Goal: Task Accomplishment & Management: Complete application form

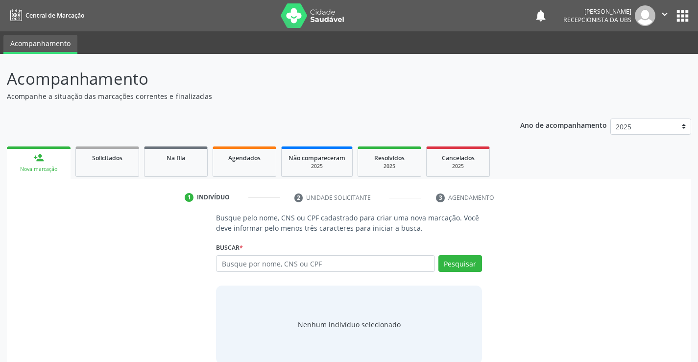
click at [268, 260] on input "text" at bounding box center [325, 263] width 218 height 17
click at [268, 266] on input "text" at bounding box center [325, 263] width 218 height 17
type input "898002992496849"
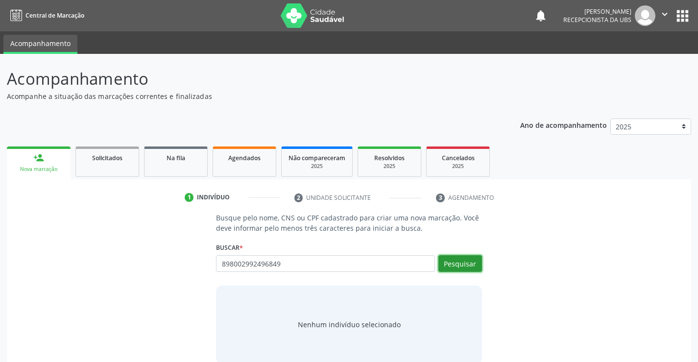
click at [466, 257] on button "Pesquisar" at bounding box center [460, 263] width 44 height 17
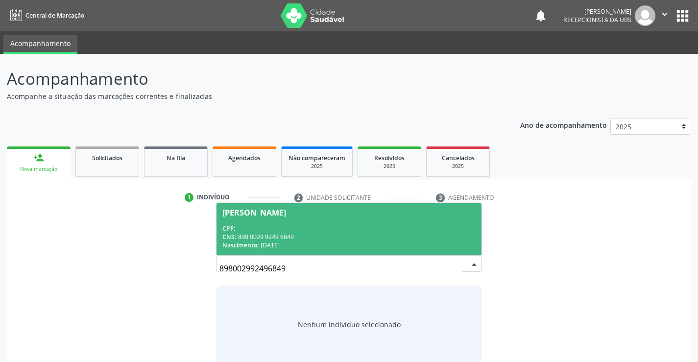
click at [343, 231] on div "CPF: --" at bounding box center [348, 228] width 253 height 8
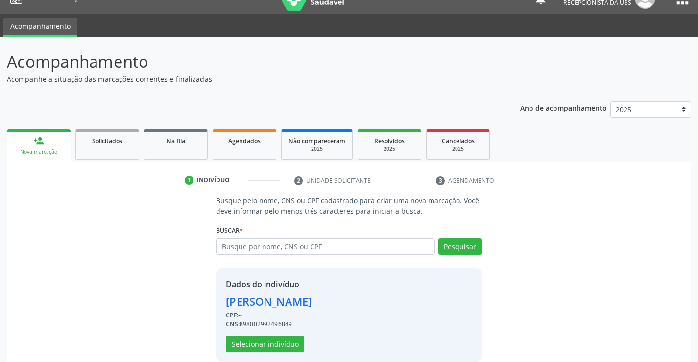
scroll to position [31, 0]
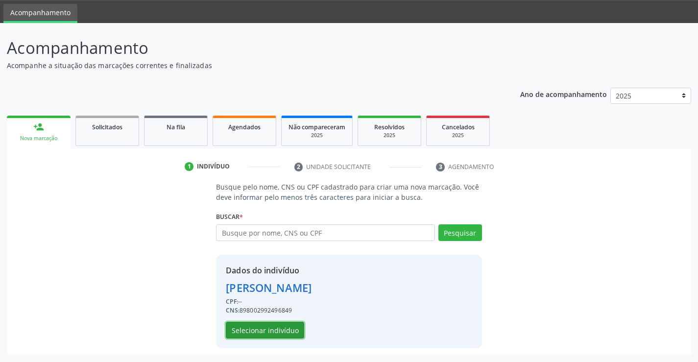
click at [287, 329] on button "Selecionar indivíduo" at bounding box center [265, 330] width 78 height 17
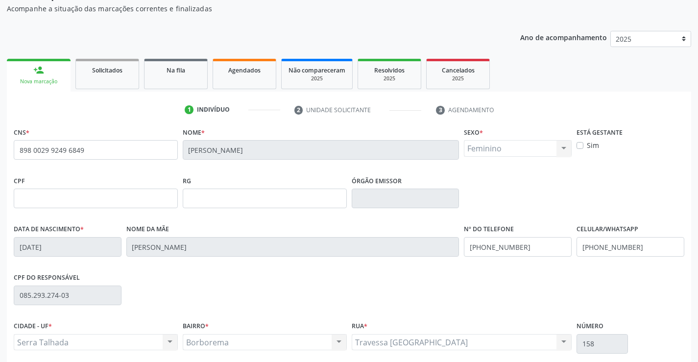
scroll to position [169, 0]
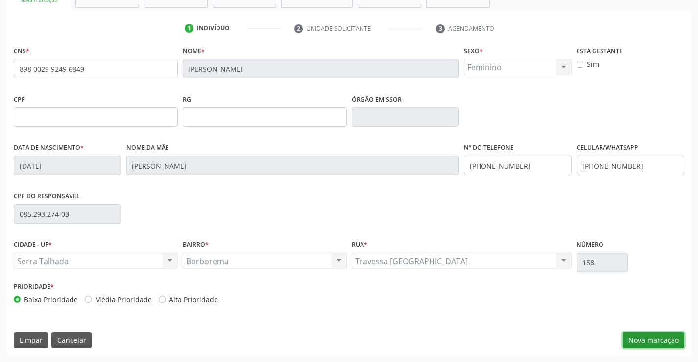
click at [648, 336] on button "Nova marcação" at bounding box center [654, 340] width 62 height 17
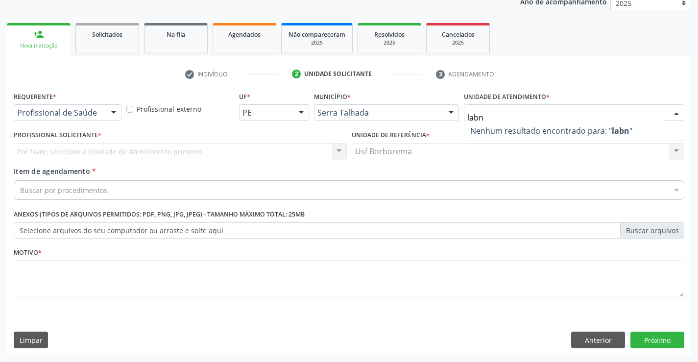
type input "lab"
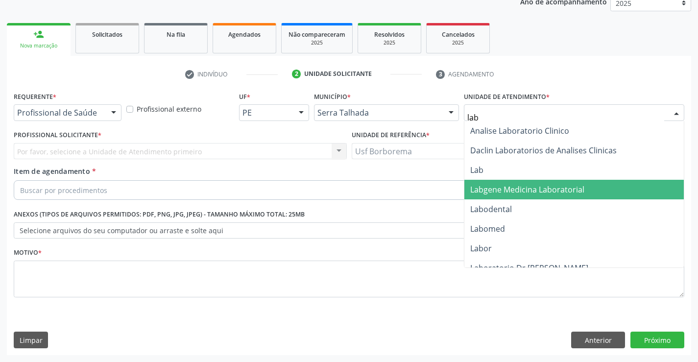
click at [496, 187] on span "Labgene Medicina Laboratorial" at bounding box center [527, 189] width 114 height 11
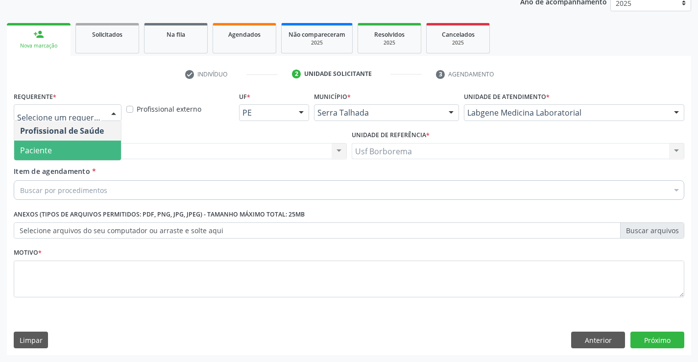
click at [89, 148] on span "Paciente" at bounding box center [67, 151] width 107 height 20
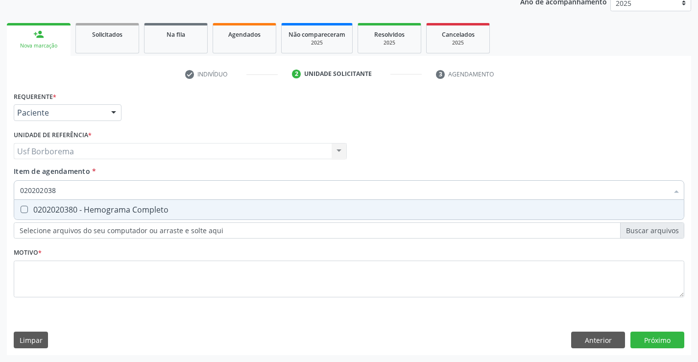
type input "0202020380"
click at [83, 209] on div "0202020380 - Hemograma Completo" at bounding box center [349, 210] width 658 height 8
checkbox Completo "true"
click at [89, 192] on input "0202020380" at bounding box center [344, 190] width 648 height 20
type input "02020203"
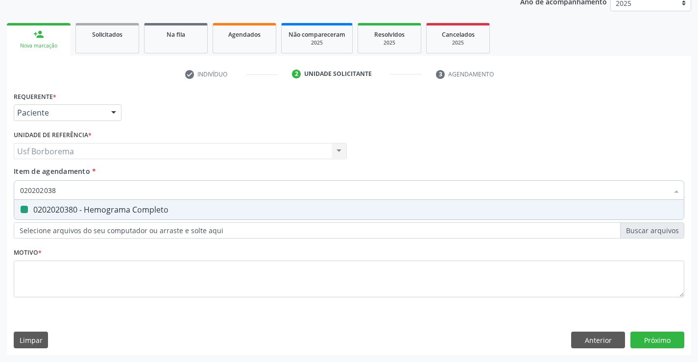
checkbox Completo "false"
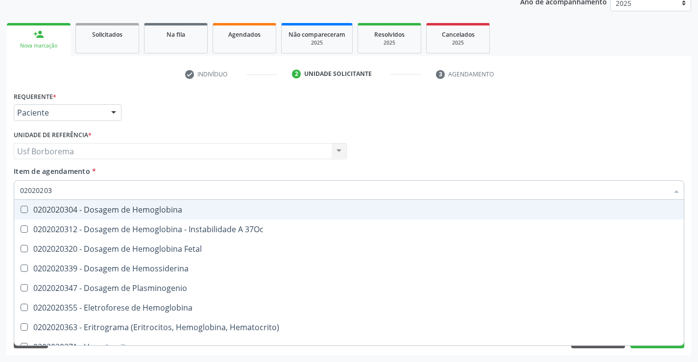
type input "0202020"
checkbox Completo "false"
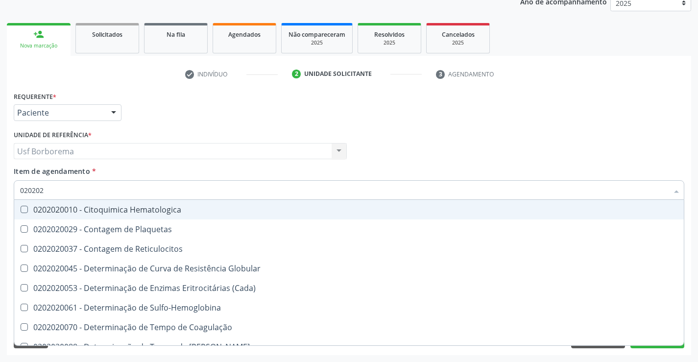
type input "02020"
checkbox Completo "false"
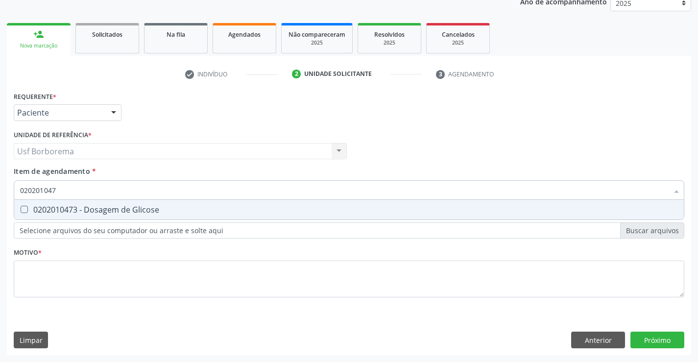
type input "0202010473"
click at [87, 197] on div "0202010473 Desfazer seleção 0202010473 - Dosagem de Glicose Nenhum resultado en…" at bounding box center [349, 188] width 671 height 17
click at [87, 186] on input "0202010473" at bounding box center [344, 190] width 648 height 20
click at [88, 210] on div "0202010473 - Dosagem de Glicose" at bounding box center [349, 210] width 658 height 8
checkbox Glicose "true"
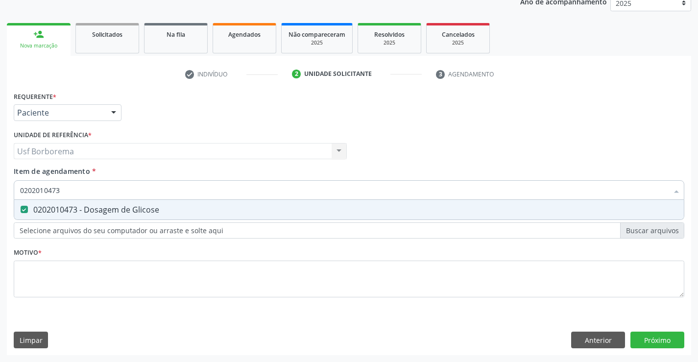
click at [96, 191] on input "0202010473" at bounding box center [344, 190] width 648 height 20
type input "02020104"
checkbox Glicose "false"
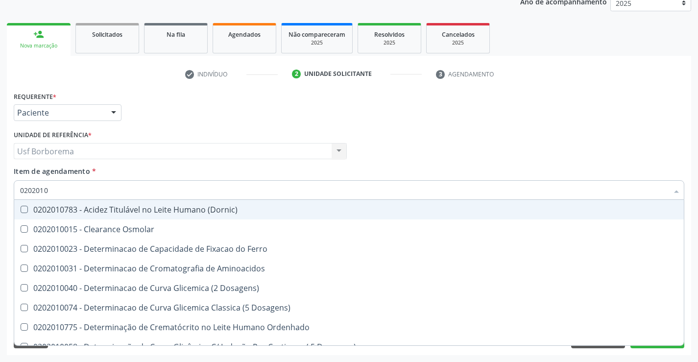
type input "020201"
checkbox Glicose "false"
checkbox Nt-Probnp\) "true"
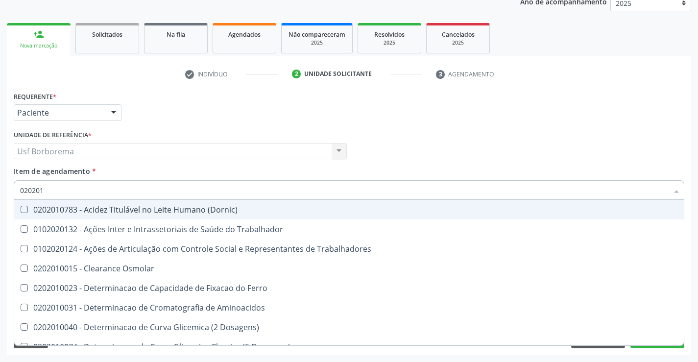
type input "0202010"
checkbox II "true"
checkbox Glicose "false"
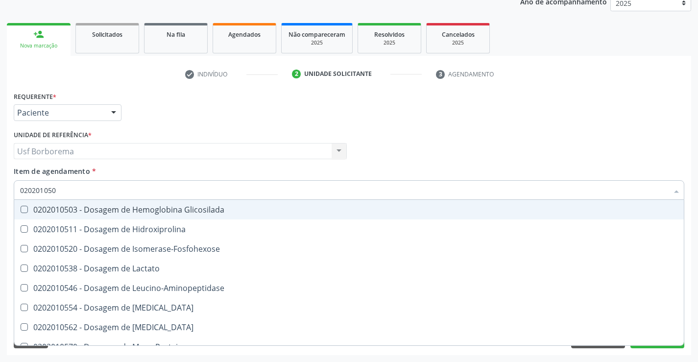
type input "0202010503"
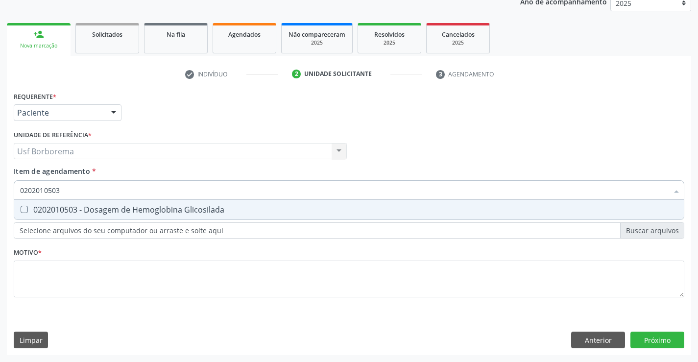
drag, startPoint x: 72, startPoint y: 206, endPoint x: 80, endPoint y: 192, distance: 16.3
click at [72, 206] on div "0202010503 - Dosagem de Hemoglobina Glicosilada" at bounding box center [349, 210] width 658 height 8
checkbox Glicosilada "true"
click at [81, 192] on input "0202010503" at bounding box center [344, 190] width 648 height 20
type input "0202010"
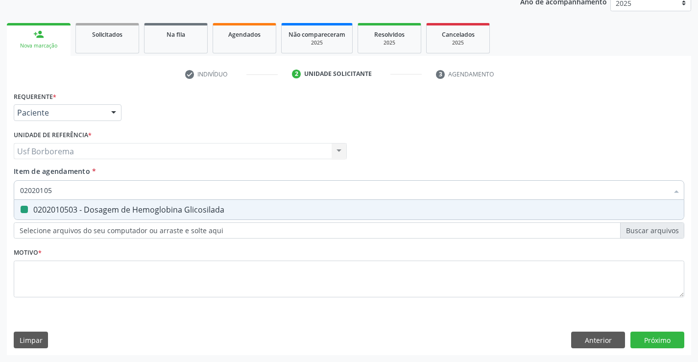
checkbox Glicosilada "false"
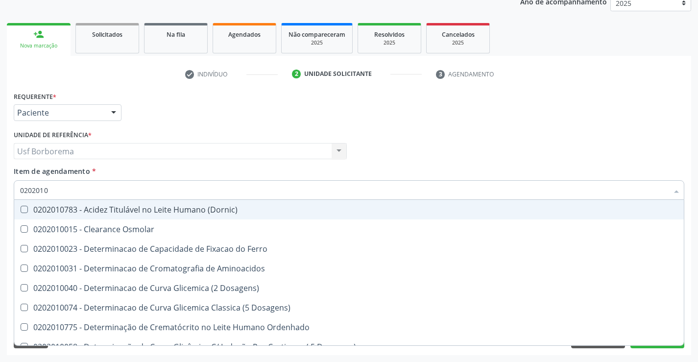
type input "020201"
checkbox Glicose "false"
checkbox Glicosilada "false"
checkbox Nt-Probnp\) "true"
checkbox Potassio "true"
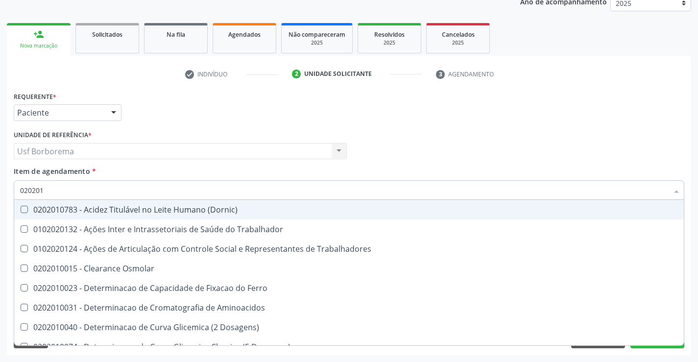
type input "02020"
checkbox Glicose "false"
checkbox Glicosilada "false"
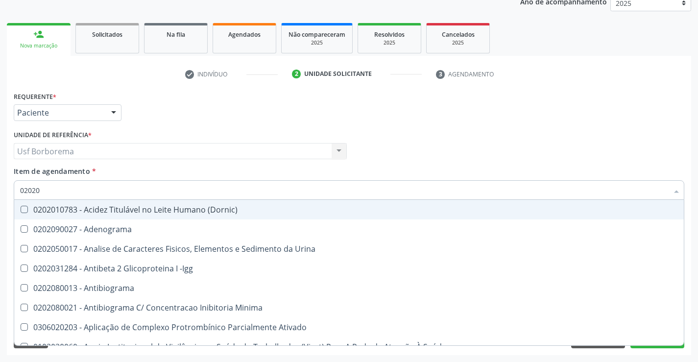
type input "020202"
checkbox Molecular "true"
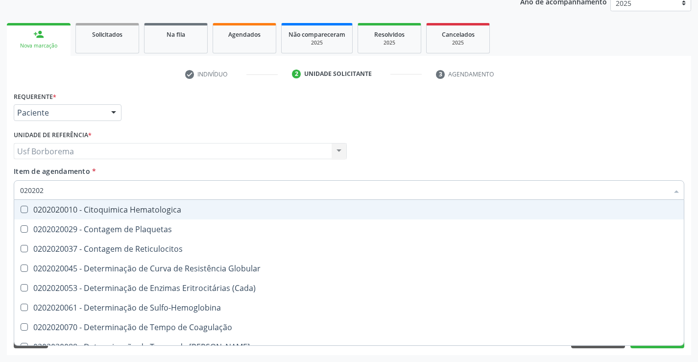
type input "0202020"
checkbox Hematocrito "true"
checkbox Completo "false"
type input "020202"
checkbox Completo "false"
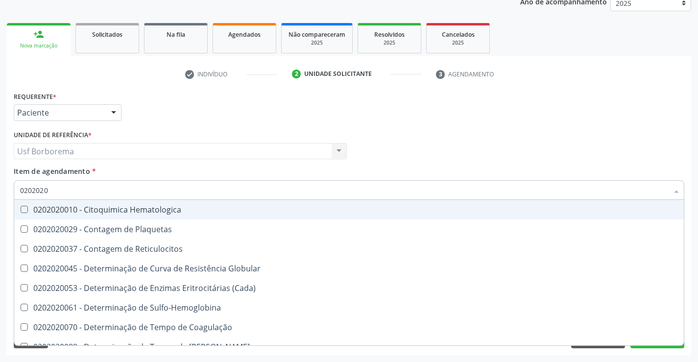
checkbox Leucograma "true"
type input "02020"
checkbox Completo "false"
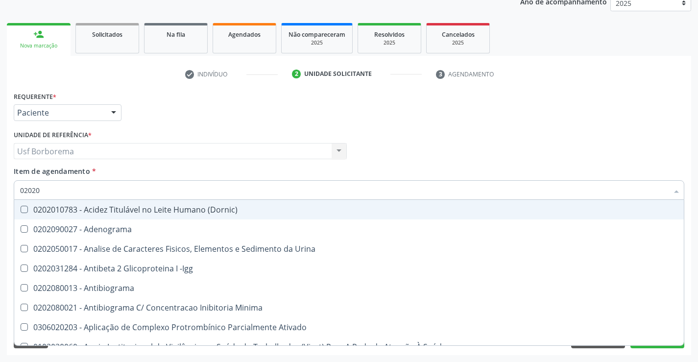
type input "0202"
checkbox Glicose "false"
checkbox Glicosilada "false"
checkbox Lactato "true"
checkbox Muco-Proteinas "true"
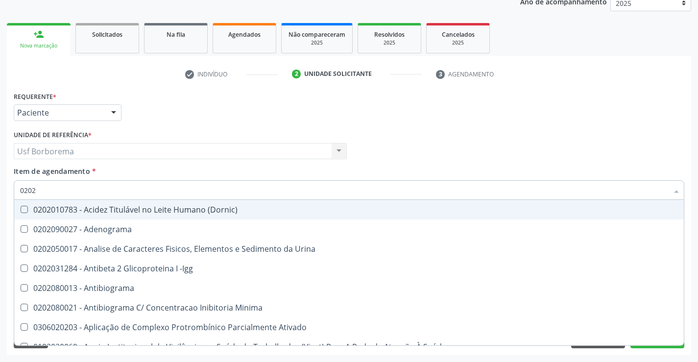
checkbox Completo "false"
checkbox Pylori "true"
type input "02020"
checkbox Xi "true"
checkbox Fibrinogenio "true"
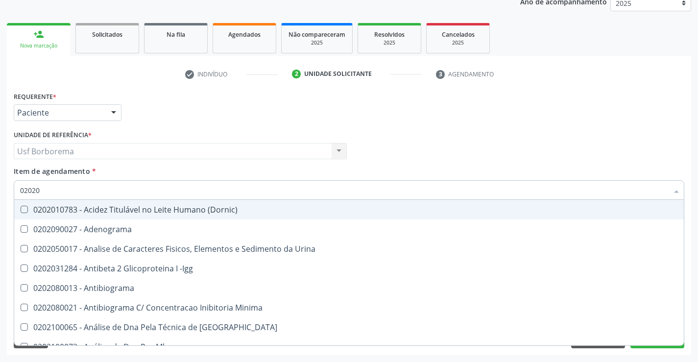
checkbox Glicose "false"
checkbox Glicosilada "false"
checkbox Zinco "true"
checkbox Completo "false"
type input "020202"
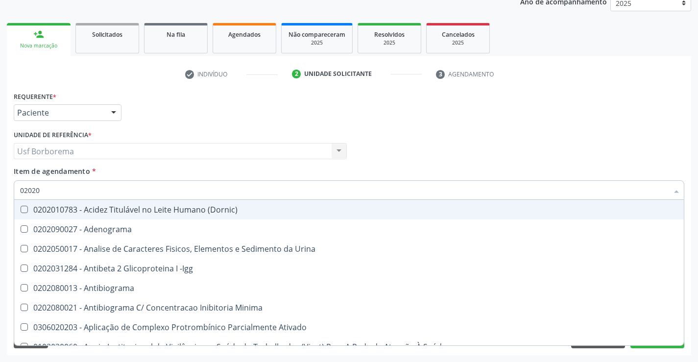
checkbox Molecular "true"
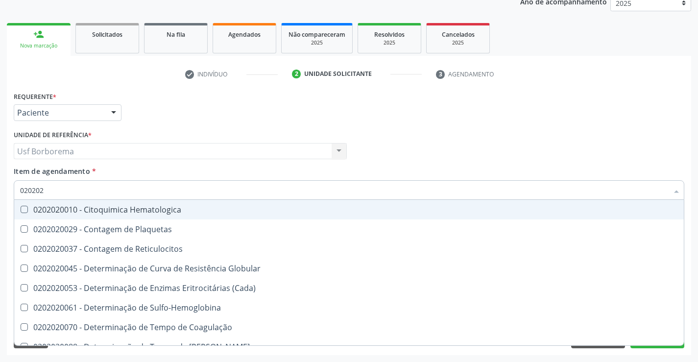
type input "0202020"
checkbox Hematocrito "true"
checkbox Completo "false"
type input "02020200"
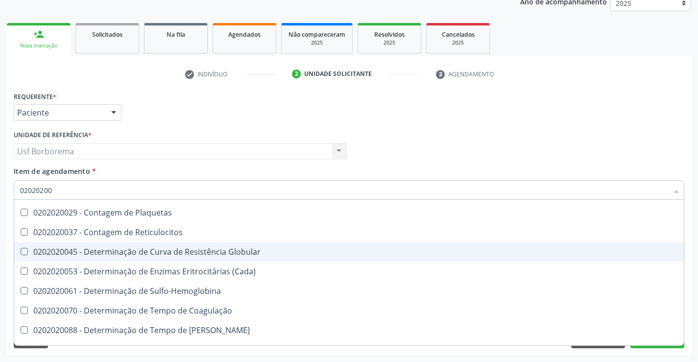
scroll to position [31, 0]
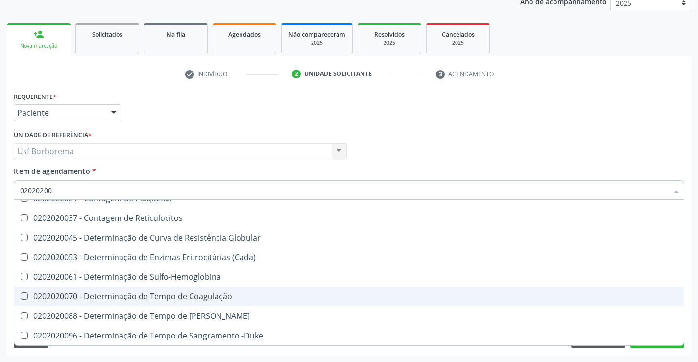
click at [101, 292] on div "0202020070 - Determinação de Tempo de Coagulação" at bounding box center [349, 296] width 658 height 8
checkbox Coagulação "true"
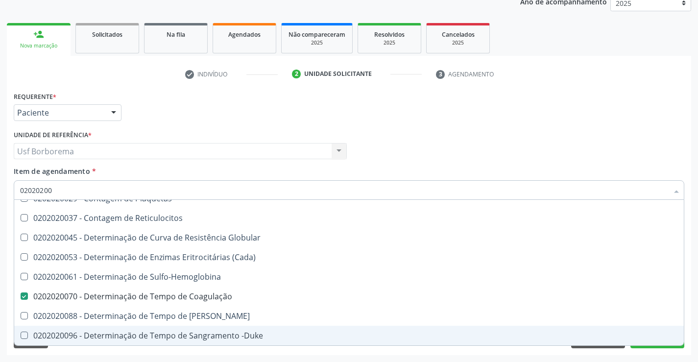
click at [240, 339] on div "0202020096 - Determinação de Tempo de Sangramento -Duke" at bounding box center [349, 336] width 658 height 8
checkbox -Duke "true"
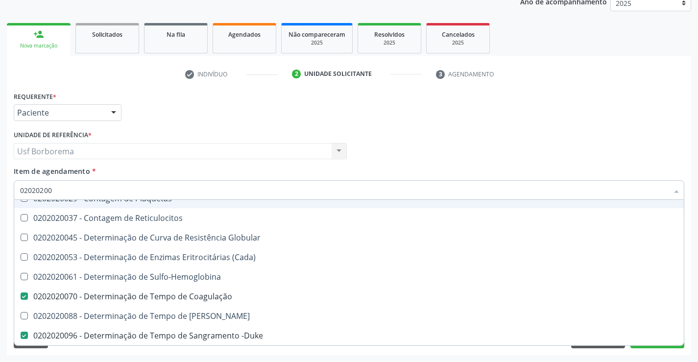
click at [179, 189] on input "02020200" at bounding box center [344, 190] width 648 height 20
type input "020202"
checkbox Completo "false"
checkbox Leucograma "true"
type input "0202020"
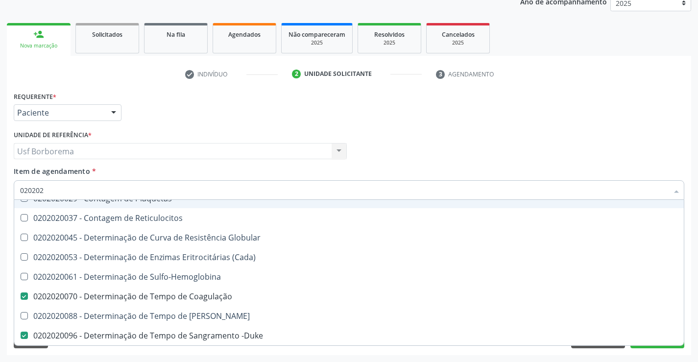
checkbox Hematocrito "true"
checkbox Completo "false"
type input "02020201"
checkbox Coagulação "false"
checkbox -Duke "false"
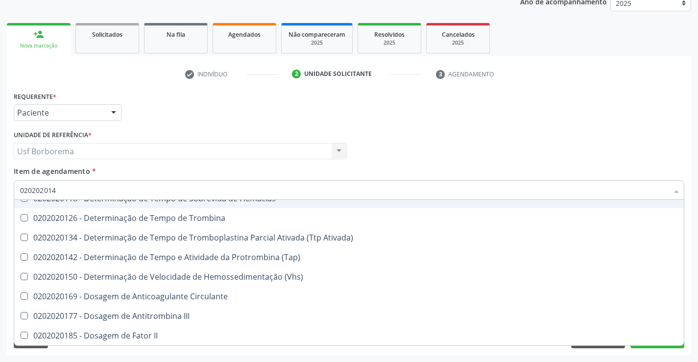
scroll to position [0, 0]
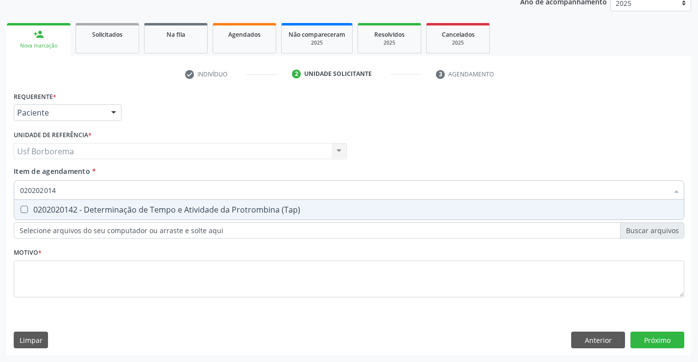
type input "0202020142"
click at [149, 210] on div "0202020142 - Determinação de Tempo e Atividade da Protrombina (Tap)" at bounding box center [349, 210] width 658 height 8
checkbox \(Tap\) "true"
click at [136, 191] on input "0202020142" at bounding box center [344, 190] width 648 height 20
type input "02020201"
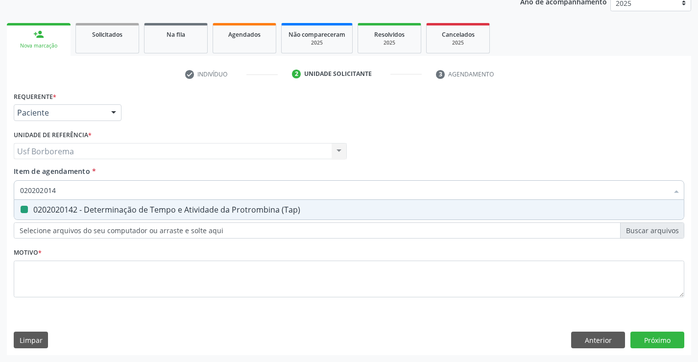
checkbox \(Tap\) "false"
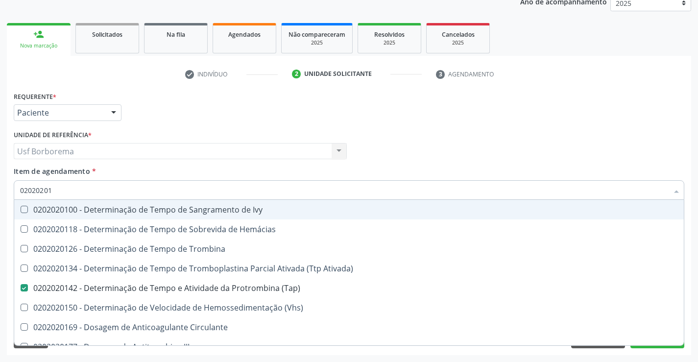
type input "0202020"
checkbox \(Tap\) "false"
checkbox Circulante "true"
checkbox II "true"
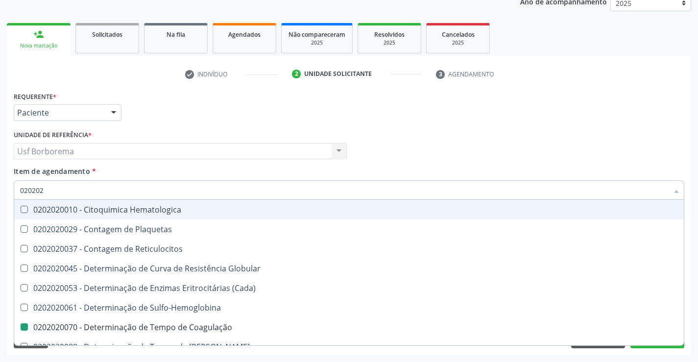
type input "02020"
checkbox Coagulação "false"
checkbox -Duke "false"
checkbox \(Tap\) "false"
checkbox Completo "false"
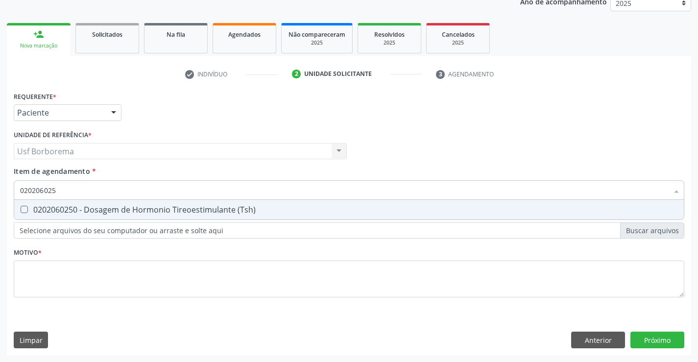
type input "0202060250"
click at [131, 207] on div "0202060250 - Dosagem de Hormonio Tireoestimulante (Tsh)" at bounding box center [349, 210] width 658 height 8
checkbox \(Tsh\) "true"
click at [115, 279] on div "Requerente * Paciente Profissional de Saúde Paciente Nenhum resultado encontrad…" at bounding box center [349, 200] width 671 height 222
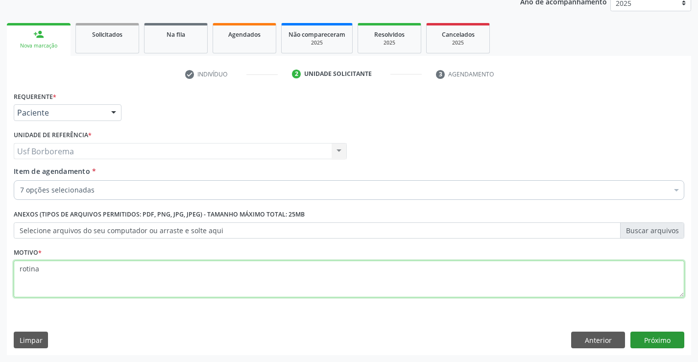
type textarea "rotina"
click at [653, 339] on button "Próximo" at bounding box center [657, 340] width 54 height 17
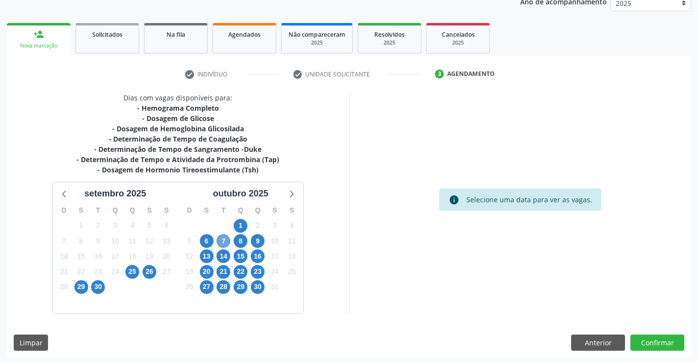
click at [224, 239] on span "7" at bounding box center [223, 241] width 14 height 14
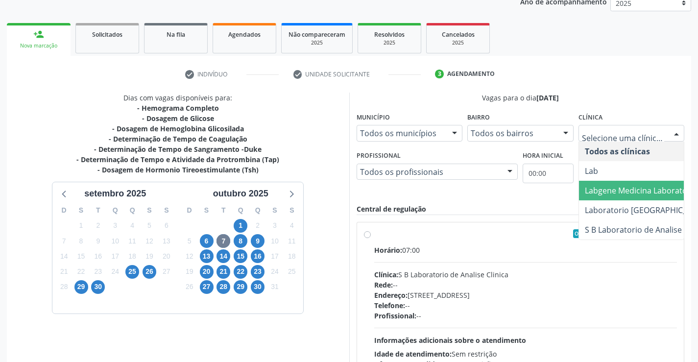
click at [617, 189] on span "Labgene Medicina Laboratorial" at bounding box center [642, 190] width 114 height 11
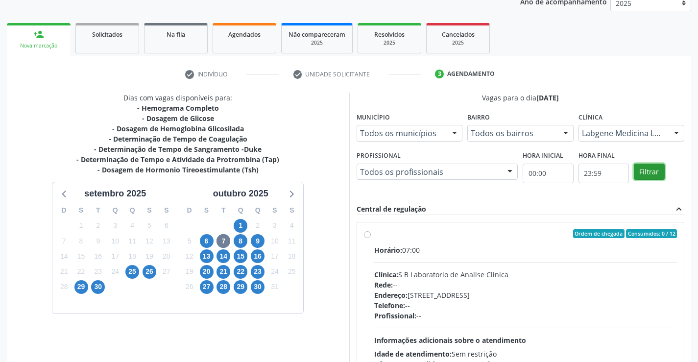
click at [649, 171] on button "Filtrar" at bounding box center [649, 172] width 31 height 17
click at [370, 228] on div "Ordem de chegada Consumidos: 2 / 12 Horário: 07:00 Clínica: Labgene Medicina La…" at bounding box center [520, 304] width 327 height 164
radio input "true"
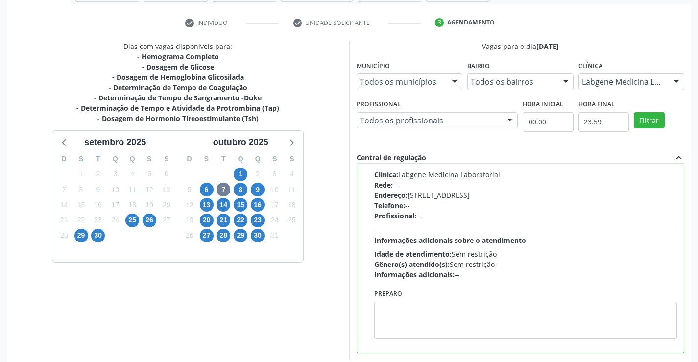
scroll to position [223, 0]
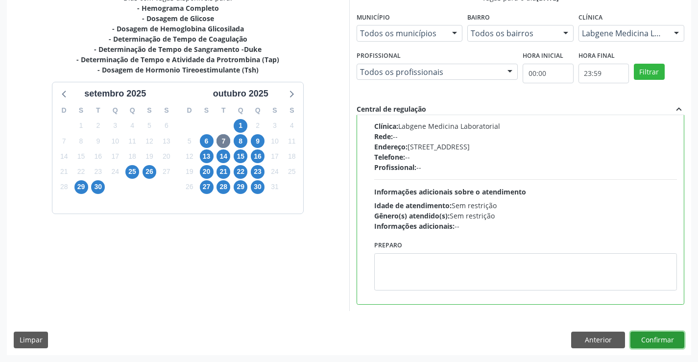
click at [651, 341] on button "Confirmar" at bounding box center [657, 340] width 54 height 17
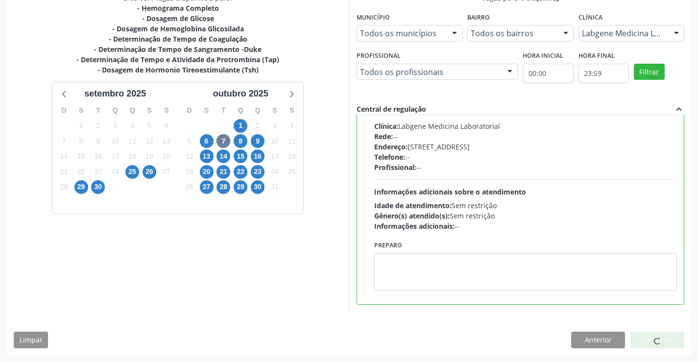
scroll to position [0, 0]
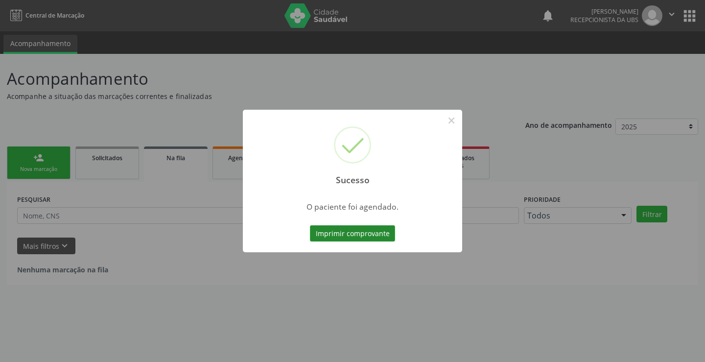
click at [375, 234] on button "Imprimir comprovante" at bounding box center [352, 233] width 85 height 17
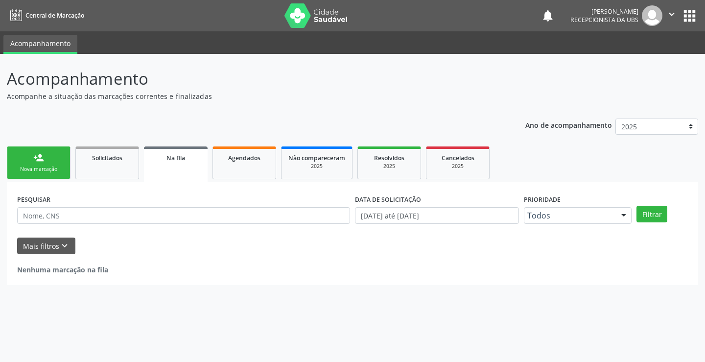
click at [56, 155] on link "person_add Nova marcação" at bounding box center [39, 162] width 64 height 33
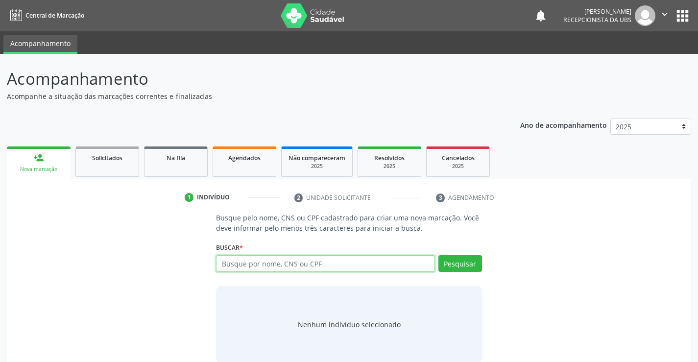
click at [252, 257] on input "text" at bounding box center [325, 263] width 218 height 17
type input "702106781058096"
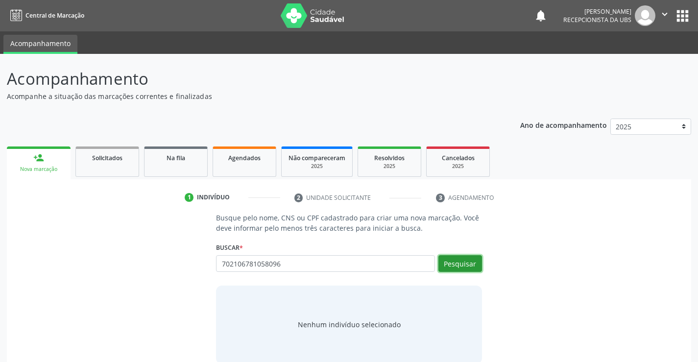
click at [474, 269] on button "Pesquisar" at bounding box center [460, 263] width 44 height 17
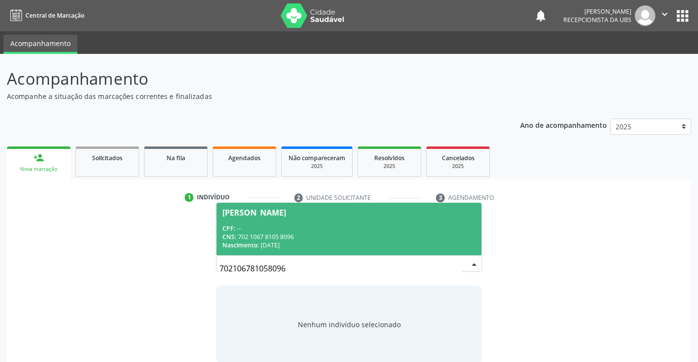
click at [335, 220] on span "Ana Maria da Silva CPF: -- CNS: 702 1067 8105 8096 Nascimento: 08/06/1981" at bounding box center [348, 229] width 264 height 52
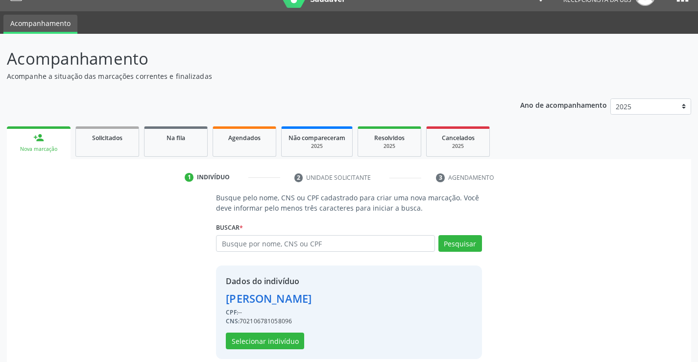
scroll to position [31, 0]
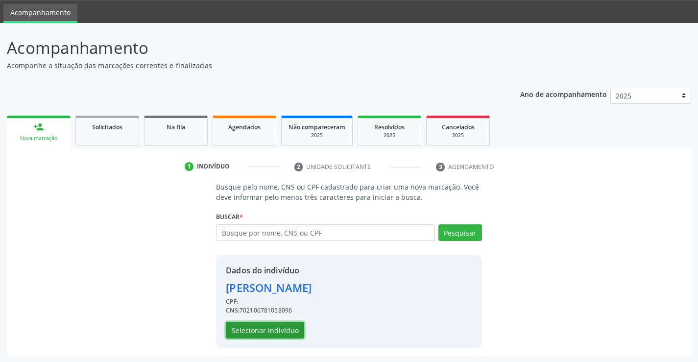
click at [269, 331] on button "Selecionar indivíduo" at bounding box center [265, 330] width 78 height 17
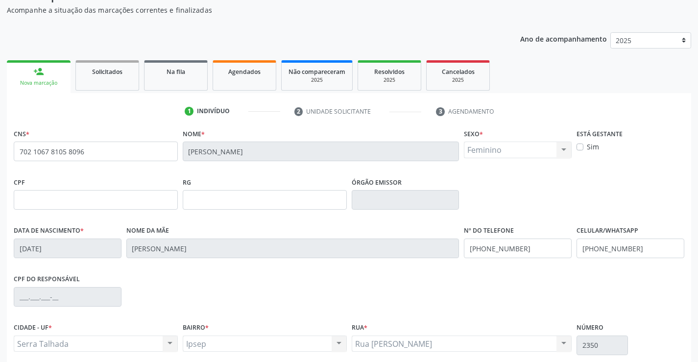
scroll to position [169, 0]
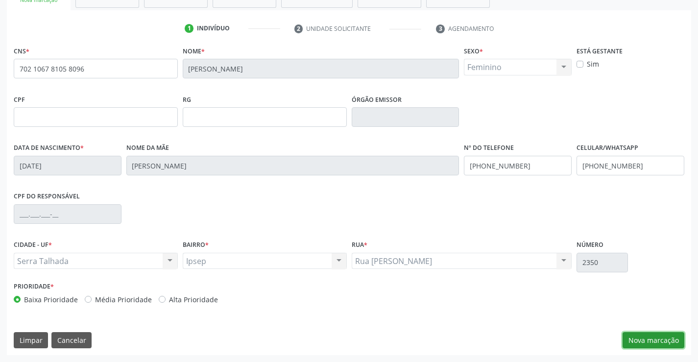
click at [636, 341] on button "Nova marcação" at bounding box center [654, 340] width 62 height 17
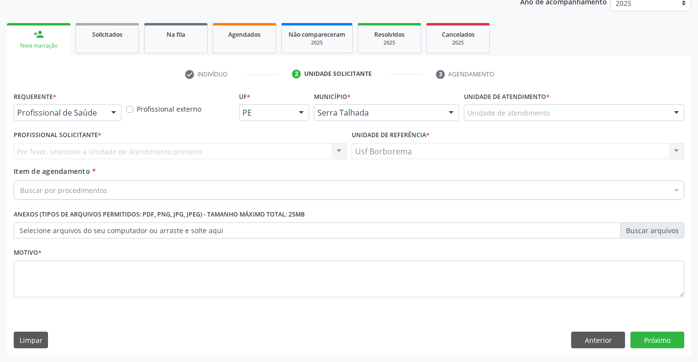
click at [549, 107] on div "Unidade de atendimento" at bounding box center [574, 112] width 220 height 17
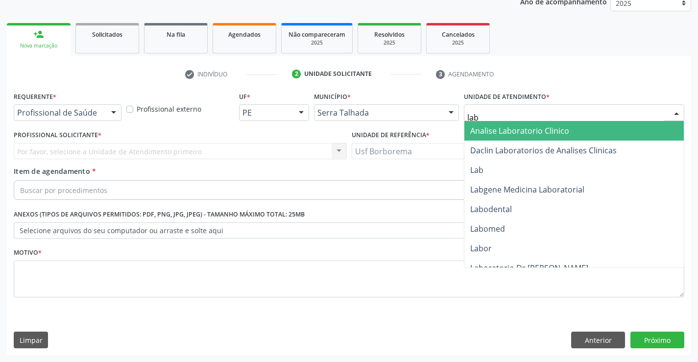
type input "labg"
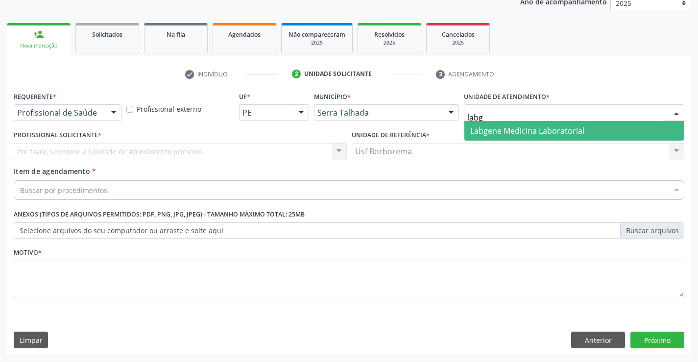
click at [545, 130] on span "Labgene Medicina Laboratorial" at bounding box center [527, 130] width 114 height 11
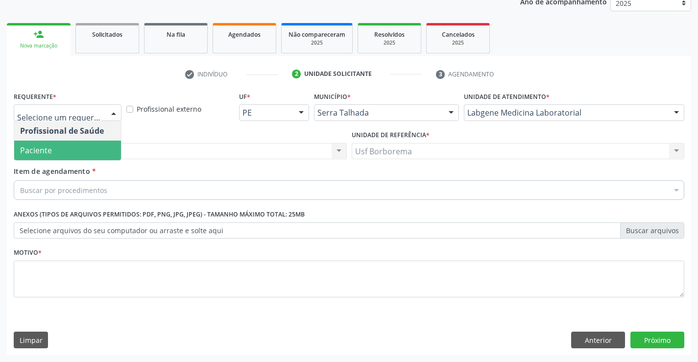
click at [80, 152] on span "Paciente" at bounding box center [67, 151] width 107 height 20
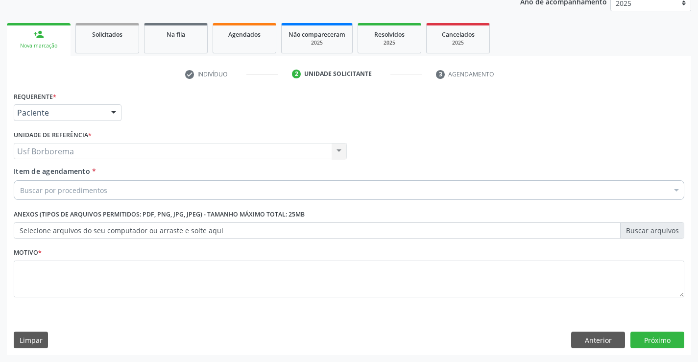
click at [105, 200] on div "Item de agendamento * Buscar por procedimentos Selecionar todos 0304070076 - .Q…" at bounding box center [348, 185] width 675 height 38
click at [108, 189] on div "Buscar por procedimentos" at bounding box center [349, 190] width 671 height 20
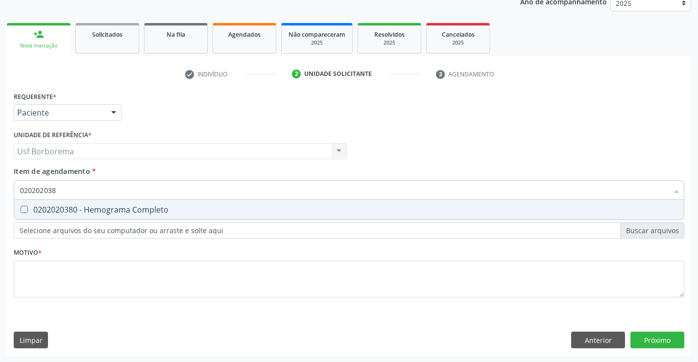
type input "0202020380"
click at [102, 203] on span "0202020380 - Hemograma Completo" at bounding box center [349, 210] width 670 height 20
checkbox Completo "true"
click at [102, 191] on input "0202020380" at bounding box center [344, 190] width 648 height 20
type input "02020203"
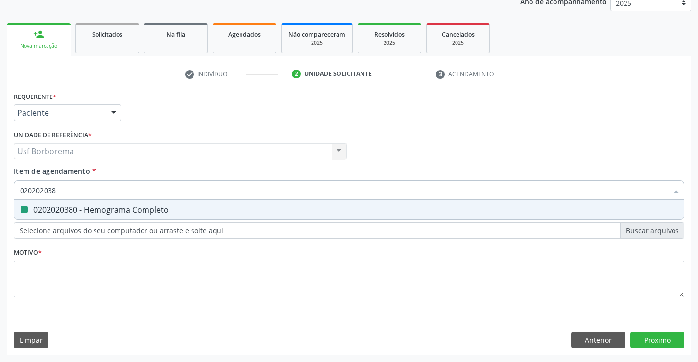
checkbox Completo "false"
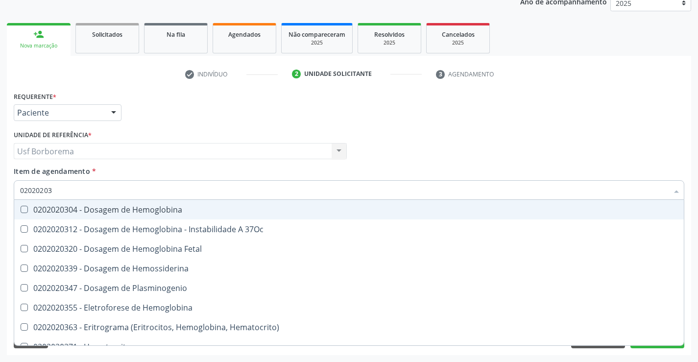
type input "0202020"
checkbox Completo "false"
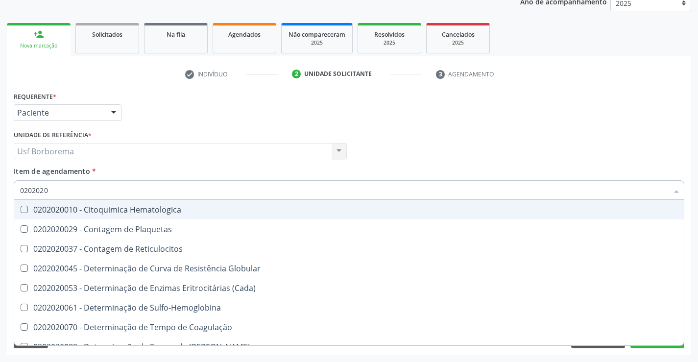
type input "020202"
checkbox Completo "false"
checkbox Leucograma "true"
type input "02020"
checkbox Completo "false"
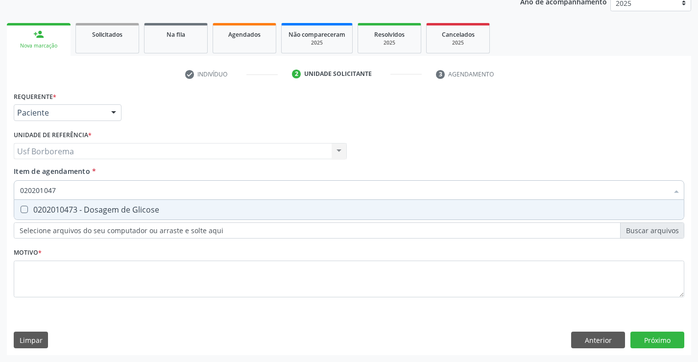
type input "0202010473"
click at [118, 206] on div "0202010473 - Dosagem de Glicose" at bounding box center [349, 210] width 658 height 8
checkbox Glicose "true"
click at [116, 192] on input "0202010473" at bounding box center [344, 190] width 648 height 20
type input "02020104"
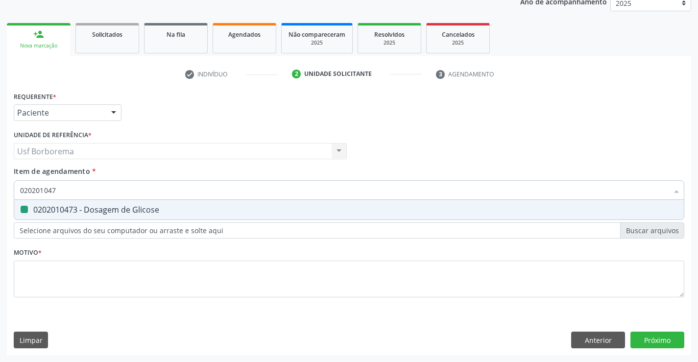
checkbox Glicose "false"
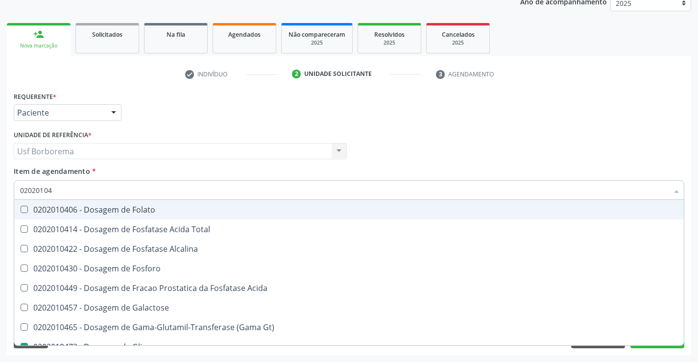
type input "0202010"
checkbox Glicose "false"
type input "0202010503"
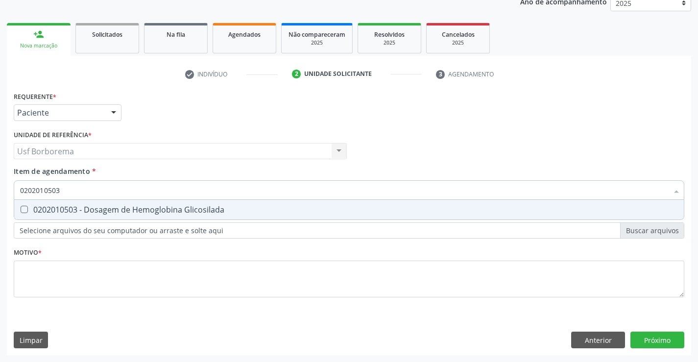
click at [183, 208] on div "0202010503 - Dosagem de Hemoglobina Glicosilada" at bounding box center [349, 210] width 658 height 8
checkbox Glicosilada "true"
click at [179, 191] on input "0202010503" at bounding box center [344, 190] width 648 height 20
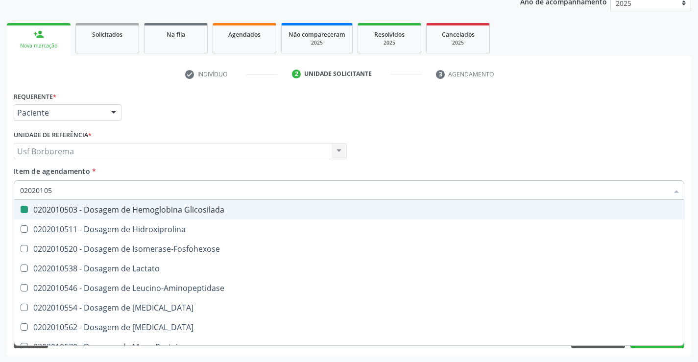
type input "0202010"
checkbox Glicosilada "false"
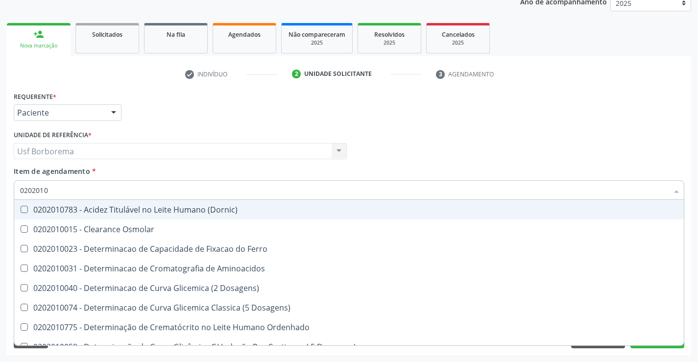
type input "020201"
checkbox Glicose "false"
checkbox Glicosilada "false"
checkbox Nt-Probnp\) "true"
checkbox Potassio "true"
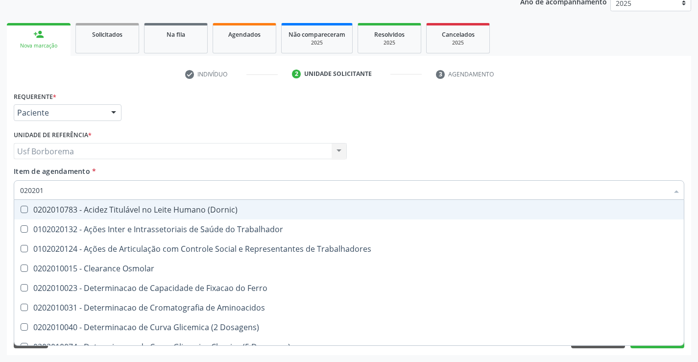
type input "02020"
checkbox Glicose "false"
checkbox Glicosilada "false"
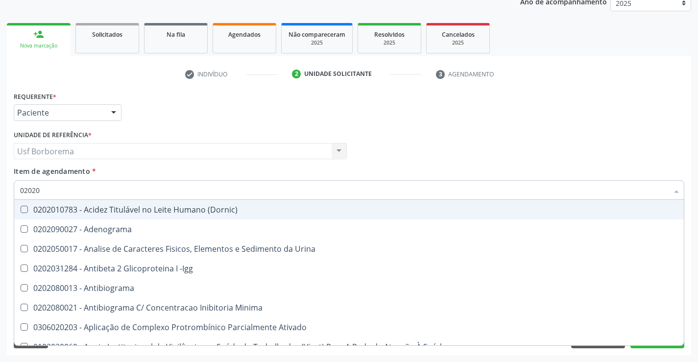
type input "020202"
checkbox Molecular "true"
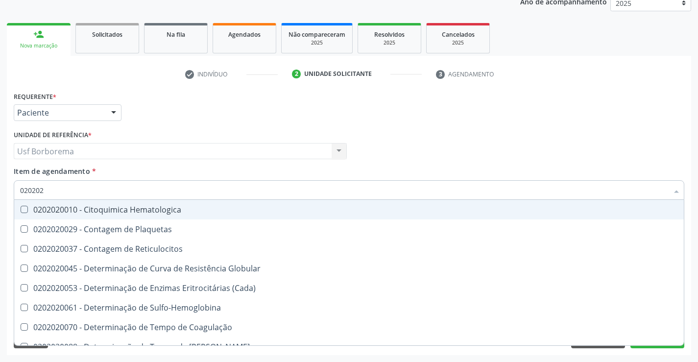
type input "0202020"
checkbox Hematocrito "true"
checkbox Completo "false"
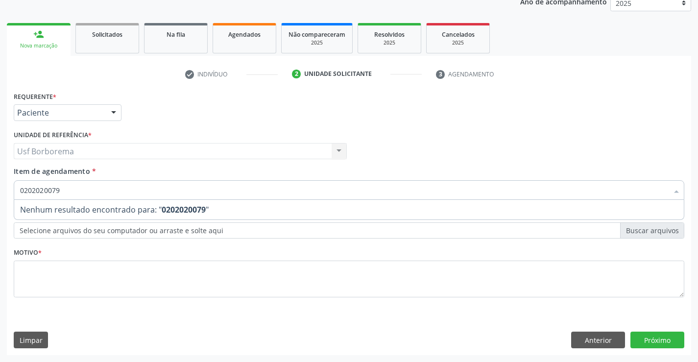
type input "020202007"
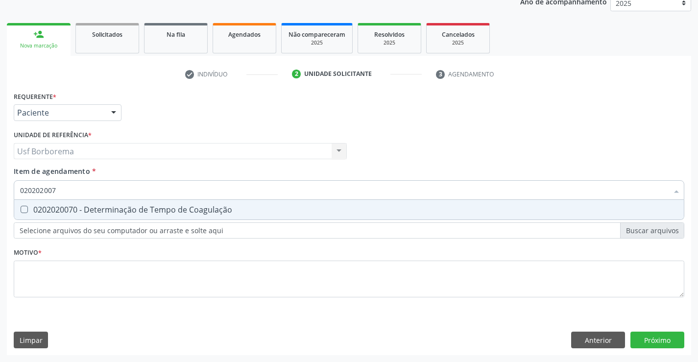
click at [178, 210] on div "0202020070 - Determinação de Tempo de Coagulação" at bounding box center [349, 210] width 658 height 8
checkbox Coagulação "true"
click at [177, 195] on input "020202007" at bounding box center [344, 190] width 648 height 20
type input "02020200"
checkbox Coagulação "false"
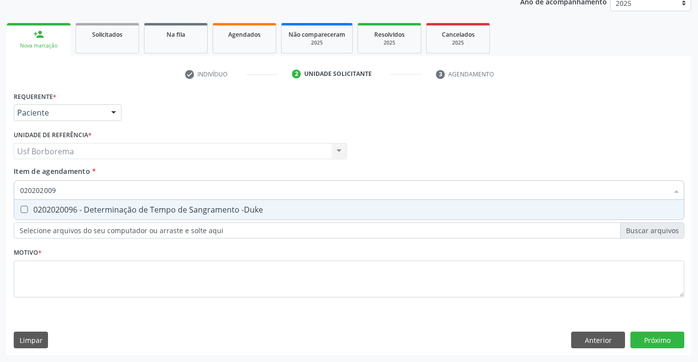
type input "0202020096"
drag, startPoint x: 174, startPoint y: 205, endPoint x: 180, endPoint y: 192, distance: 13.8
click at [175, 201] on span "0202020096 - Determinação de Tempo de Sangramento -Duke" at bounding box center [349, 210] width 670 height 20
checkbox -Duke "true"
click at [180, 192] on input "0202020096" at bounding box center [344, 190] width 648 height 20
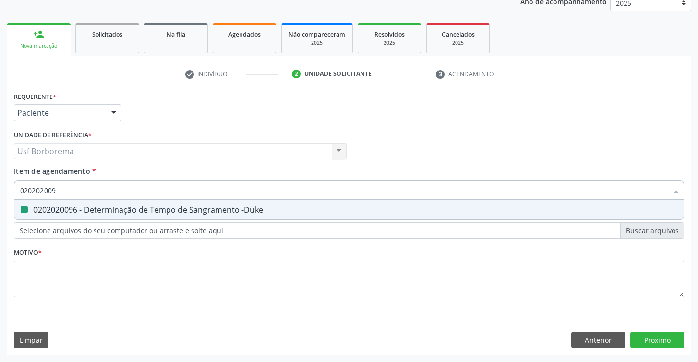
type input "02020200"
checkbox -Duke "false"
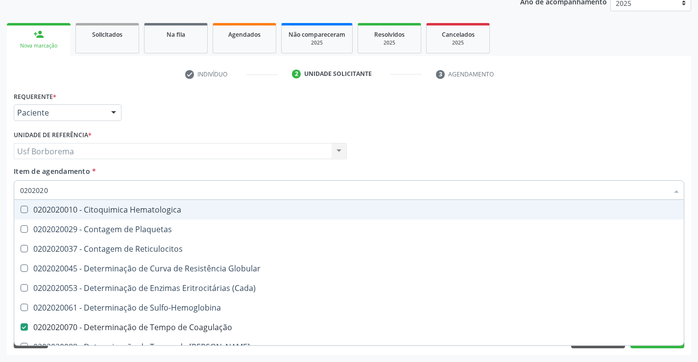
type input "02020201"
checkbox Coagulação "false"
checkbox -Duke "false"
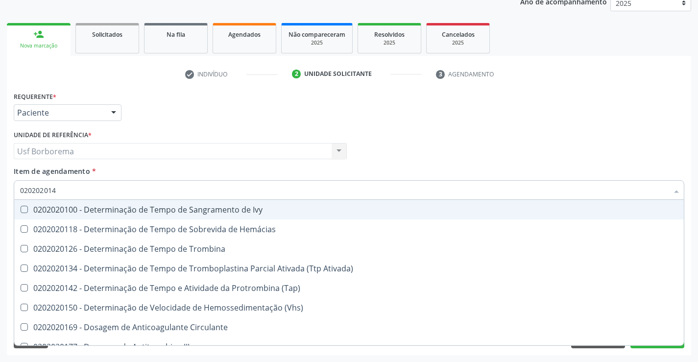
type input "0202020142"
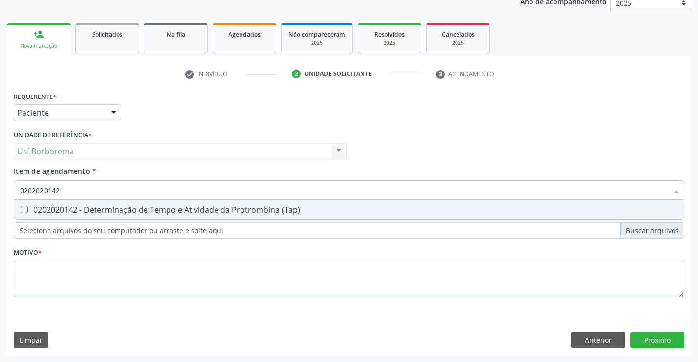
click at [158, 204] on span "0202020142 - Determinação de Tempo e Atividade da Protrombina (Tap)" at bounding box center [349, 210] width 670 height 20
checkbox \(Tap\) "true"
click at [164, 285] on div "Requerente * Paciente Profissional de Saúde Paciente Nenhum resultado encontrad…" at bounding box center [349, 200] width 671 height 222
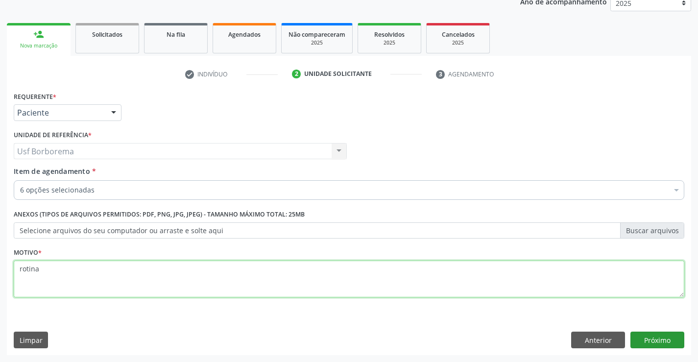
type textarea "rotina"
click at [659, 345] on button "Próximo" at bounding box center [657, 340] width 54 height 17
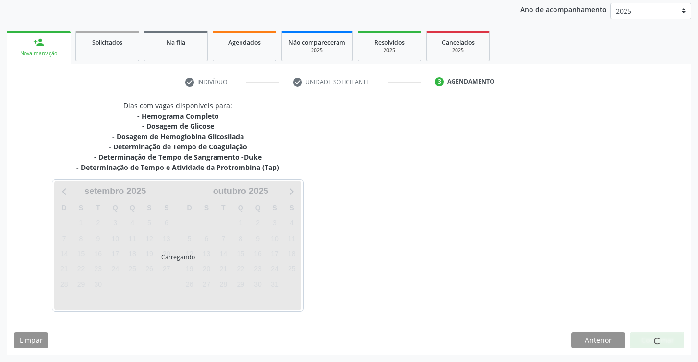
scroll to position [116, 0]
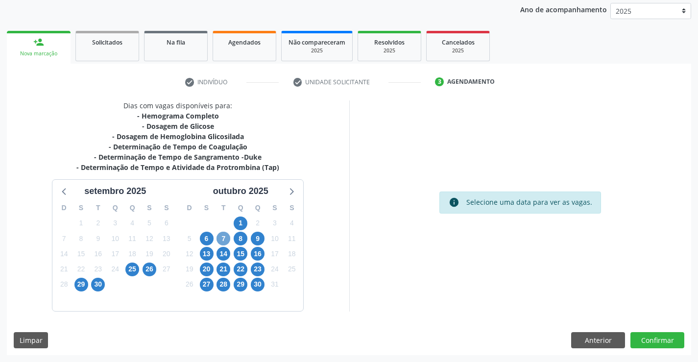
click at [227, 236] on span "7" at bounding box center [223, 239] width 14 height 14
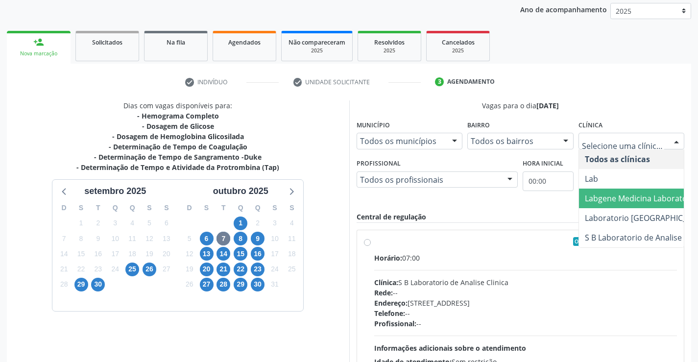
click at [648, 193] on span "Labgene Medicina Laboratorial" at bounding box center [642, 198] width 114 height 11
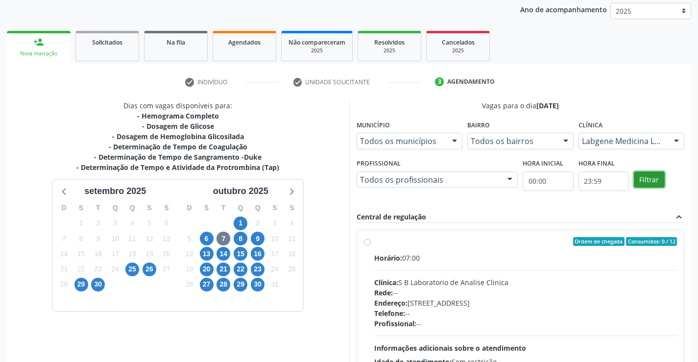
click at [654, 178] on button "Filtrar" at bounding box center [649, 179] width 31 height 17
click at [374, 241] on label "Ordem de chegada Consumidos: 3 / 12 Horário: 07:00 Clínica: Labgene Medicina La…" at bounding box center [525, 312] width 303 height 150
click at [369, 241] on input "Ordem de chegada Consumidos: 3 / 12 Horário: 07:00 Clínica: Labgene Medicina La…" at bounding box center [367, 241] width 7 height 9
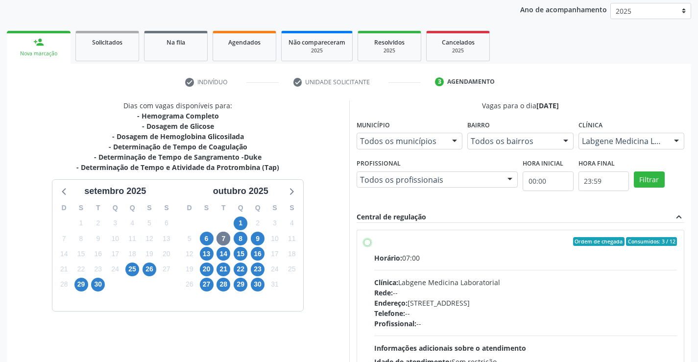
radio input "true"
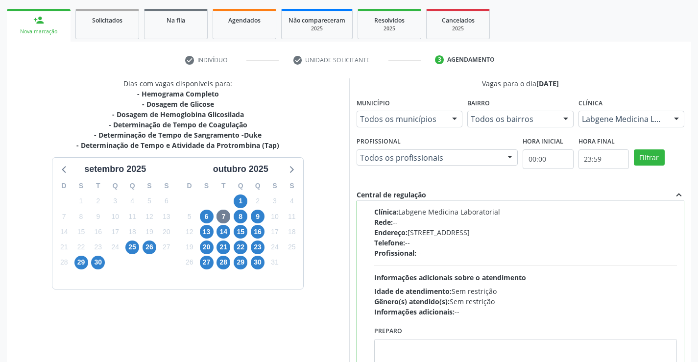
scroll to position [223, 0]
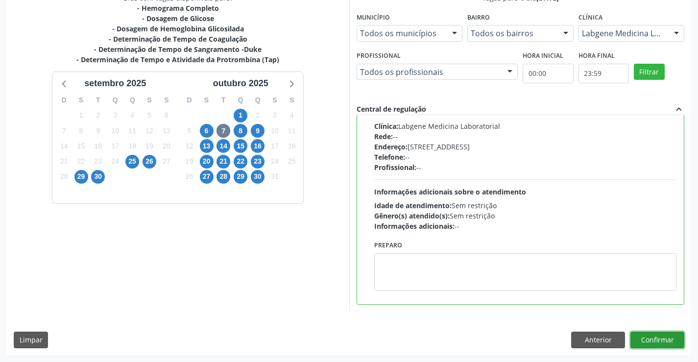
click at [640, 336] on button "Confirmar" at bounding box center [657, 340] width 54 height 17
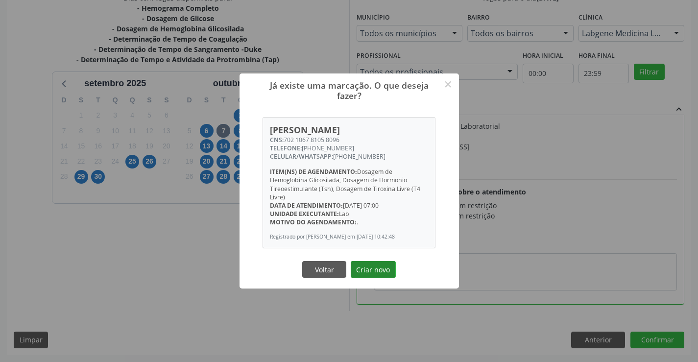
click at [380, 272] on button "Criar novo" at bounding box center [373, 269] width 45 height 17
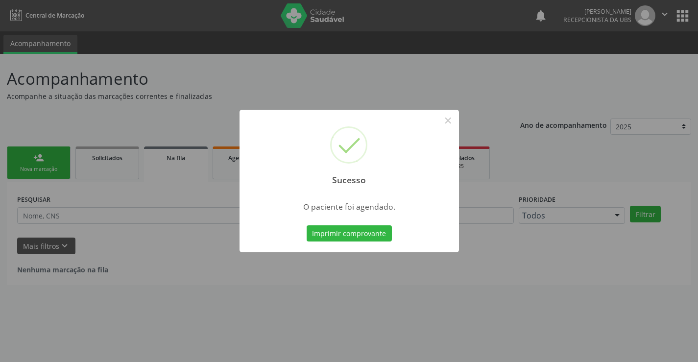
scroll to position [0, 0]
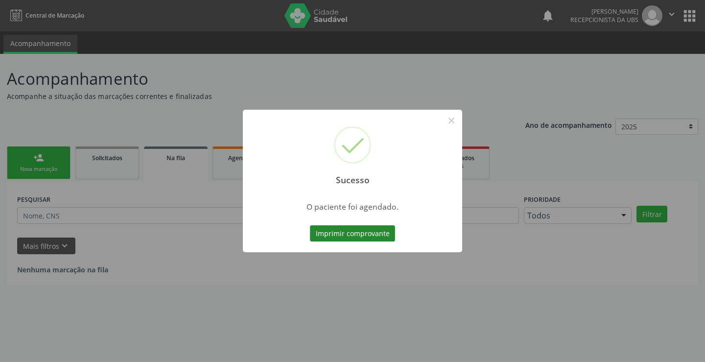
click at [370, 231] on button "Imprimir comprovante" at bounding box center [352, 233] width 85 height 17
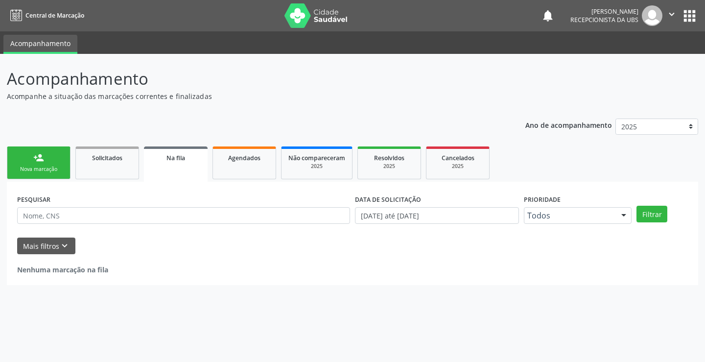
click at [30, 172] on div "Nova marcação" at bounding box center [38, 169] width 49 height 7
click at [30, 171] on div "Nova marcação" at bounding box center [38, 169] width 49 height 7
click at [30, 170] on div "Nova marcação" at bounding box center [38, 169] width 49 height 7
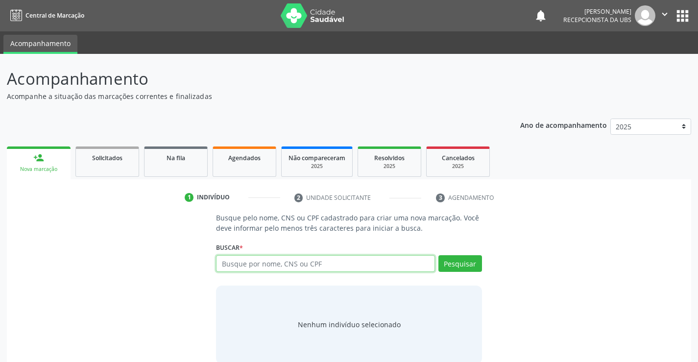
click at [264, 268] on input "text" at bounding box center [325, 263] width 218 height 17
type input "700805907897888"
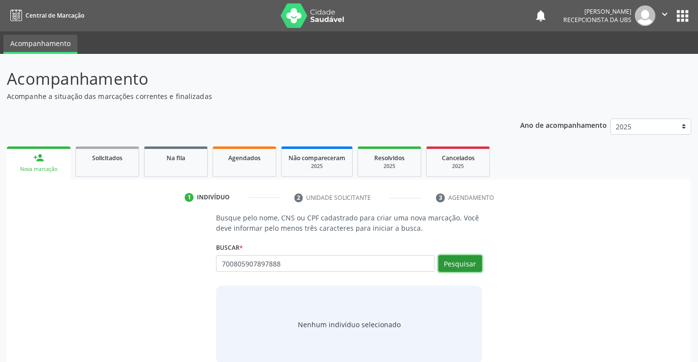
click at [474, 269] on button "Pesquisar" at bounding box center [460, 263] width 44 height 17
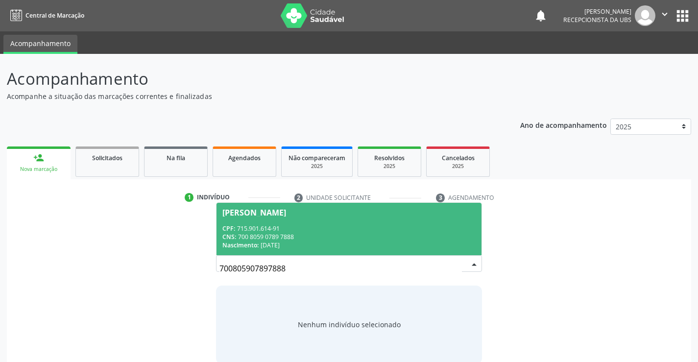
click at [323, 223] on span "Maria do Socorro Bernardo dos Santos CPF: 715.901.614-91 CNS: 700 8059 0789 788…" at bounding box center [348, 229] width 264 height 52
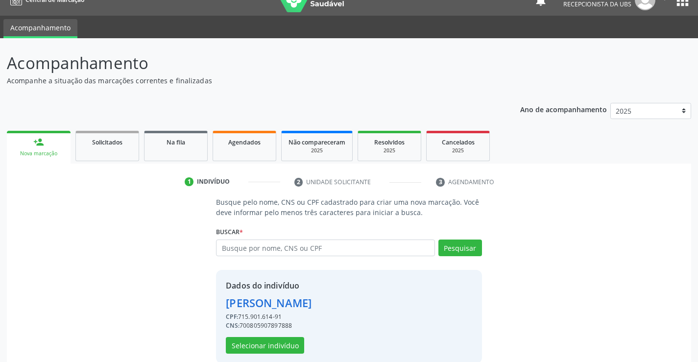
scroll to position [31, 0]
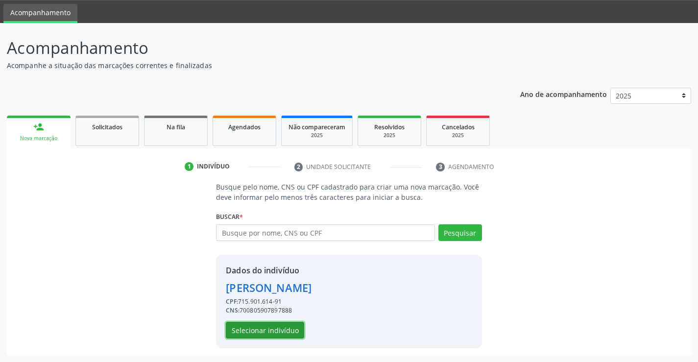
click at [271, 332] on button "Selecionar indivíduo" at bounding box center [265, 330] width 78 height 17
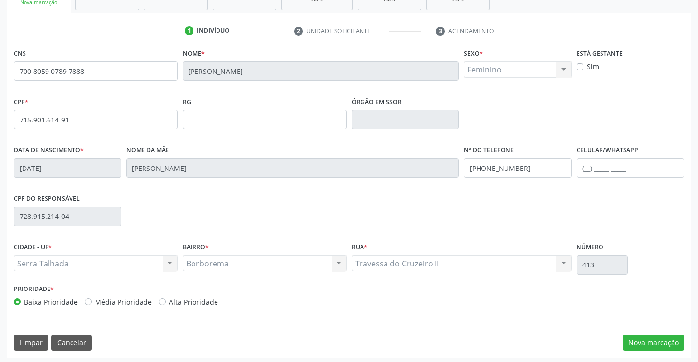
scroll to position [169, 0]
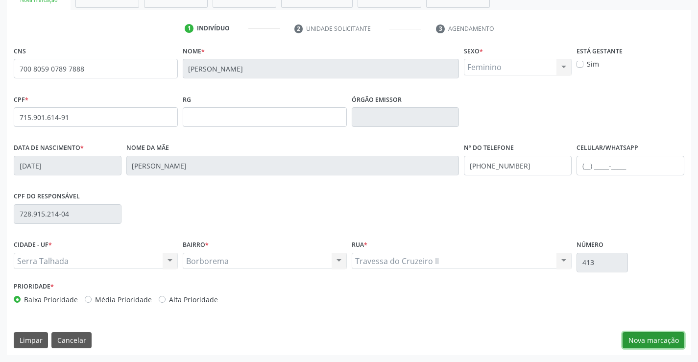
click at [646, 341] on button "Nova marcação" at bounding box center [654, 340] width 62 height 17
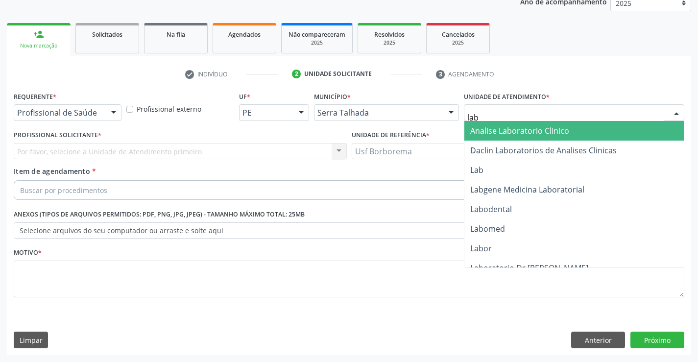
type input "labg"
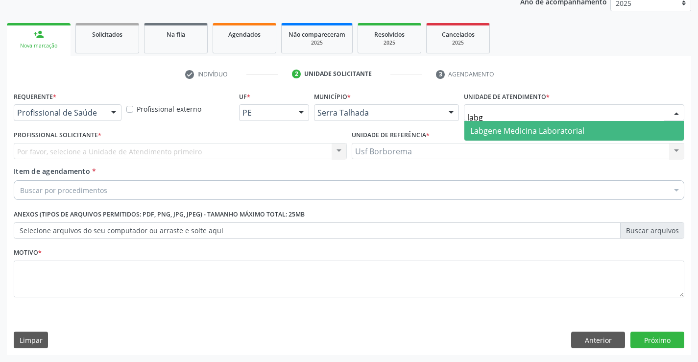
click at [505, 128] on span "Labgene Medicina Laboratorial" at bounding box center [527, 130] width 114 height 11
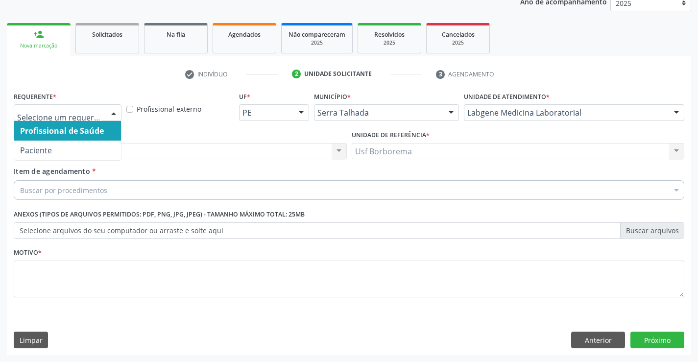
click at [114, 115] on div at bounding box center [113, 113] width 15 height 17
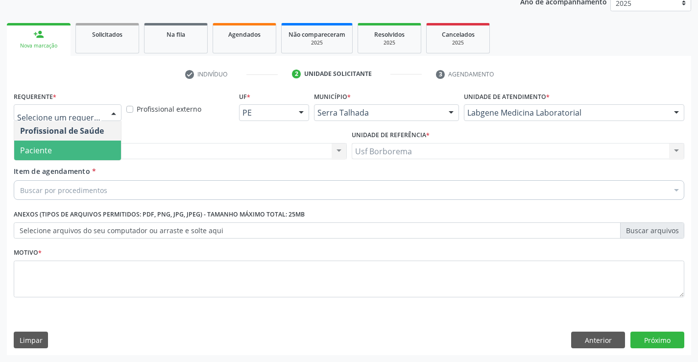
click at [97, 146] on span "Paciente" at bounding box center [67, 151] width 107 height 20
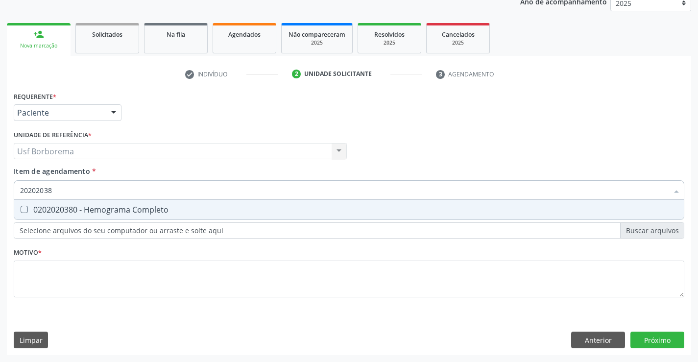
type input "202020380"
click at [98, 208] on div "0202020380 - Hemograma Completo" at bounding box center [349, 210] width 658 height 8
checkbox Completo "true"
click at [90, 187] on input "202020380" at bounding box center [344, 190] width 648 height 20
type input "2020203"
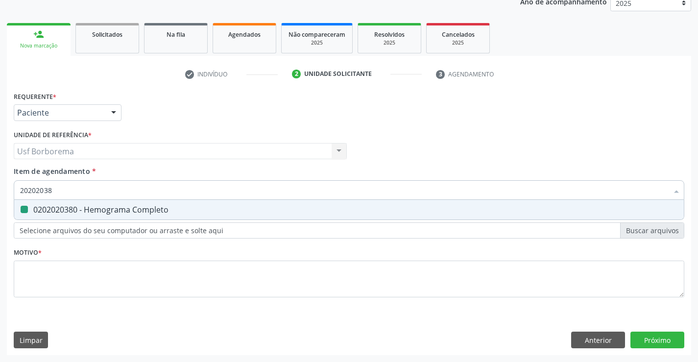
checkbox Completo "false"
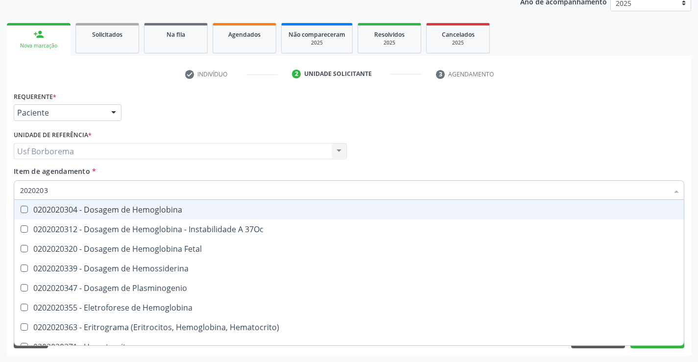
type input "202020"
checkbox Completo "false"
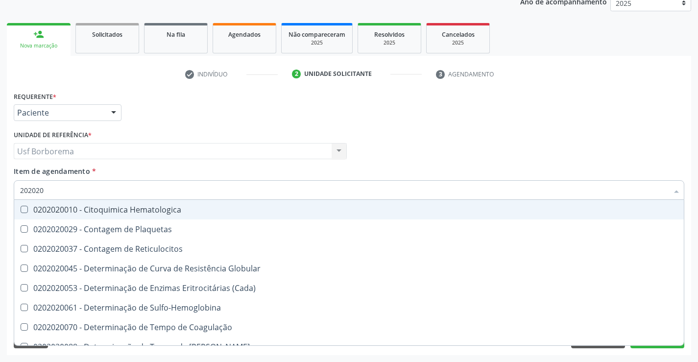
type input "20202"
checkbox Completo "false"
checkbox Leucograma "true"
type input "2020"
checkbox Completo "false"
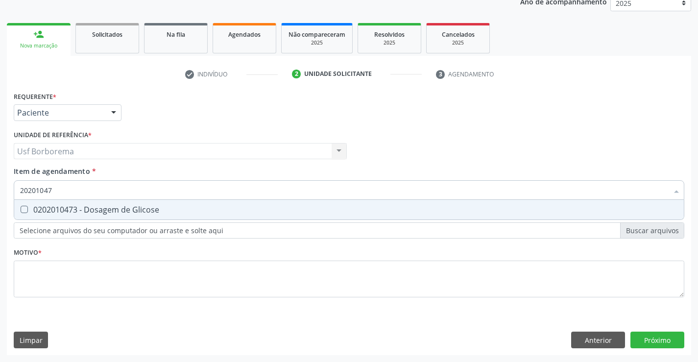
type input "202010473"
click at [83, 212] on div "0202010473 - Dosagem de Glicose" at bounding box center [349, 210] width 658 height 8
checkbox Glicose "true"
click at [81, 193] on input "202010473" at bounding box center [344, 190] width 648 height 20
click at [81, 192] on input "202010473" at bounding box center [344, 190] width 648 height 20
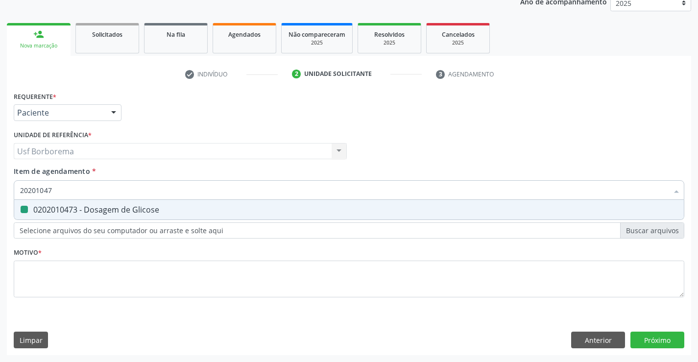
type input "2020104"
checkbox Glicose "false"
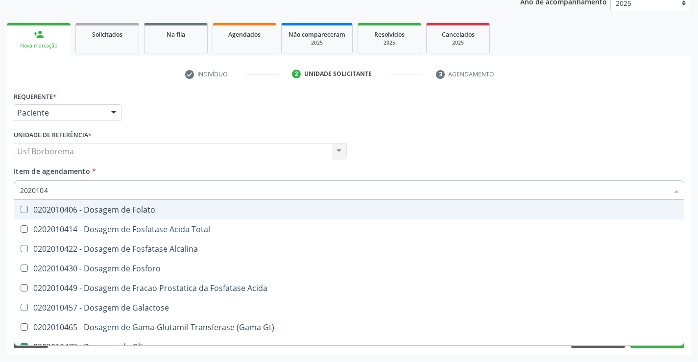
type input "202010"
checkbox Glicose "false"
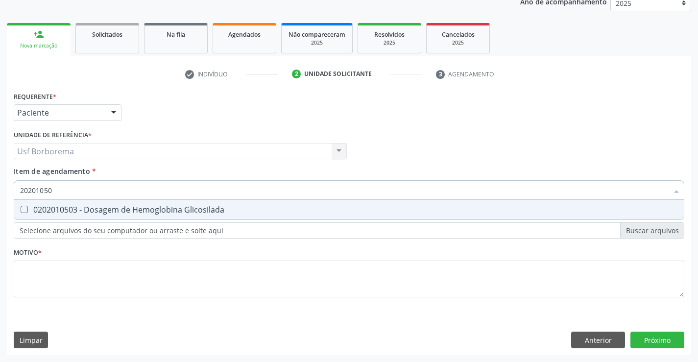
type input "202010503"
click at [82, 206] on div "0202010503 - Dosagem de Hemoglobina Glicosilada" at bounding box center [349, 210] width 658 height 8
checkbox Glicosilada "true"
click at [82, 192] on input "202010503" at bounding box center [344, 190] width 648 height 20
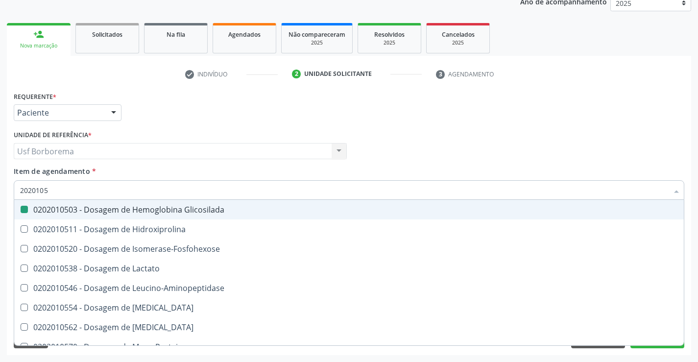
type input "202010"
checkbox Glicosilada "false"
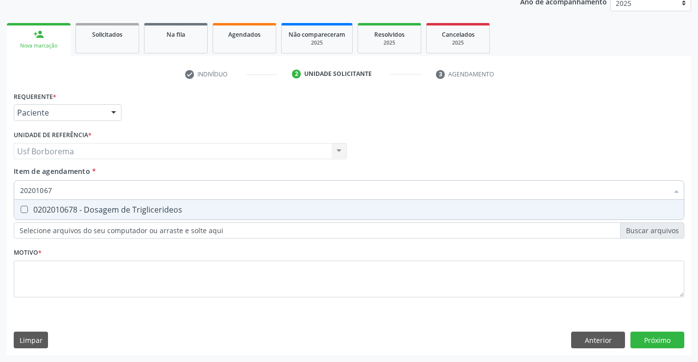
type input "202010678"
drag, startPoint x: 110, startPoint y: 206, endPoint x: 110, endPoint y: 196, distance: 9.8
click at [110, 204] on span "0202010678 - Dosagem de Triglicerideos" at bounding box center [349, 210] width 670 height 20
checkbox Triglicerideos "true"
click at [112, 193] on input "202010678" at bounding box center [344, 190] width 648 height 20
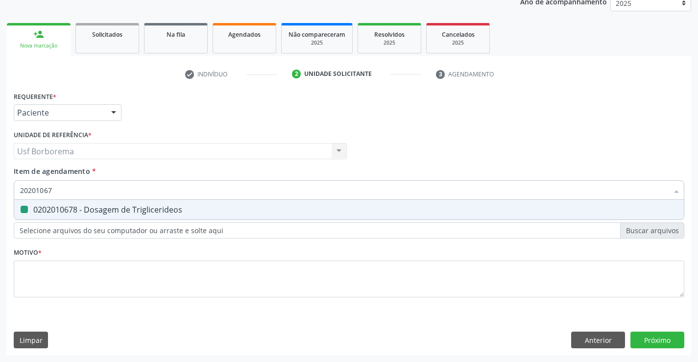
type input "2020106"
checkbox Triglicerideos "false"
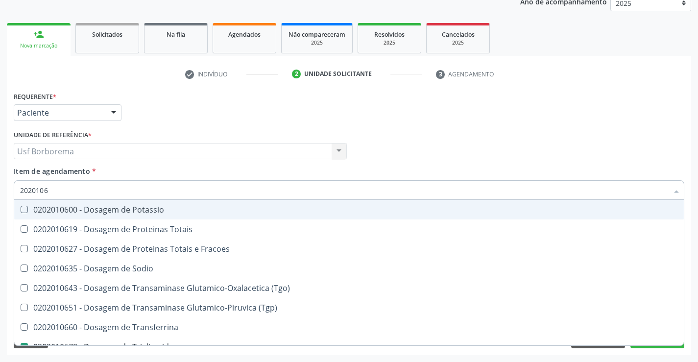
type input "202010"
checkbox Triglicerideos "false"
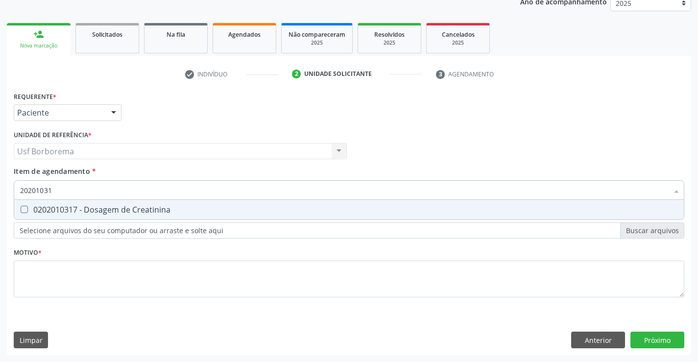
type input "202010317"
drag, startPoint x: 111, startPoint y: 203, endPoint x: 117, endPoint y: 188, distance: 15.8
click at [112, 203] on span "0202010317 - Dosagem de Creatinina" at bounding box center [349, 210] width 670 height 20
checkbox Creatinina "true"
click at [117, 188] on input "202010317" at bounding box center [344, 190] width 648 height 20
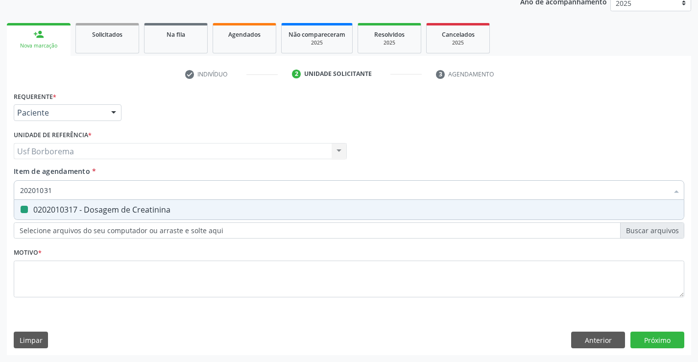
type input "2020103"
checkbox Creatinina "false"
type input "202010295"
click at [110, 208] on div "0202010295 - Dosagem de Colesterol Total" at bounding box center [349, 210] width 658 height 8
checkbox Total "true"
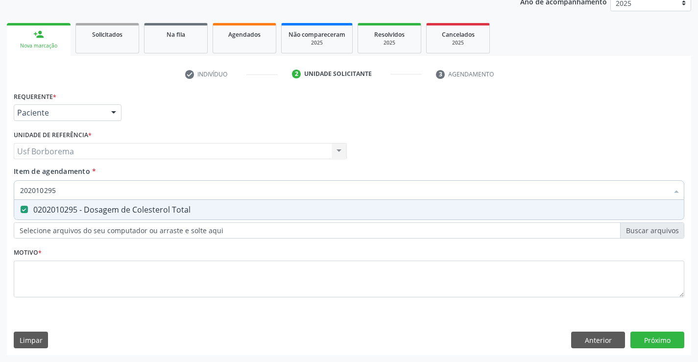
click at [115, 193] on input "202010295" at bounding box center [344, 190] width 648 height 20
type input "2020102"
checkbox Total "false"
type input "202010279"
drag, startPoint x: 118, startPoint y: 209, endPoint x: 120, endPoint y: 199, distance: 10.0
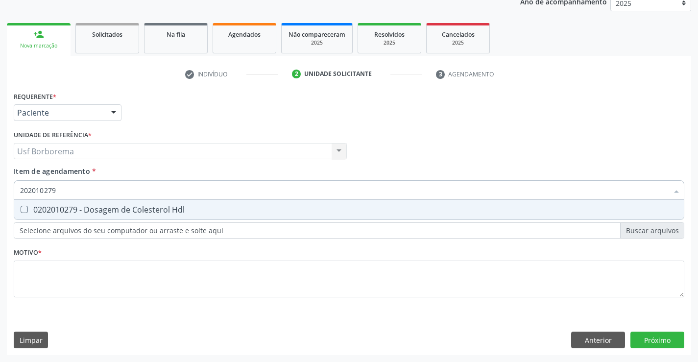
click at [118, 208] on div "0202010279 - Dosagem de Colesterol Hdl" at bounding box center [349, 210] width 658 height 8
checkbox Hdl "true"
click at [120, 192] on input "202010279" at bounding box center [344, 190] width 648 height 20
type input "2020102"
checkbox Hdl "false"
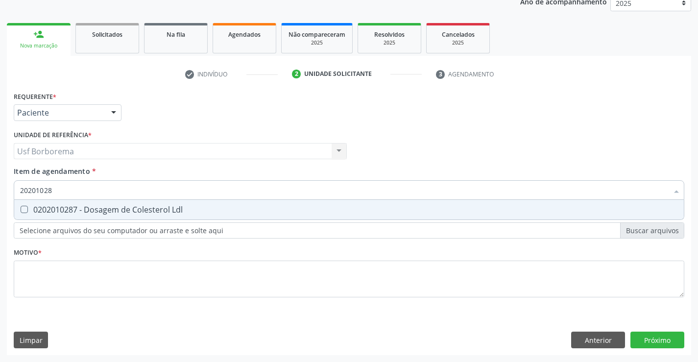
type input "202010287"
drag, startPoint x: 108, startPoint y: 207, endPoint x: 109, endPoint y: 189, distance: 18.1
click at [109, 202] on span "0202010287 - Dosagem de Colesterol Ldl" at bounding box center [349, 210] width 670 height 20
checkbox Ldl "true"
click at [109, 189] on input "202010287" at bounding box center [344, 190] width 648 height 20
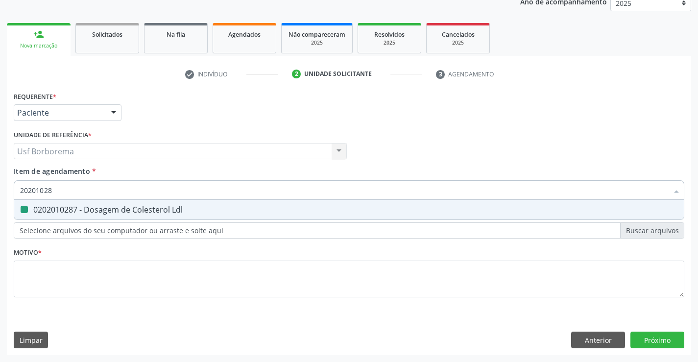
type input "2020102"
checkbox Ldl "false"
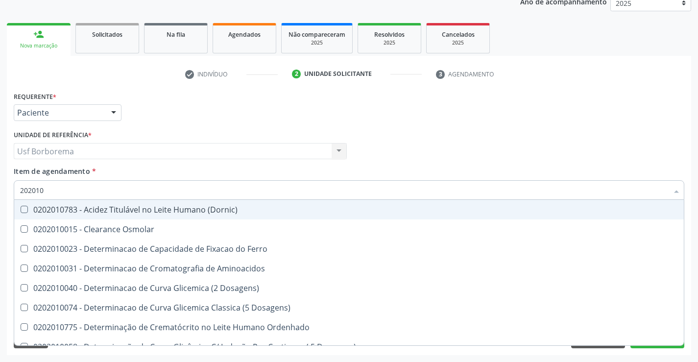
type input "2020106"
checkbox Dosagens\) "true"
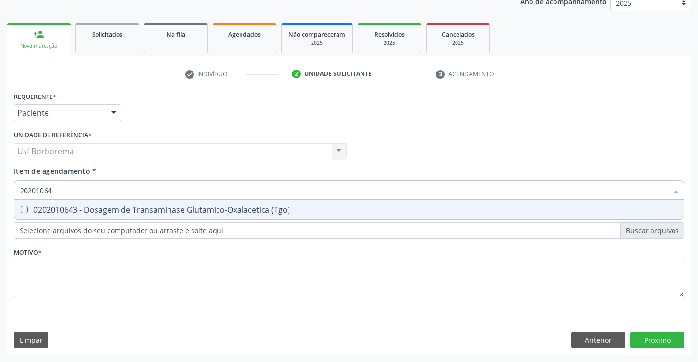
type input "202010643"
drag, startPoint x: 104, startPoint y: 205, endPoint x: 107, endPoint y: 194, distance: 11.6
click at [104, 206] on div "0202010643 - Dosagem de Transaminase Glutamico-Oxalacetica (Tgo)" at bounding box center [349, 210] width 658 height 8
checkbox \(Tgo\) "true"
click at [107, 192] on input "202010643" at bounding box center [344, 190] width 648 height 20
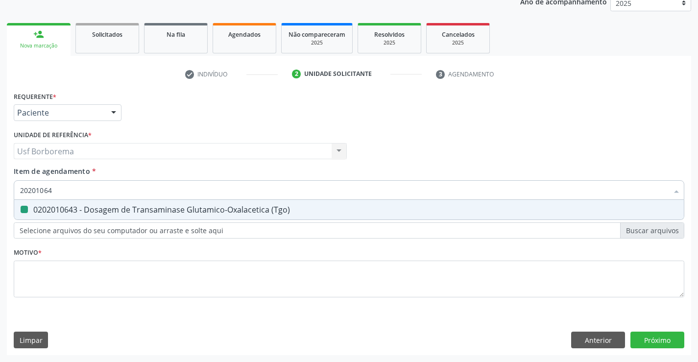
type input "2020106"
checkbox \(Tgo\) "false"
type input "202010651"
click at [76, 207] on div "0202010651 - Dosagem de Transaminase Glutamico-Piruvica (Tgp)" at bounding box center [349, 210] width 658 height 8
checkbox \(Tgp\) "true"
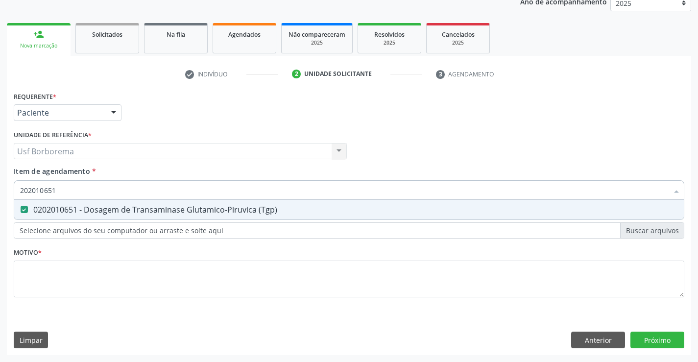
click at [78, 194] on input "202010651" at bounding box center [344, 190] width 648 height 20
type input "2020106"
checkbox \(Tgp\) "false"
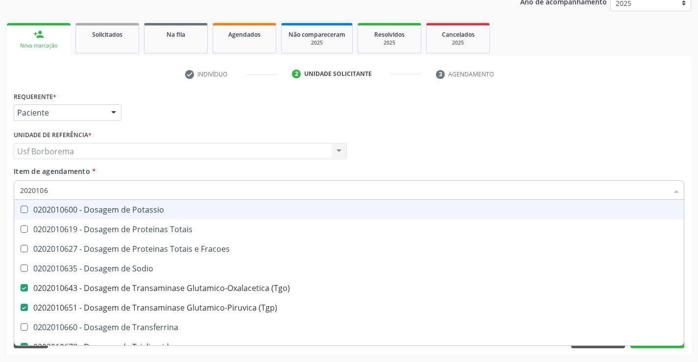
type input "202010"
checkbox \(Tgo\) "false"
checkbox \(Tgp\) "false"
checkbox Triglicerideos "false"
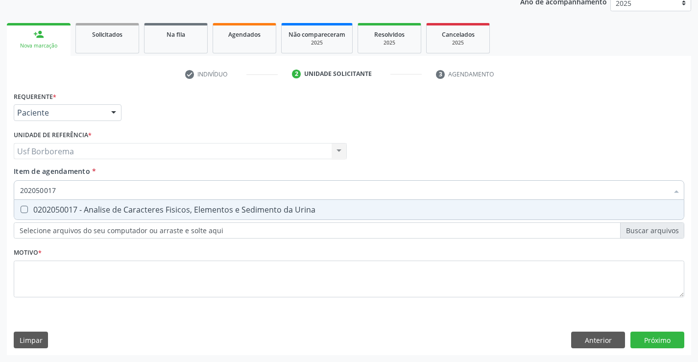
drag, startPoint x: 74, startPoint y: 205, endPoint x: 78, endPoint y: 197, distance: 9.0
click at [75, 206] on div "0202050017 - Analise de Caracteres Fisicos, Elementos e Sedimento da Urina" at bounding box center [349, 210] width 658 height 8
click at [80, 193] on input "202050017" at bounding box center [344, 190] width 648 height 20
drag, startPoint x: 80, startPoint y: 207, endPoint x: 86, endPoint y: 199, distance: 9.8
click at [80, 206] on div "0202010694 - Dosagem de [PERSON_NAME]" at bounding box center [349, 210] width 658 height 8
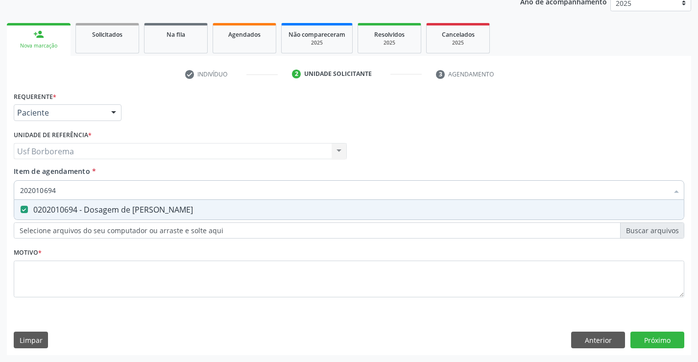
click at [89, 190] on input "202010694" at bounding box center [344, 190] width 648 height 20
drag, startPoint x: 86, startPoint y: 206, endPoint x: 90, endPoint y: 197, distance: 10.3
click at [87, 202] on span "0202060250 - Dosagem de Hormonio Tireoestimulante (Tsh)" at bounding box center [349, 210] width 670 height 20
click at [92, 190] on input "202060250" at bounding box center [344, 190] width 648 height 20
click at [88, 206] on div "0202060381 - Dosagem de Tiroxina Livre (T4 Livre)" at bounding box center [349, 210] width 658 height 8
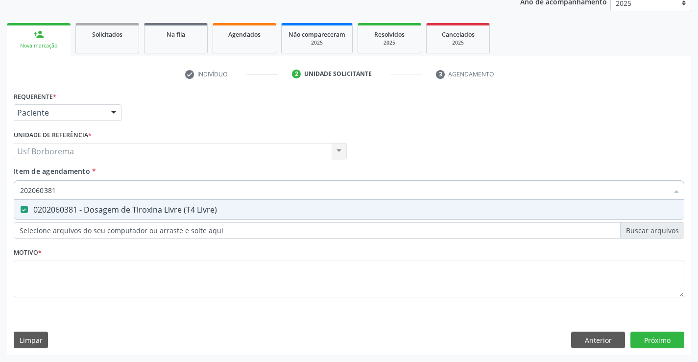
click at [94, 192] on input "202060381" at bounding box center [344, 190] width 648 height 20
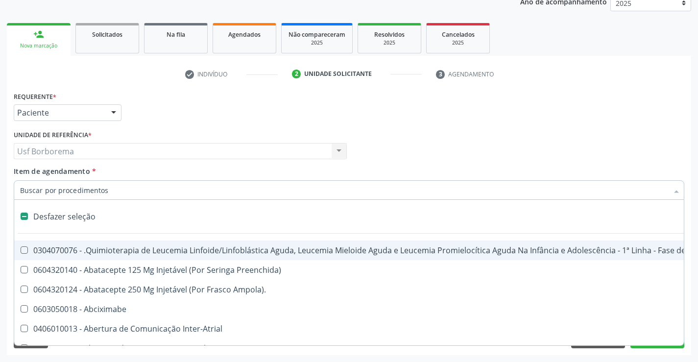
click at [232, 166] on div "Unidade de referência * Usf Borborema Usf Borborema Nenhum resultado encontrado…" at bounding box center [180, 147] width 338 height 38
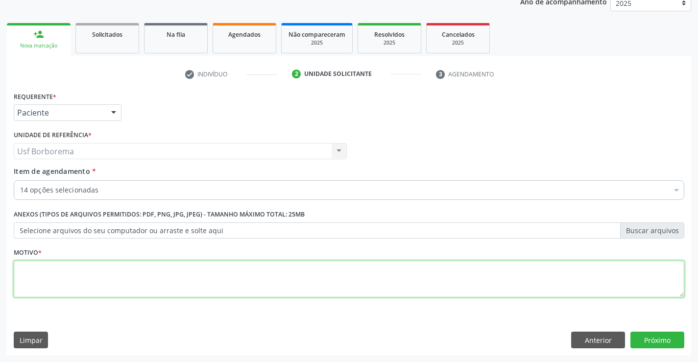
click at [81, 290] on textarea at bounding box center [349, 279] width 671 height 37
click at [647, 336] on button "Próximo" at bounding box center [657, 340] width 54 height 17
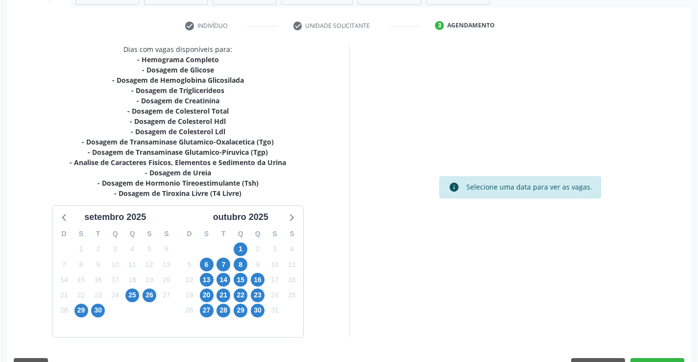
scroll to position [172, 0]
click at [226, 260] on span "7" at bounding box center [223, 264] width 14 height 14
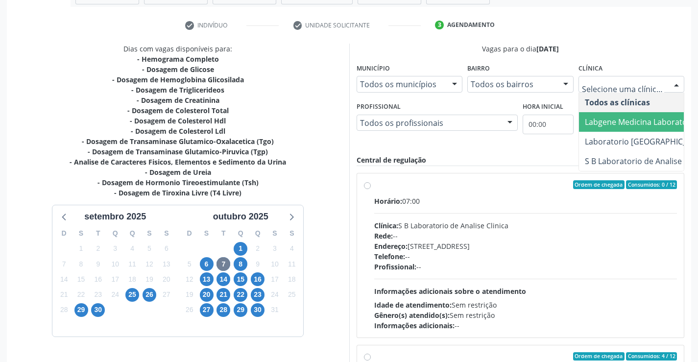
click at [618, 114] on span "Labgene Medicina Laboratorial" at bounding box center [647, 122] width 136 height 20
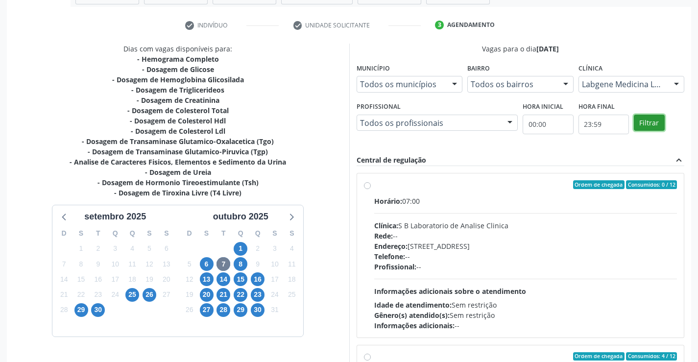
click at [649, 119] on button "Filtrar" at bounding box center [649, 123] width 31 height 17
click at [374, 184] on label "Ordem de chegada Consumidos: 4 / 12 Horário: 07:00 Clínica: Labgene Medicina La…" at bounding box center [525, 255] width 303 height 150
click at [366, 184] on input "Ordem de chegada Consumidos: 4 / 12 Horário: 07:00 Clínica: Labgene Medicina La…" at bounding box center [367, 184] width 7 height 9
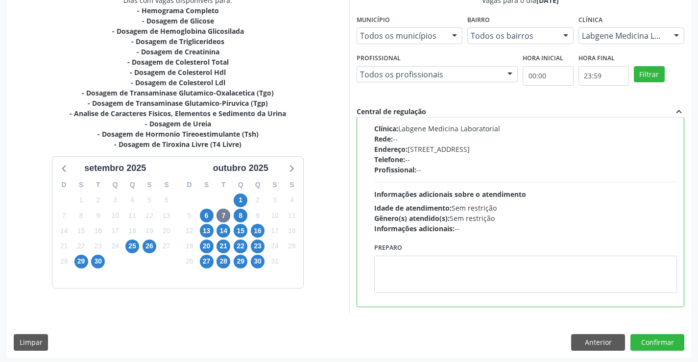
scroll to position [223, 0]
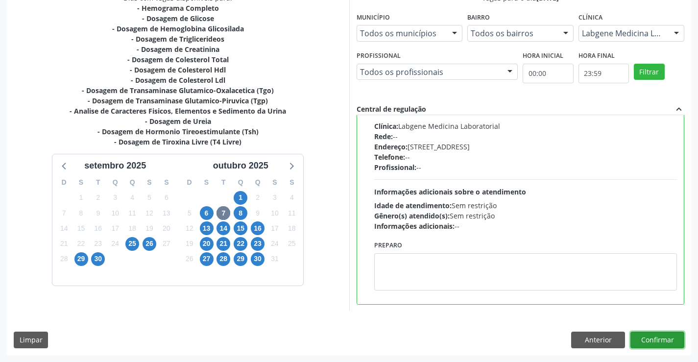
click at [654, 337] on button "Confirmar" at bounding box center [657, 340] width 54 height 17
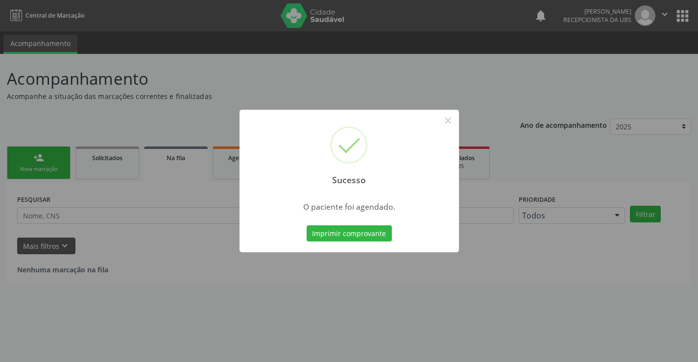
scroll to position [0, 0]
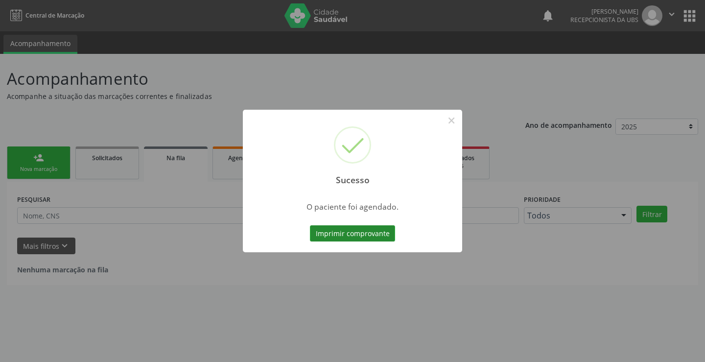
click at [346, 227] on button "Imprimir comprovante" at bounding box center [352, 233] width 85 height 17
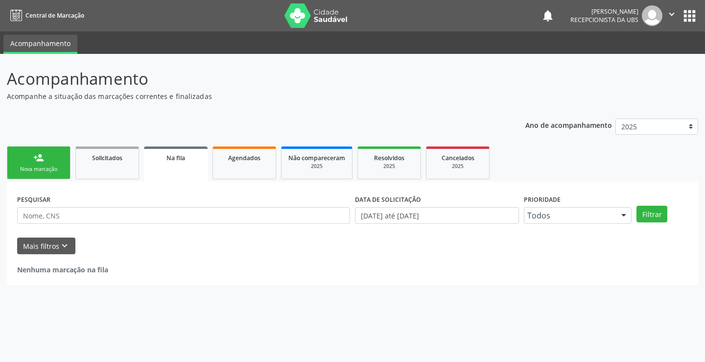
click at [34, 162] on div "person_add" at bounding box center [38, 157] width 11 height 11
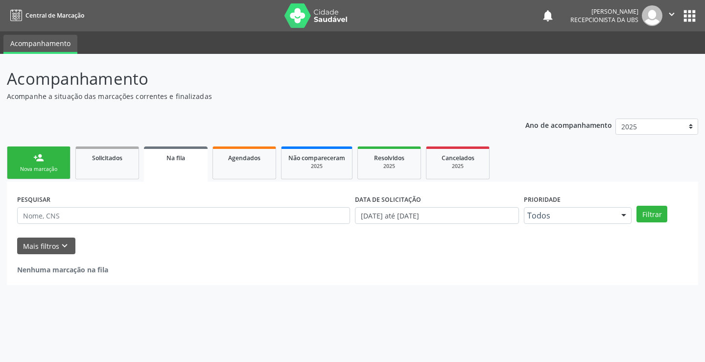
click at [34, 162] on div "person_add" at bounding box center [38, 157] width 11 height 11
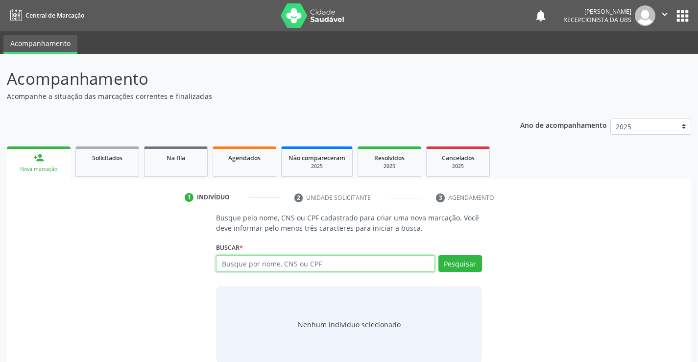
drag, startPoint x: 284, startPoint y: 260, endPoint x: 288, endPoint y: 268, distance: 8.6
click at [286, 263] on input "text" at bounding box center [325, 263] width 218 height 17
type input "70980808776799"
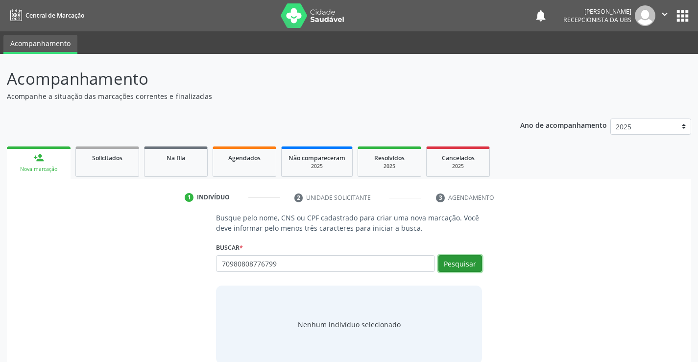
click at [473, 269] on button "Pesquisar" at bounding box center [460, 263] width 44 height 17
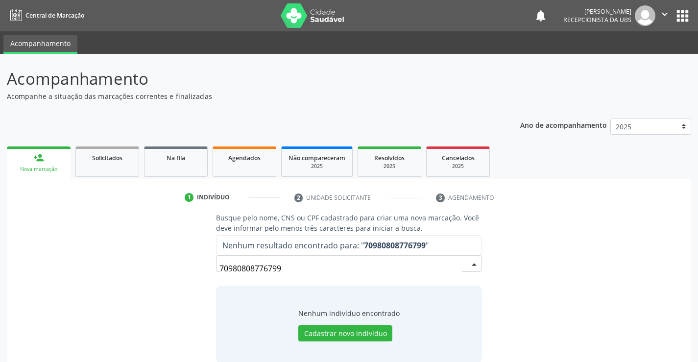
click at [404, 267] on input "70980808776799" at bounding box center [340, 269] width 242 height 20
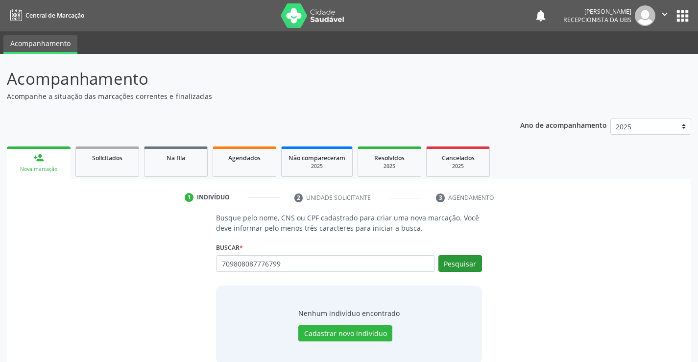
type input "709808087776799"
click at [463, 260] on button "Pesquisar" at bounding box center [460, 263] width 44 height 17
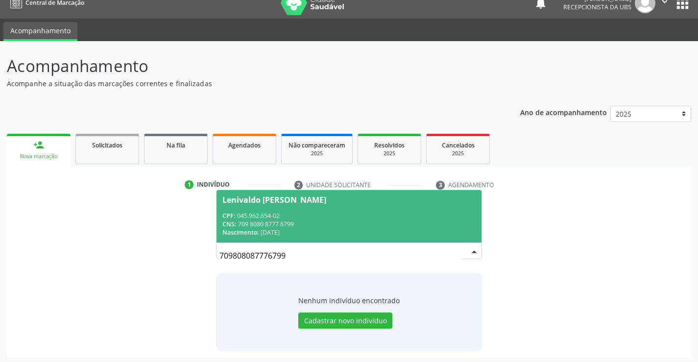
scroll to position [16, 0]
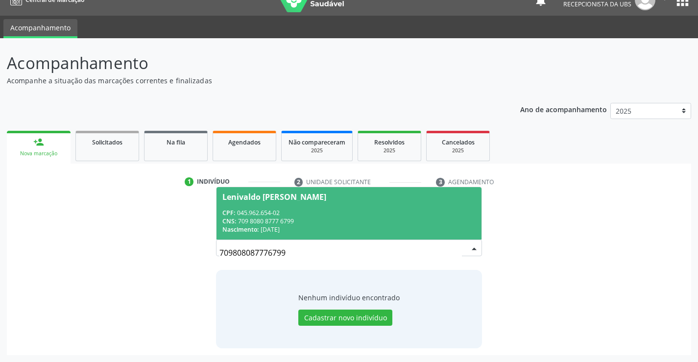
click at [359, 211] on div "CPF: 045.962.654-02" at bounding box center [348, 213] width 253 height 8
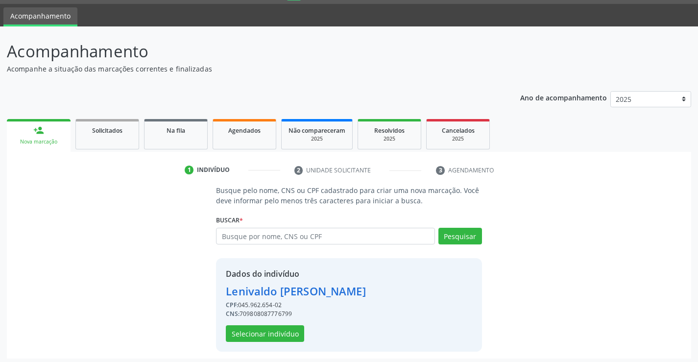
scroll to position [31, 0]
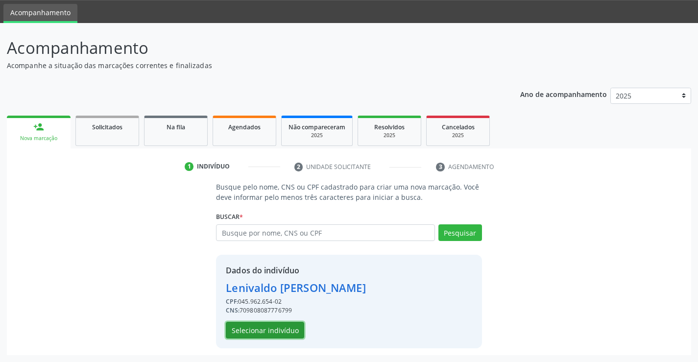
click at [285, 329] on button "Selecionar indivíduo" at bounding box center [265, 330] width 78 height 17
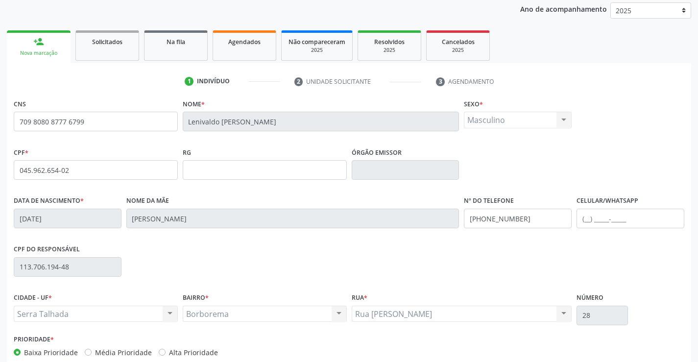
scroll to position [169, 0]
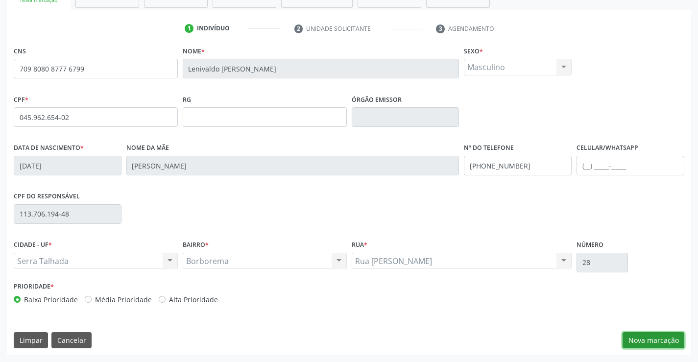
click at [635, 335] on button "Nova marcação" at bounding box center [654, 340] width 62 height 17
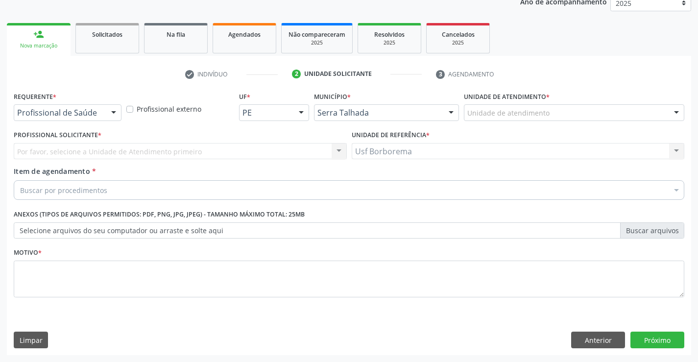
scroll to position [123, 0]
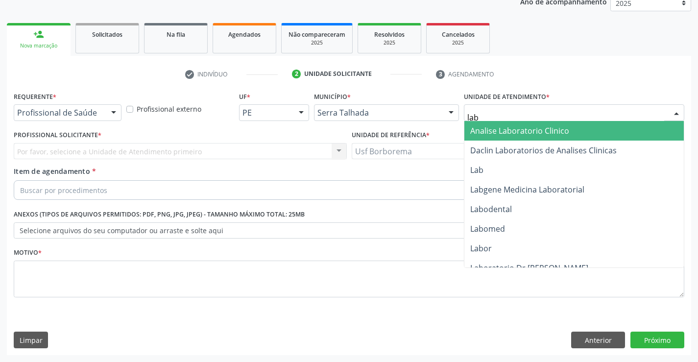
type input "labg"
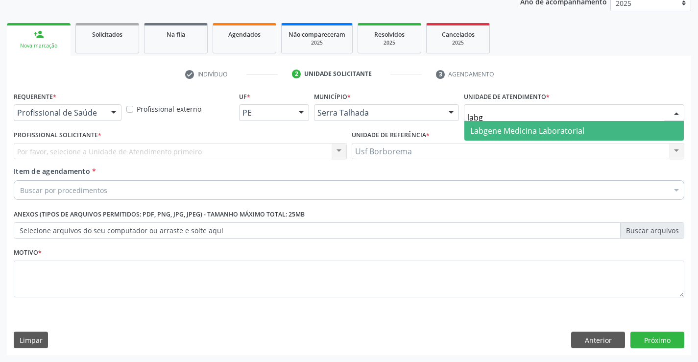
click at [530, 124] on span "Labgene Medicina Laboratorial" at bounding box center [573, 131] width 219 height 20
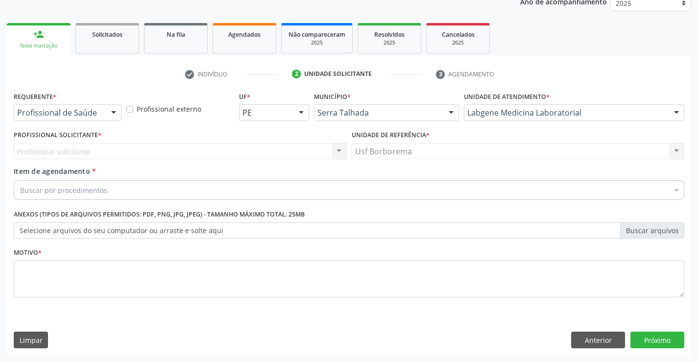
click at [109, 109] on div at bounding box center [113, 113] width 15 height 17
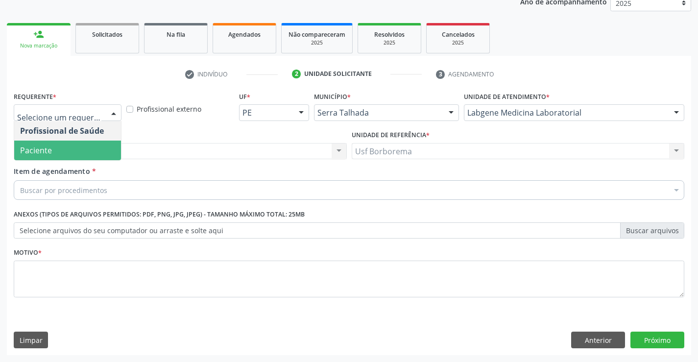
click at [96, 151] on span "Paciente" at bounding box center [67, 151] width 107 height 20
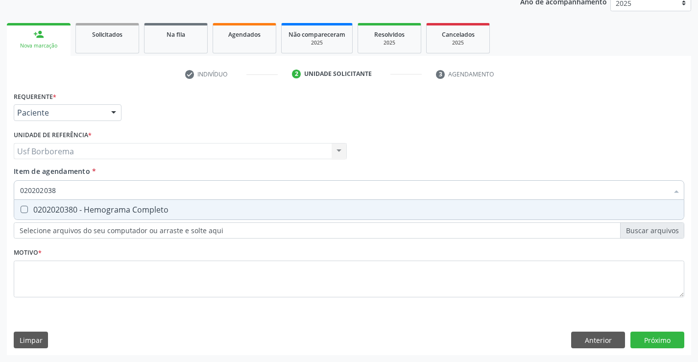
type input "0202020380"
click at [96, 206] on div "0202020380 - Hemograma Completo" at bounding box center [349, 210] width 658 height 8
checkbox Completo "true"
click at [97, 189] on input "0202020380" at bounding box center [344, 190] width 648 height 20
type input "02020203"
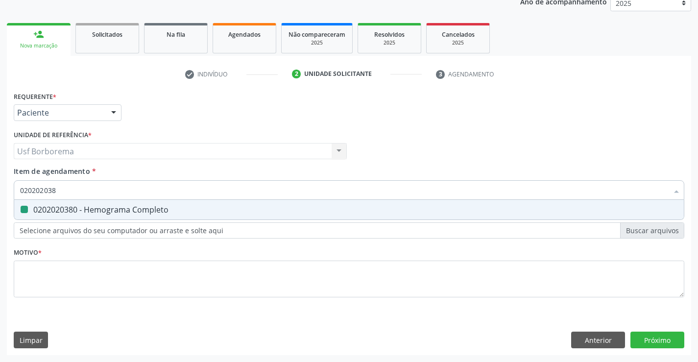
checkbox Completo "false"
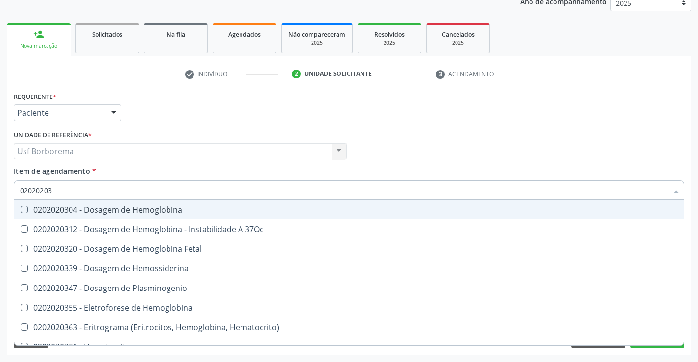
type input "0202020"
checkbox Completo "false"
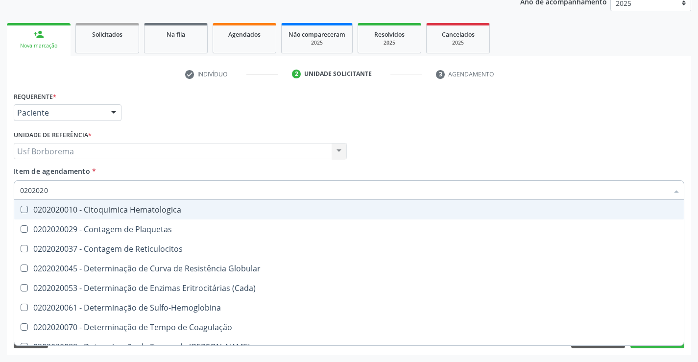
type input "020202"
checkbox Completo "false"
checkbox Leucograma "true"
type input "02020"
checkbox Completo "false"
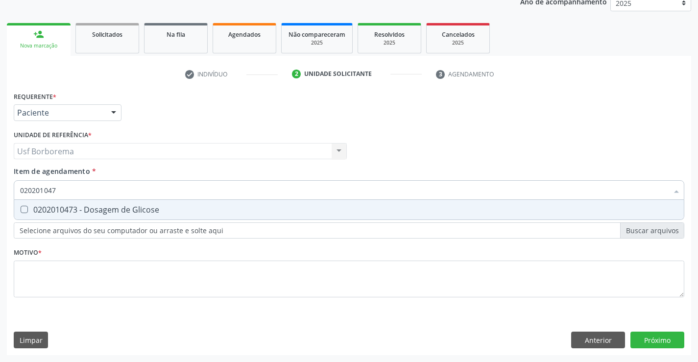
type input "0202010473"
drag, startPoint x: 106, startPoint y: 207, endPoint x: 107, endPoint y: 195, distance: 11.8
click at [106, 202] on span "0202010473 - Dosagem de Glicose" at bounding box center [349, 210] width 670 height 20
checkbox Glicose "true"
click at [108, 189] on input "0202010473" at bounding box center [344, 190] width 648 height 20
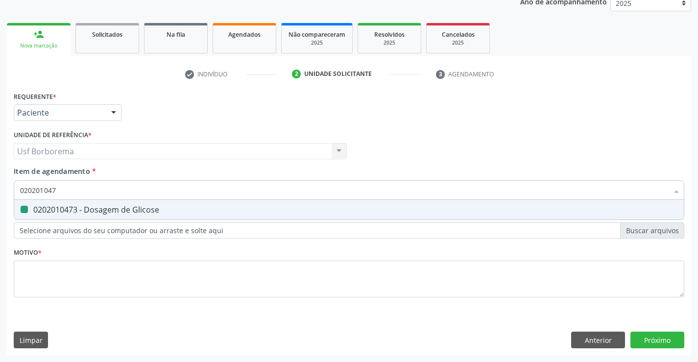
type input "02020104"
checkbox Glicose "false"
type input "0202010503"
drag, startPoint x: 108, startPoint y: 208, endPoint x: 110, endPoint y: 190, distance: 18.7
click at [108, 206] on div "0202010503 - Dosagem de Hemoglobina Glicosilada" at bounding box center [349, 210] width 658 height 8
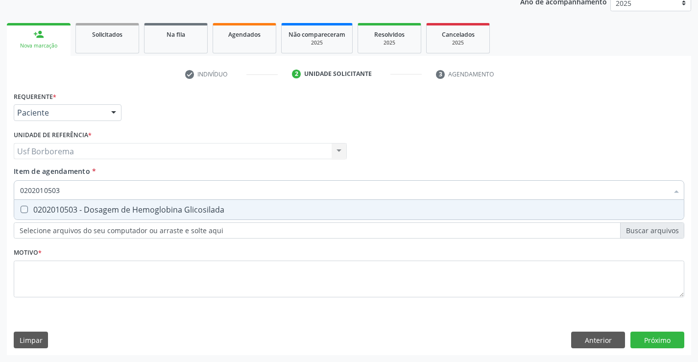
checkbox Glicosilada "true"
click at [110, 186] on input "0202010503" at bounding box center [344, 190] width 648 height 20
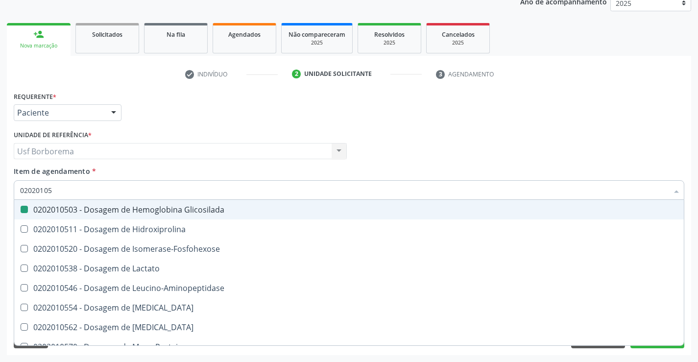
type input "0202010"
checkbox Glicosilada "false"
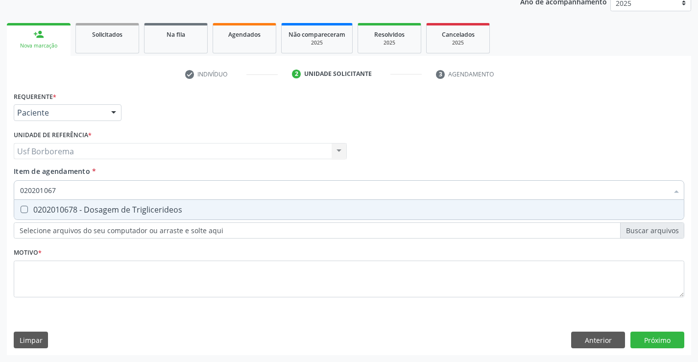
type input "0202010678"
drag, startPoint x: 111, startPoint y: 207, endPoint x: 112, endPoint y: 190, distance: 16.7
click at [111, 200] on span "0202010678 - Dosagem de Triglicerideos" at bounding box center [349, 210] width 670 height 20
checkbox Triglicerideos "true"
click at [114, 187] on input "0202010678" at bounding box center [344, 190] width 648 height 20
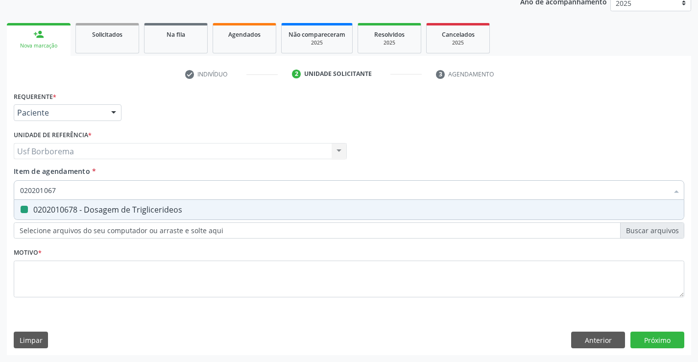
type input "02020106"
checkbox Triglicerideos "false"
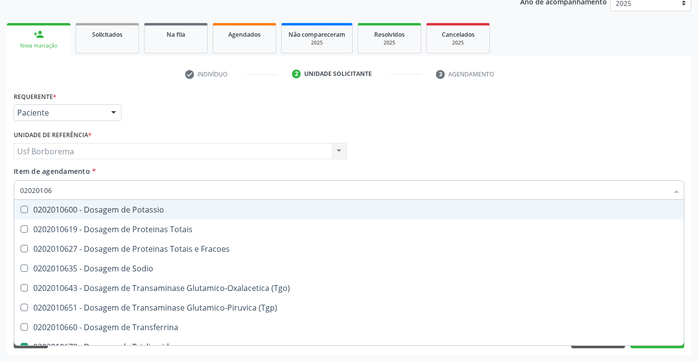
type input "0202010"
checkbox Triglicerideos "false"
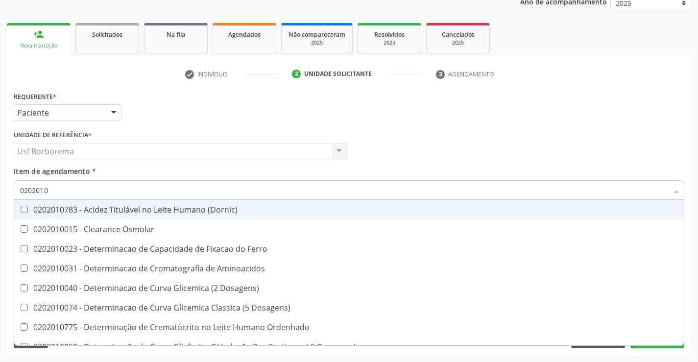
type input "02020106"
checkbox Dosagens\) "true"
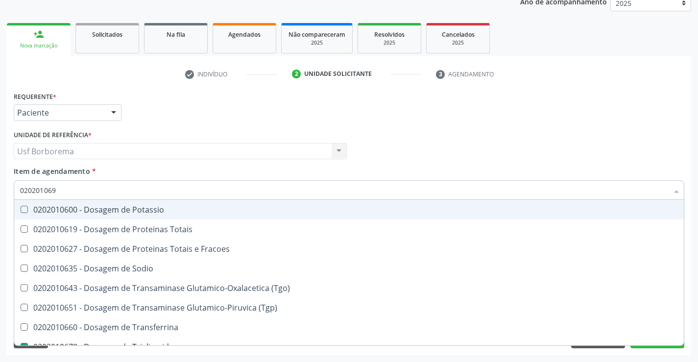
type input "0202010694"
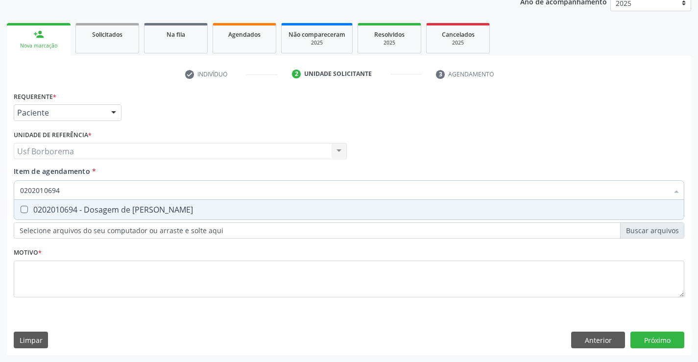
click at [100, 203] on span "0202010694 - Dosagem de [PERSON_NAME]" at bounding box center [349, 210] width 670 height 20
checkbox Ureia "true"
click at [107, 190] on input "0202010694" at bounding box center [344, 190] width 648 height 20
type input "02020106"
checkbox Ureia "false"
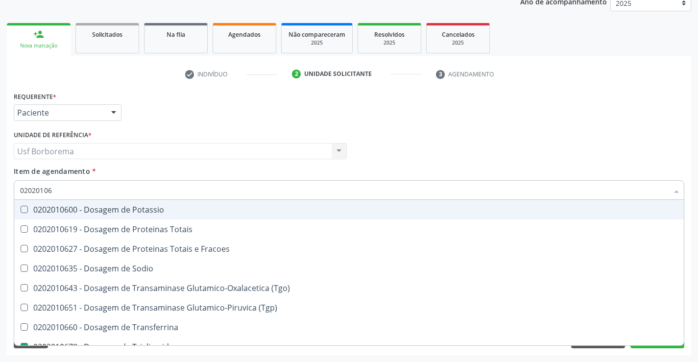
type input "0202010"
checkbox Triglicerideos "false"
checkbox Ureia "false"
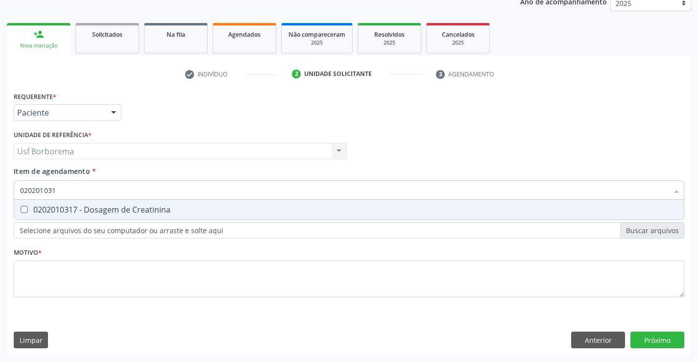
type input "0202010317"
click at [108, 210] on div "0202010317 - Dosagem de Creatinina" at bounding box center [349, 210] width 658 height 8
checkbox Creatinina "true"
click at [106, 193] on input "0202010317" at bounding box center [344, 190] width 648 height 20
type input "02020103"
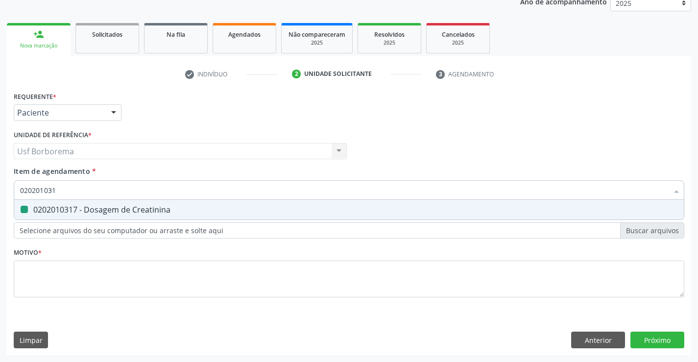
checkbox Creatinina "false"
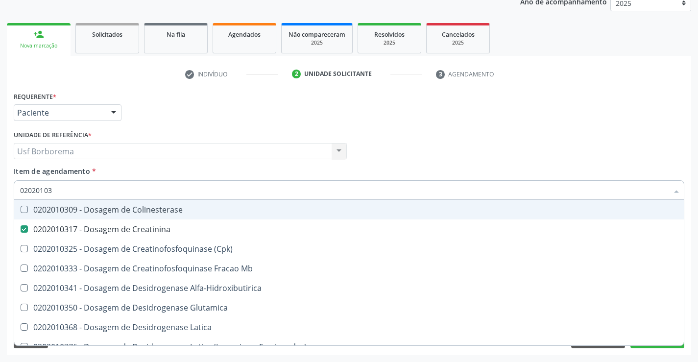
type input "0202010"
checkbox Creatinina "false"
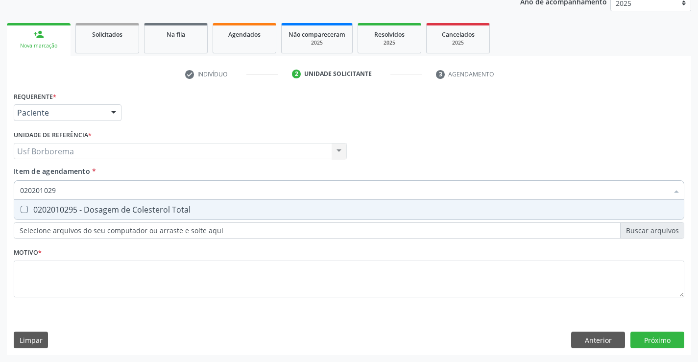
type input "0202010295"
drag, startPoint x: 100, startPoint y: 207, endPoint x: 106, endPoint y: 189, distance: 18.9
click at [101, 203] on span "0202010295 - Dosagem de Colesterol Total" at bounding box center [349, 210] width 670 height 20
checkbox Total "true"
click at [106, 188] on input "0202010295" at bounding box center [344, 190] width 648 height 20
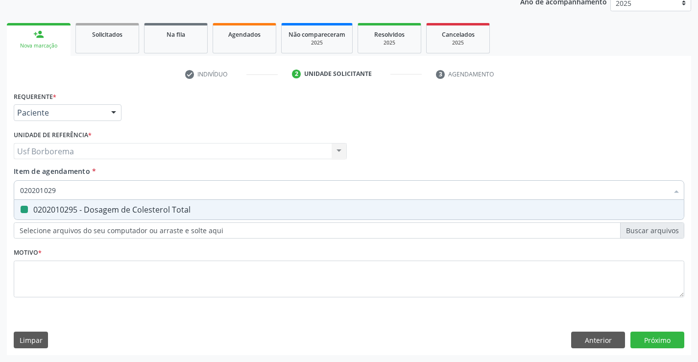
type input "02020102"
checkbox Total "false"
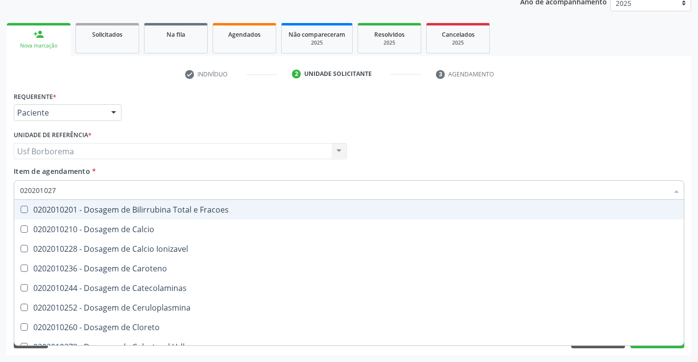
type input "0202010279"
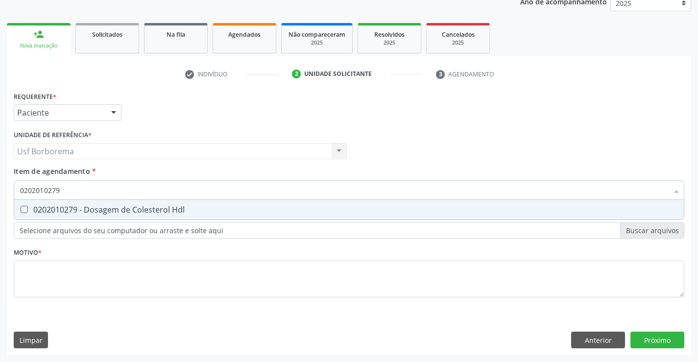
click at [103, 206] on div "0202010279 - Dosagem de Colesterol Hdl" at bounding box center [349, 210] width 658 height 8
checkbox Hdl "true"
click at [106, 191] on input "0202010279" at bounding box center [344, 190] width 648 height 20
type input "02020102"
checkbox Hdl "false"
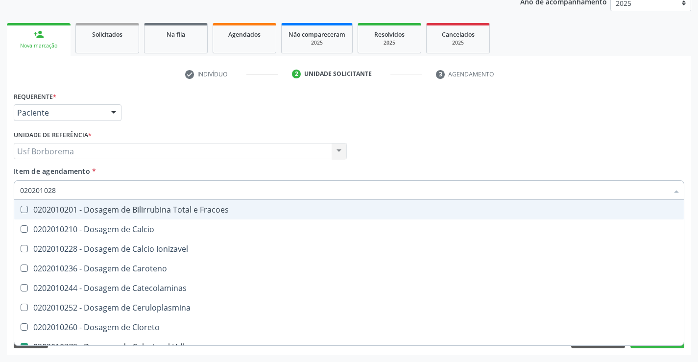
type input "0202010287"
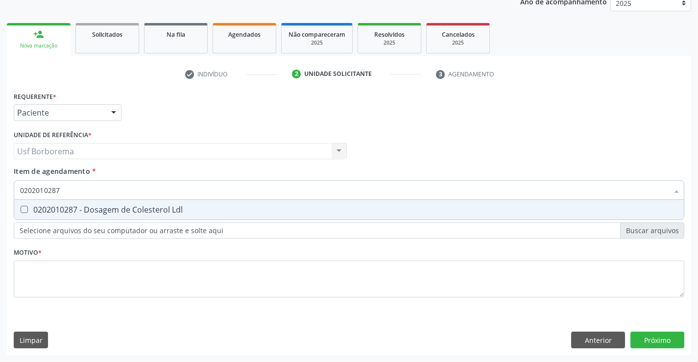
click at [217, 216] on span "0202010287 - Dosagem de Colesterol Ldl" at bounding box center [349, 210] width 670 height 20
checkbox Ldl "true"
click at [179, 188] on input "0202010287" at bounding box center [344, 190] width 648 height 20
type input "02020102"
checkbox Ldl "false"
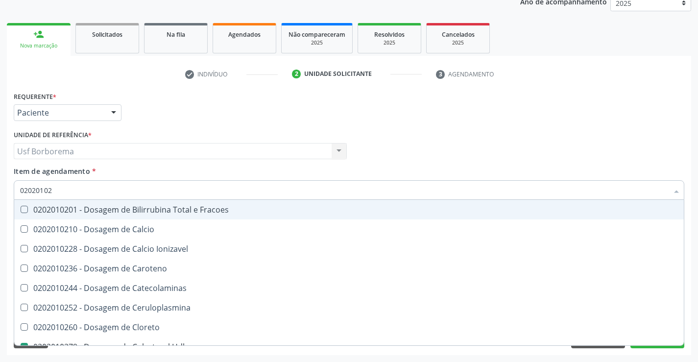
type input "0202010"
checkbox Hdl "false"
checkbox Ldl "false"
checkbox Total "false"
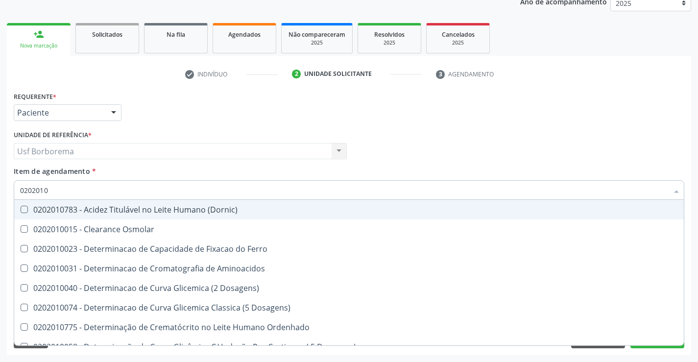
type input "020201"
checkbox Hdl "false"
checkbox Ldl "false"
checkbox Total "false"
checkbox Creatinina "false"
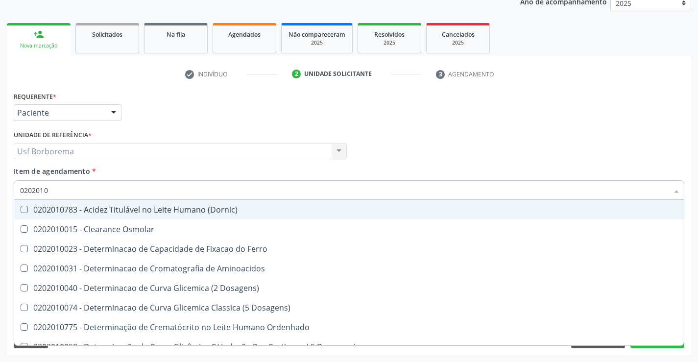
checkbox Latica "true"
checkbox Fracionadas\) "true"
checkbox Ferritina "true"
checkbox Folato "true"
checkbox Glicose "false"
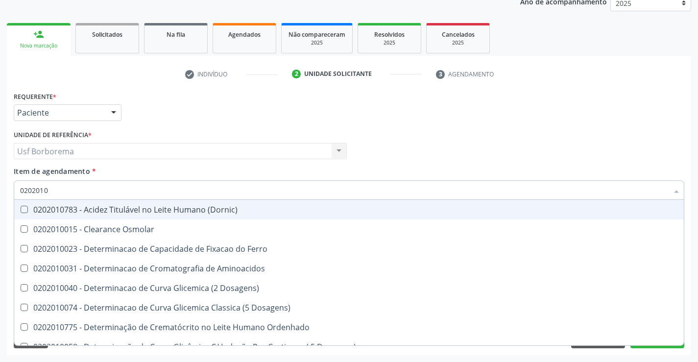
checkbox Glicosilada "false"
checkbox Nt-Probnp\) "true"
checkbox Potassio "true"
checkbox Triglicerideos "false"
checkbox Ureia "false"
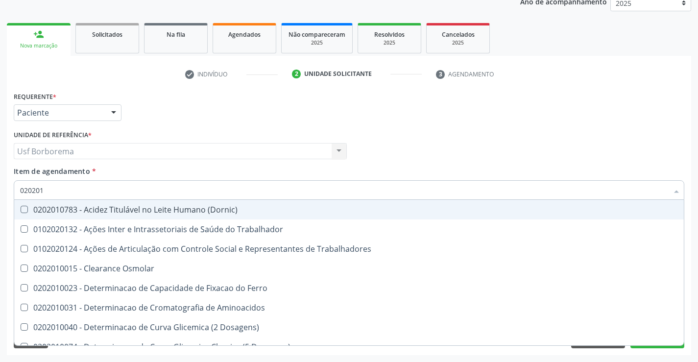
type input "02020"
checkbox Hdl "false"
checkbox Ldl "false"
checkbox Total "false"
checkbox Creatinina "false"
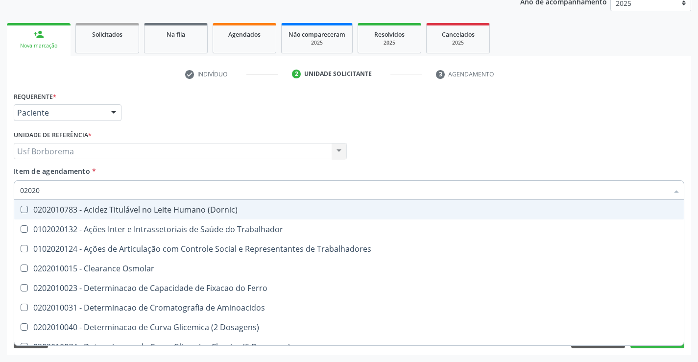
checkbox Glicose "false"
checkbox Glicosilada "false"
checkbox Triglicerideos "false"
checkbox Ureia "false"
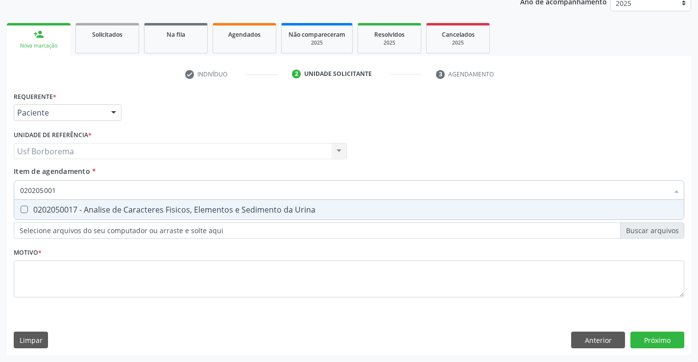
type input "0202050017"
click at [165, 209] on div "0202050017 - Analise de Caracteres Fisicos, Elementos e Sedimento da Urina" at bounding box center [349, 210] width 658 height 8
checkbox Urina "true"
click at [164, 188] on input "0202050017" at bounding box center [344, 190] width 648 height 20
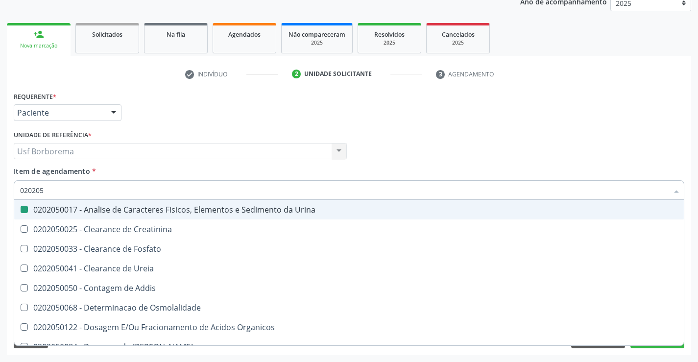
type input "02020"
checkbox Urina "false"
checkbox Fosfato "true"
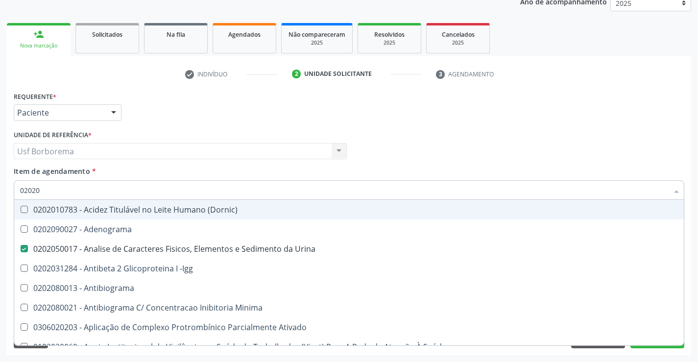
type input "020206"
checkbox Urina "false"
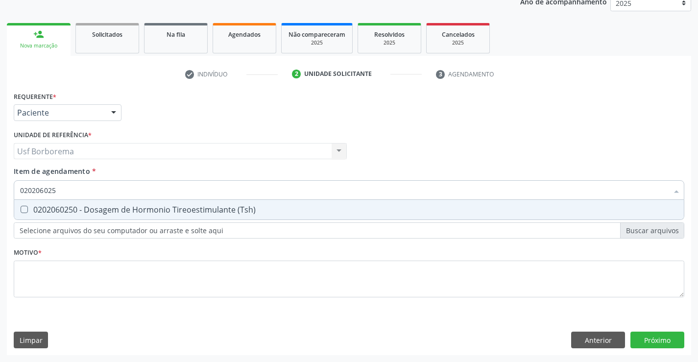
type input "0202060250"
click at [146, 211] on div "0202060250 - Dosagem de Hormonio Tireoestimulante (Tsh)" at bounding box center [349, 210] width 658 height 8
checkbox \(Tsh\) "true"
drag, startPoint x: 148, startPoint y: 183, endPoint x: 148, endPoint y: 191, distance: 7.3
click at [148, 191] on input "0202060250" at bounding box center [344, 190] width 648 height 20
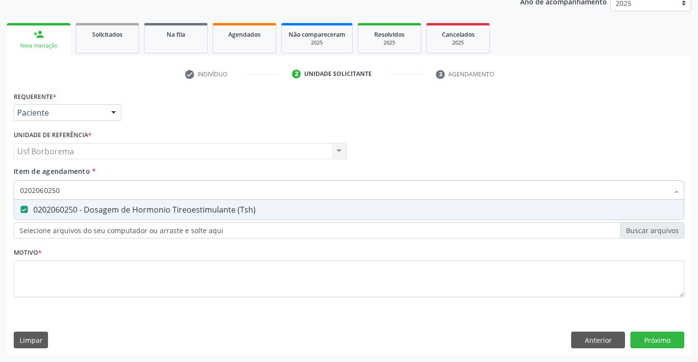
click at [148, 192] on input "0202060250" at bounding box center [344, 190] width 648 height 20
type input "02020602"
checkbox \(Tsh\) "false"
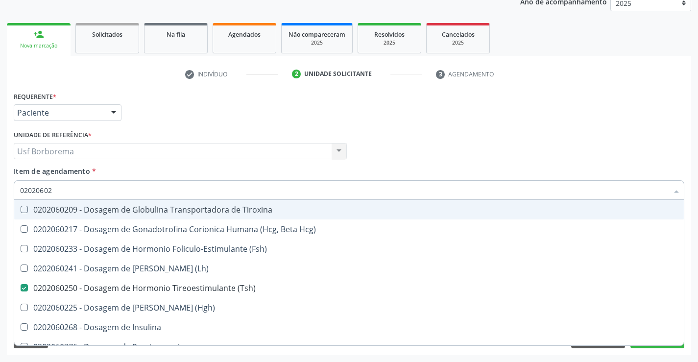
type input "0202060"
checkbox \(Tsh\) "false"
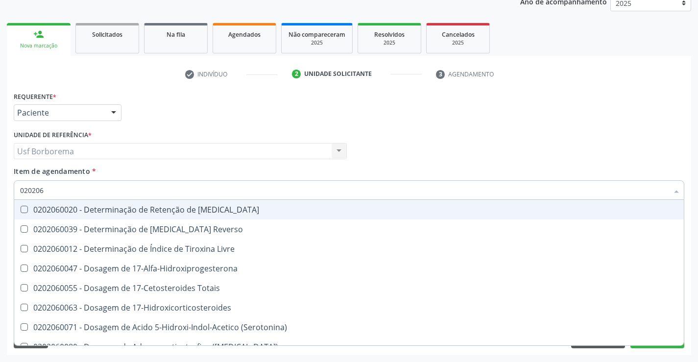
type input "02020"
checkbox Livre "true"
checkbox \(Tsh\) "false"
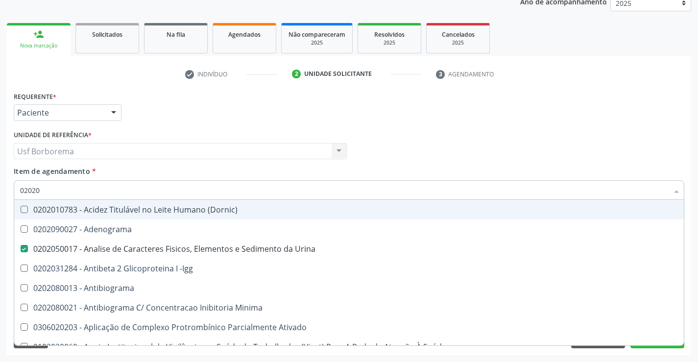
type input "020201"
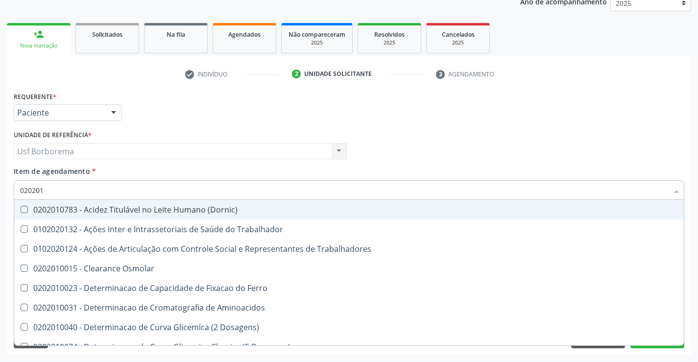
checkbox Trabalhadores "false"
checkbox Hdl "true"
checkbox Ldl "true"
checkbox Total "true"
checkbox Creatinina "true"
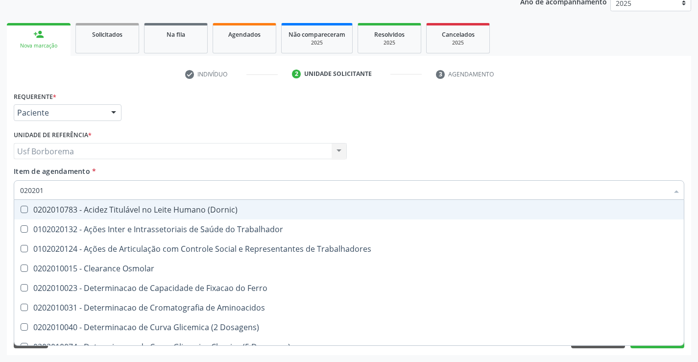
checkbox Glicose "true"
checkbox Glicosilada "true"
checkbox Triglicerideos "true"
checkbox Ureia "true"
type input "0202010"
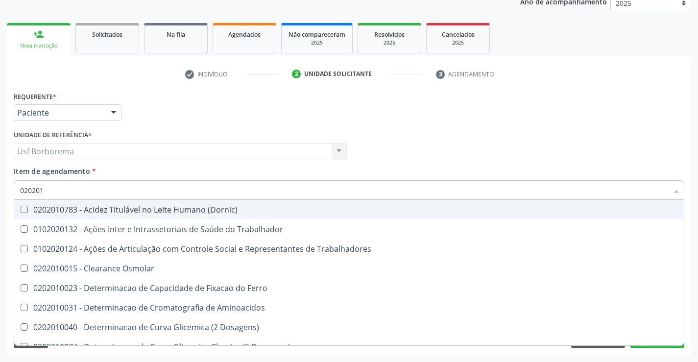
checkbox Circulante "true"
checkbox III "true"
checkbox Fracoes "true"
checkbox Ionizavel "true"
checkbox Hdl "false"
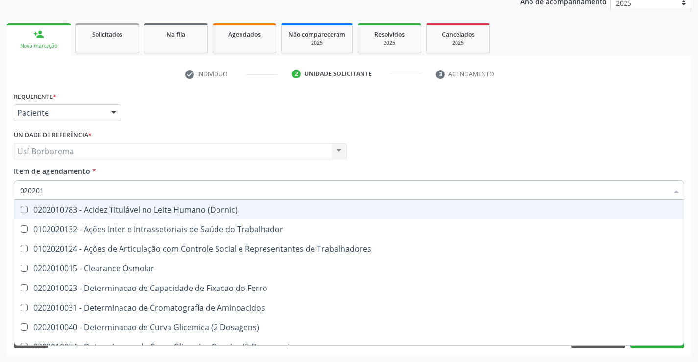
checkbox Ldl "false"
checkbox Total "false"
checkbox Creatinina "false"
checkbox II "true"
checkbox Serico "true"
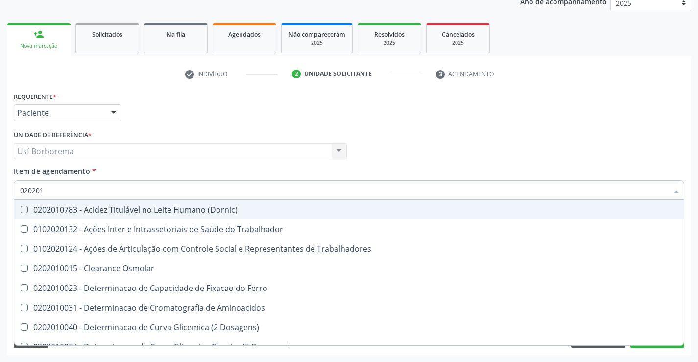
checkbox Glicose "false"
checkbox Glicosilada "false"
checkbox Muco-Proteinas "true"
checkbox Piruvato "true"
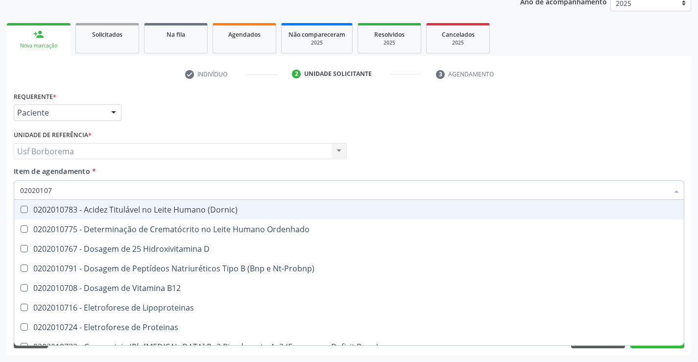
type input "020201070"
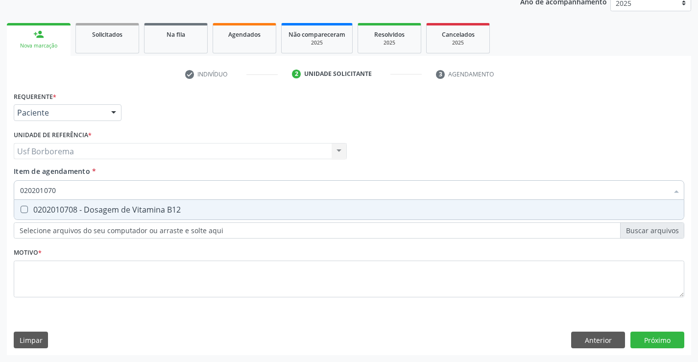
click at [140, 206] on div "0202010708 - Dosagem de Vitamina B12" at bounding box center [349, 210] width 658 height 8
checkbox B12 "true"
click at [142, 195] on input "020201070" at bounding box center [344, 190] width 648 height 20
type input "02020107"
checkbox B12 "false"
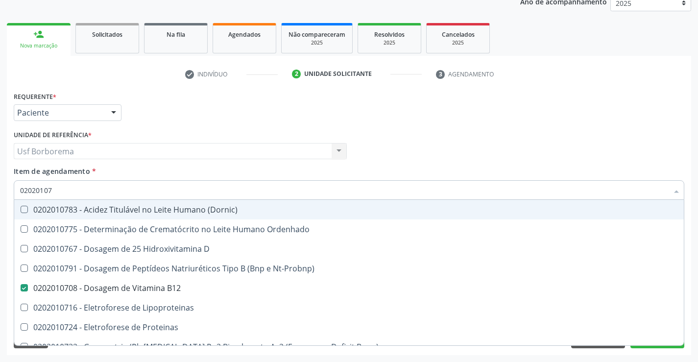
type input "0202010"
checkbox B12 "false"
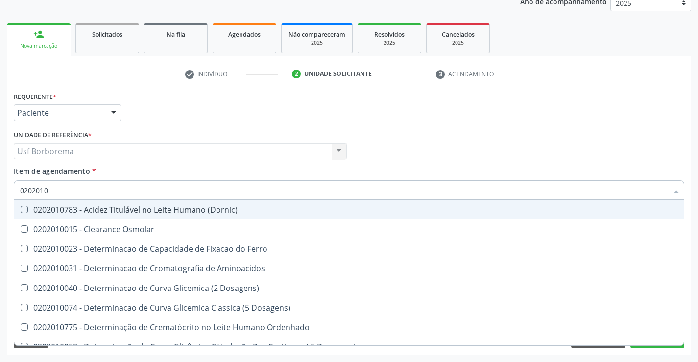
type input "020201"
checkbox Hdl "false"
checkbox Ldl "false"
checkbox Total "false"
checkbox Creatinina "false"
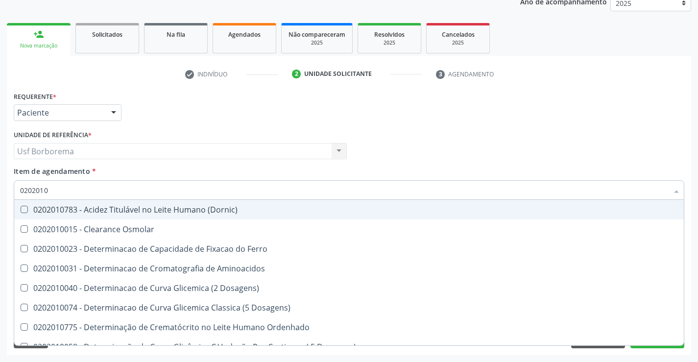
checkbox Latica "true"
checkbox Fracionadas\) "true"
checkbox Ferritina "true"
checkbox Folato "true"
checkbox Glicose "false"
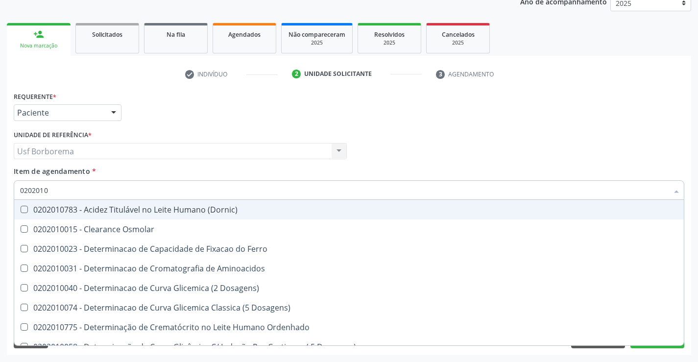
checkbox Glicosilada "false"
checkbox Nt-Probnp\) "true"
checkbox Potassio "true"
checkbox Triglicerideos "false"
checkbox Ureia "false"
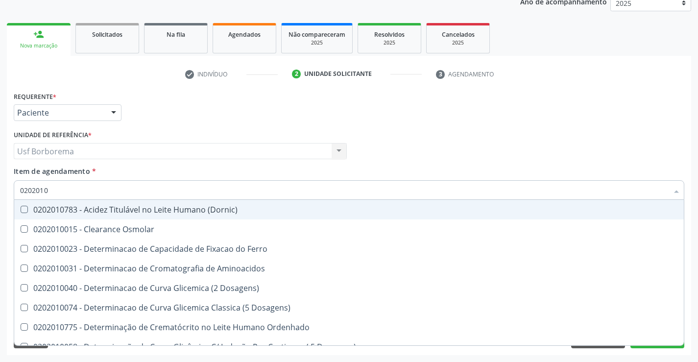
checkbox B12 "false"
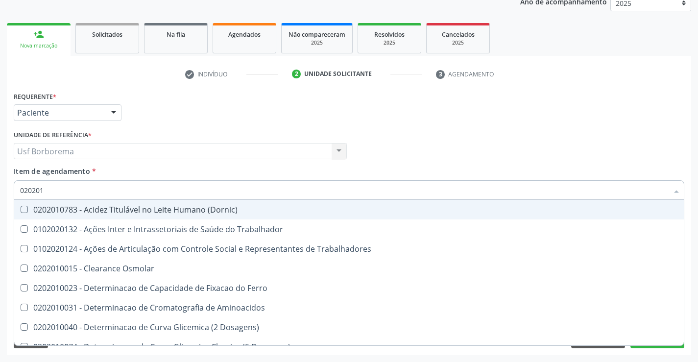
type input "0202010"
checkbox Circulante "true"
checkbox III "true"
checkbox Fracoes "true"
checkbox Ionizavel "true"
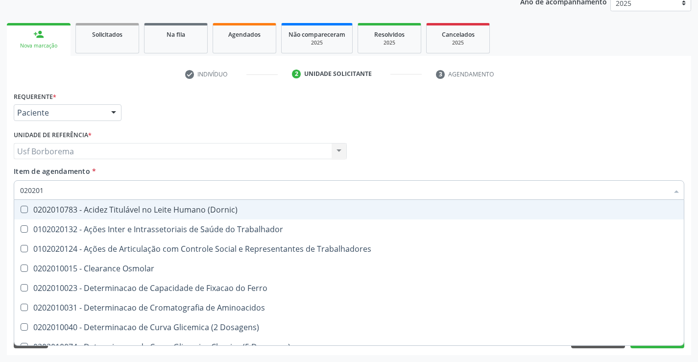
checkbox Hdl "false"
checkbox Ldl "false"
checkbox Total "false"
checkbox Creatinina "false"
checkbox II "true"
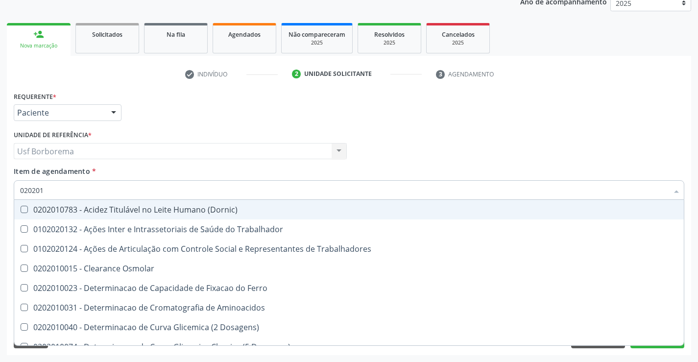
checkbox Serico "true"
checkbox Glicose "false"
checkbox Glicosilada "false"
checkbox Muco-Proteinas "true"
checkbox Piruvato "true"
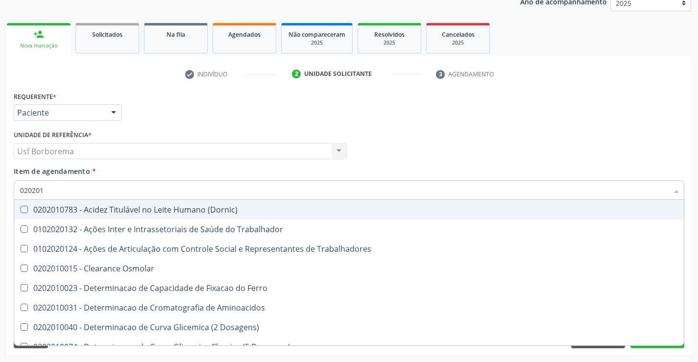
checkbox Porfirinas "true"
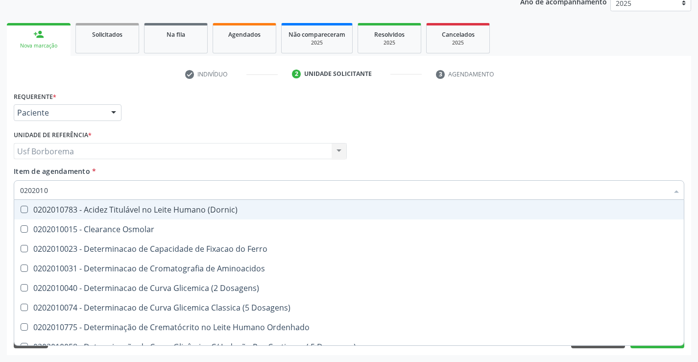
type input "02020107"
checkbox Dosagens\) "true"
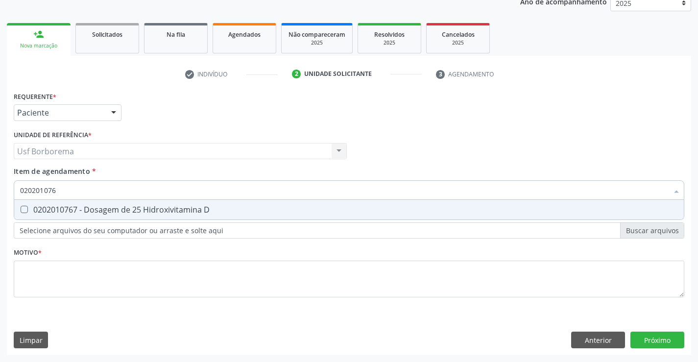
type input "0202010767"
click at [137, 207] on div "0202010767 - Dosagem de 25 Hidroxivitamina D" at bounding box center [349, 210] width 658 height 8
checkbox D "true"
click at [141, 191] on input "0202010767" at bounding box center [344, 190] width 648 height 20
type input "02020107"
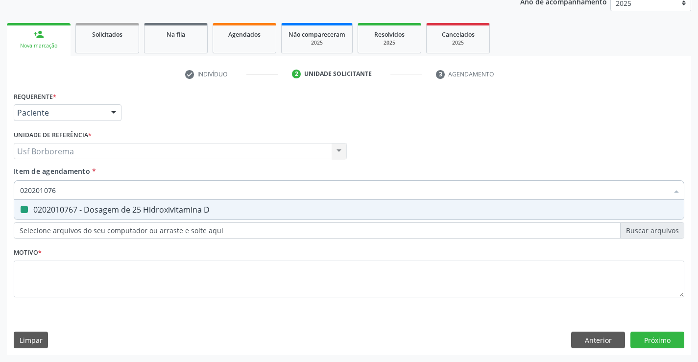
checkbox D "false"
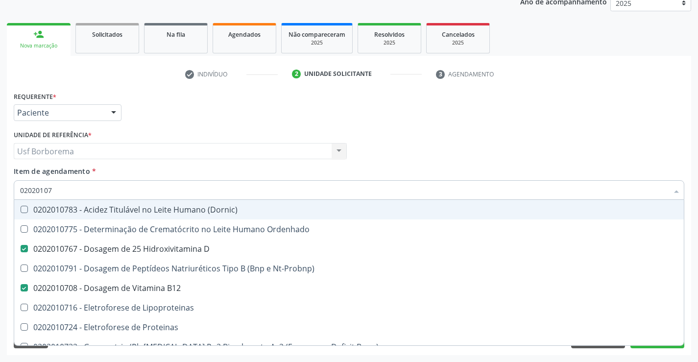
type input "0202010"
checkbox D "false"
checkbox B12 "false"
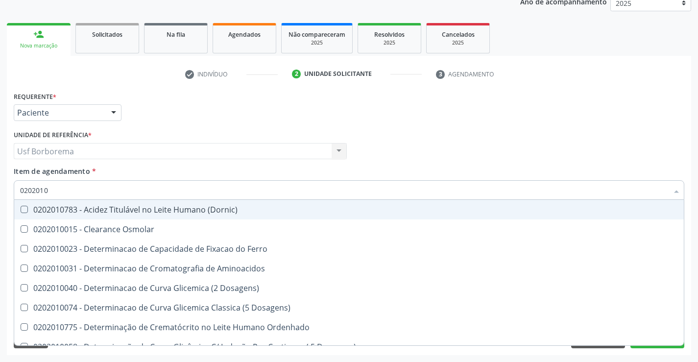
type input "02020103"
checkbox Osmolar "true"
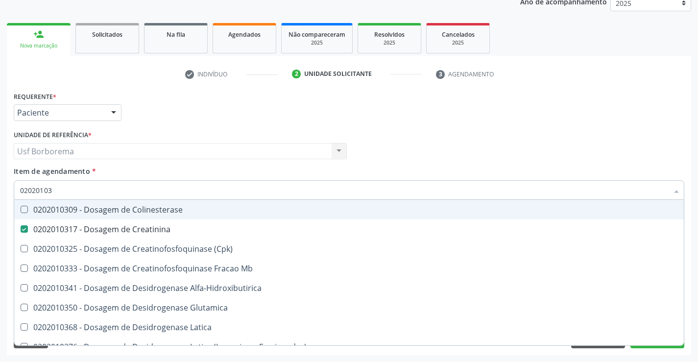
type input "0202010"
checkbox Creatinina "false"
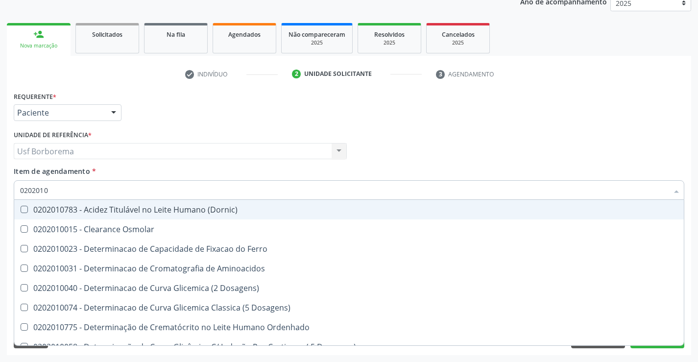
type input "020201"
checkbox D "false"
checkbox Alfa-1-Antitripsina "true"
checkbox Hdl "false"
checkbox Ldl "false"
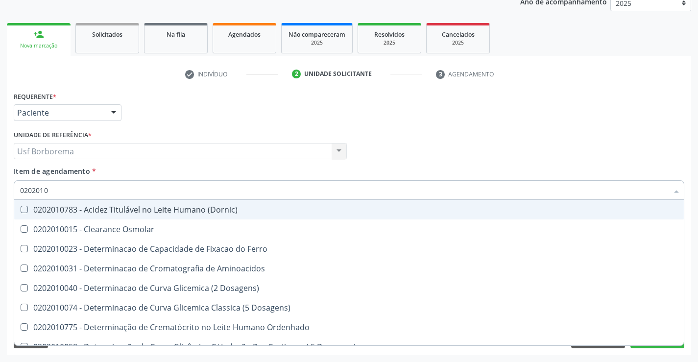
checkbox Total "false"
checkbox Creatinina "false"
checkbox Latica "true"
checkbox Fracionadas\) "true"
checkbox Ferritina "true"
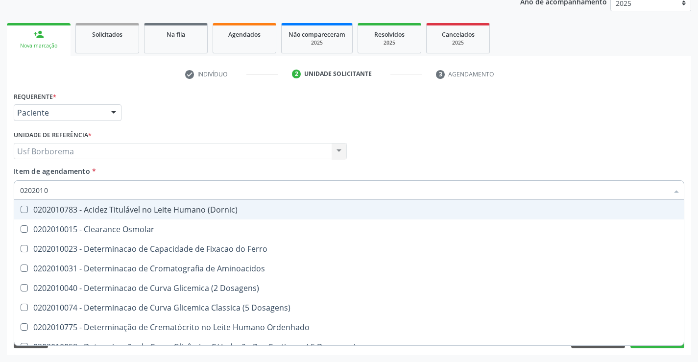
checkbox Folato "true"
checkbox Glicose "false"
checkbox Glicosilada "false"
checkbox Nt-Probnp\) "true"
checkbox Potassio "true"
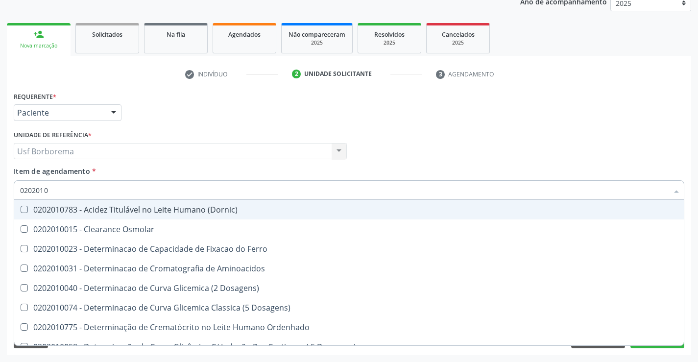
checkbox Triglicerideos "false"
checkbox Ureia "false"
checkbox B12 "false"
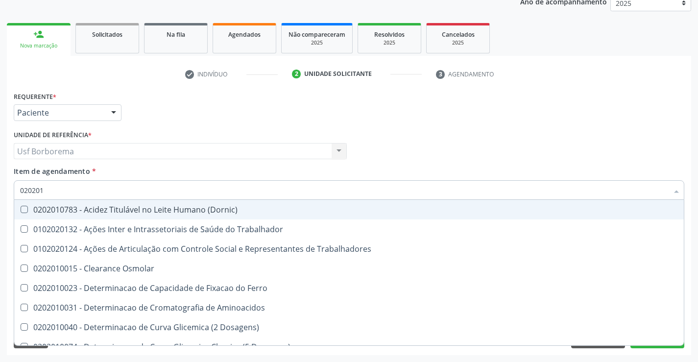
type input "02020"
checkbox Trabalhadores "true"
checkbox D "false"
checkbox Hdl "false"
checkbox Ldl "false"
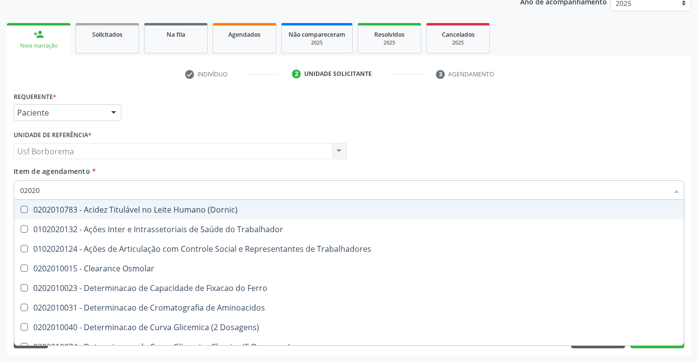
checkbox Total "false"
checkbox Creatinina "false"
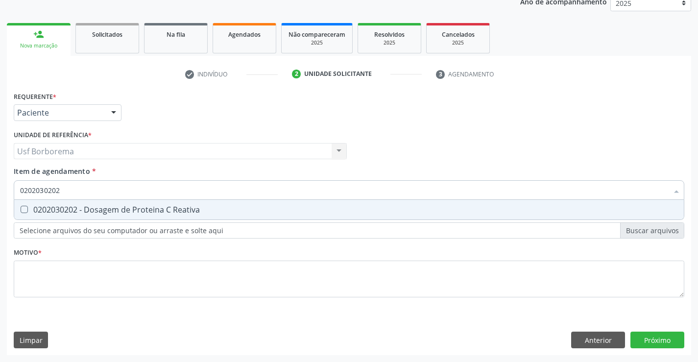
click at [138, 208] on div "0202030202 - Dosagem de Proteina C Reativa" at bounding box center [349, 210] width 658 height 8
click at [135, 191] on input "0202030202" at bounding box center [344, 190] width 648 height 20
click at [133, 203] on span "0202010643 - Dosagem de Transaminase Glutamico-Oxalacetica (Tgo)" at bounding box center [349, 210] width 670 height 20
click at [136, 194] on input "0202010643" at bounding box center [344, 190] width 648 height 20
click at [136, 211] on div "0202010651 - Dosagem de Transaminase Glutamico-Piruvica (Tgp)" at bounding box center [349, 210] width 658 height 8
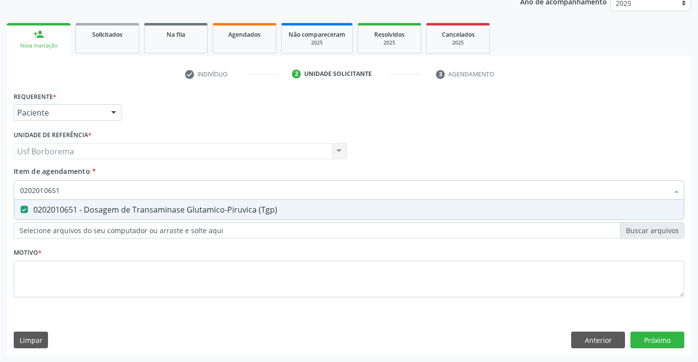
click at [142, 190] on input "0202010651" at bounding box center [344, 190] width 648 height 20
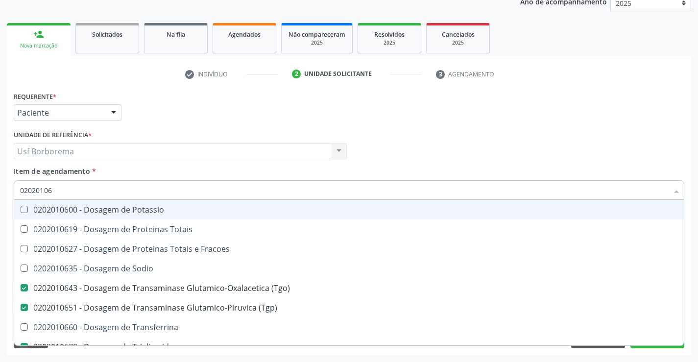
click at [222, 170] on div "Item de agendamento * 02020106 Desfazer seleção 0202010600 - Dosagem de Potassi…" at bounding box center [349, 181] width 671 height 31
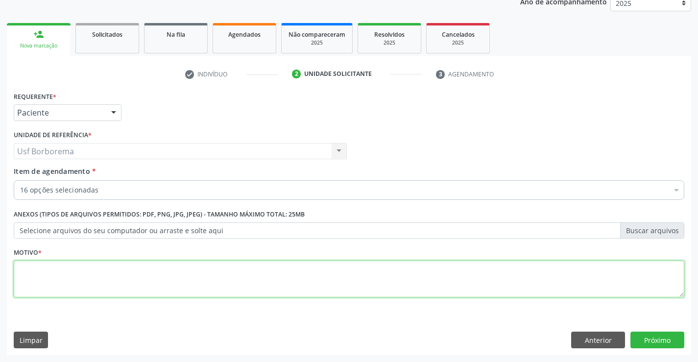
click at [158, 265] on textarea at bounding box center [349, 279] width 671 height 37
click at [654, 338] on button "Próximo" at bounding box center [657, 340] width 54 height 17
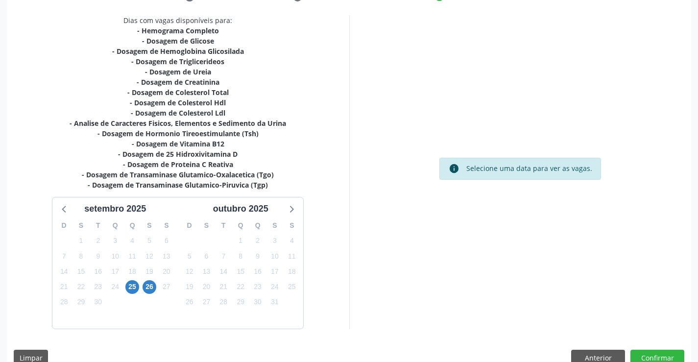
scroll to position [218, 0]
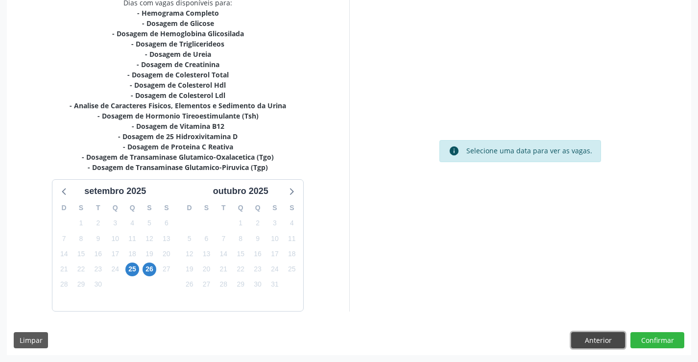
click at [595, 339] on button "Anterior" at bounding box center [598, 340] width 54 height 17
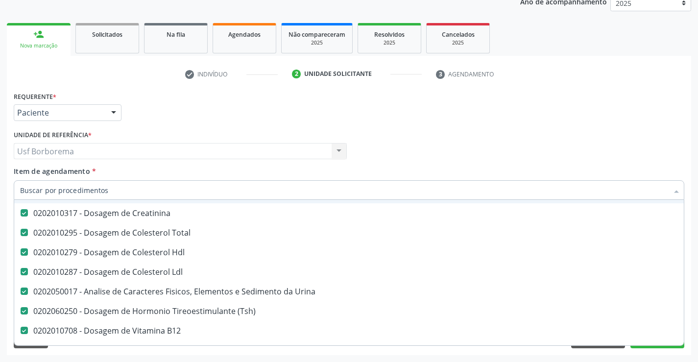
scroll to position [196, 0]
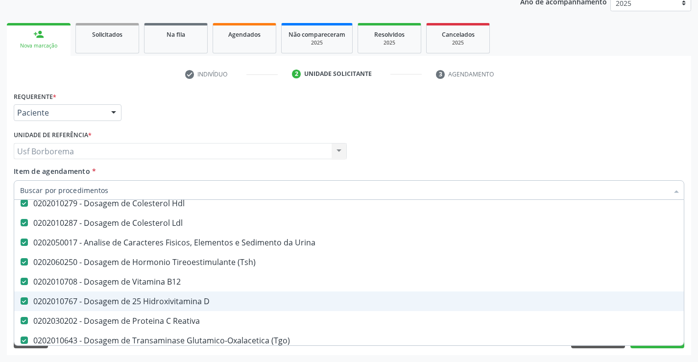
click at [229, 298] on div "0202010767 - Dosagem de 25 Hidroxivitamina D" at bounding box center [401, 301] width 763 height 8
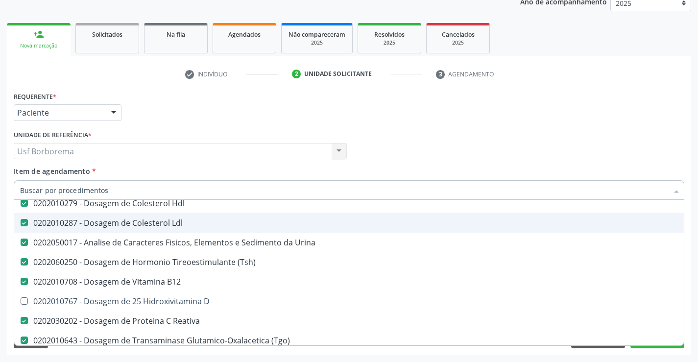
click at [400, 148] on div "Profissional Solicitante Por favor, selecione a Unidade de Atendimento primeiro…" at bounding box center [348, 147] width 675 height 38
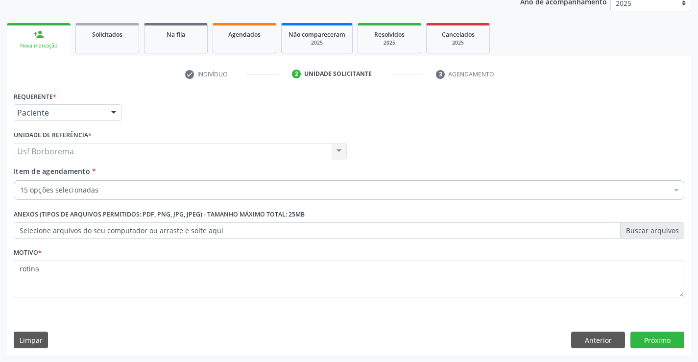
scroll to position [0, 0]
click at [660, 335] on button "Próximo" at bounding box center [657, 340] width 54 height 17
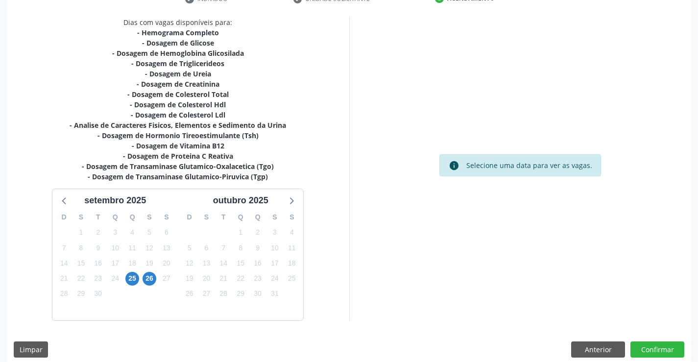
scroll to position [208, 0]
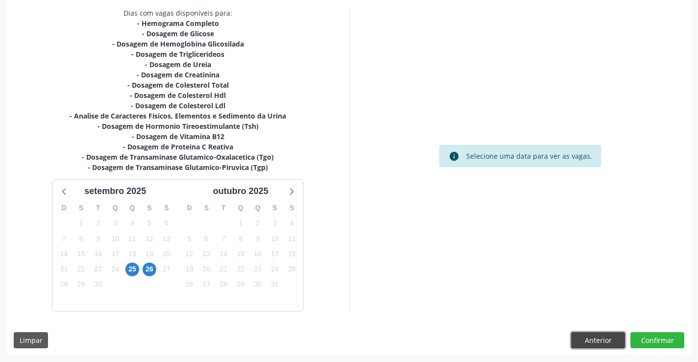
click at [609, 338] on button "Anterior" at bounding box center [598, 340] width 54 height 17
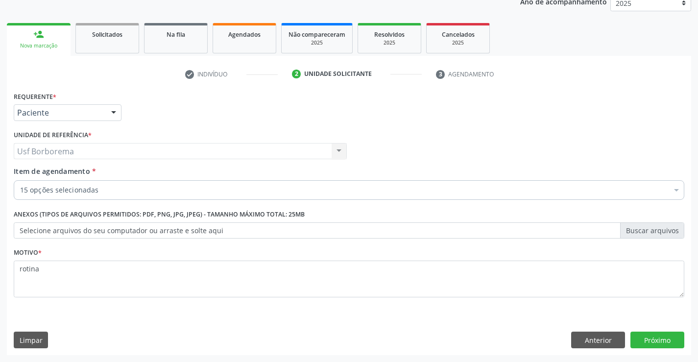
scroll to position [123, 0]
click at [641, 341] on button "Próximo" at bounding box center [657, 340] width 54 height 17
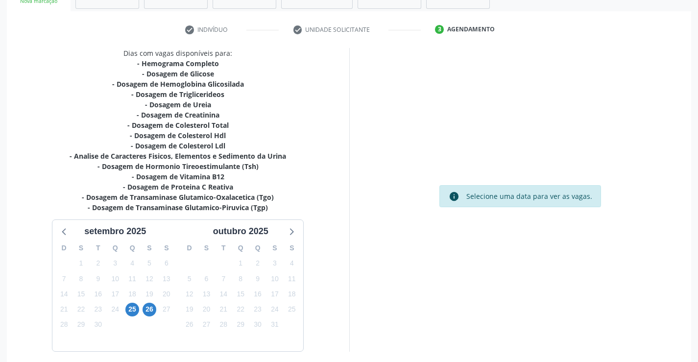
scroll to position [208, 0]
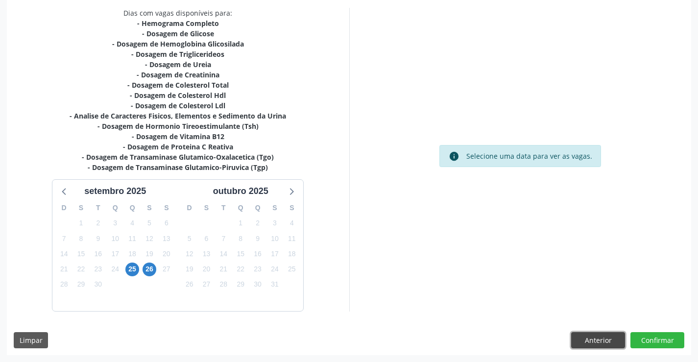
click at [607, 337] on button "Anterior" at bounding box center [598, 340] width 54 height 17
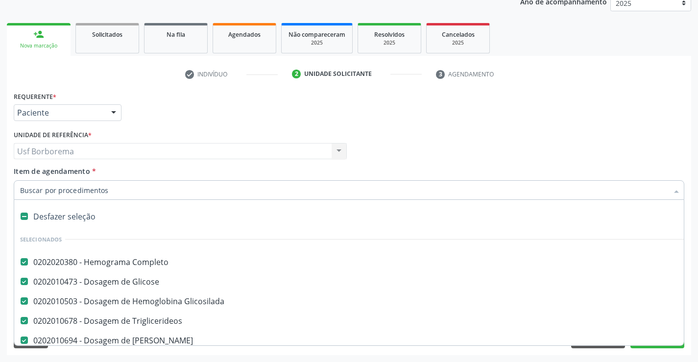
click at [160, 189] on input "Item de agendamento *" at bounding box center [344, 190] width 648 height 20
click at [174, 192] on input "Item de agendamento *" at bounding box center [344, 190] width 648 height 20
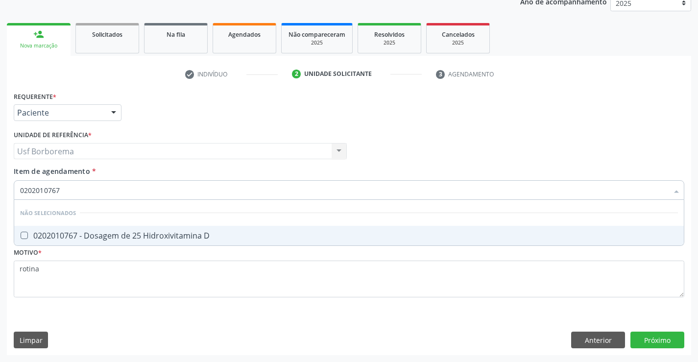
click at [249, 234] on div "0202010767 - Dosagem de 25 Hidroxivitamina D" at bounding box center [349, 236] width 658 height 8
click at [656, 337] on div "Requerente * Paciente Profissional de Saúde Paciente Nenhum resultado encontrad…" at bounding box center [349, 222] width 684 height 266
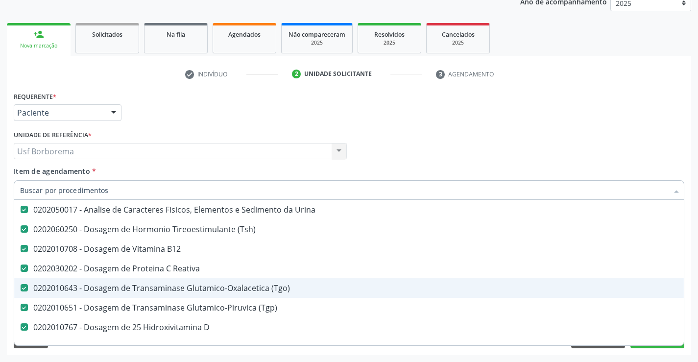
scroll to position [245, 0]
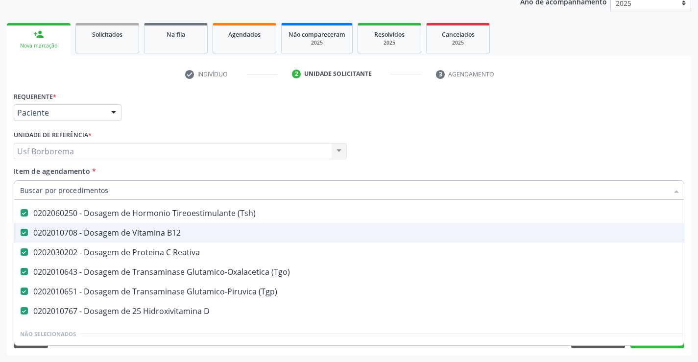
click at [230, 237] on span "0202010708 - Dosagem de Vitamina B12" at bounding box center [401, 233] width 774 height 20
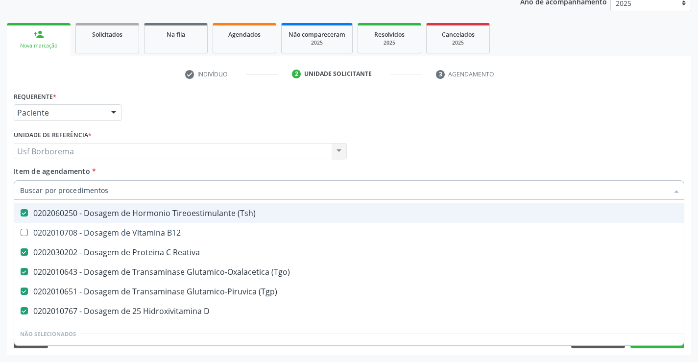
click at [447, 160] on div "Profissional Solicitante Por favor, selecione a Unidade de Atendimento primeiro…" at bounding box center [348, 147] width 675 height 38
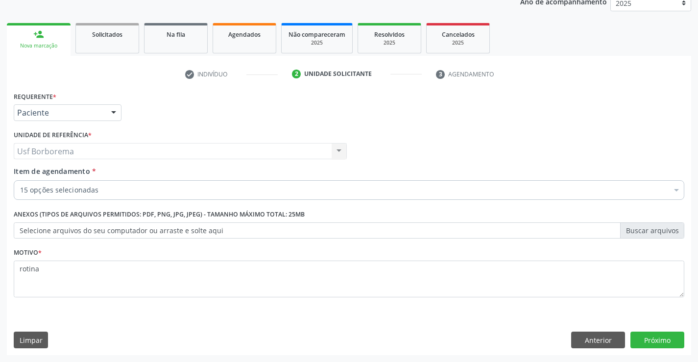
scroll to position [0, 0]
click at [638, 336] on button "Próximo" at bounding box center [657, 340] width 54 height 17
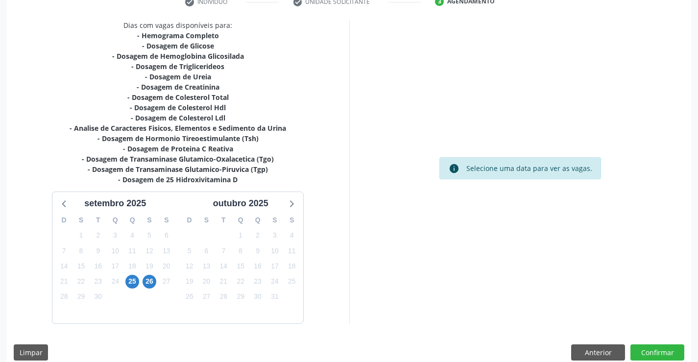
scroll to position [208, 0]
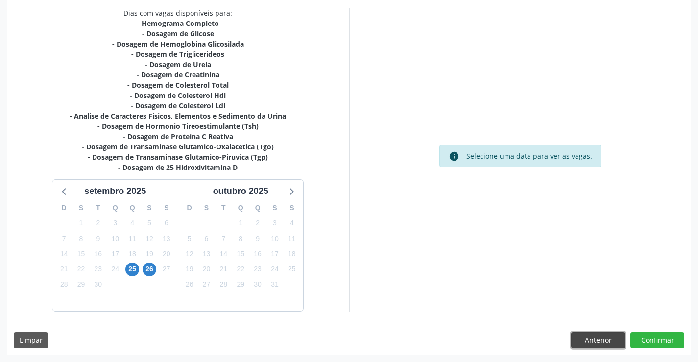
click at [612, 336] on button "Anterior" at bounding box center [598, 340] width 54 height 17
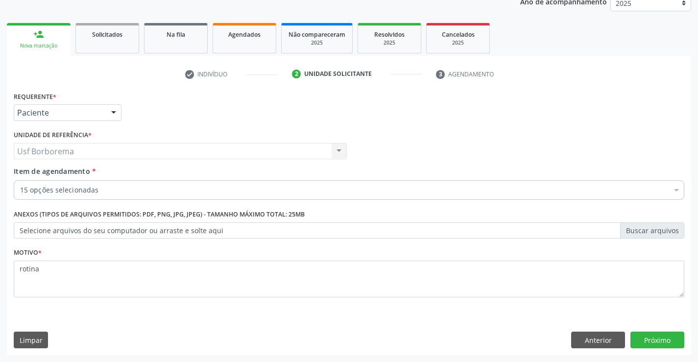
click at [130, 197] on div "15 opções selecionadas" at bounding box center [349, 190] width 671 height 20
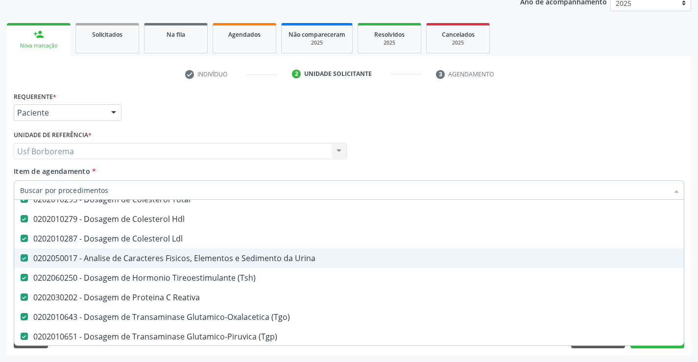
scroll to position [196, 0]
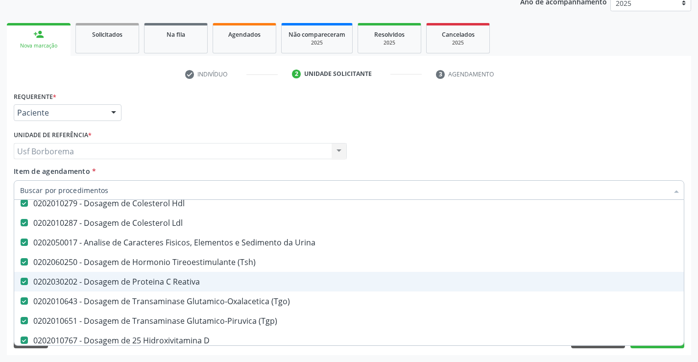
click at [225, 281] on div "0202030202 - Dosagem de Proteina C Reativa" at bounding box center [401, 282] width 763 height 8
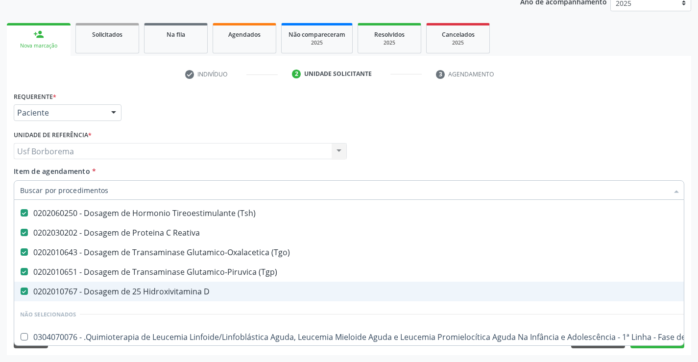
click at [226, 293] on div "0202010767 - Dosagem de 25 Hidroxivitamina D" at bounding box center [401, 292] width 763 height 8
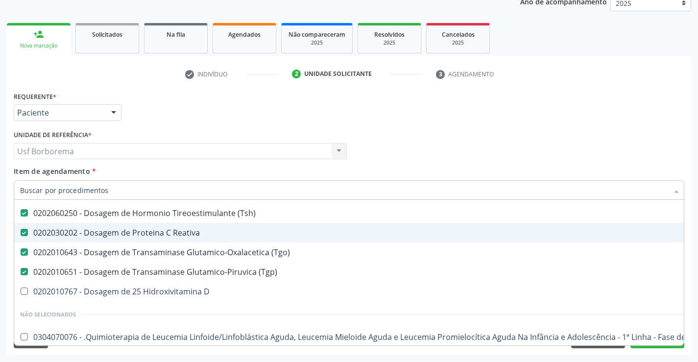
click at [485, 158] on div "Profissional Solicitante Por favor, selecione a Unidade de Atendimento primeiro…" at bounding box center [348, 147] width 675 height 38
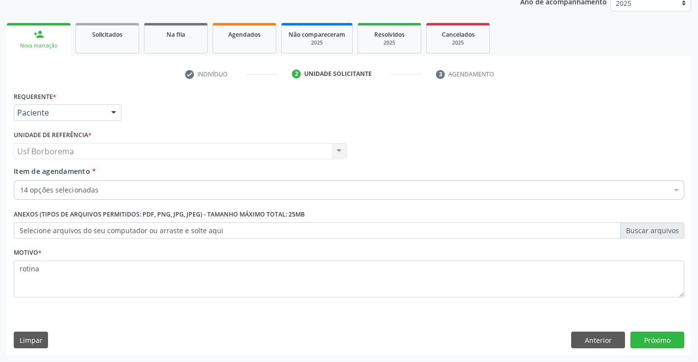
scroll to position [0, 0]
click at [650, 337] on button "Próximo" at bounding box center [657, 340] width 54 height 17
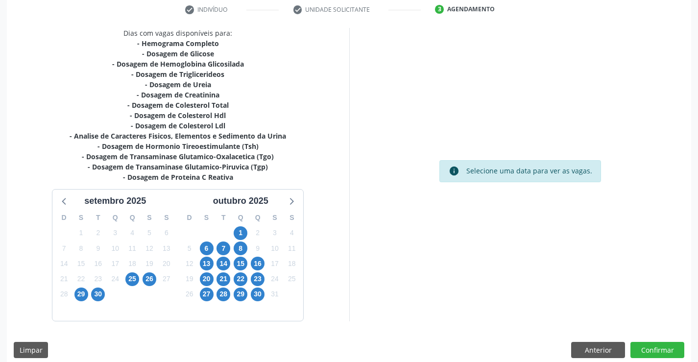
scroll to position [198, 0]
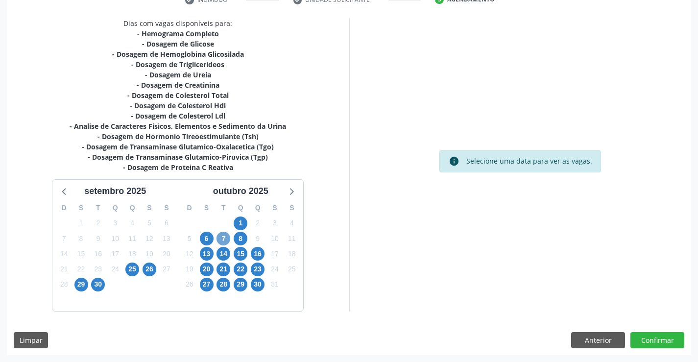
click at [222, 240] on span "7" at bounding box center [223, 239] width 14 height 14
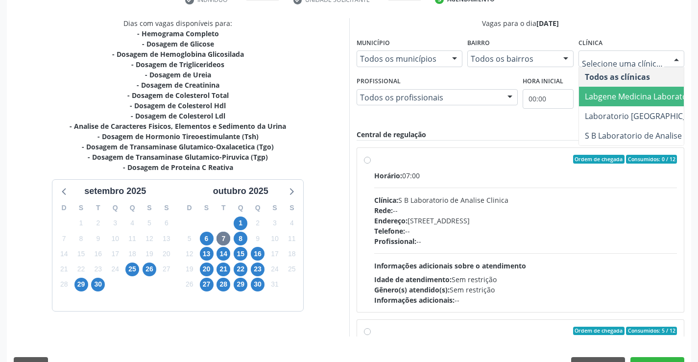
click at [618, 100] on span "Labgene Medicina Laboratorial" at bounding box center [642, 96] width 114 height 11
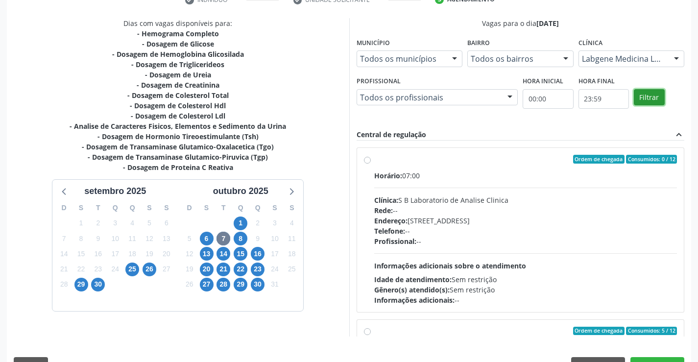
click at [645, 93] on button "Filtrar" at bounding box center [649, 97] width 31 height 17
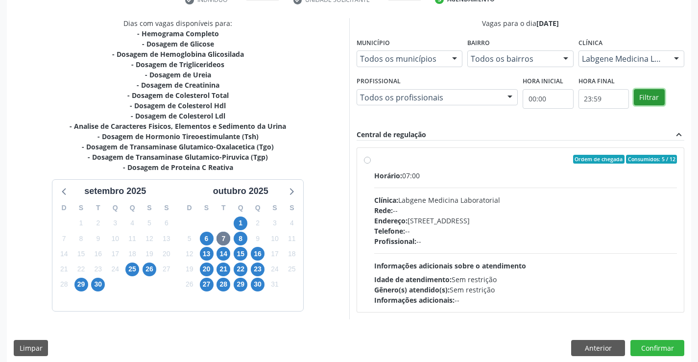
click at [645, 93] on button "Filtrar" at bounding box center [649, 97] width 31 height 17
click at [374, 158] on label "Ordem de chegada Consumidos: 5 / 12 Horário: 07:00 Clínica: Labgene Medicina La…" at bounding box center [525, 230] width 303 height 150
click at [366, 158] on input "Ordem de chegada Consumidos: 5 / 12 Horário: 07:00 Clínica: Labgene Medicina La…" at bounding box center [367, 159] width 7 height 9
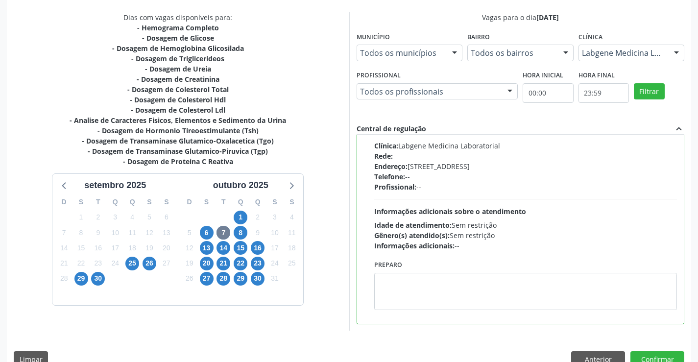
scroll to position [223, 0]
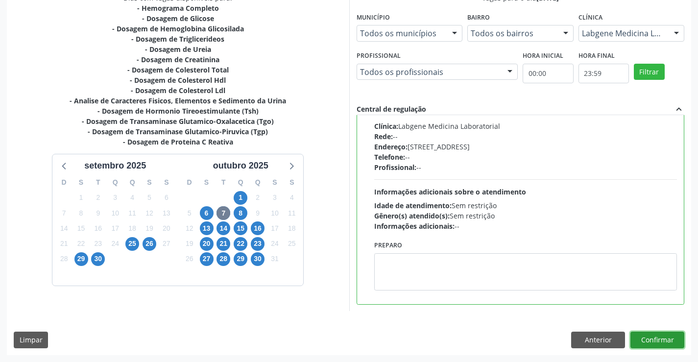
click at [657, 339] on button "Confirmar" at bounding box center [657, 340] width 54 height 17
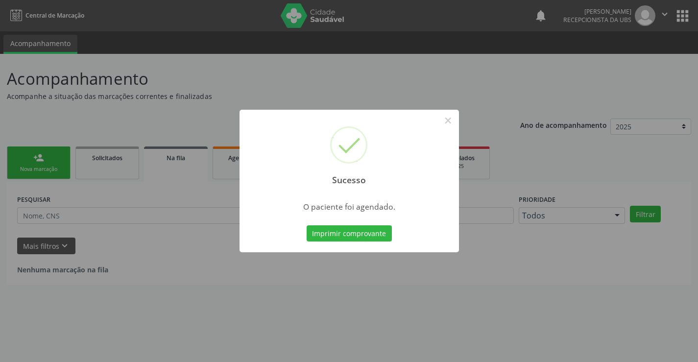
scroll to position [0, 0]
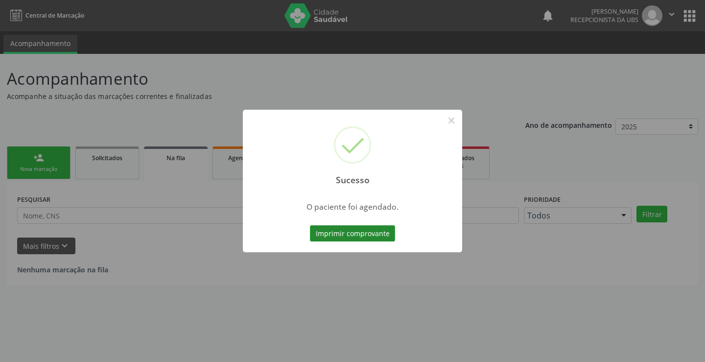
click at [351, 229] on button "Imprimir comprovante" at bounding box center [352, 233] width 85 height 17
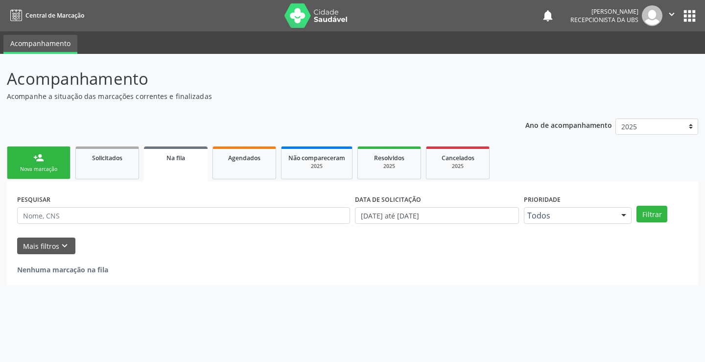
click at [37, 166] on div "Nova marcação" at bounding box center [38, 169] width 49 height 7
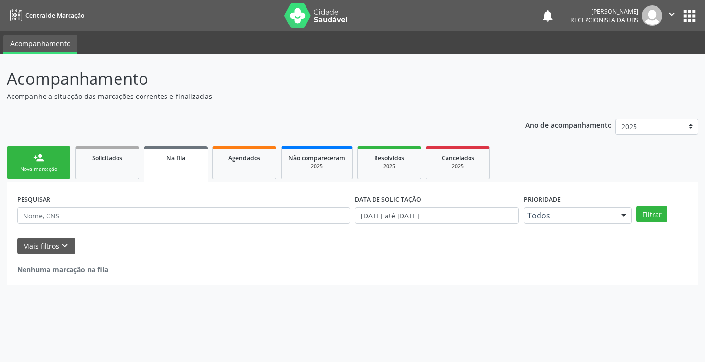
click at [37, 166] on div "Nova marcação" at bounding box center [38, 169] width 49 height 7
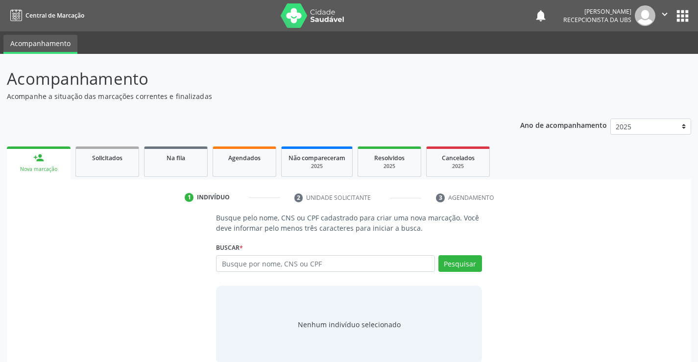
click at [37, 166] on div "Nova marcação" at bounding box center [39, 169] width 50 height 7
click at [286, 266] on input "text" at bounding box center [325, 263] width 218 height 17
click at [472, 263] on button "Pesquisar" at bounding box center [460, 263] width 44 height 17
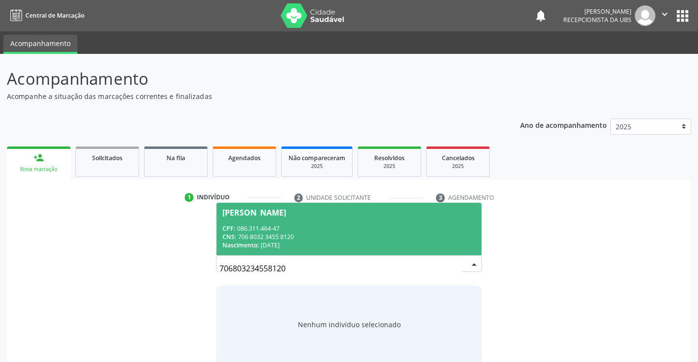
click at [304, 226] on div "CPF: 086.311.464-47" at bounding box center [348, 228] width 253 height 8
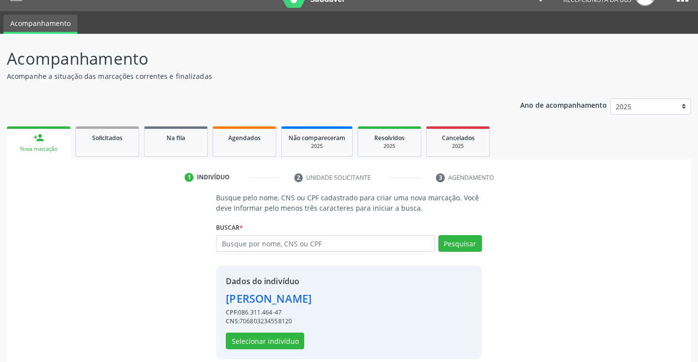
scroll to position [31, 0]
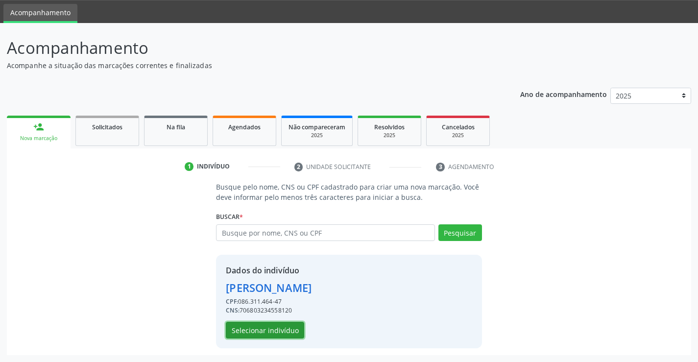
click at [264, 329] on button "Selecionar indivíduo" at bounding box center [265, 330] width 78 height 17
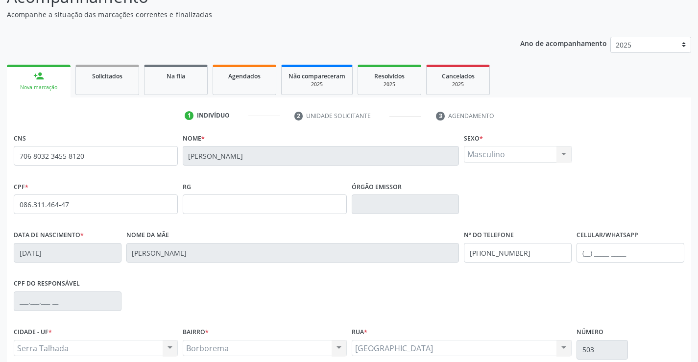
scroll to position [169, 0]
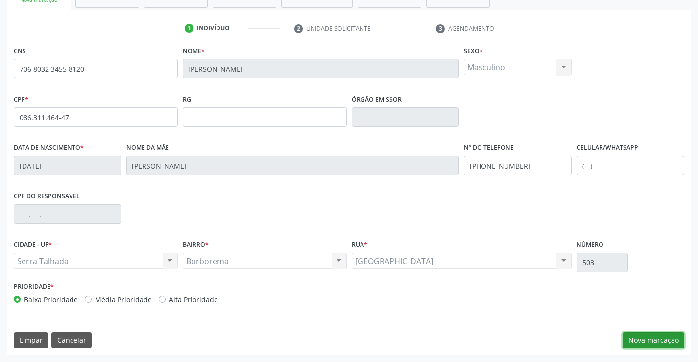
click at [646, 339] on button "Nova marcação" at bounding box center [654, 340] width 62 height 17
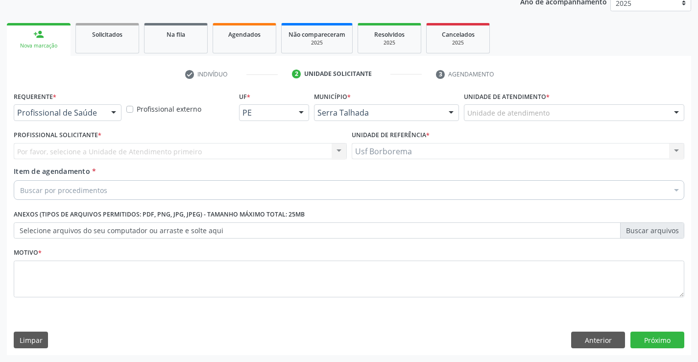
click at [571, 113] on div "Unidade de atendimento" at bounding box center [574, 112] width 220 height 17
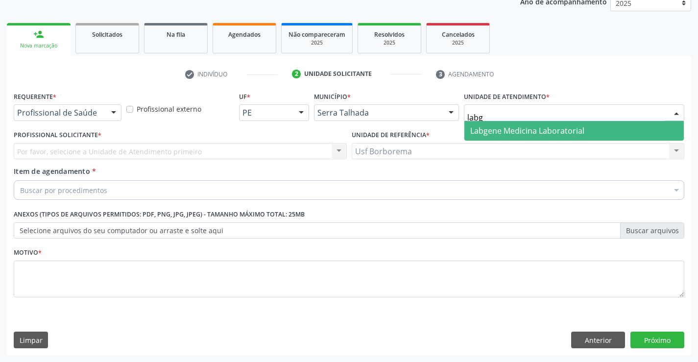
click at [560, 130] on span "Labgene Medicina Laboratorial" at bounding box center [527, 130] width 114 height 11
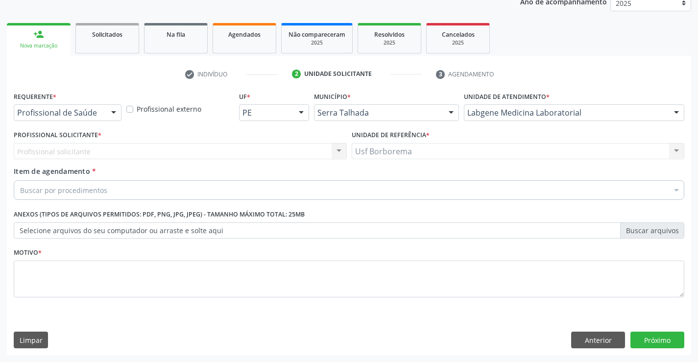
click at [129, 188] on div "Buscar por procedimentos" at bounding box center [349, 190] width 671 height 20
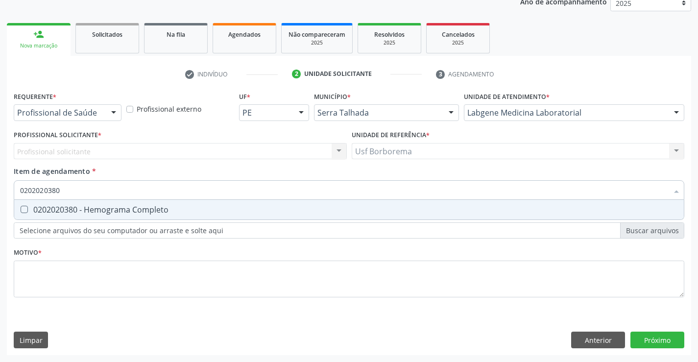
click at [157, 212] on div "0202020380 - Hemograma Completo" at bounding box center [349, 210] width 658 height 8
click at [164, 188] on input "0202020380" at bounding box center [344, 190] width 648 height 20
click at [170, 207] on div "0202010473 - Dosagem de Glicose" at bounding box center [349, 210] width 658 height 8
click at [178, 190] on input "0202010473" at bounding box center [344, 190] width 648 height 20
drag, startPoint x: 147, startPoint y: 208, endPoint x: 142, endPoint y: 194, distance: 14.7
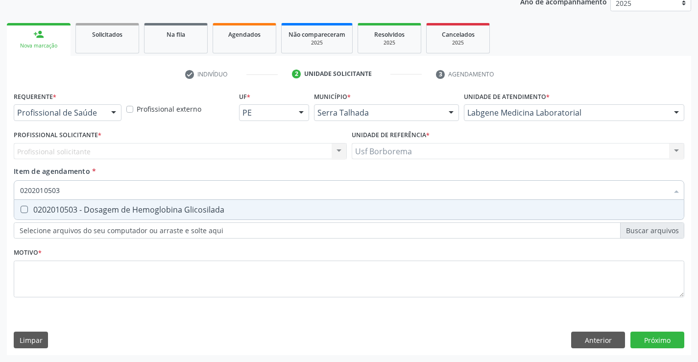
click at [144, 201] on span "0202010503 - Dosagem de Hemoglobina Glicosilada" at bounding box center [349, 210] width 670 height 20
click at [142, 182] on input "0202010503" at bounding box center [344, 190] width 648 height 20
click at [153, 198] on input "0202010503" at bounding box center [344, 190] width 648 height 20
click at [151, 208] on div "0202010678 - Dosagem de Triglicerideos" at bounding box center [349, 210] width 658 height 8
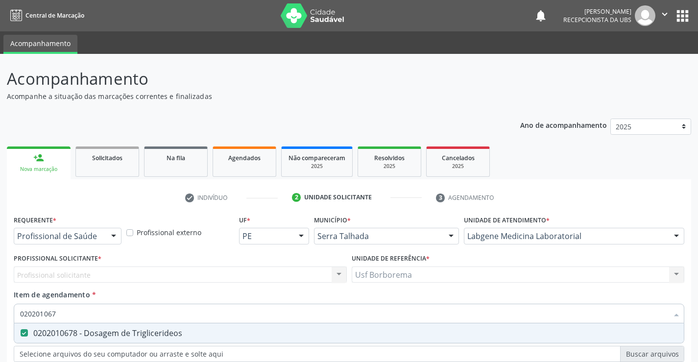
scroll to position [123, 0]
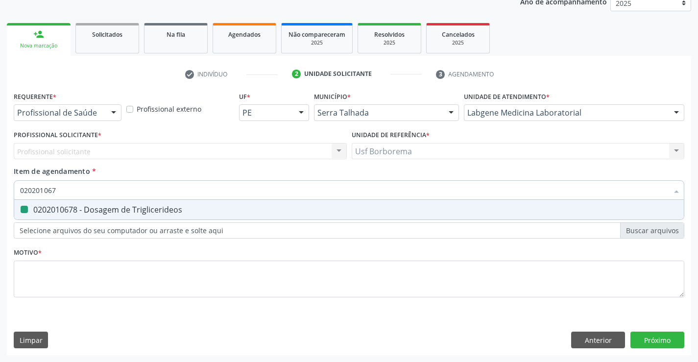
type input "02020106"
checkbox Triglicerideos "false"
type input "0202010317"
click at [149, 204] on span "0202010317 - Dosagem de Creatinina" at bounding box center [349, 210] width 670 height 20
checkbox Creatinina "true"
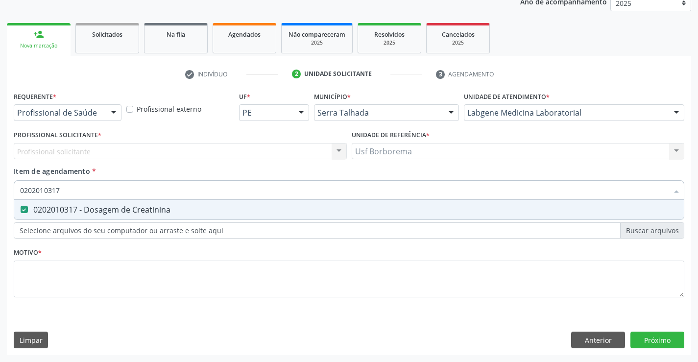
click at [157, 191] on input "0202010317" at bounding box center [344, 190] width 648 height 20
type input "02020103"
checkbox Creatinina "false"
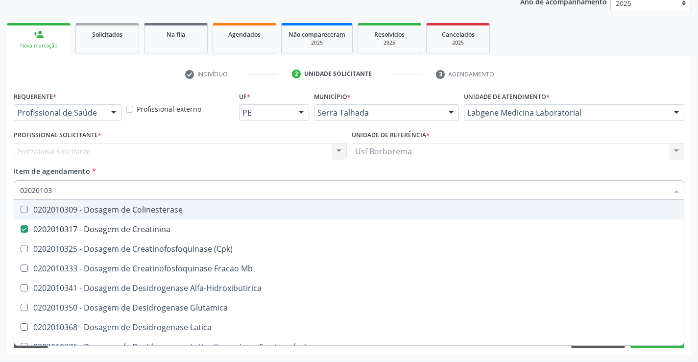
type input "0202010"
checkbox Creatinina "false"
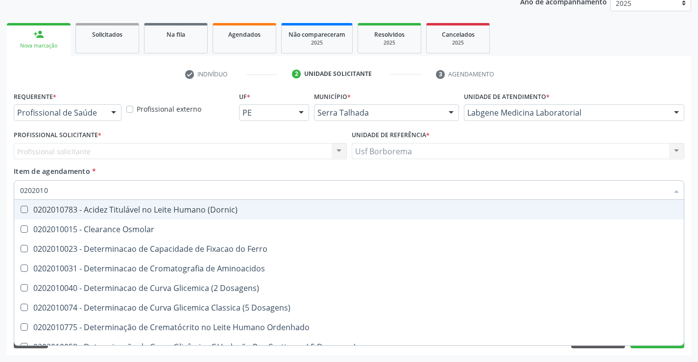
type input "020201"
checkbox Creatinina "false"
checkbox Folato "true"
checkbox Glicose "false"
checkbox Glicosilada "false"
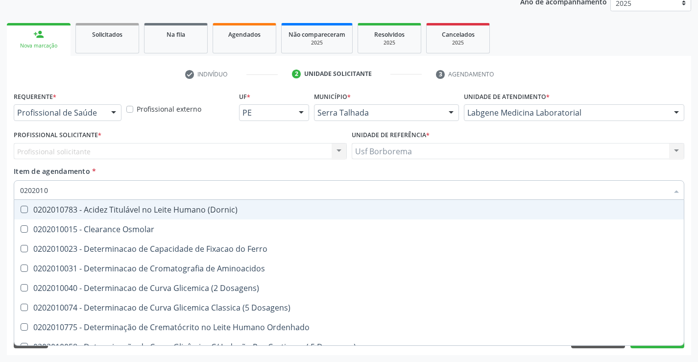
checkbox Nt-Probnp\) "true"
checkbox Potassio "true"
checkbox Triglicerideos "false"
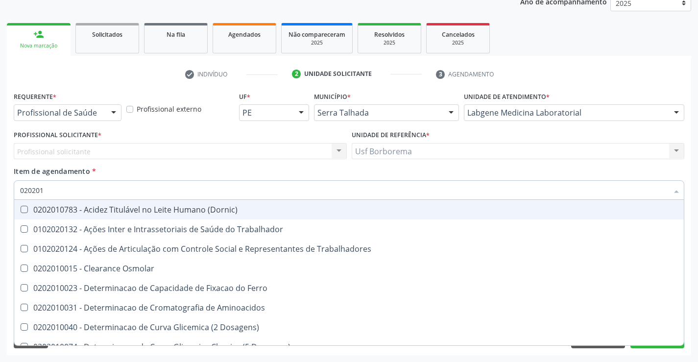
type input "02020"
checkbox Creatinina "false"
checkbox Glicose "false"
checkbox Glicosilada "false"
checkbox Triglicerideos "false"
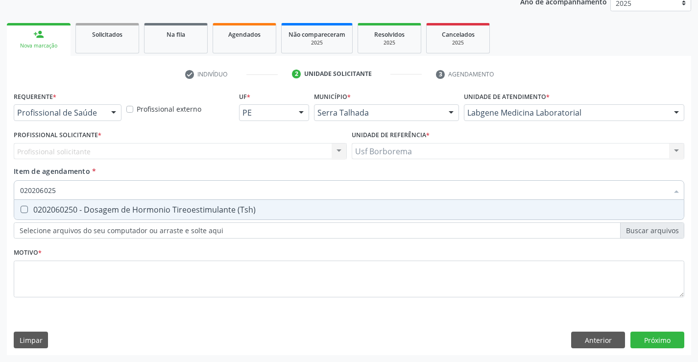
type input "0202060250"
click at [157, 203] on span "0202060250 - Dosagem de Hormonio Tireoestimulante (Tsh)" at bounding box center [349, 210] width 670 height 20
checkbox \(Tsh\) "true"
click at [158, 189] on input "0202060250" at bounding box center [344, 190] width 648 height 20
type input "02020602"
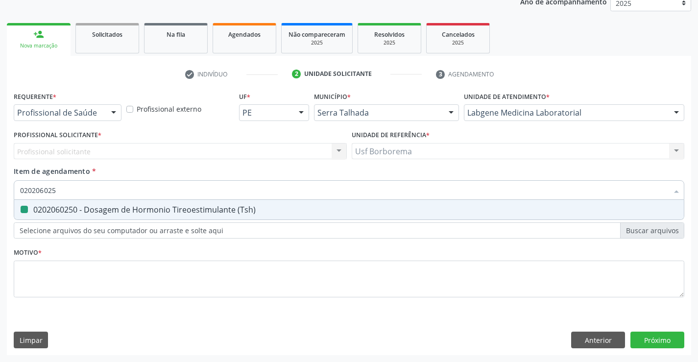
checkbox \(Tsh\) "false"
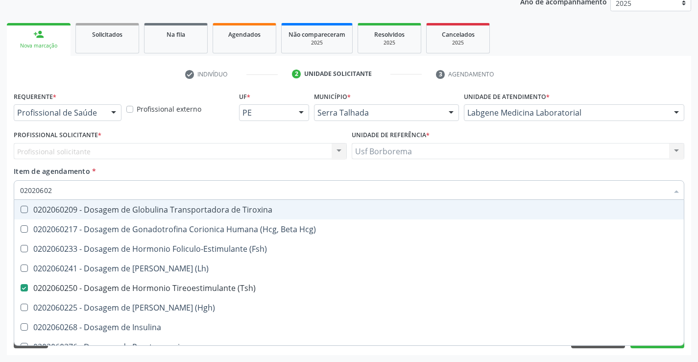
type input "0202060"
checkbox \(Tsh\) "false"
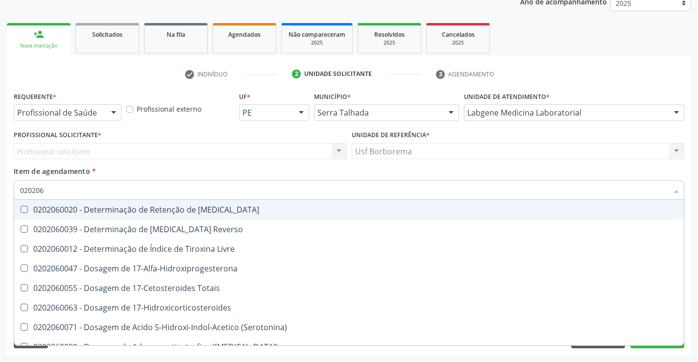
type input "02020"
checkbox \(Tsh\) "false"
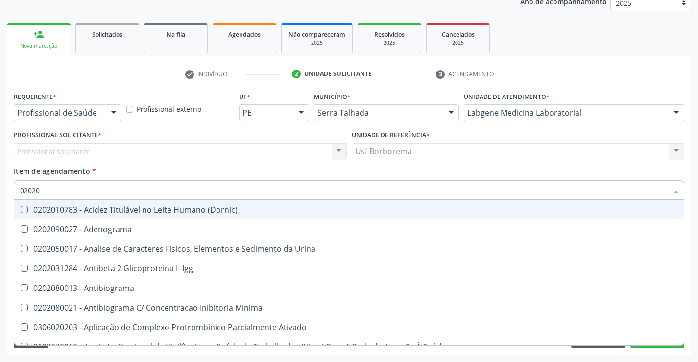
type input "020201"
checkbox Gestante "true"
checkbox T3 "true"
checkbox Coagulação "true"
checkbox Acetona "true"
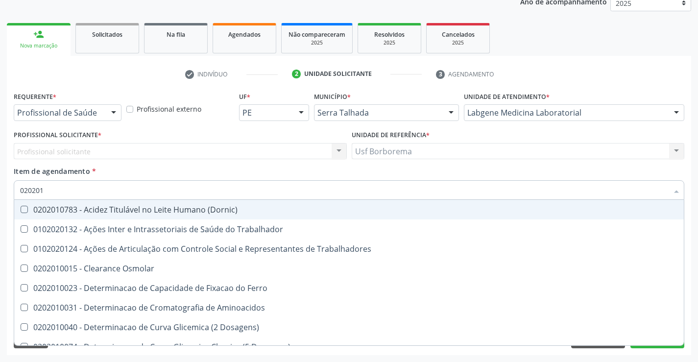
type input "0202010"
checkbox Ionizavel "true"
checkbox Creatinina "false"
checkbox II "true"
checkbox Serico "true"
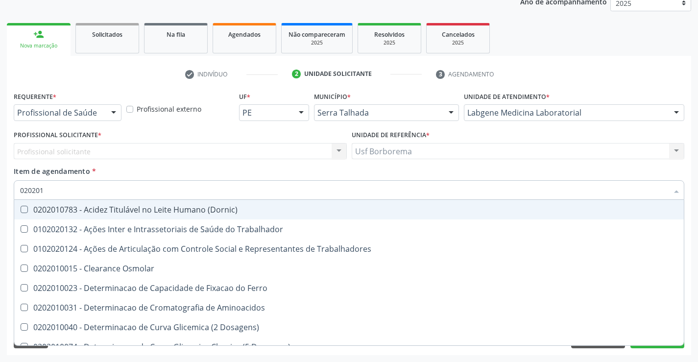
checkbox Glicose "false"
checkbox Glicosilada "false"
checkbox Muco-Proteinas "true"
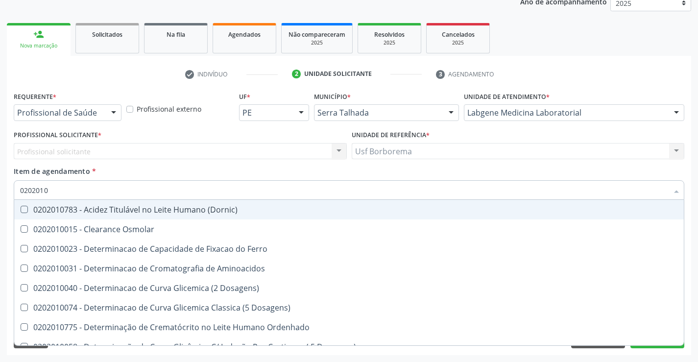
type input "02020103"
checkbox Osmolar "true"
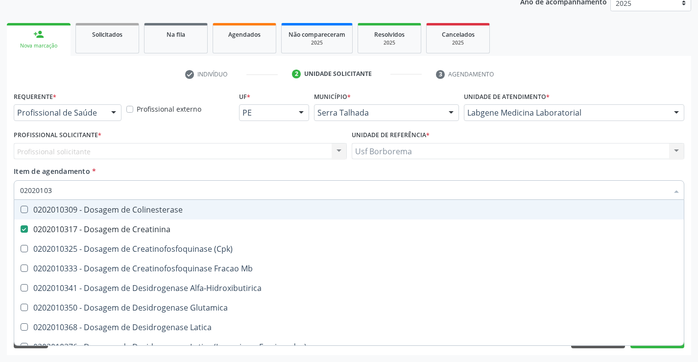
type input "0202010"
checkbox Creatinina "false"
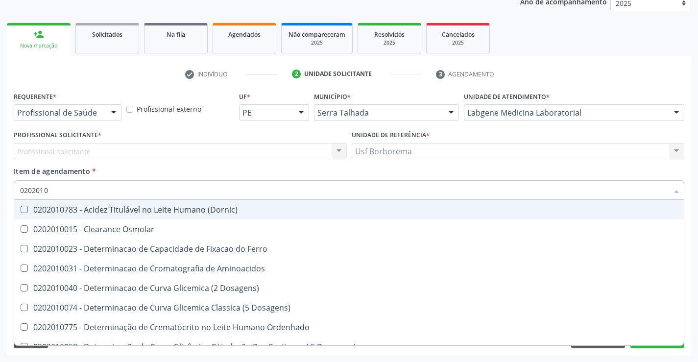
type input "02020106"
checkbox Dosagens\) "true"
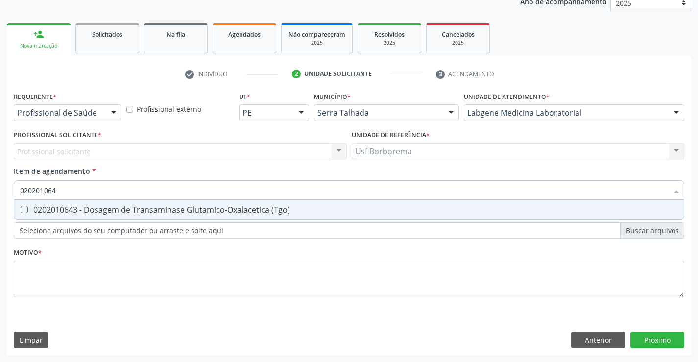
type input "0202010643"
drag, startPoint x: 160, startPoint y: 205, endPoint x: 166, endPoint y: 194, distance: 12.5
click at [163, 200] on span "0202010643 - Dosagem de Transaminase Glutamico-Oxalacetica (Tgo)" at bounding box center [349, 210] width 670 height 20
checkbox \(Tgo\) "true"
click at [166, 193] on input "0202010643" at bounding box center [344, 190] width 648 height 20
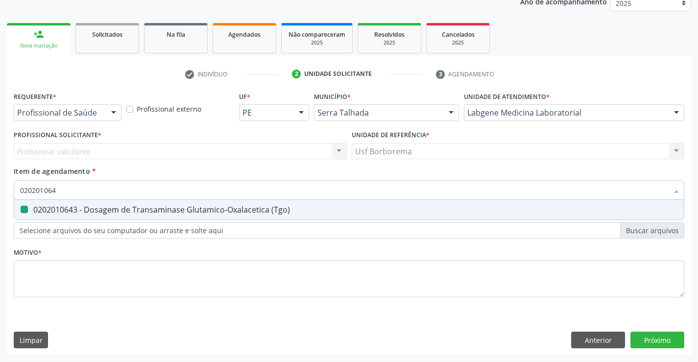
type input "02020106"
checkbox \(Tgo\) "false"
type input "0202010651"
click at [165, 206] on div "0202010651 - Dosagem de Transaminase Glutamico-Piruvica (Tgp)" at bounding box center [349, 210] width 658 height 8
checkbox \(Tgp\) "true"
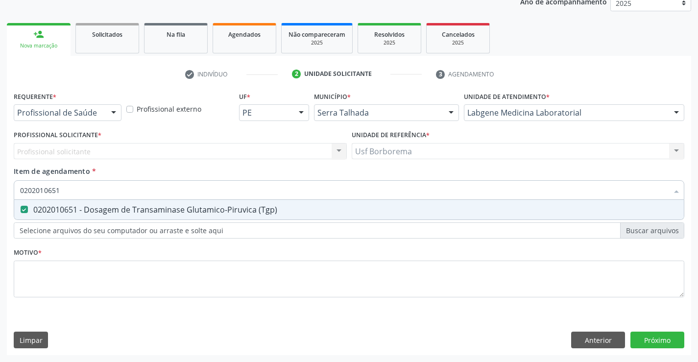
click at [168, 193] on input "0202010651" at bounding box center [344, 190] width 648 height 20
type input "02020106"
checkbox \(Tgp\) "false"
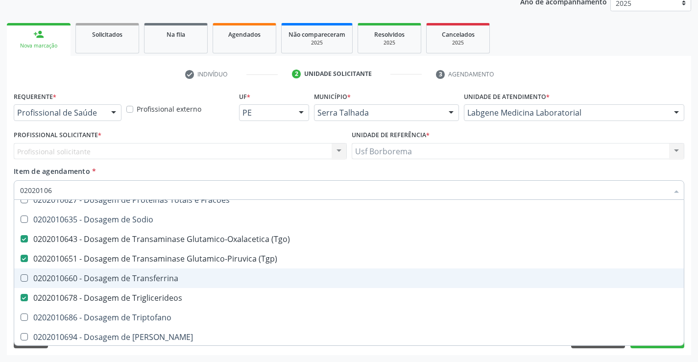
scroll to position [50, 0]
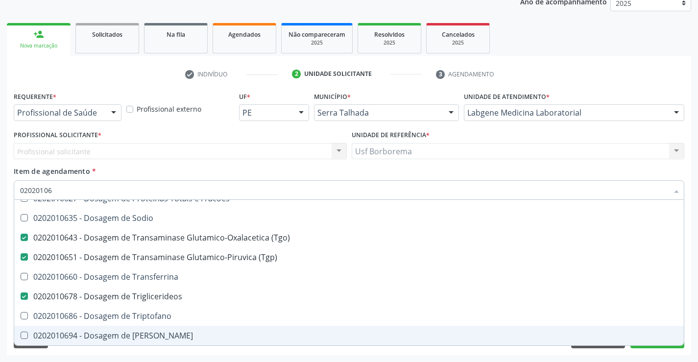
click at [206, 332] on span "0202010694 - Dosagem de [PERSON_NAME]" at bounding box center [349, 336] width 670 height 20
checkbox Ureia "true"
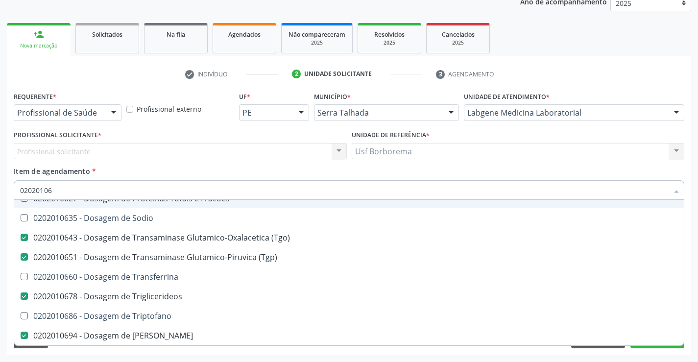
click at [143, 192] on input "02020106" at bounding box center [344, 190] width 648 height 20
type input "0202010"
checkbox \(Tgo\) "false"
checkbox \(Tgp\) "false"
checkbox Triglicerideos "false"
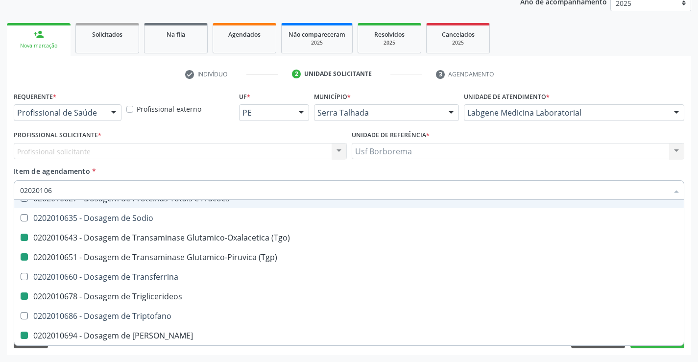
checkbox Ureia "false"
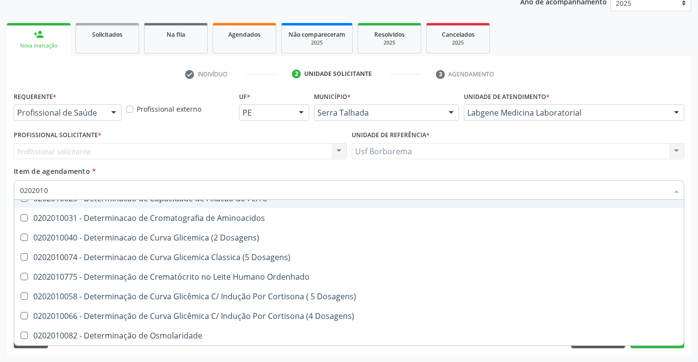
type input "020201"
checkbox Creatinina "false"
checkbox Folato "true"
checkbox Glicose "false"
checkbox Glicosilada "false"
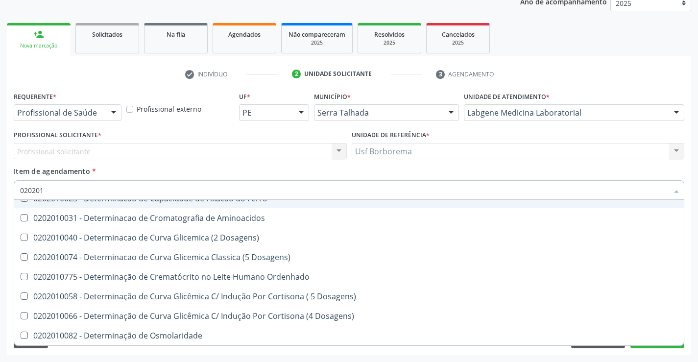
checkbox Nt-Probnp\) "true"
checkbox Potassio "true"
checkbox \(Tgo\) "false"
checkbox \(Tgp\) "false"
checkbox Triglicerideos "false"
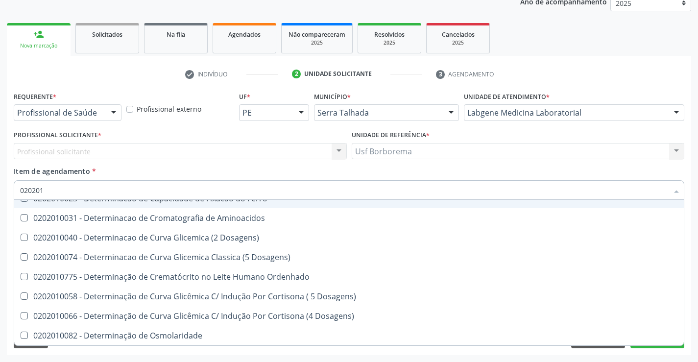
checkbox Ureia "false"
checkbox D-Xilose "true"
checkbox Orais "true"
type input "02020"
checkbox Folato "false"
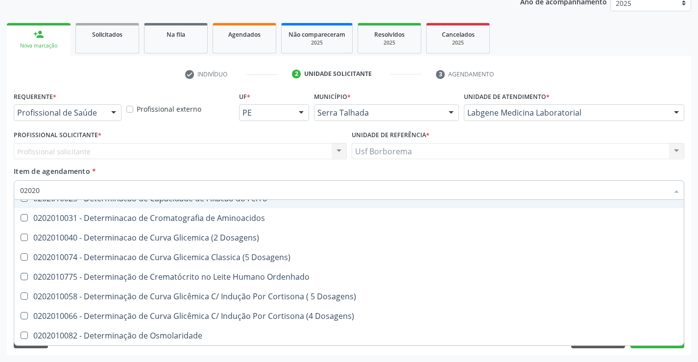
checkbox Nt-Probnp\) "false"
checkbox Potassio "false"
checkbox D-Xilose "false"
checkbox Orais "false"
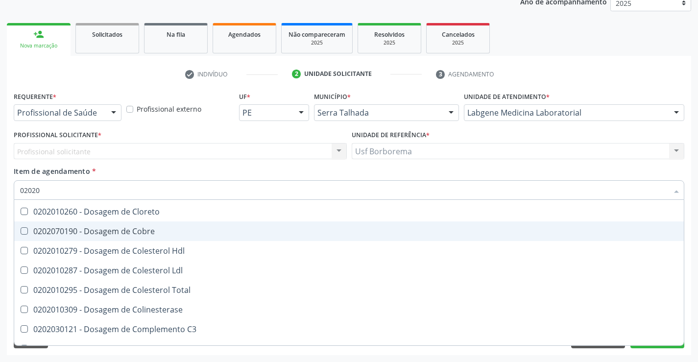
scroll to position [2596, 0]
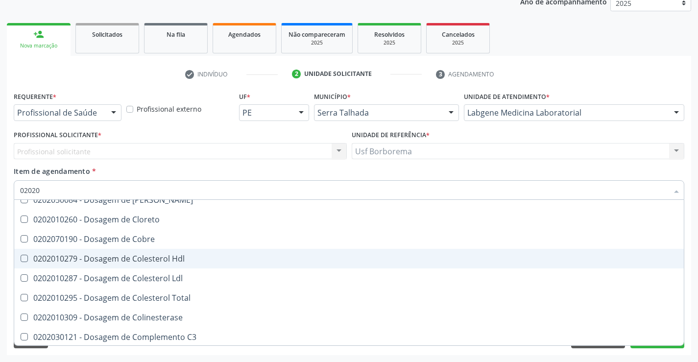
click at [214, 256] on div "0202010279 - Dosagem de Colesterol Hdl" at bounding box center [394, 259] width 749 height 8
checkbox Hdl "true"
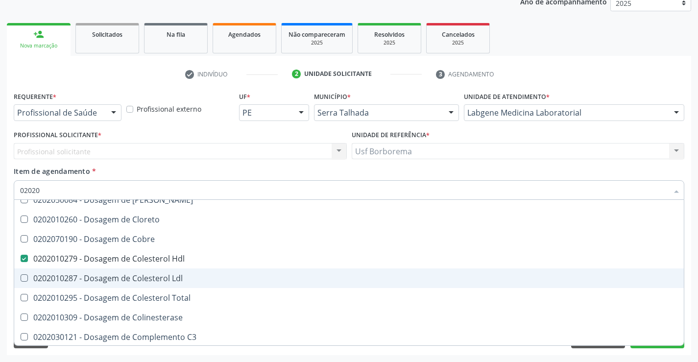
click at [219, 280] on div "0202010287 - Dosagem de Colesterol Ldl" at bounding box center [394, 278] width 749 height 8
checkbox Ldl "true"
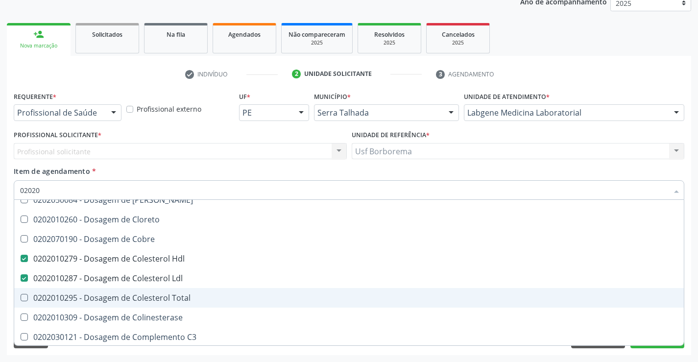
click at [216, 291] on span "0202010295 - Dosagem de Colesterol Total" at bounding box center [394, 298] width 761 height 20
checkbox Total "true"
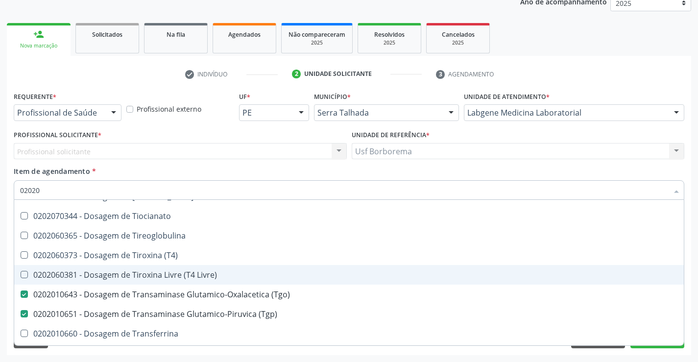
scroll to position [4947, 0]
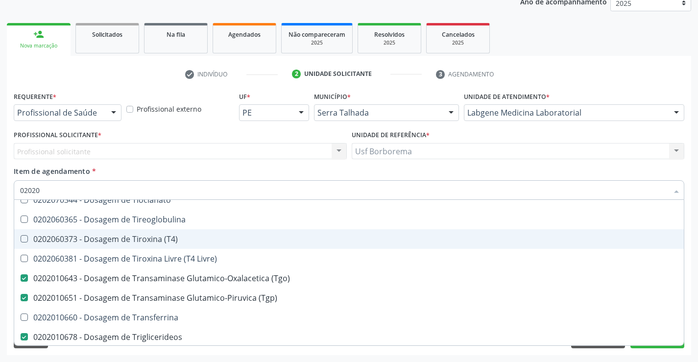
click at [228, 240] on div "0202060373 - Dosagem de Tiroxina (T4)" at bounding box center [394, 239] width 749 height 8
checkbox \(T4\) "true"
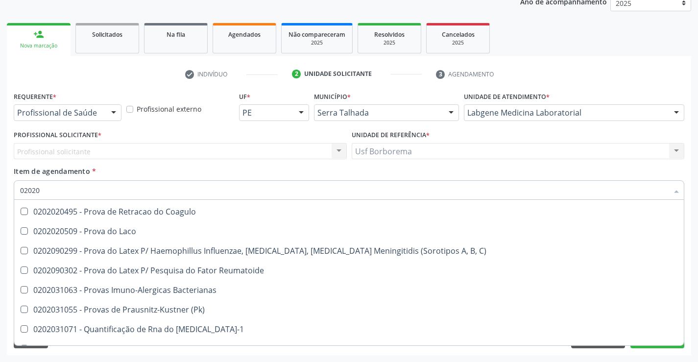
scroll to position [8963, 0]
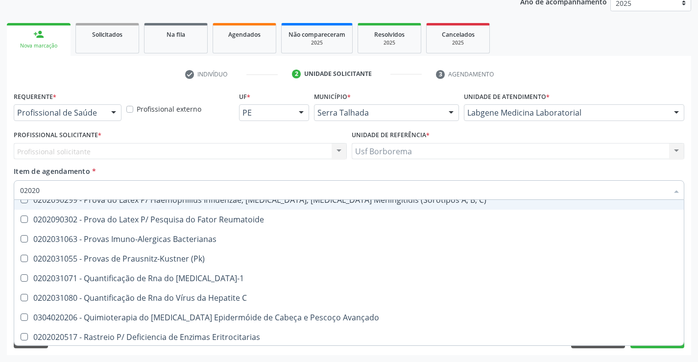
click at [178, 190] on input "02020" at bounding box center [344, 190] width 648 height 20
type input "020201"
checkbox \(Pos-Pasteurização\) "true"
checkbox Molecular "true"
checkbox Parceria\) "true"
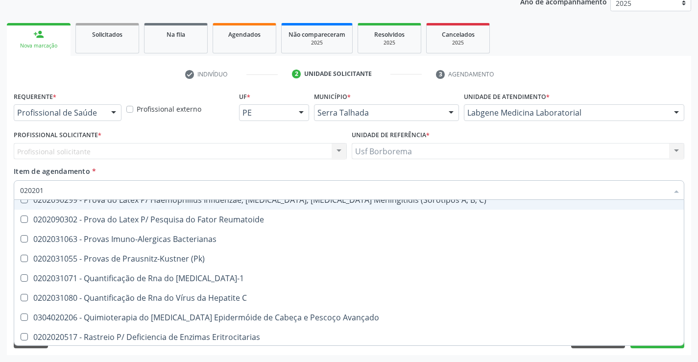
checkbox Gestante "true"
checkbox T3 "true"
checkbox Coagulação "true"
checkbox 17-Hidroxicorticosteroides "true"
checkbox D "true"
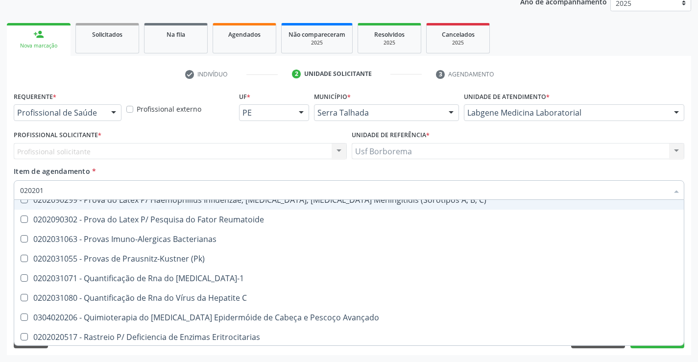
checkbox Acetona "true"
checkbox Ascorbico "true"
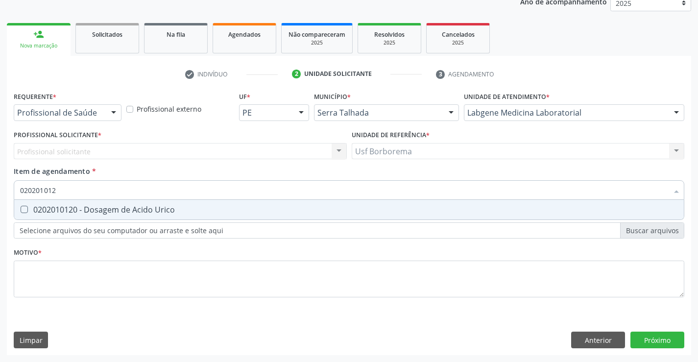
scroll to position [0, 0]
type input "0202010120"
drag, startPoint x: 203, startPoint y: 214, endPoint x: 192, endPoint y: 207, distance: 12.4
click at [196, 209] on div "0202010120 - Dosagem de Acido Urico" at bounding box center [349, 210] width 658 height 8
checkbox Urico "true"
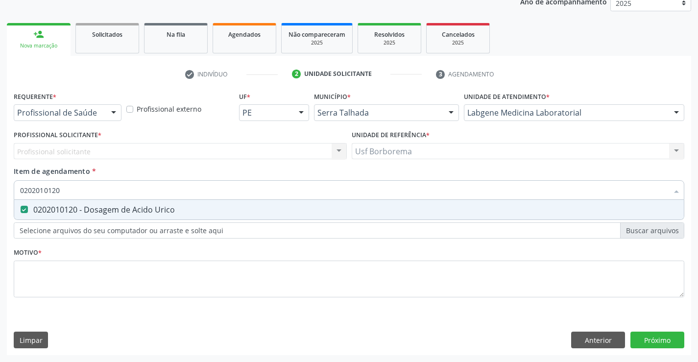
click at [190, 191] on input "0202010120" at bounding box center [344, 190] width 648 height 20
type input "02020101"
checkbox Urico "false"
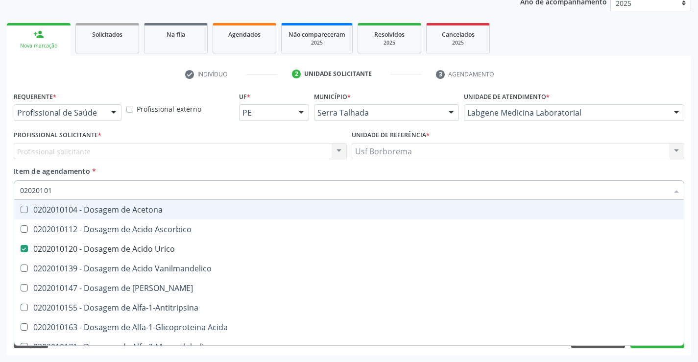
type input "0202010"
checkbox Urico "false"
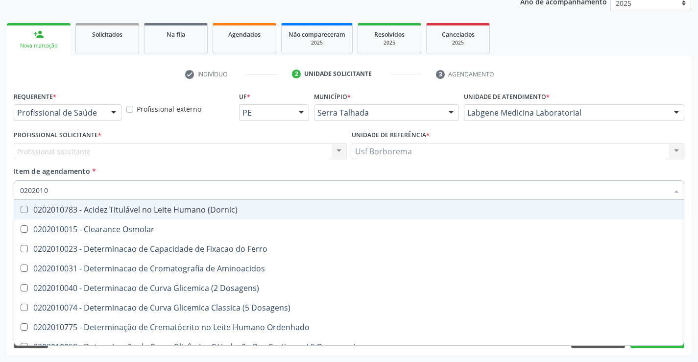
type input "020201"
checkbox Urico "false"
checkbox Amonia "true"
checkbox Hdl "false"
checkbox Ldl "false"
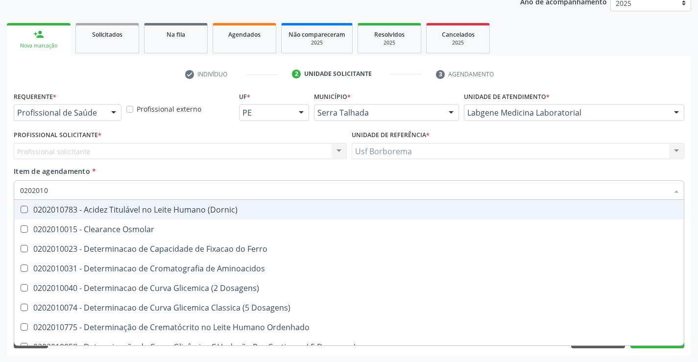
checkbox Total "false"
checkbox Creatinina "false"
checkbox Latica "true"
checkbox Fracionadas\) "true"
checkbox Ferritina "true"
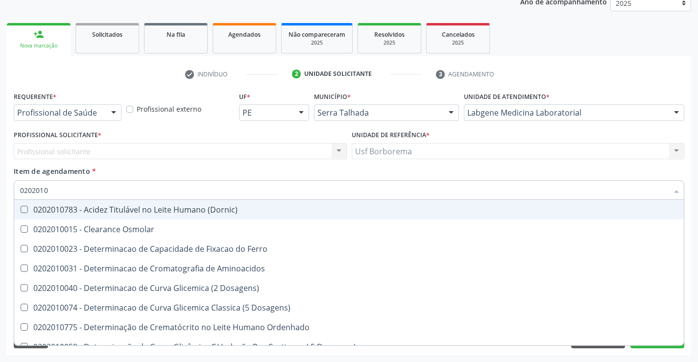
checkbox Folato "true"
checkbox Glicose "false"
checkbox Glicosilada "false"
checkbox Nt-Probnp\) "true"
checkbox Potassio "true"
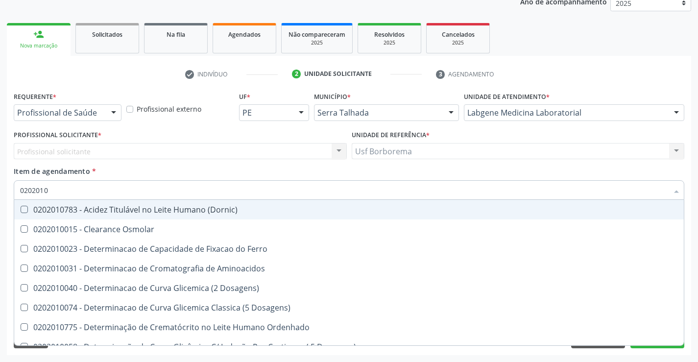
checkbox \(Tgo\) "false"
checkbox \(Tgp\) "false"
checkbox Triglicerideos "false"
checkbox Ureia "false"
checkbox D-Xilose "true"
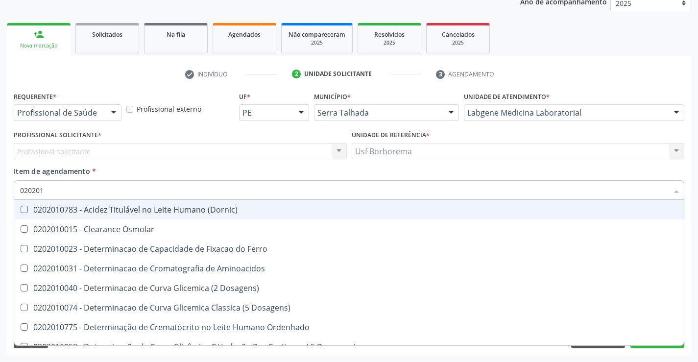
checkbox Orais "true"
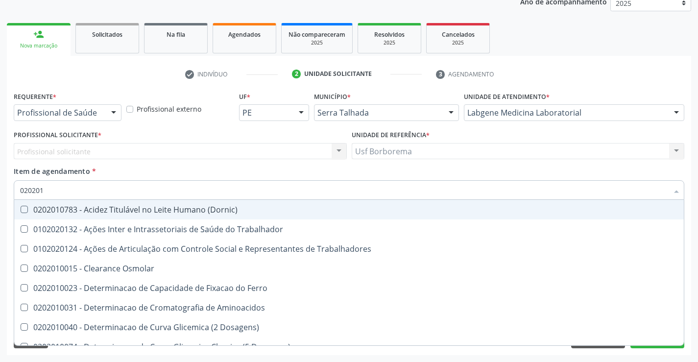
type input "02020"
checkbox Urico "false"
checkbox Hdl "false"
checkbox Ldl "false"
checkbox Total "false"
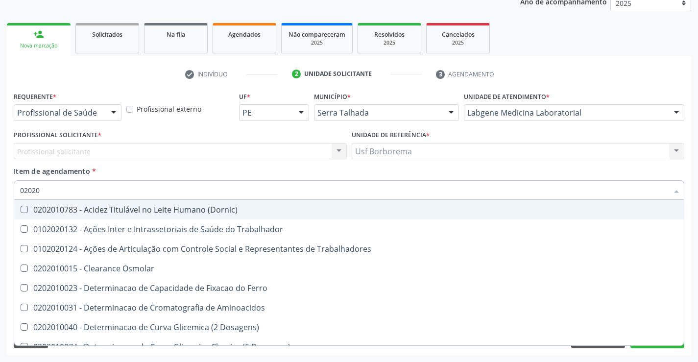
checkbox Creatinina "false"
checkbox Glicose "false"
checkbox Glicosilada "false"
checkbox \(Tgo\) "false"
checkbox \(Tgp\) "false"
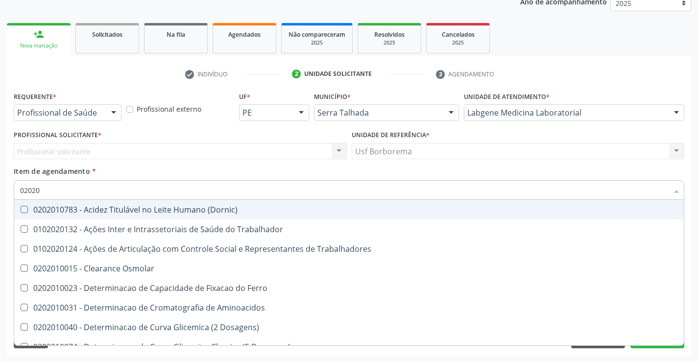
checkbox Triglicerideos "false"
checkbox Ureia "false"
checkbox Trabalho "true"
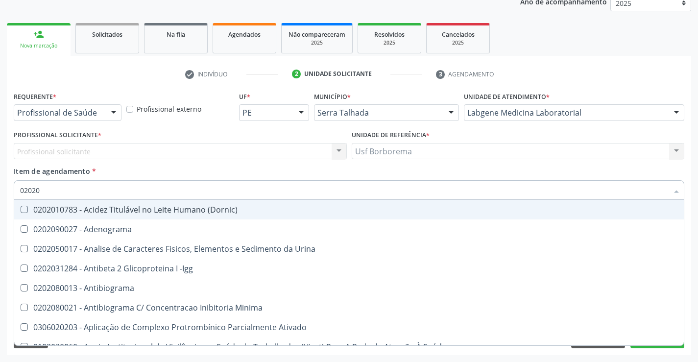
type input "020203"
checkbox Aminoacidos "true"
checkbox Urico "false"
checkbox Hdl "false"
checkbox Ldl "false"
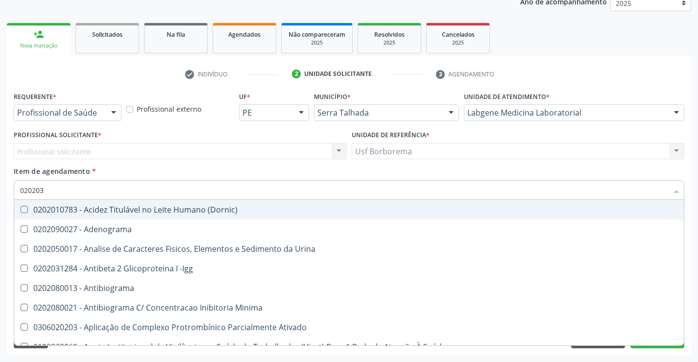
checkbox Total "false"
checkbox Creatinina "false"
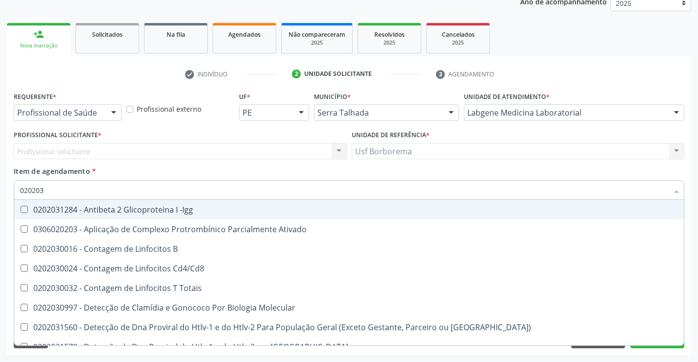
type input "0202030"
checkbox Completo "false"
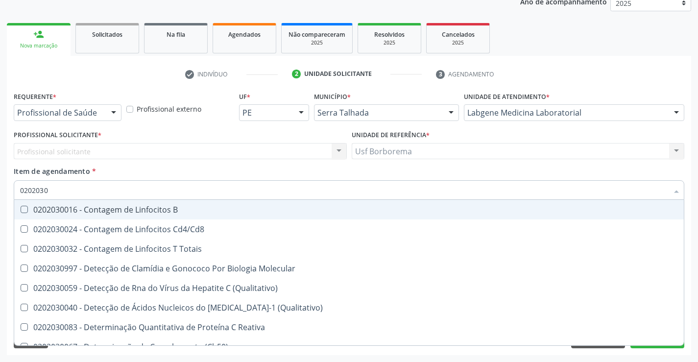
type input "020203"
checkbox Antiglomerulo "true"
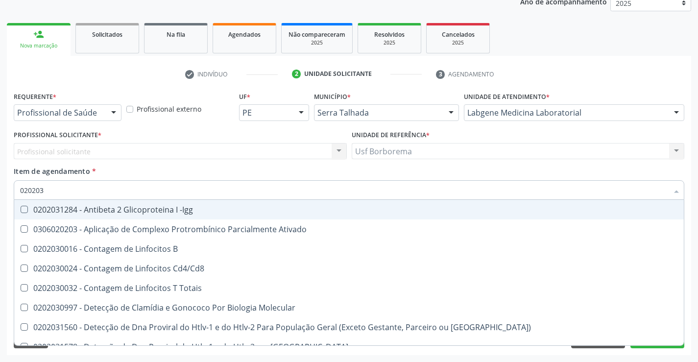
type input "02020"
checkbox Completo "false"
checkbox Antileptospiras "true"
checkbox Alergeno-Especifica "true"
checkbox Imunofluorescencia\) "true"
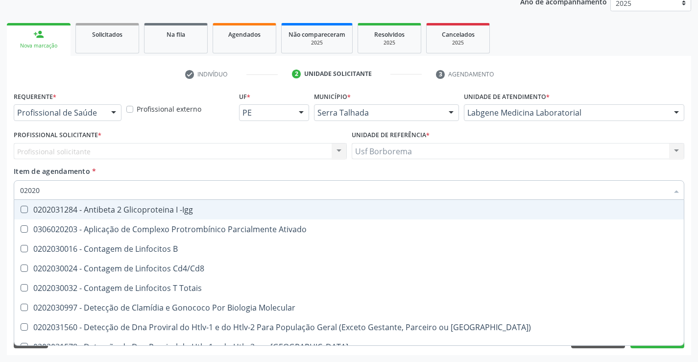
checkbox Bacterianas "true"
checkbox Parceria\) "true"
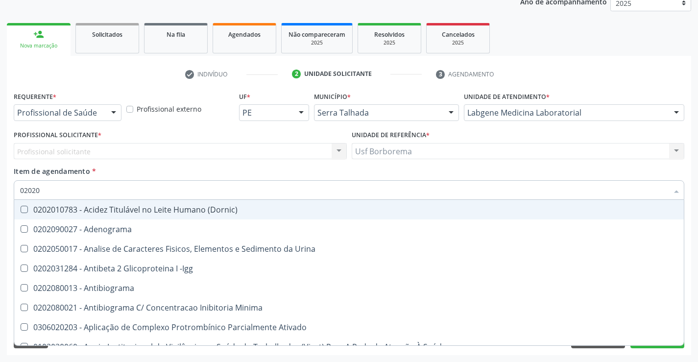
type input "020206"
checkbox Creatinina "true"
checkbox Fungos "true"
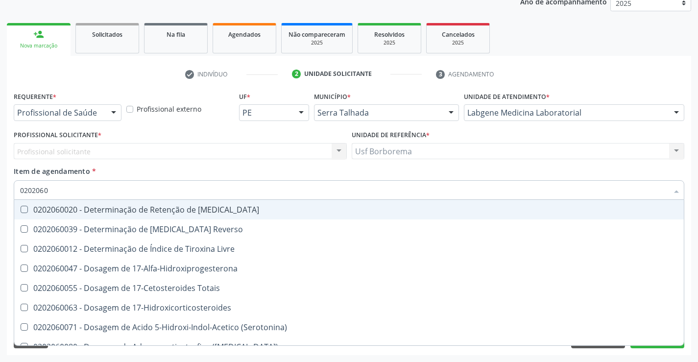
type input "02020602"
checkbox Totais "true"
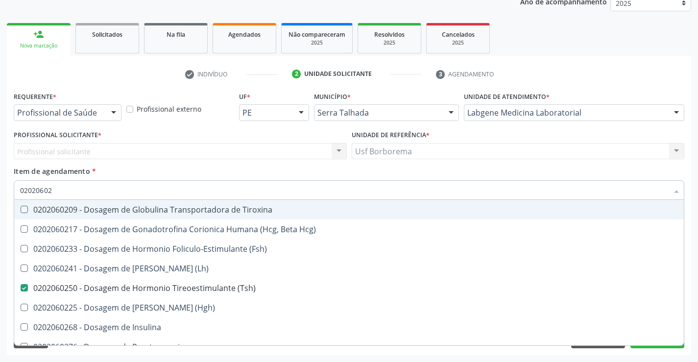
type input "020206025"
checkbox Tiroxina "true"
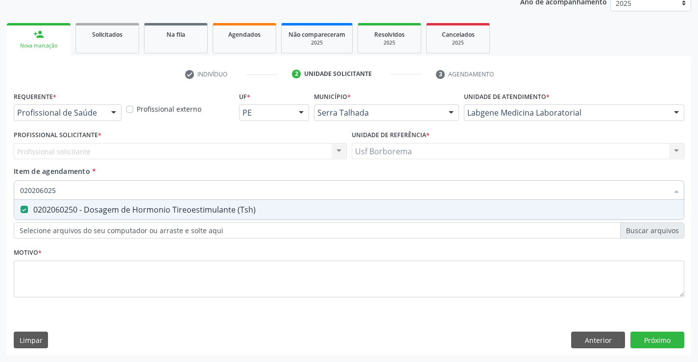
type input "02020602"
checkbox \(Tsh\) "false"
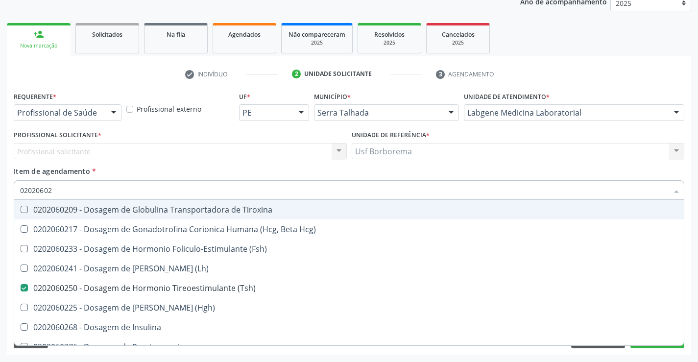
type input "0202060"
checkbox \(Tsh\) "false"
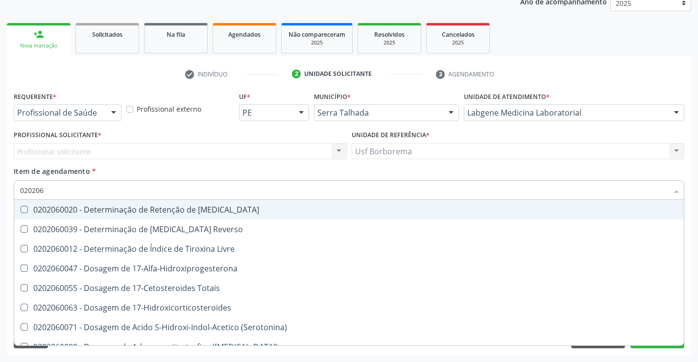
type input "02020"
checkbox \(Tsh\) "false"
checkbox \(T4\) "false"
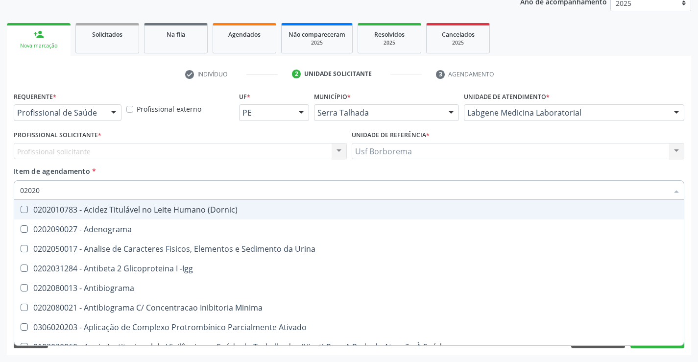
type input "020203"
checkbox Aminoacidos "true"
checkbox Urico "false"
checkbox Hdl "false"
checkbox Ldl "false"
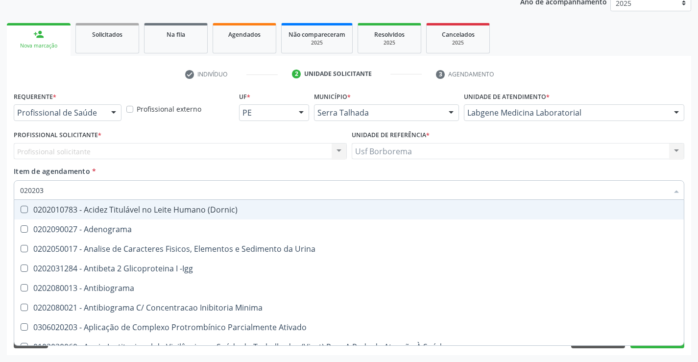
checkbox Total "false"
checkbox Creatinina "false"
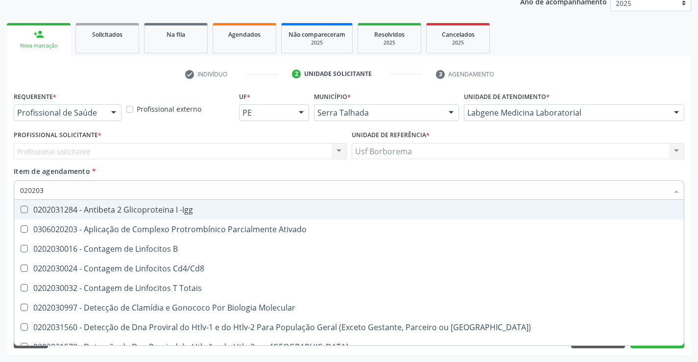
type input "0202030"
checkbox Completo "false"
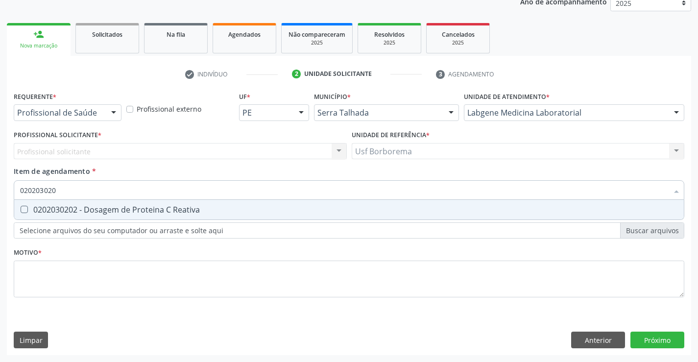
type input "0202030202"
drag, startPoint x: 198, startPoint y: 208, endPoint x: 197, endPoint y: 202, distance: 6.0
click at [198, 206] on div "0202030202 - Dosagem de Proteina C Reativa" at bounding box center [349, 210] width 658 height 8
checkbox Reativa "true"
click at [194, 191] on input "0202030202" at bounding box center [344, 190] width 648 height 20
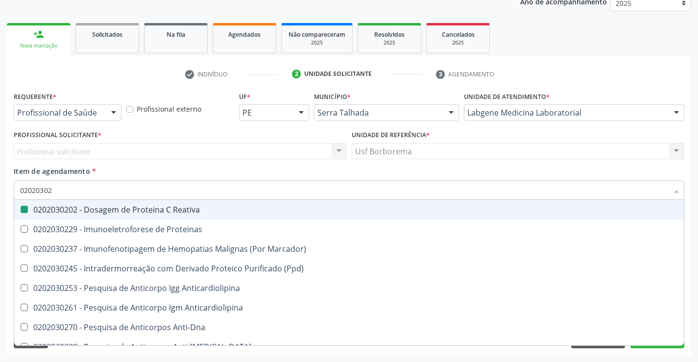
type input "0202030"
checkbox Reativa "false"
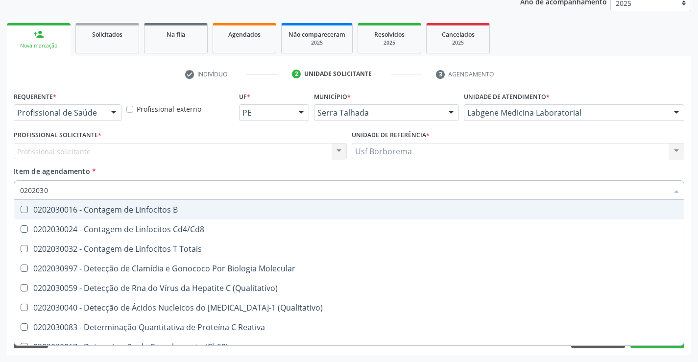
type input "020203"
checkbox Reativa "false"
checkbox Antiaspergillus "true"
checkbox Antiglomerulo "true"
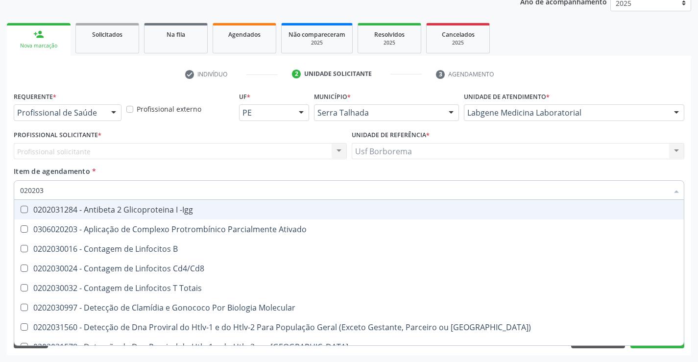
type input "02020"
checkbox Reativa "false"
checkbox Completo "false"
checkbox Antileptospiras "true"
checkbox Alergeno-Especifica "true"
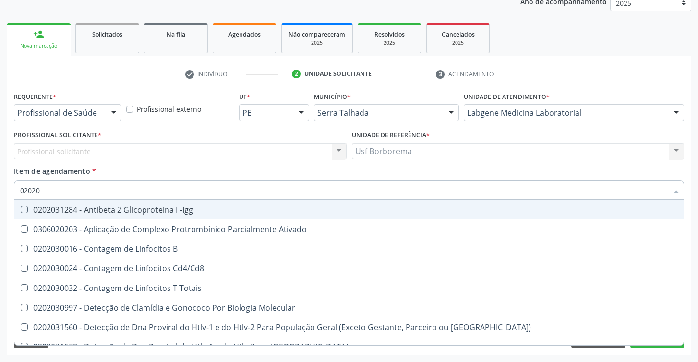
checkbox Imunofluorescencia\) "true"
checkbox Bacterianas "true"
checkbox Parceria\) "true"
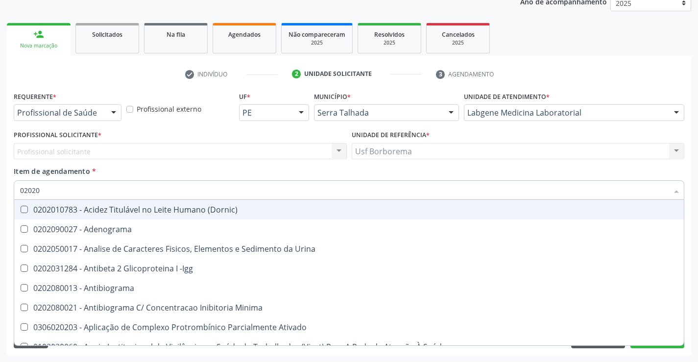
type input "020206"
checkbox Creatinina "true"
checkbox Fungos "true"
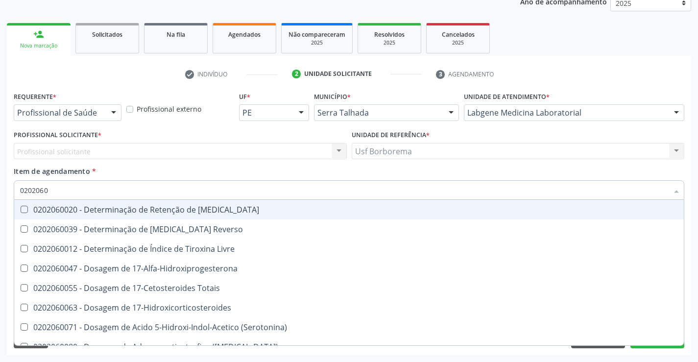
type input "02020603"
checkbox \(Acth\) "true"
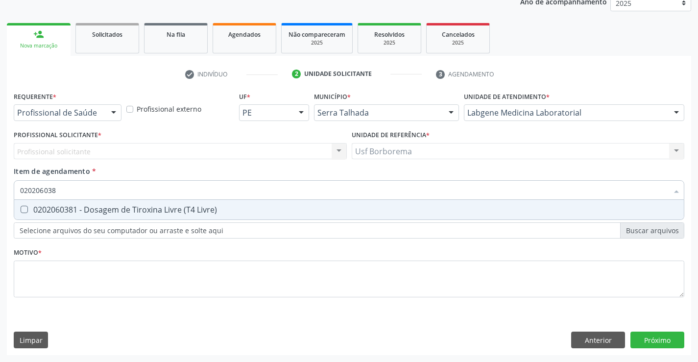
type input "0202060381"
click at [197, 207] on div "0202060381 - Dosagem de Tiroxina Livre (T4 Livre)" at bounding box center [349, 210] width 658 height 8
checkbox Livre\) "true"
click at [185, 166] on div "Item de agendamento * 0202060381 Desfazer seleção 0202060381 - Dosagem de Tirox…" at bounding box center [349, 181] width 671 height 31
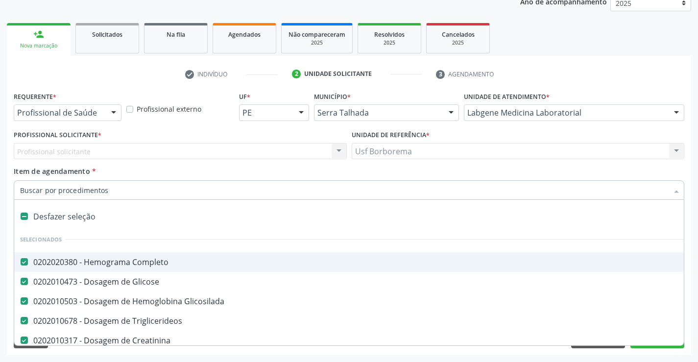
click at [156, 170] on div "Item de agendamento * Desfazer seleção Selecionados 0202020380 - Hemograma Comp…" at bounding box center [349, 181] width 671 height 31
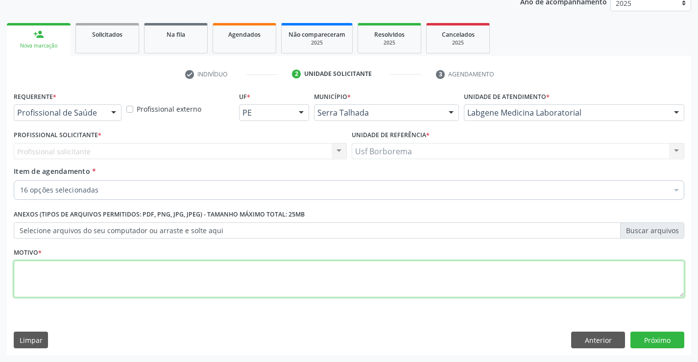
click at [163, 283] on textarea at bounding box center [349, 279] width 671 height 37
click at [639, 334] on button "Próximo" at bounding box center [657, 340] width 54 height 17
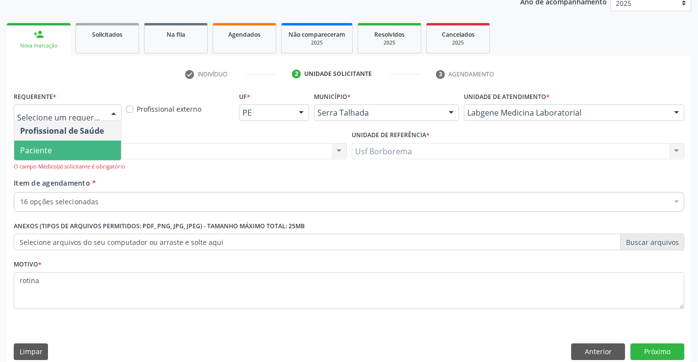
click at [91, 148] on span "Paciente" at bounding box center [67, 151] width 107 height 20
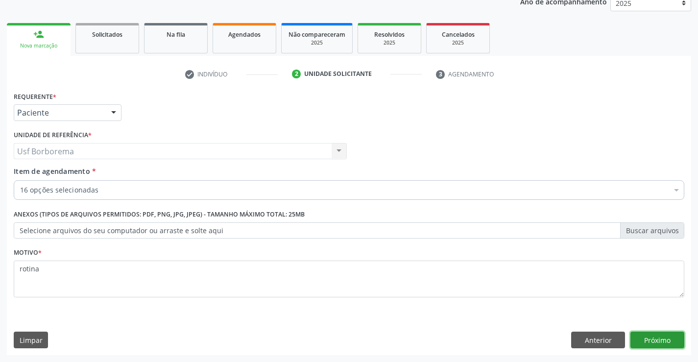
click at [668, 342] on button "Próximo" at bounding box center [657, 340] width 54 height 17
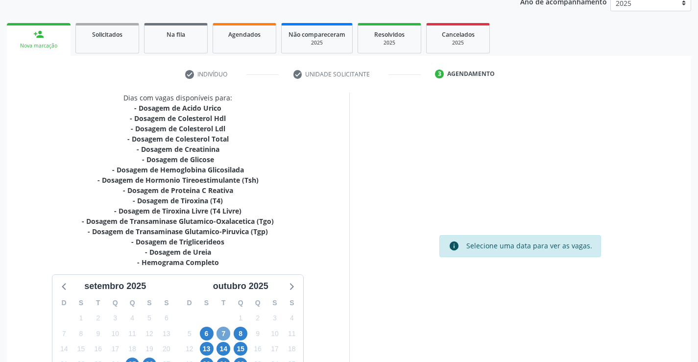
click at [224, 330] on span "7" at bounding box center [223, 334] width 14 height 14
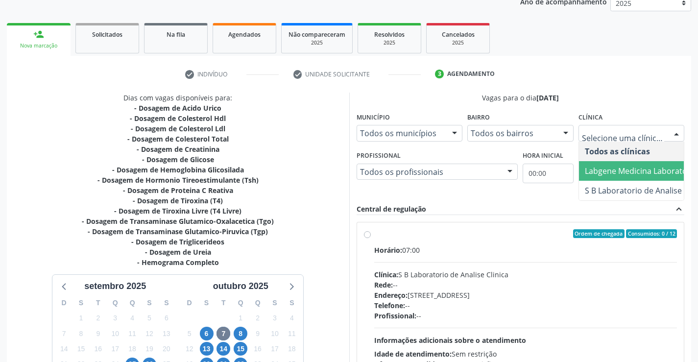
click at [619, 170] on span "Labgene Medicina Laboratorial" at bounding box center [642, 171] width 114 height 11
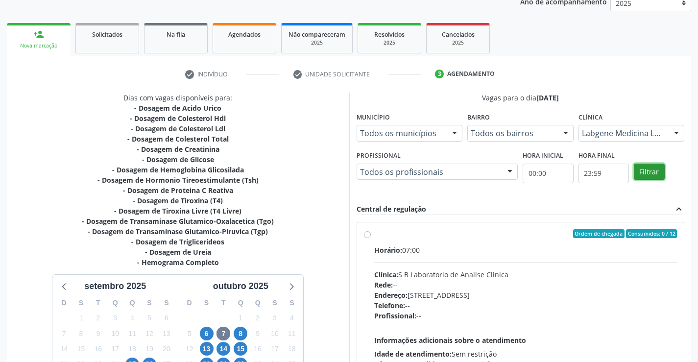
click at [644, 168] on button "Filtrar" at bounding box center [649, 172] width 31 height 17
click at [374, 234] on label "Ordem de chegada Consumidos: 6 / 12 Horário: 07:00 Clínica: Labgene Medicina La…" at bounding box center [525, 304] width 303 height 150
click at [368, 234] on input "Ordem de chegada Consumidos: 6 / 12 Horário: 07:00 Clínica: Labgene Medicina La…" at bounding box center [367, 233] width 7 height 9
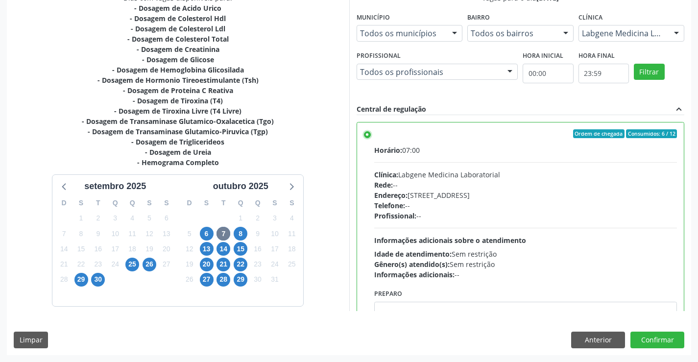
scroll to position [48, 0]
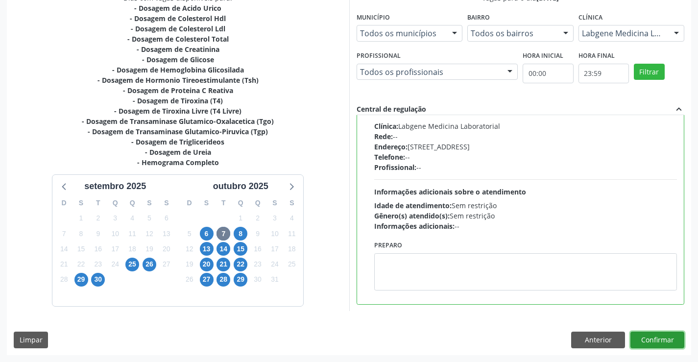
click at [674, 342] on button "Confirmar" at bounding box center [657, 340] width 54 height 17
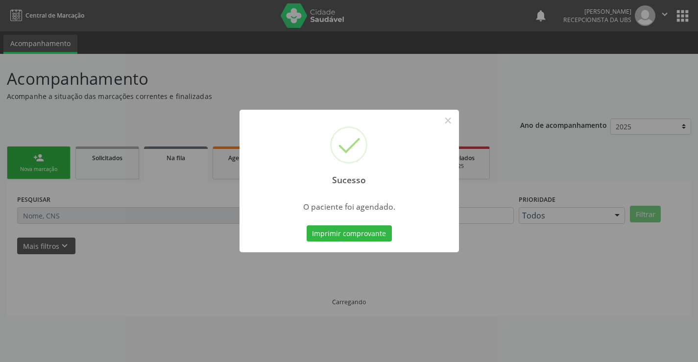
scroll to position [0, 0]
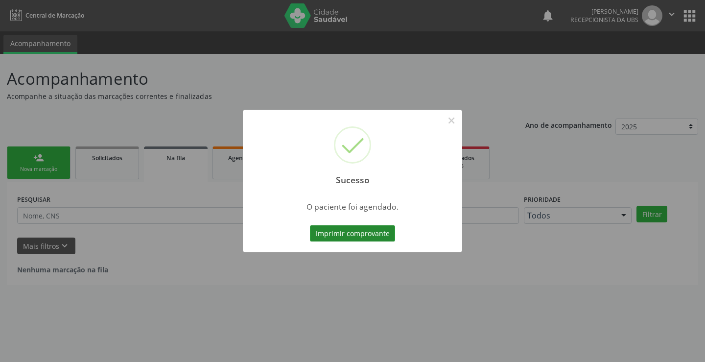
click at [369, 230] on button "Imprimir comprovante" at bounding box center [352, 233] width 85 height 17
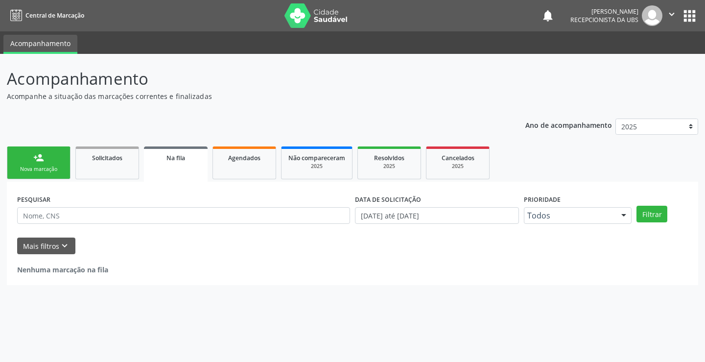
click at [58, 158] on link "person_add Nova marcação" at bounding box center [39, 162] width 64 height 33
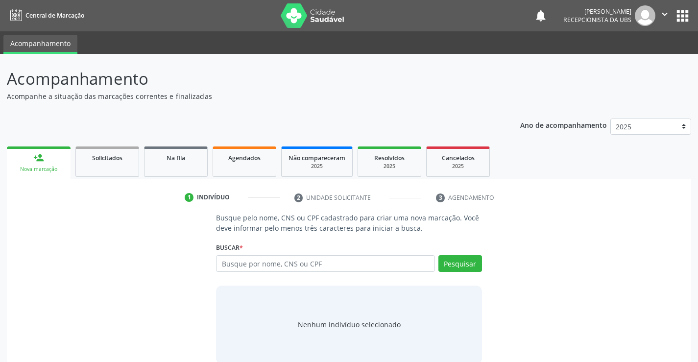
click at [58, 158] on link "person_add Nova marcação" at bounding box center [39, 162] width 64 height 33
click at [249, 270] on input "text" at bounding box center [325, 263] width 218 height 17
click at [461, 255] on div "Buscar * Busque por nome, CNS ou CPF Nenhum resultado encontrado para: " " Não …" at bounding box center [348, 259] width 265 height 38
click at [463, 260] on button "Pesquisar" at bounding box center [460, 263] width 44 height 17
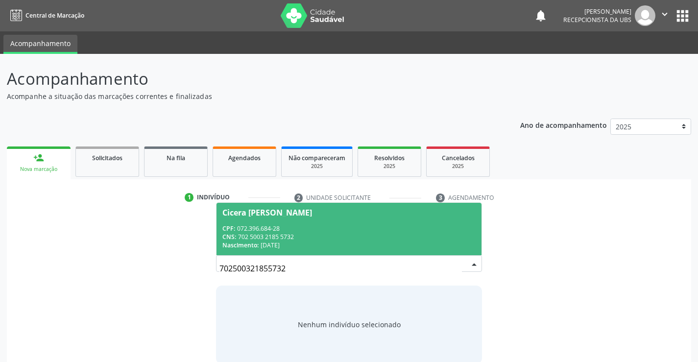
click at [332, 225] on div "CPF: 072.396.684-28" at bounding box center [348, 228] width 253 height 8
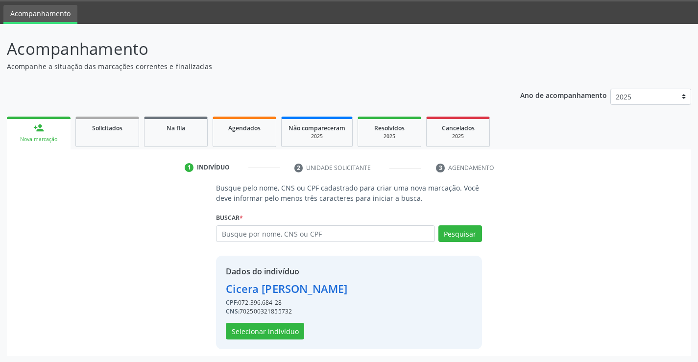
scroll to position [31, 0]
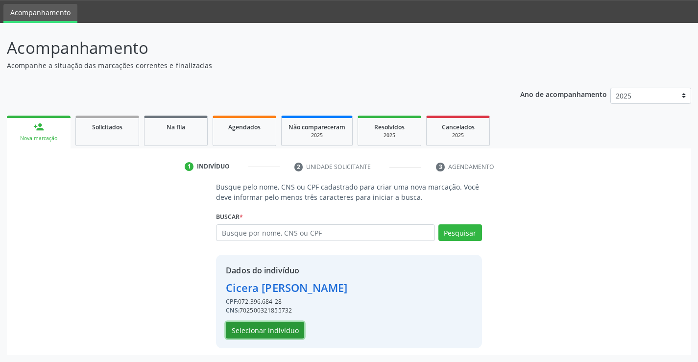
click at [276, 325] on button "Selecionar indivíduo" at bounding box center [265, 330] width 78 height 17
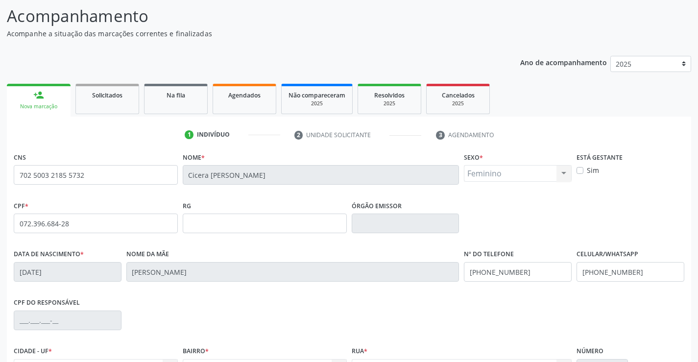
scroll to position [169, 0]
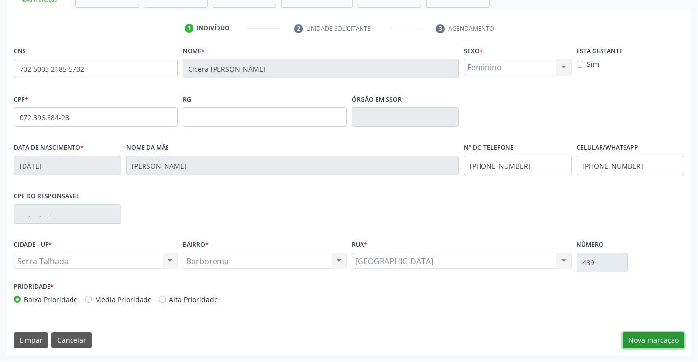
click at [654, 336] on button "Nova marcação" at bounding box center [654, 340] width 62 height 17
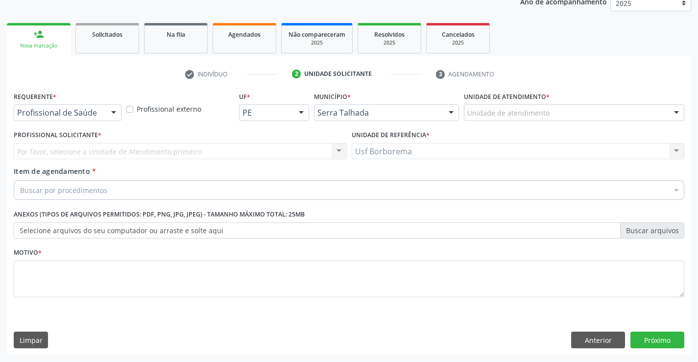
scroll to position [123, 0]
click at [654, 336] on button "Próximo" at bounding box center [657, 340] width 54 height 17
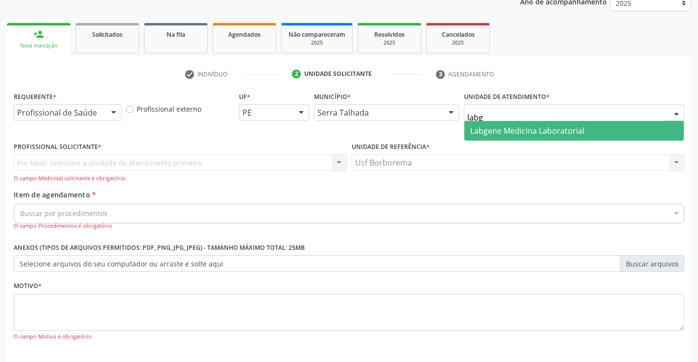
click at [517, 134] on span "Labgene Medicina Laboratorial" at bounding box center [527, 130] width 114 height 11
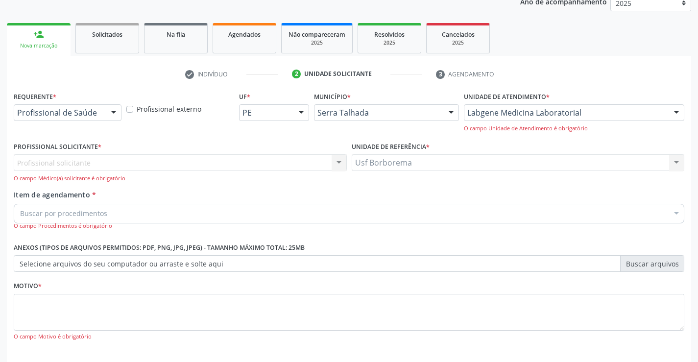
click at [59, 103] on div "Requerente * Profissional de Saúde Profissional de Saúde Paciente Nenhum result…" at bounding box center [68, 104] width 108 height 31
click at [63, 107] on div "Profissional de Saúde" at bounding box center [68, 112] width 108 height 17
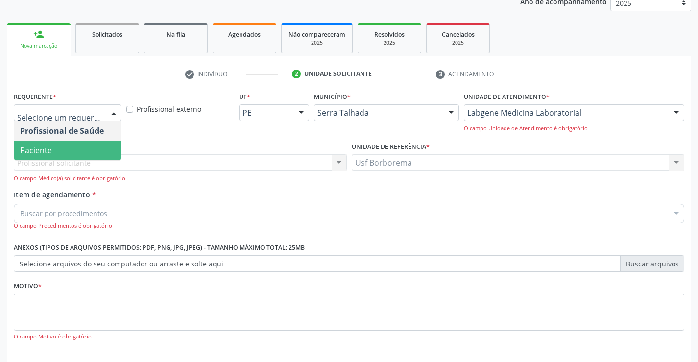
click at [67, 142] on span "Paciente" at bounding box center [67, 151] width 107 height 20
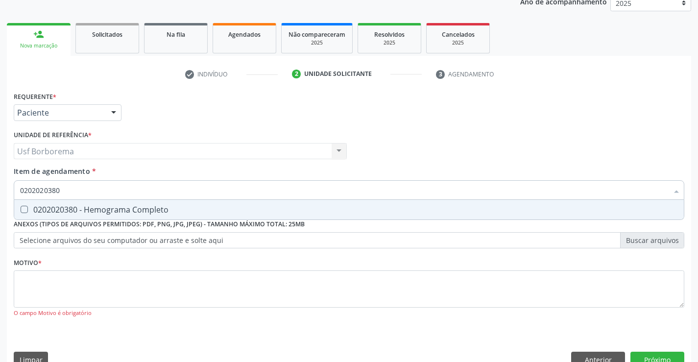
click at [98, 212] on div "0202020380 - Hemograma Completo" at bounding box center [349, 210] width 658 height 8
click at [105, 193] on input "0202020380" at bounding box center [344, 190] width 648 height 20
click at [113, 207] on div "0202010473 - Dosagem de Glicose" at bounding box center [349, 210] width 658 height 8
click at [134, 208] on div "0202010503 - Dosagem de Hemoglobina Glicosilada" at bounding box center [349, 210] width 658 height 8
click at [142, 197] on input "0202010503" at bounding box center [344, 190] width 648 height 20
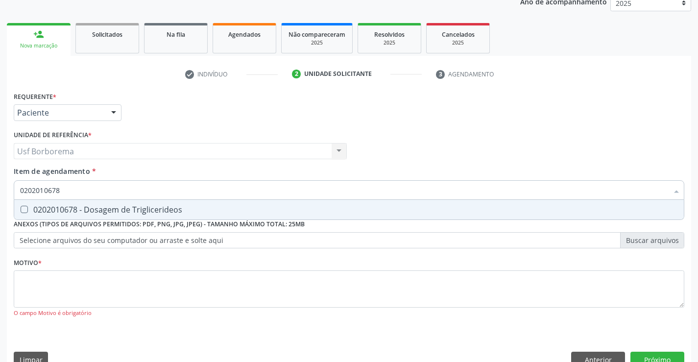
click at [139, 210] on div "0202010678 - Dosagem de Triglicerideos" at bounding box center [349, 210] width 658 height 8
drag, startPoint x: 151, startPoint y: 183, endPoint x: 145, endPoint y: 189, distance: 8.7
click at [146, 189] on input "0202010678" at bounding box center [344, 190] width 648 height 20
click at [145, 190] on input "0202010678" at bounding box center [344, 190] width 648 height 20
click at [139, 212] on div "0202010317 - Dosagem de Creatinina" at bounding box center [349, 210] width 658 height 8
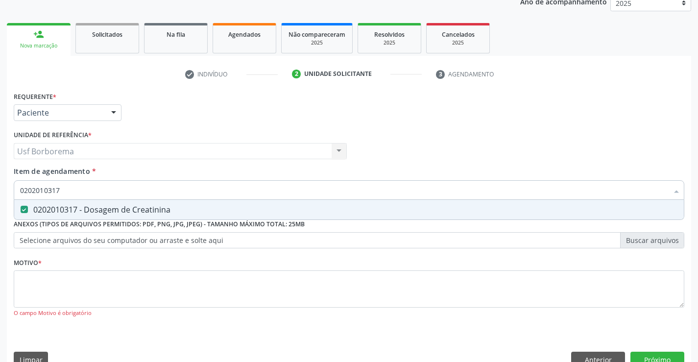
click at [147, 192] on input "0202010317" at bounding box center [344, 190] width 648 height 20
click at [143, 206] on div "0202060250 - Dosagem de Hormonio Tireoestimulante (Tsh)" at bounding box center [349, 210] width 658 height 8
click at [144, 194] on input "0202060250" at bounding box center [344, 190] width 648 height 20
click at [130, 202] on span "0202030202 - Dosagem de Proteina C Reativa" at bounding box center [349, 210] width 670 height 20
click at [132, 193] on input "0202030202" at bounding box center [344, 190] width 648 height 20
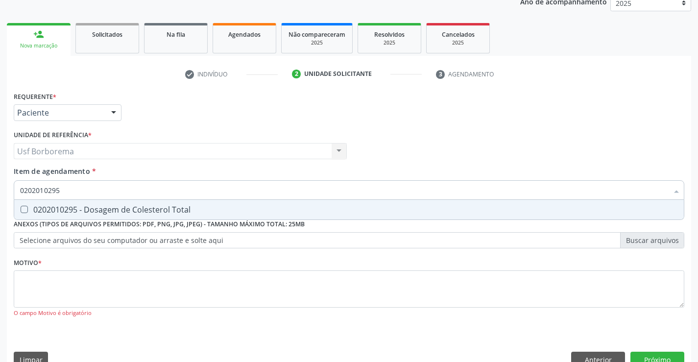
drag, startPoint x: 130, startPoint y: 206, endPoint x: 138, endPoint y: 186, distance: 22.0
click at [133, 203] on span "0202010295 - Dosagem de Colesterol Total" at bounding box center [349, 210] width 670 height 20
click at [138, 186] on input "0202010295" at bounding box center [344, 190] width 648 height 20
click at [159, 212] on div "0202010279 - Dosagem de Colesterol Hdl" at bounding box center [349, 210] width 658 height 8
click at [165, 193] on input "0202010279" at bounding box center [344, 190] width 648 height 20
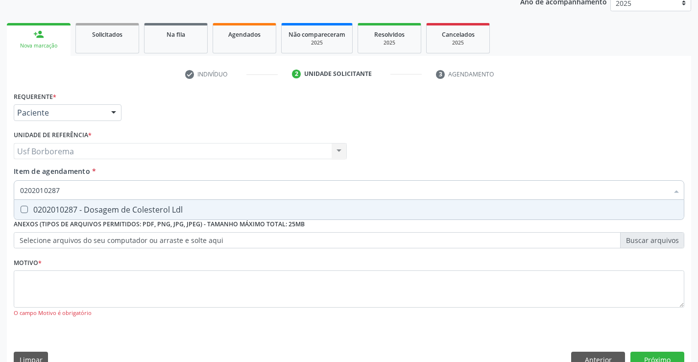
drag, startPoint x: 164, startPoint y: 205, endPoint x: 170, endPoint y: 199, distance: 8.0
click at [166, 206] on div "0202010287 - Dosagem de Colesterol Ldl" at bounding box center [349, 210] width 658 height 8
click at [171, 196] on input "0202010287" at bounding box center [344, 190] width 648 height 20
drag, startPoint x: 172, startPoint y: 205, endPoint x: 176, endPoint y: 198, distance: 7.9
click at [175, 200] on span "0202010643 - Dosagem de Transaminase Glutamico-Oxalacetica (Tgo)" at bounding box center [349, 210] width 670 height 20
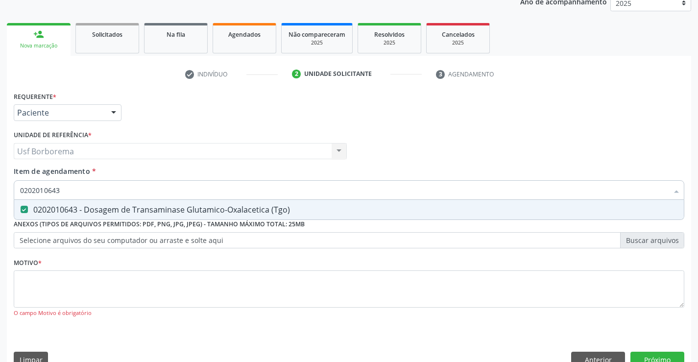
click at [178, 195] on input "0202010643" at bounding box center [344, 190] width 648 height 20
drag, startPoint x: 181, startPoint y: 204, endPoint x: 178, endPoint y: 197, distance: 7.5
click at [181, 203] on span "0202010651 - Dosagem de Transaminase Glutamico-Piruvica (Tgp)" at bounding box center [349, 210] width 670 height 20
drag, startPoint x: 173, startPoint y: 184, endPoint x: 174, endPoint y: 193, distance: 9.8
click at [173, 186] on input "0202010651" at bounding box center [344, 190] width 648 height 20
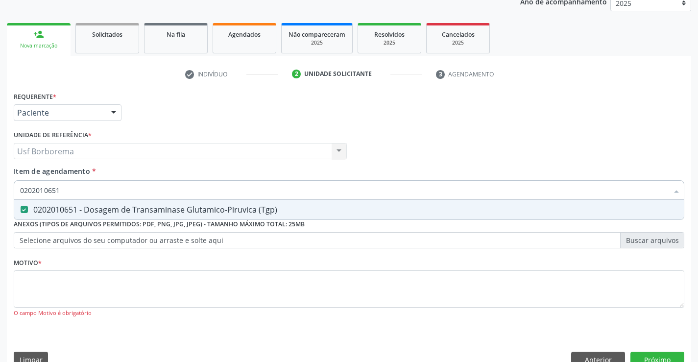
click at [174, 193] on input "0202010651" at bounding box center [344, 190] width 648 height 20
drag, startPoint x: 171, startPoint y: 206, endPoint x: 175, endPoint y: 193, distance: 13.3
click at [171, 206] on div "0202010120 - Dosagem de Acido Urico" at bounding box center [349, 210] width 658 height 8
click at [175, 193] on input "0202010120" at bounding box center [344, 190] width 648 height 20
click at [196, 204] on span "0202010694 - Dosagem de [PERSON_NAME]" at bounding box center [349, 210] width 670 height 20
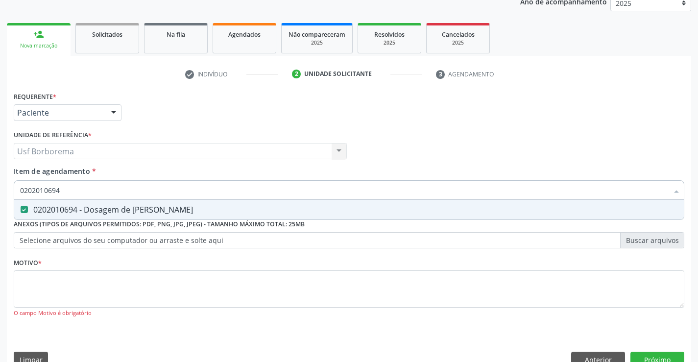
click at [195, 192] on input "0202010694" at bounding box center [344, 190] width 648 height 20
click at [197, 207] on div "0202050017 - Analise de Caracteres Fisicos, Elementos e Sedimento da Urina" at bounding box center [349, 210] width 658 height 8
click at [197, 194] on input "0202050017" at bounding box center [344, 190] width 648 height 20
click at [191, 207] on div "0202060381 - Dosagem de Tiroxina Livre (T4 Livre)" at bounding box center [349, 210] width 658 height 8
click at [202, 174] on div "Item de agendamento * 0202060381 Desfazer seleção 0202060381 - Dosagem de Tirox…" at bounding box center [349, 186] width 671 height 41
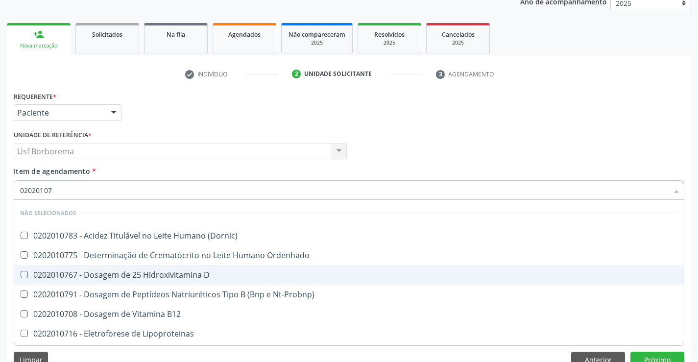
click at [151, 265] on span "0202010767 - Dosagem de 25 Hidroxivitamina D" at bounding box center [349, 275] width 670 height 20
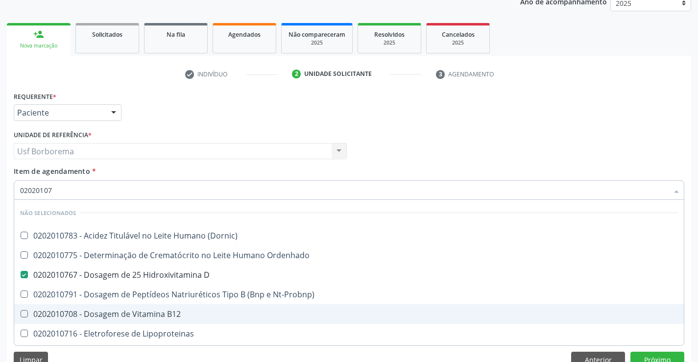
click at [150, 314] on div "0202010708 - Dosagem de Vitamina B12" at bounding box center [349, 314] width 658 height 8
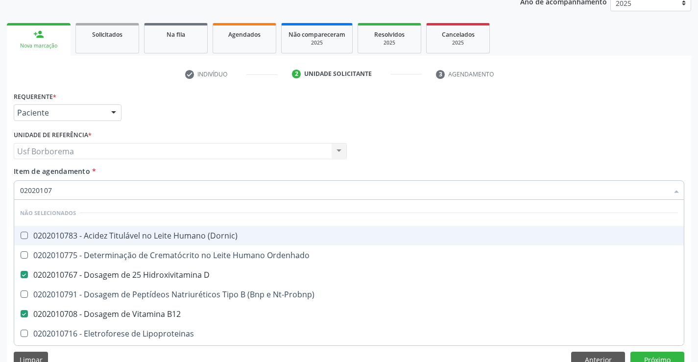
click at [460, 169] on div "Item de agendamento * 02020107 Desfazer seleção Não selecionados 0202010783 - A…" at bounding box center [349, 186] width 671 height 41
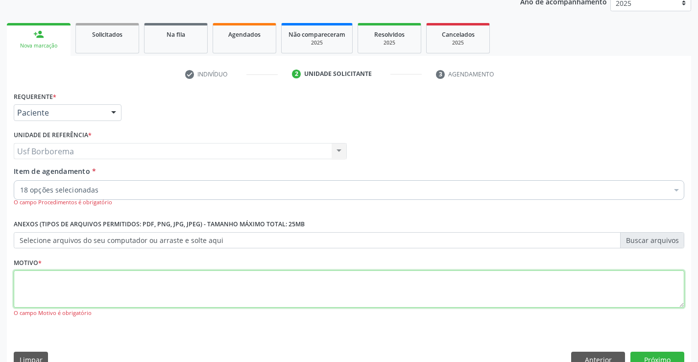
click at [229, 287] on textarea at bounding box center [349, 288] width 671 height 37
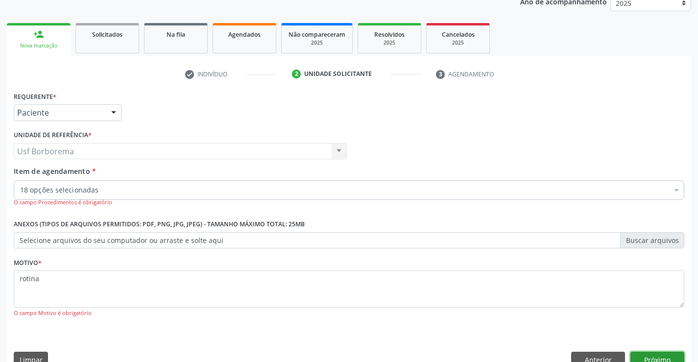
click at [667, 353] on button "Próximo" at bounding box center [657, 360] width 54 height 17
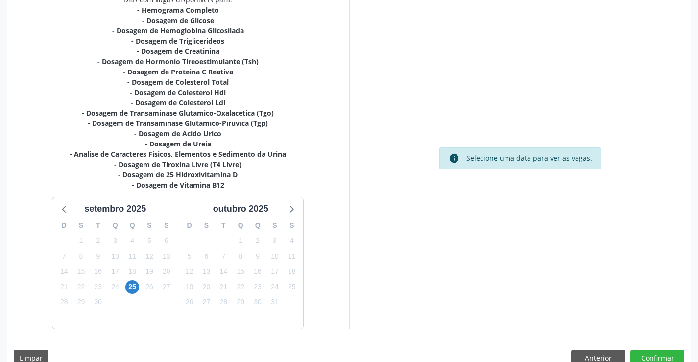
scroll to position [239, 0]
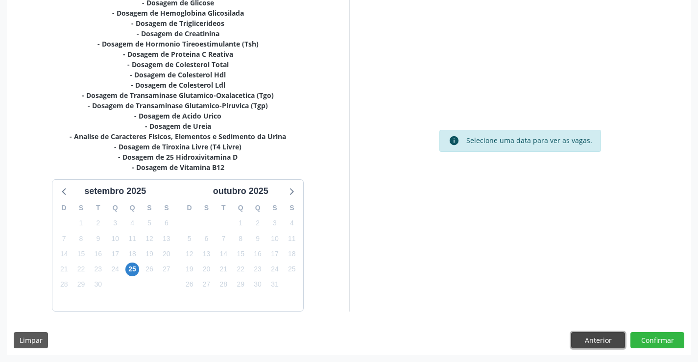
click at [571, 336] on button "Anterior" at bounding box center [598, 340] width 54 height 17
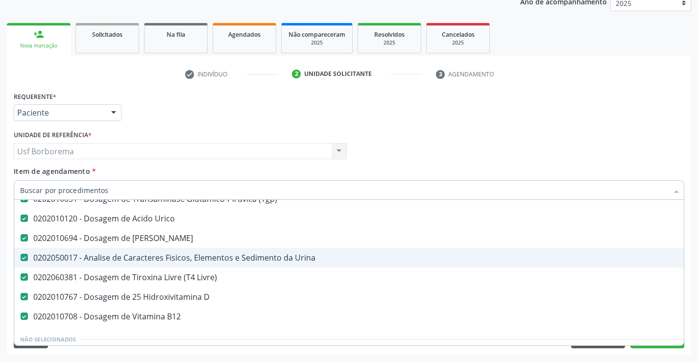
scroll to position [294, 0]
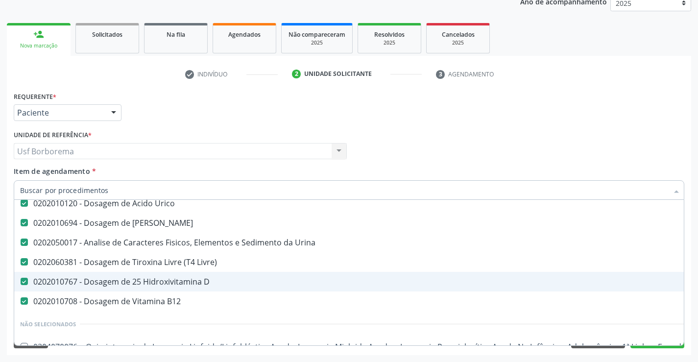
click at [194, 278] on div "0202010767 - Dosagem de 25 Hidroxivitamina D" at bounding box center [401, 282] width 763 height 8
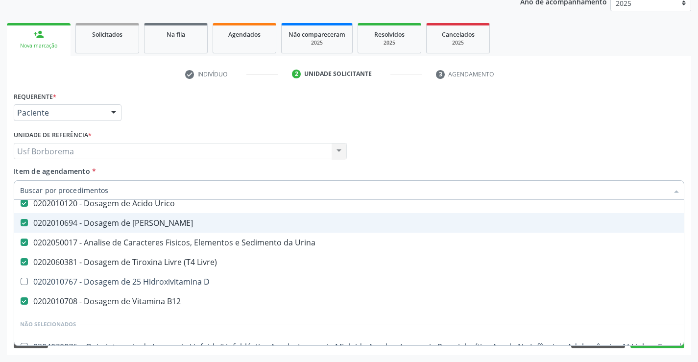
click at [480, 156] on div "Profissional Solicitante Por favor, selecione a Unidade de Atendimento primeiro…" at bounding box center [348, 147] width 675 height 38
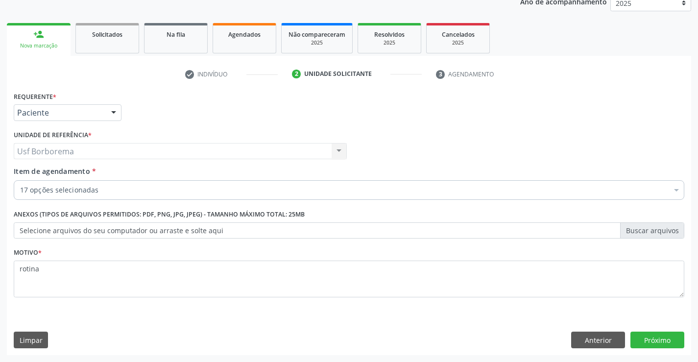
scroll to position [0, 0]
click at [652, 340] on button "Próximo" at bounding box center [657, 340] width 54 height 17
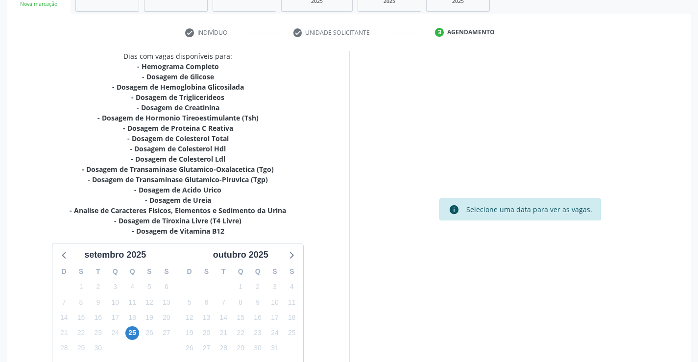
scroll to position [229, 0]
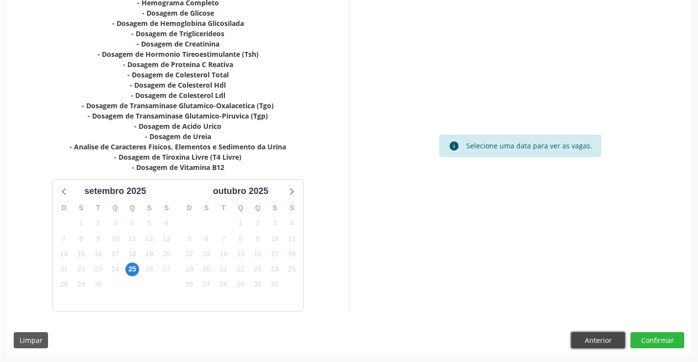
click at [587, 337] on button "Anterior" at bounding box center [598, 340] width 54 height 17
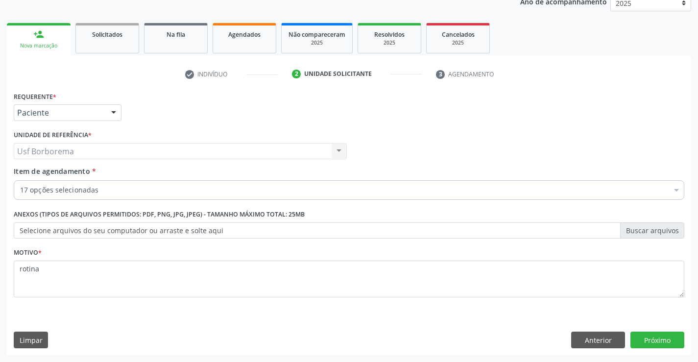
click at [209, 184] on div "17 opções selecionadas" at bounding box center [349, 190] width 671 height 20
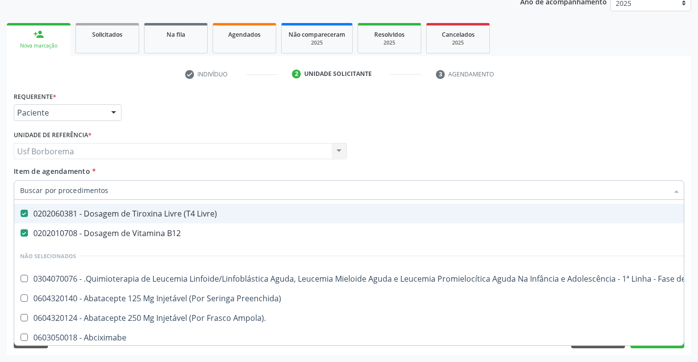
scroll to position [343, 0]
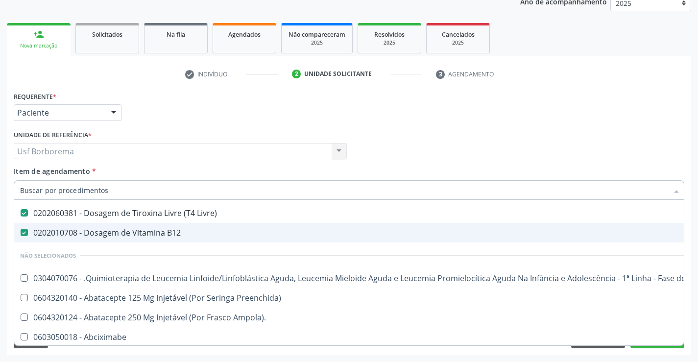
click at [185, 234] on div "0202010708 - Dosagem de Vitamina B12" at bounding box center [401, 233] width 763 height 8
click at [591, 155] on div "Profissional Solicitante Por favor, selecione a Unidade de Atendimento primeiro…" at bounding box center [348, 147] width 675 height 38
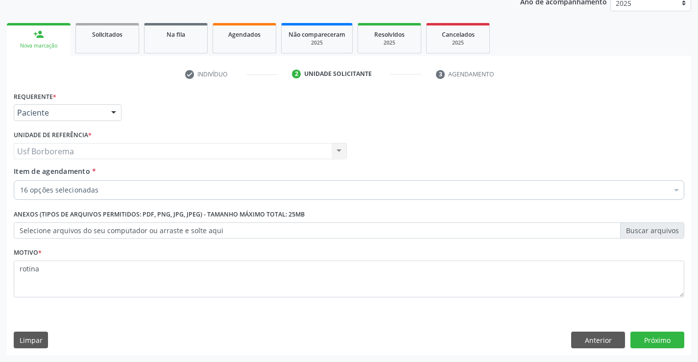
scroll to position [227, 0]
click at [669, 336] on button "Próximo" at bounding box center [657, 340] width 54 height 17
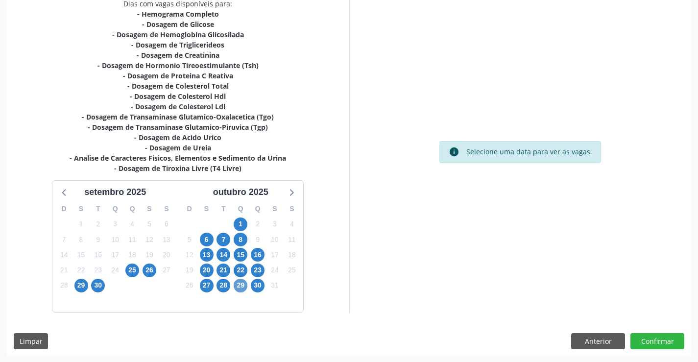
scroll to position [218, 0]
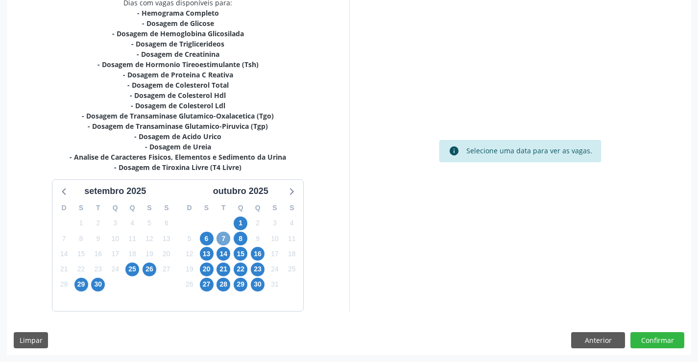
click at [221, 237] on span "7" at bounding box center [223, 239] width 14 height 14
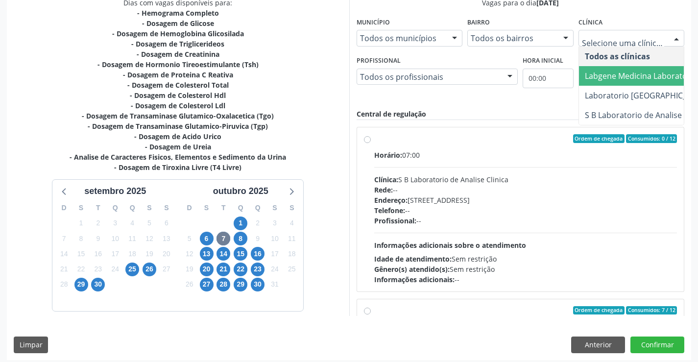
click at [636, 80] on span "Labgene Medicina Laboratorial" at bounding box center [642, 76] width 114 height 11
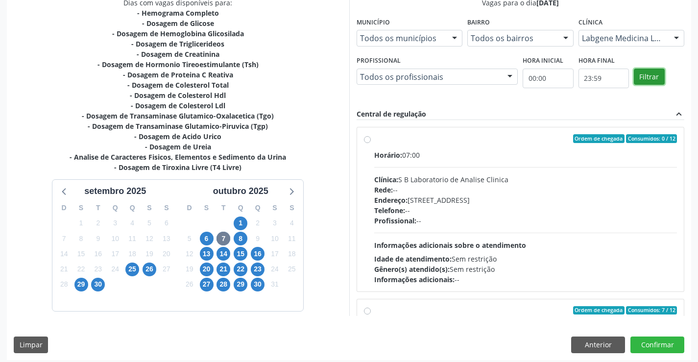
click at [647, 77] on button "Filtrar" at bounding box center [649, 77] width 31 height 17
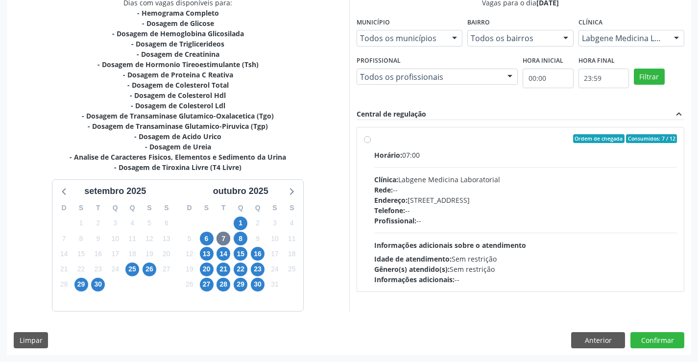
click at [374, 138] on label "Ordem de chegada Consumidos: 7 / 12 Horário: 07:00 Clínica: Labgene Medicina La…" at bounding box center [525, 209] width 303 height 150
click at [369, 138] on input "Ordem de chegada Consumidos: 7 / 12 Horário: 07:00 Clínica: Labgene Medicina La…" at bounding box center [367, 138] width 7 height 9
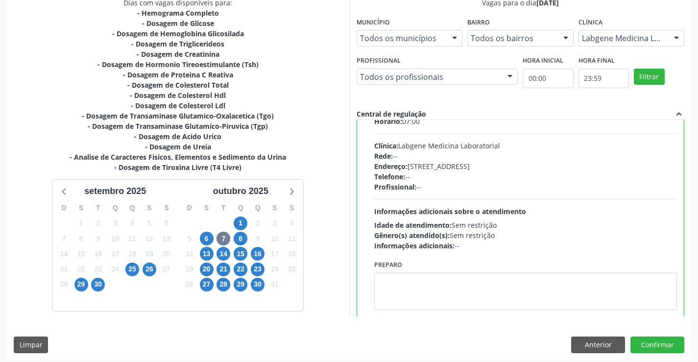
scroll to position [48, 0]
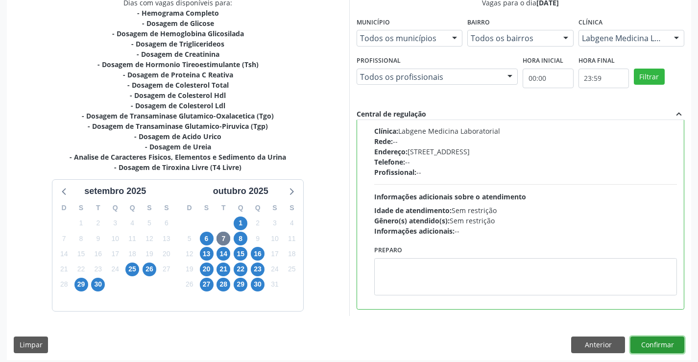
click at [654, 342] on button "Confirmar" at bounding box center [657, 344] width 54 height 17
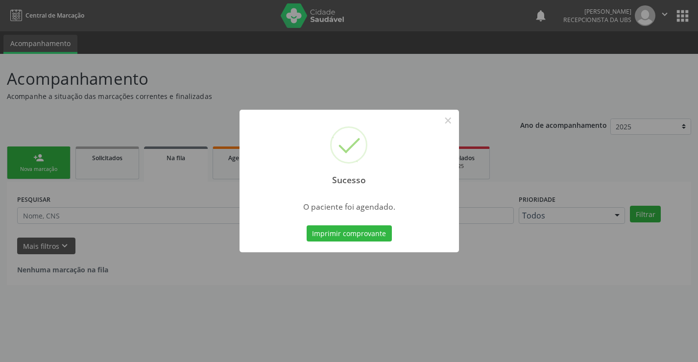
scroll to position [0, 0]
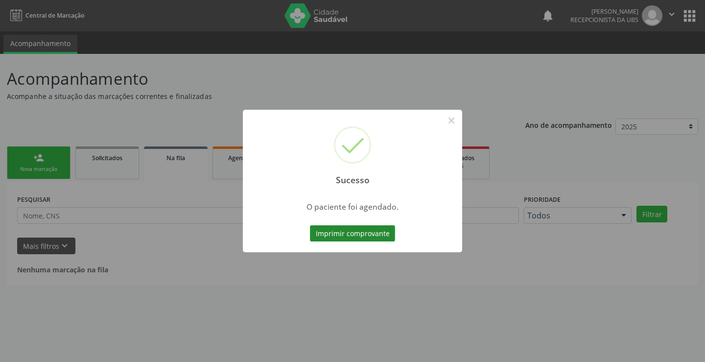
click at [353, 236] on button "Imprimir comprovante" at bounding box center [352, 233] width 85 height 17
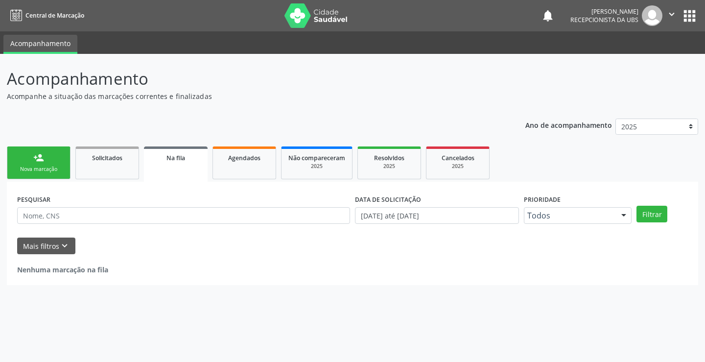
click at [53, 169] on div "Nova marcação" at bounding box center [38, 169] width 49 height 7
click at [54, 169] on div "Nova marcação" at bounding box center [38, 169] width 49 height 7
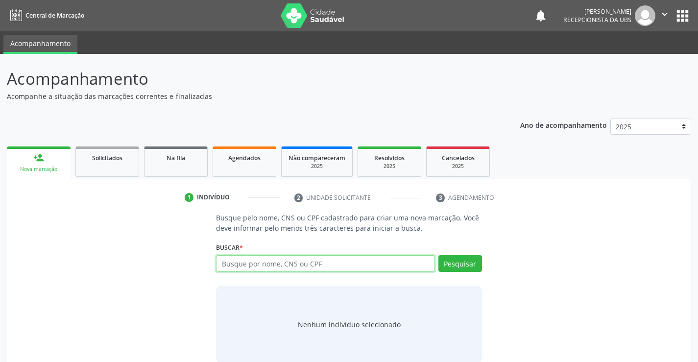
click at [243, 268] on input "text" at bounding box center [325, 263] width 218 height 17
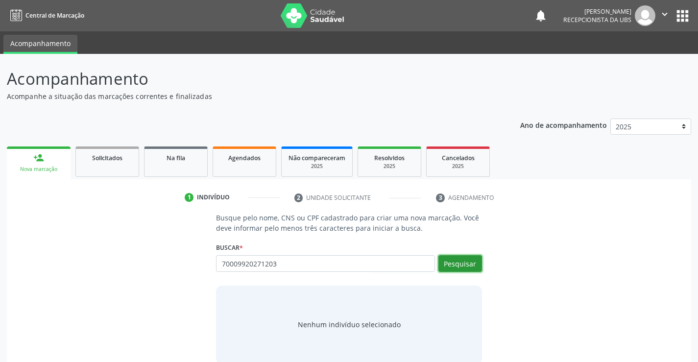
click at [478, 265] on button "Pesquisar" at bounding box center [460, 263] width 44 height 17
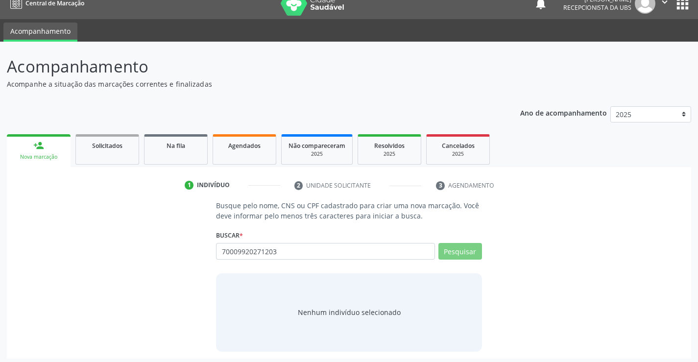
scroll to position [16, 0]
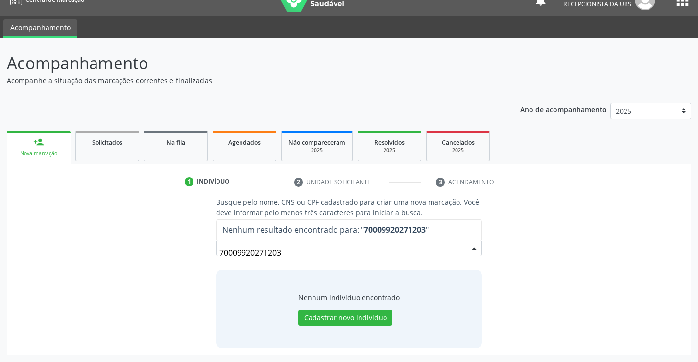
click at [308, 250] on input "70009920271203" at bounding box center [340, 253] width 242 height 20
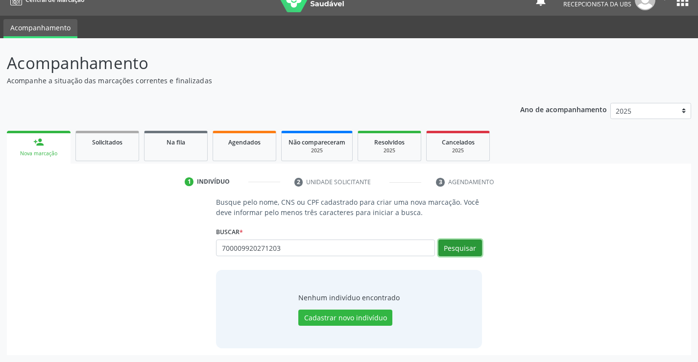
click at [472, 244] on button "Pesquisar" at bounding box center [460, 248] width 44 height 17
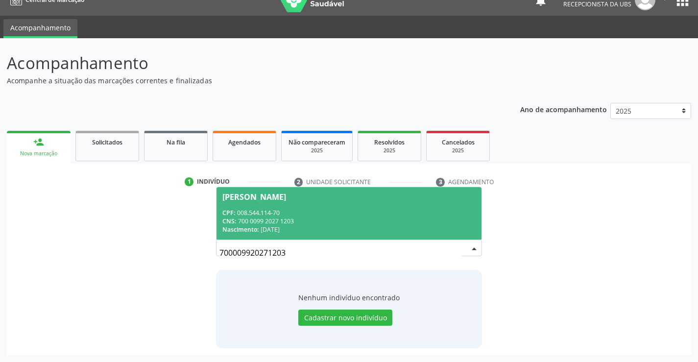
click at [371, 215] on div "CPF: 008.544.114-70" at bounding box center [348, 213] width 253 height 8
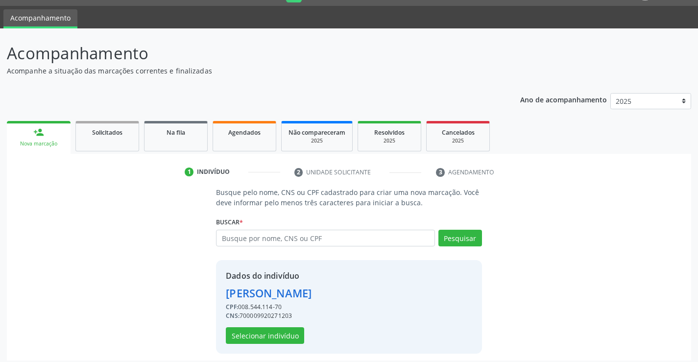
scroll to position [31, 0]
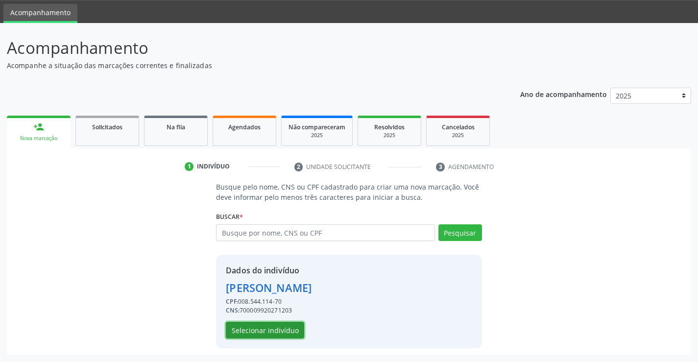
click at [284, 328] on button "Selecionar indivíduo" at bounding box center [265, 330] width 78 height 17
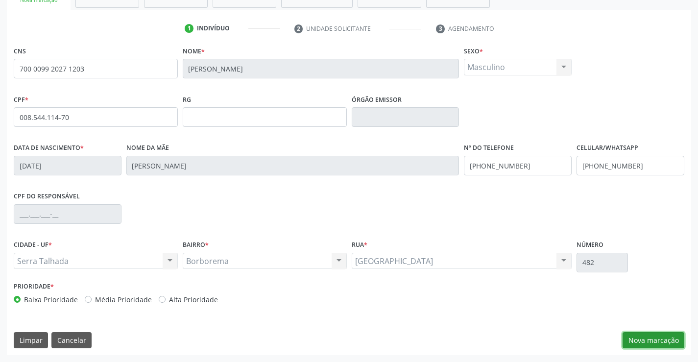
click at [654, 338] on button "Nova marcação" at bounding box center [654, 340] width 62 height 17
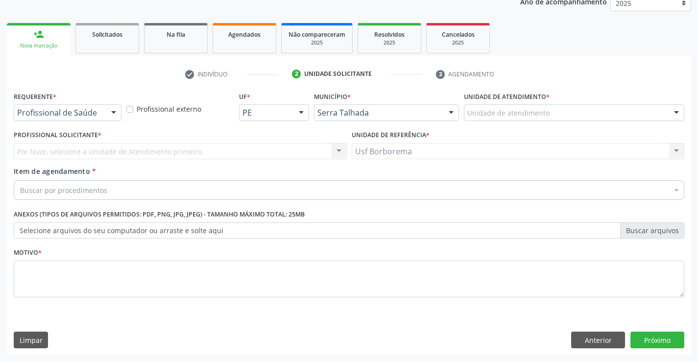
scroll to position [123, 0]
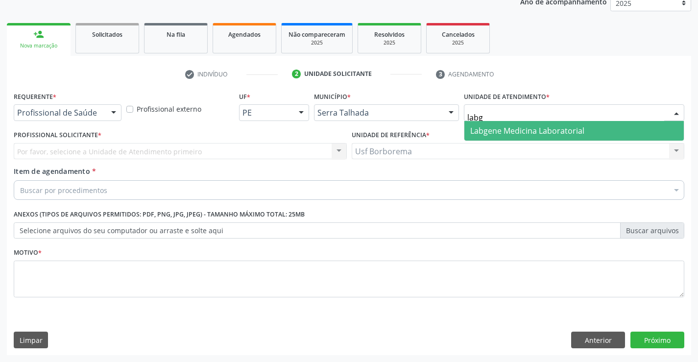
click at [542, 138] on span "Labgene Medicina Laboratorial" at bounding box center [573, 131] width 219 height 20
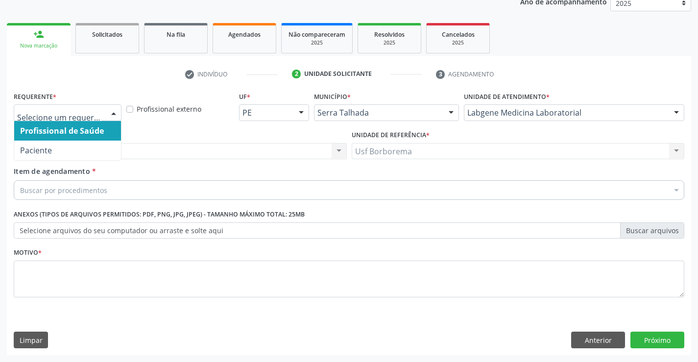
click at [108, 110] on div at bounding box center [113, 113] width 15 height 17
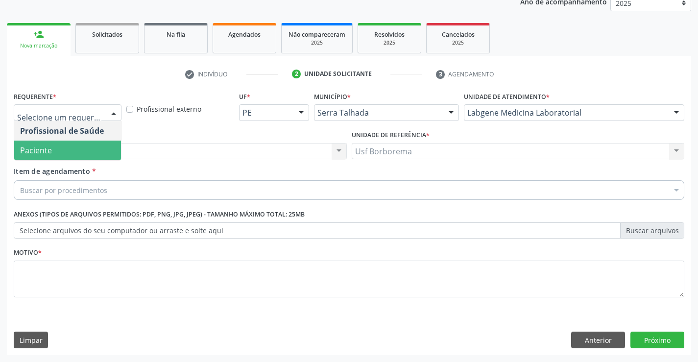
click at [96, 141] on span "Paciente" at bounding box center [67, 151] width 107 height 20
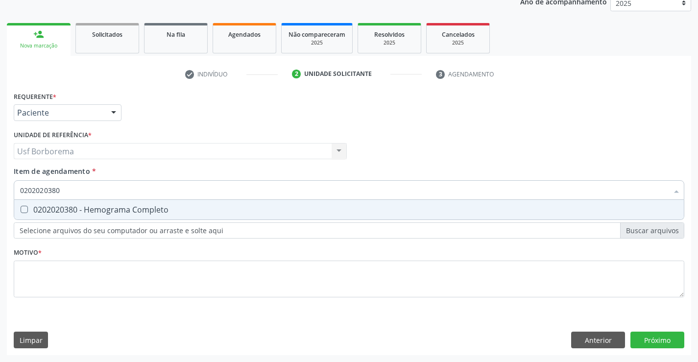
click at [110, 208] on div "0202020380 - Hemograma Completo" at bounding box center [349, 210] width 658 height 8
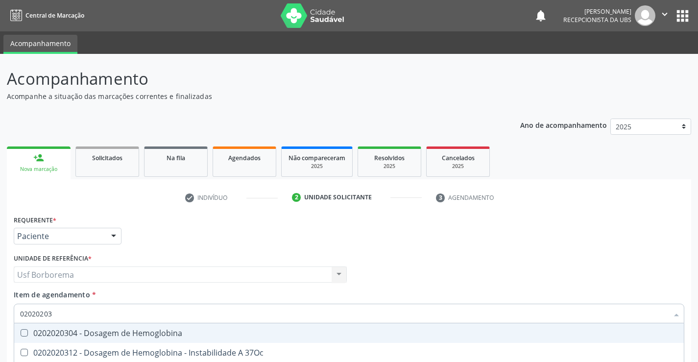
scroll to position [123, 0]
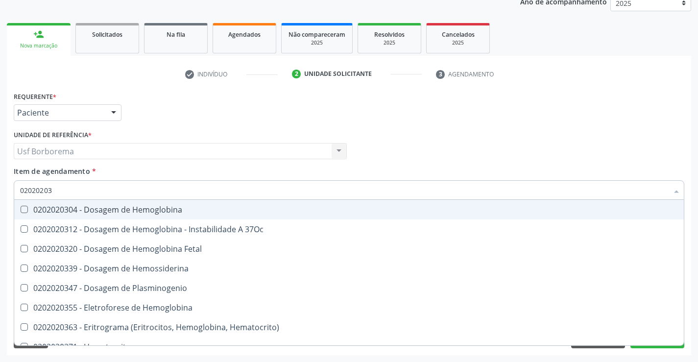
type input "0202020"
checkbox Completo "false"
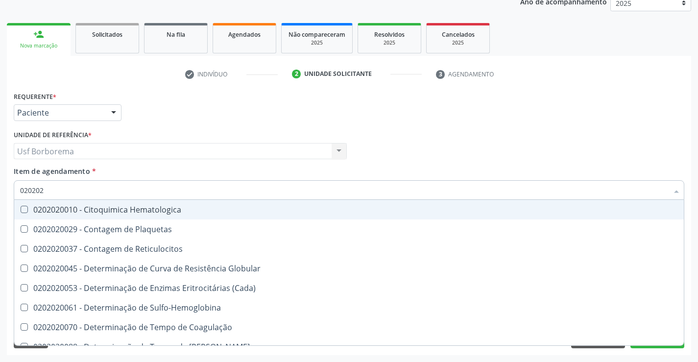
type input "02020"
checkbox Completo "false"
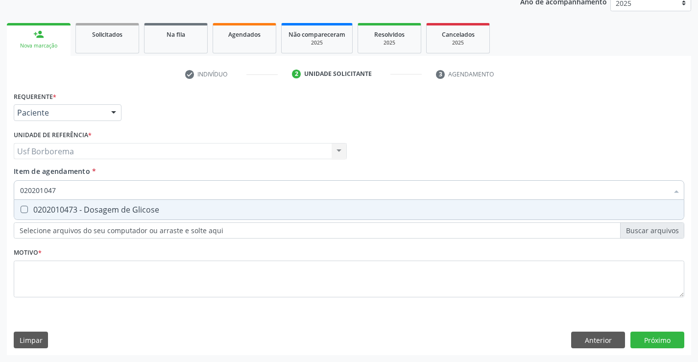
type input "0202010473"
click at [113, 206] on div "0202010473 - Dosagem de Glicose" at bounding box center [349, 210] width 658 height 8
checkbox Glicose "true"
click at [117, 196] on input "0202010473" at bounding box center [344, 190] width 648 height 20
type input "02020104"
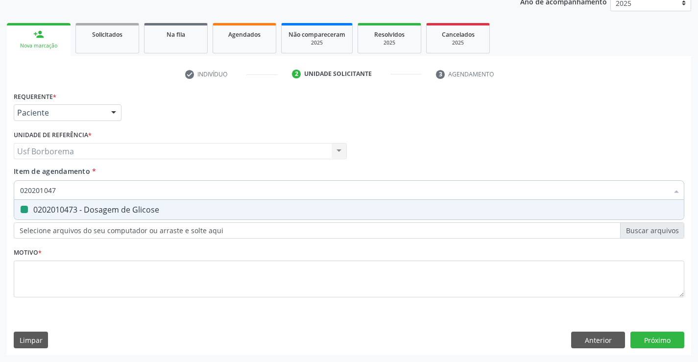
checkbox Glicose "false"
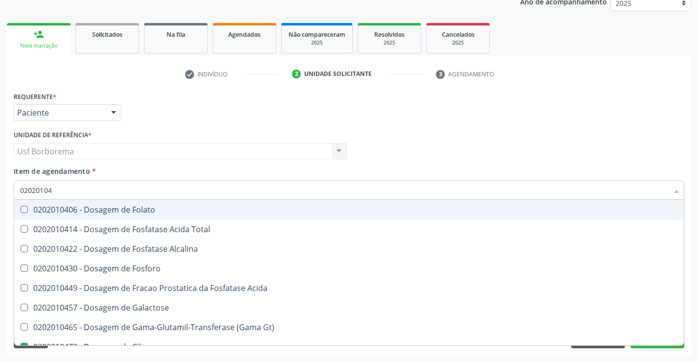
type input "0202010"
checkbox Glicose "false"
type input "0202010503"
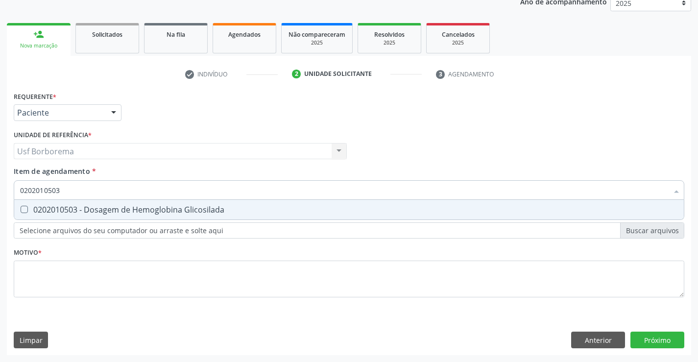
drag, startPoint x: 120, startPoint y: 208, endPoint x: 125, endPoint y: 197, distance: 12.5
click at [120, 208] on div "0202010503 - Dosagem de Hemoglobina Glicosilada" at bounding box center [349, 210] width 658 height 8
checkbox Glicosilada "true"
click at [126, 194] on input "0202010503" at bounding box center [344, 190] width 648 height 20
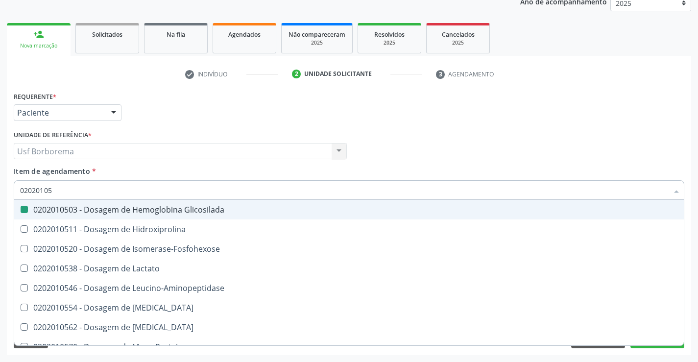
type input "0202010"
checkbox Glicosilada "false"
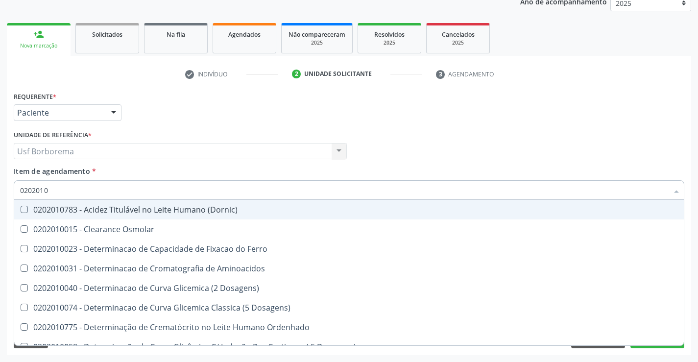
type input "020201"
checkbox Glicose "false"
checkbox Glicosilada "false"
checkbox Nt-Probnp\) "true"
checkbox Potassio "true"
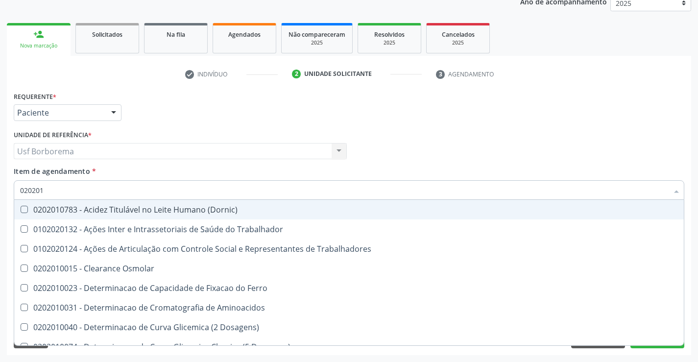
type input "0202010"
checkbox II "true"
checkbox Serico "true"
checkbox Glicose "false"
checkbox Glicosilada "false"
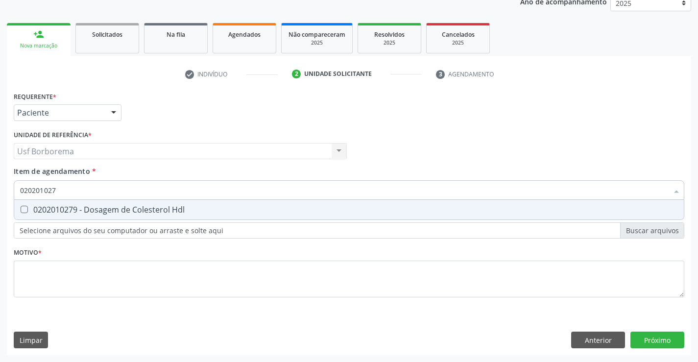
type input "0202010279"
click at [130, 206] on div "0202010279 - Dosagem de Colesterol Hdl" at bounding box center [349, 210] width 658 height 8
checkbox Hdl "true"
click at [132, 194] on input "0202010279" at bounding box center [344, 190] width 648 height 20
type input "02020102"
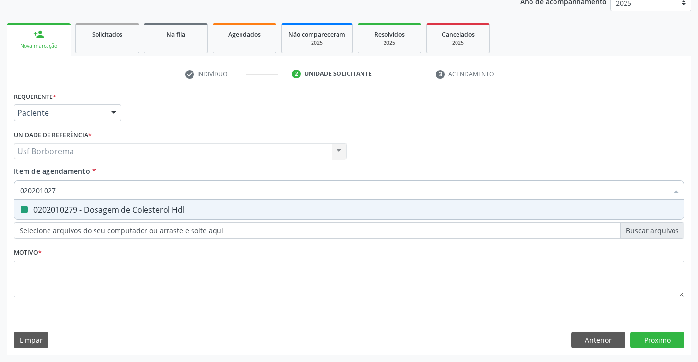
checkbox Hdl "false"
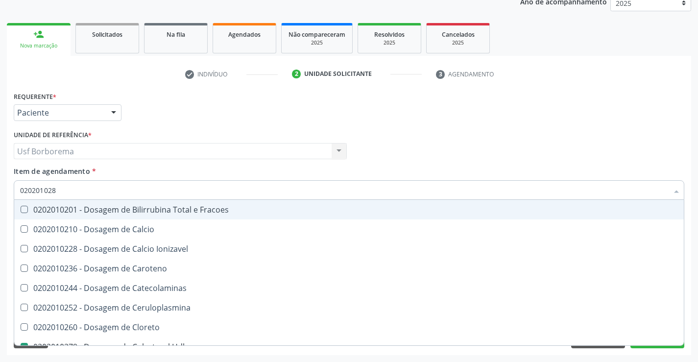
type input "0202010287"
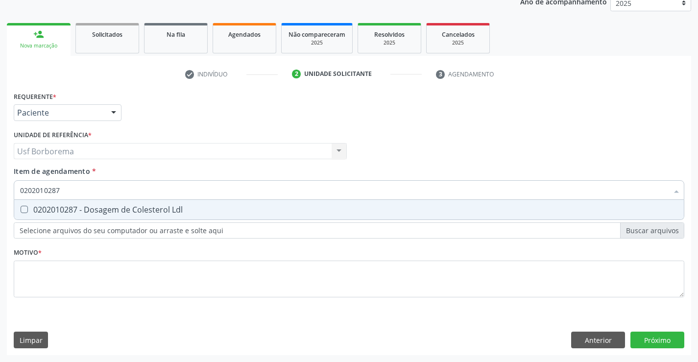
click at [133, 206] on div "0202010287 - Dosagem de Colesterol Ldl" at bounding box center [349, 210] width 658 height 8
checkbox Ldl "true"
click at [135, 192] on input "0202010287" at bounding box center [344, 190] width 648 height 20
type input "02020102"
checkbox Ldl "false"
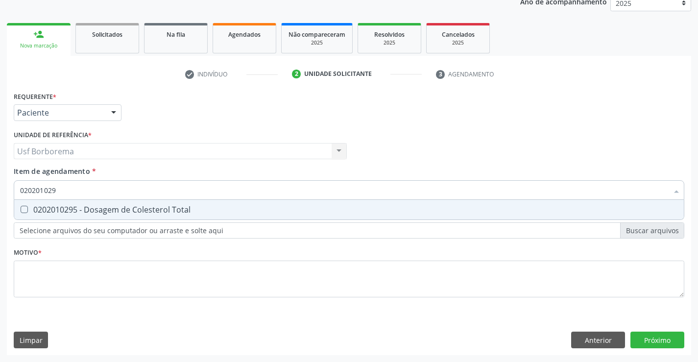
type input "0202010295"
click at [140, 208] on div "0202010295 - Dosagem de Colesterol Total" at bounding box center [349, 210] width 658 height 8
checkbox Total "true"
click at [143, 192] on input "0202010295" at bounding box center [344, 190] width 648 height 20
type input "02020102"
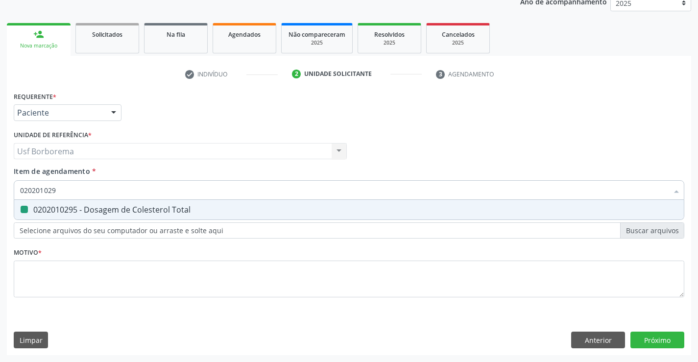
checkbox Total "false"
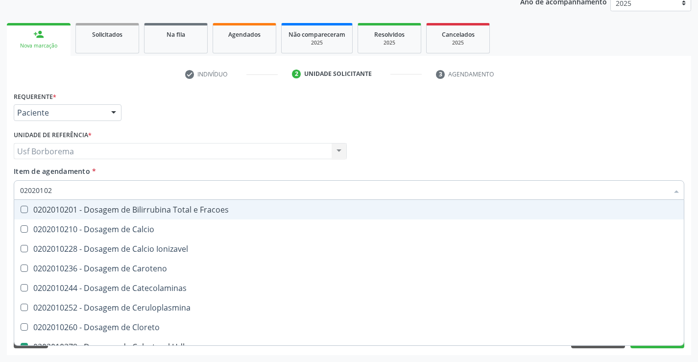
type input "0202010"
checkbox Hdl "false"
checkbox Ldl "false"
checkbox Total "false"
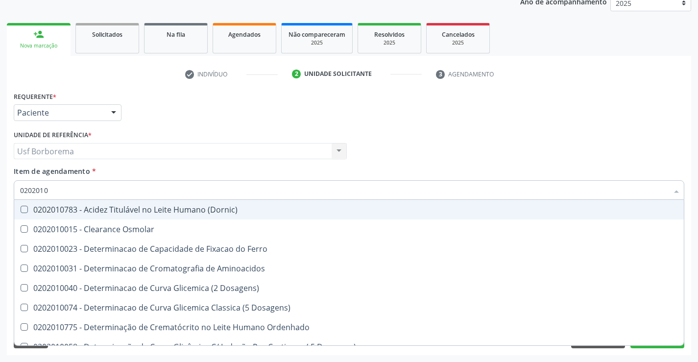
click at [194, 190] on input "0202010" at bounding box center [344, 190] width 648 height 20
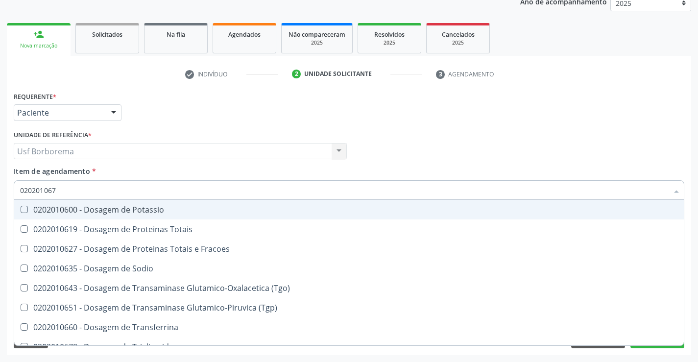
type input "0202010678"
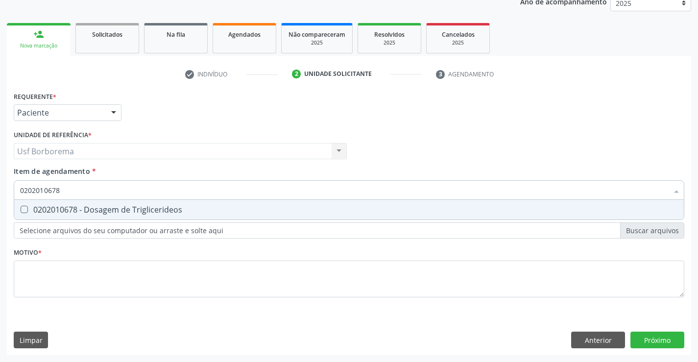
click at [192, 215] on span "0202010678 - Dosagem de Triglicerideos" at bounding box center [349, 210] width 670 height 20
checkbox Triglicerideos "true"
click at [190, 192] on input "0202010678" at bounding box center [344, 190] width 648 height 20
type input "02020106"
checkbox Triglicerideos "false"
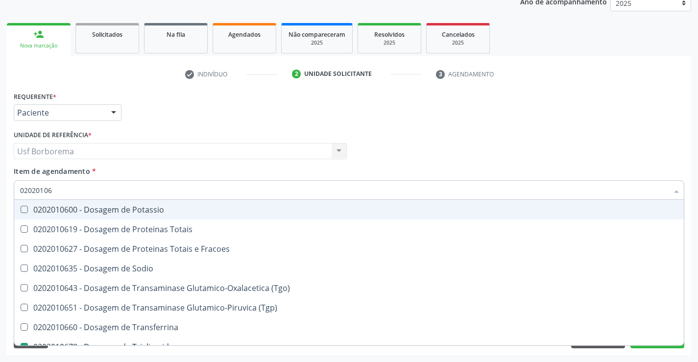
type input "0202010"
checkbox Triglicerideos "false"
type input "02020106"
checkbox Triglicerideos "true"
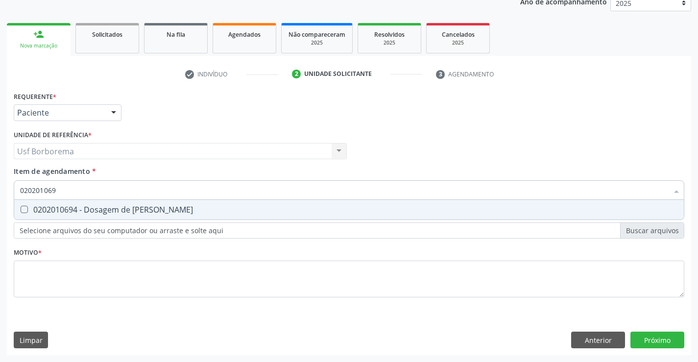
type input "0202010694"
click at [181, 205] on span "0202010694 - Dosagem de [PERSON_NAME]" at bounding box center [349, 210] width 670 height 20
checkbox Ureia "true"
click at [183, 193] on input "0202010694" at bounding box center [344, 190] width 648 height 20
type input "02020106"
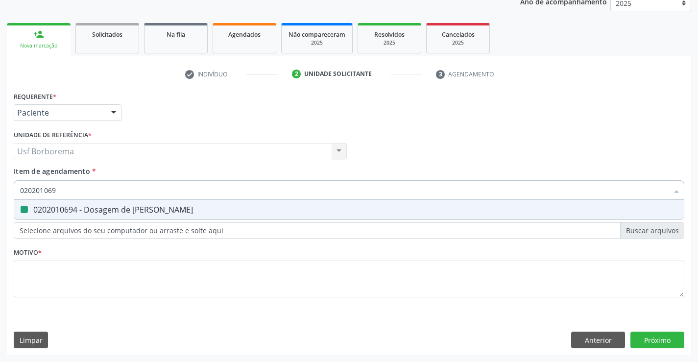
checkbox Ureia "false"
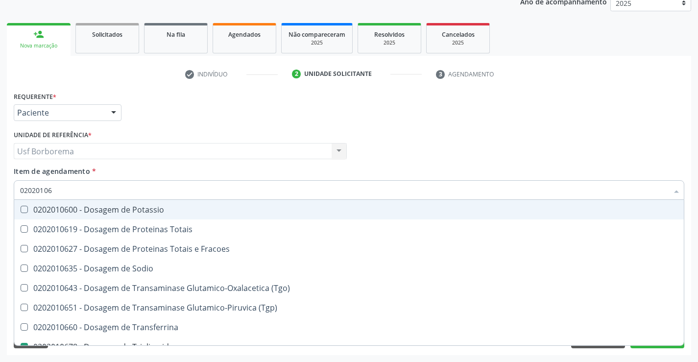
type input "0202010"
checkbox Triglicerideos "false"
checkbox Ureia "false"
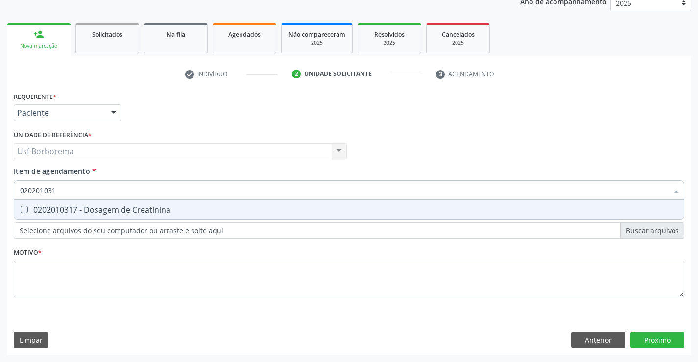
type input "0202010317"
click at [185, 215] on span "0202010317 - Dosagem de Creatinina" at bounding box center [349, 210] width 670 height 20
checkbox Creatinina "true"
click at [189, 195] on input "0202010317" at bounding box center [344, 190] width 648 height 20
type input "02020103"
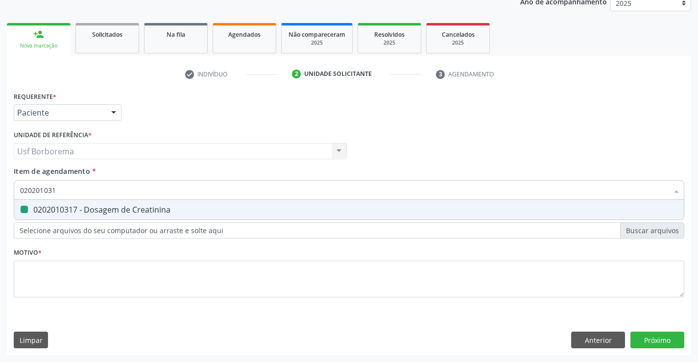
checkbox Creatinina "false"
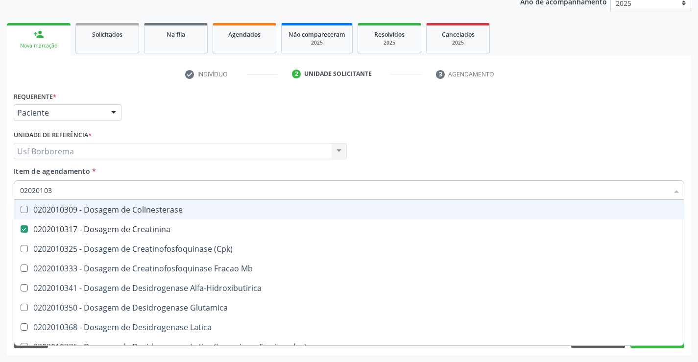
type input "0202010"
checkbox Creatinina "false"
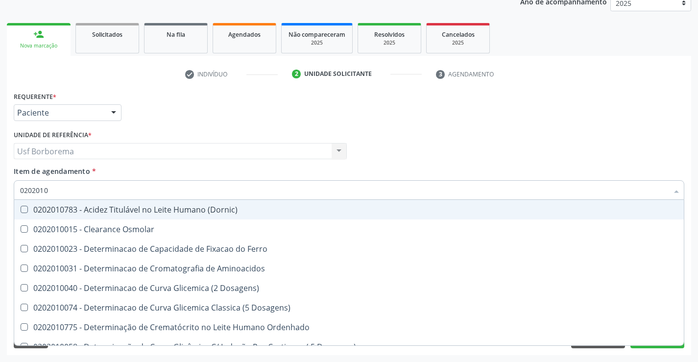
type input "02020106"
checkbox Dosagens\) "true"
checkbox Osmolaridade "true"
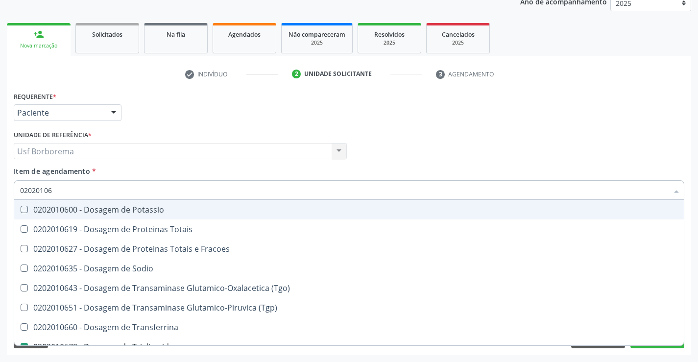
type input "020201067"
checkbox Potassio "true"
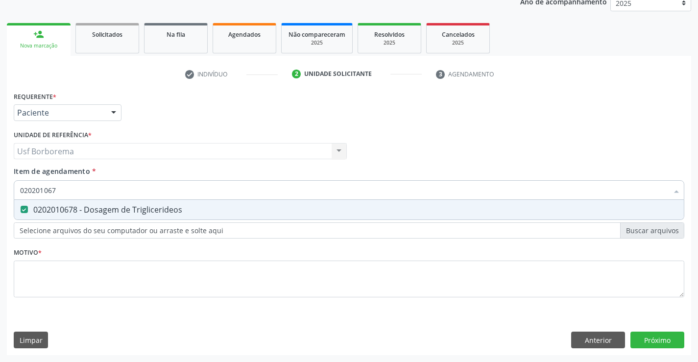
type input "02020106"
checkbox Triglicerideos "false"
type input "0202010643"
click at [189, 210] on div "0202010643 - Dosagem de Transaminase Glutamico-Oxalacetica (Tgo)" at bounding box center [349, 210] width 658 height 8
checkbox \(Tgo\) "true"
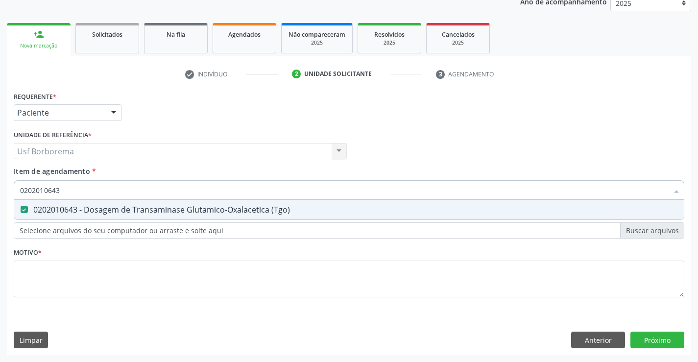
click at [194, 193] on input "0202010643" at bounding box center [344, 190] width 648 height 20
type input "02020106"
checkbox \(Tgo\) "false"
type input "0202010651"
click at [184, 197] on div "0202010651 Desfazer seleção 0202010651 - Dosagem de Transaminase Glutamico-Piru…" at bounding box center [349, 188] width 671 height 17
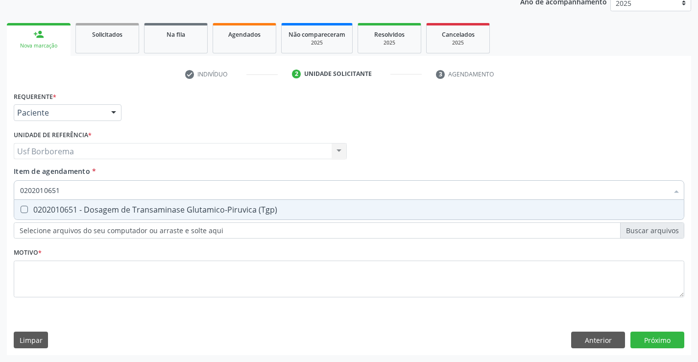
click at [189, 208] on div "0202010651 - Dosagem de Transaminase Glutamico-Piruvica (Tgp)" at bounding box center [349, 210] width 658 height 8
checkbox \(Tgp\) "true"
click at [188, 194] on input "0202010651" at bounding box center [344, 190] width 648 height 20
type input "02020106"
checkbox \(Tgp\) "false"
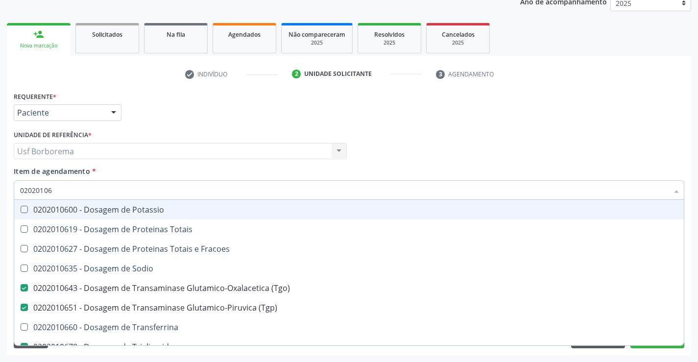
type input "0202010"
checkbox \(Tgo\) "false"
checkbox \(Tgp\) "false"
checkbox Triglicerideos "false"
checkbox Ureia "false"
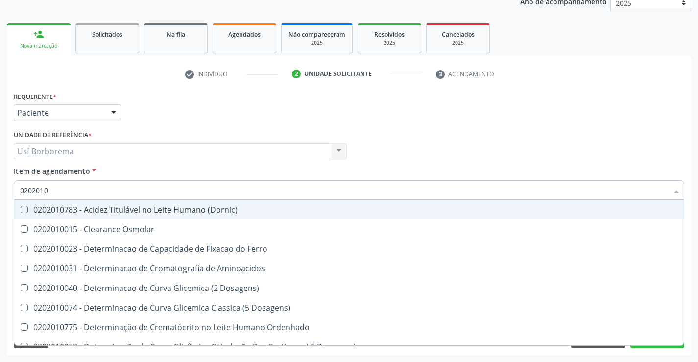
type input "020201"
checkbox Hdl "false"
checkbox Ldl "false"
checkbox Total "false"
checkbox Creatinina "false"
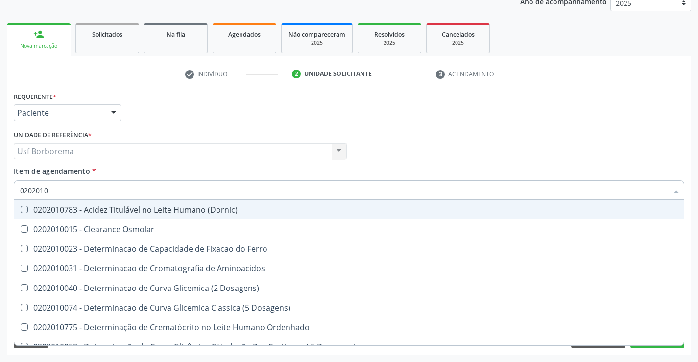
checkbox Latica "true"
checkbox Fracionadas\) "true"
checkbox Ferritina "true"
checkbox Folato "true"
checkbox Glicose "false"
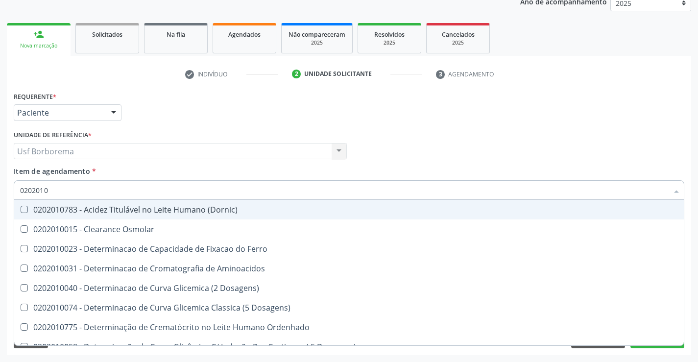
checkbox Glicosilada "false"
checkbox Nt-Probnp\) "true"
checkbox Potassio "true"
checkbox \(Tgo\) "false"
checkbox \(Tgp\) "false"
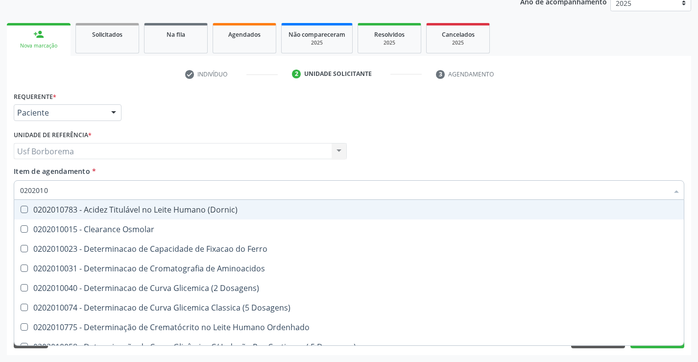
checkbox Triglicerideos "false"
checkbox Ureia "false"
checkbox D-Xilose "true"
checkbox Orais "true"
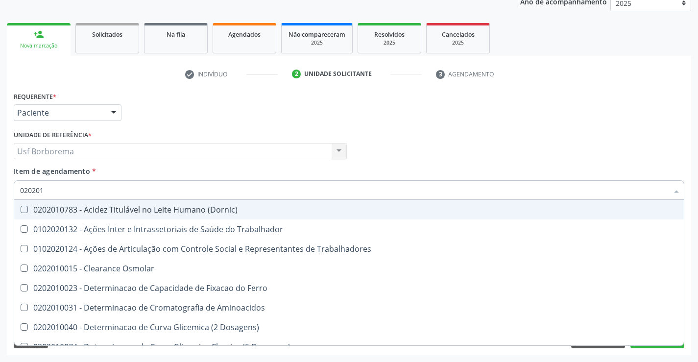
type input "02020"
checkbox Hdl "false"
checkbox Ldl "false"
checkbox Total "false"
checkbox Creatinina "false"
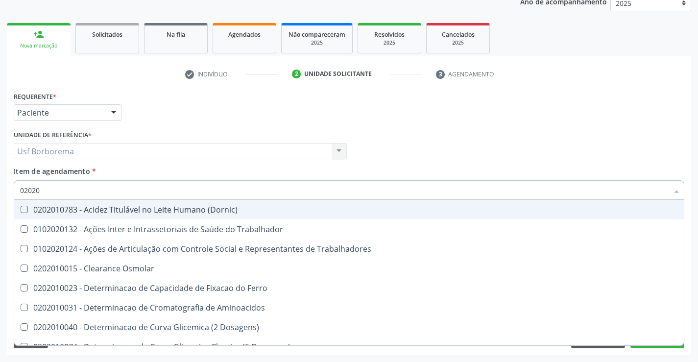
checkbox Glicose "false"
checkbox Glicosilada "false"
checkbox \(Tgo\) "false"
checkbox \(Tgp\) "false"
checkbox Triglicerideos "false"
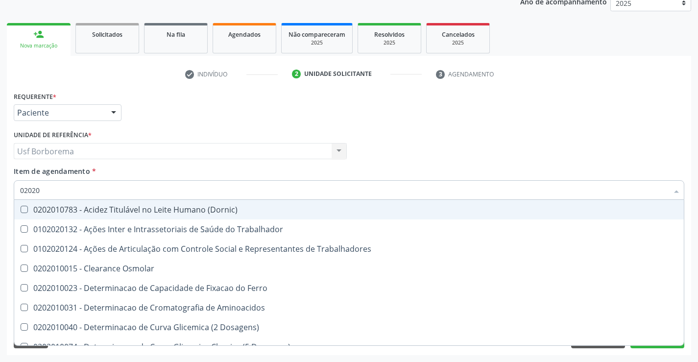
checkbox Ureia "false"
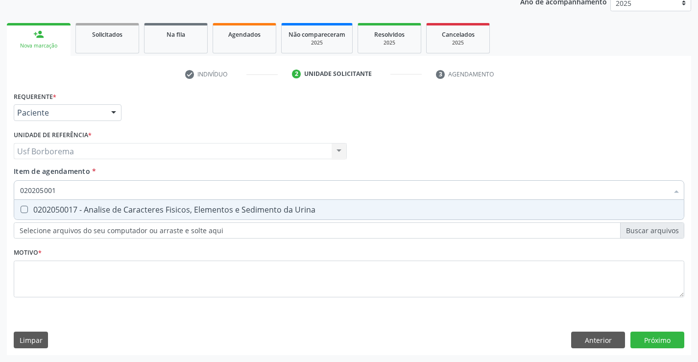
type input "0202050017"
click at [204, 203] on span "0202050017 - Analise de Caracteres Fisicos, Elementos e Sedimento da Urina" at bounding box center [349, 210] width 670 height 20
checkbox Urina "true"
click at [206, 193] on input "0202050017" at bounding box center [344, 190] width 648 height 20
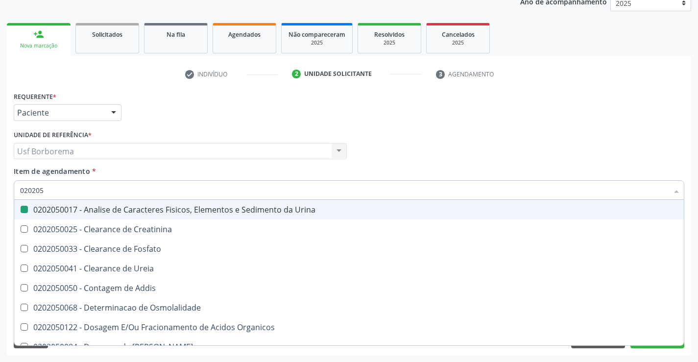
type input "02020"
checkbox Urina "false"
checkbox Fosfato "true"
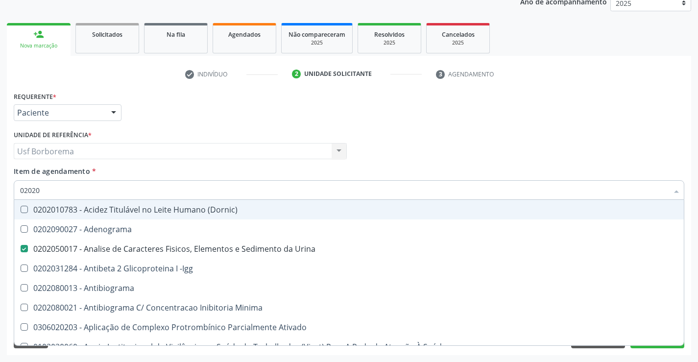
type input "020201"
checkbox Urina "false"
checkbox \(Pos-Pasteurização\) "true"
checkbox Molecular "true"
checkbox Parceria\) "true"
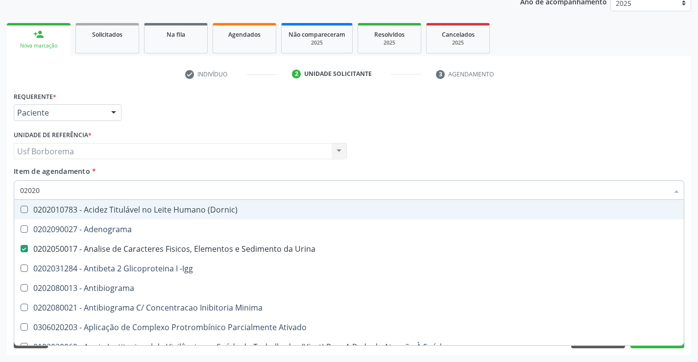
checkbox Gestante "true"
checkbox T3 "true"
checkbox Coagulação "true"
checkbox 17-Hidroxicorticosteroides "true"
checkbox D "true"
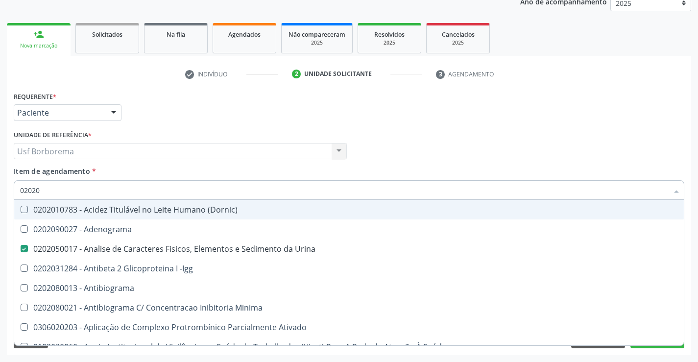
checkbox Acetona "true"
checkbox Ascorbico "true"
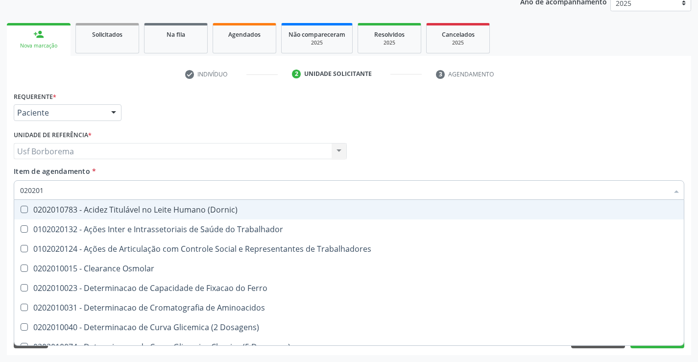
type input "0202010"
checkbox Circulante "true"
checkbox III "true"
checkbox Fracoes "true"
checkbox Ionizavel "true"
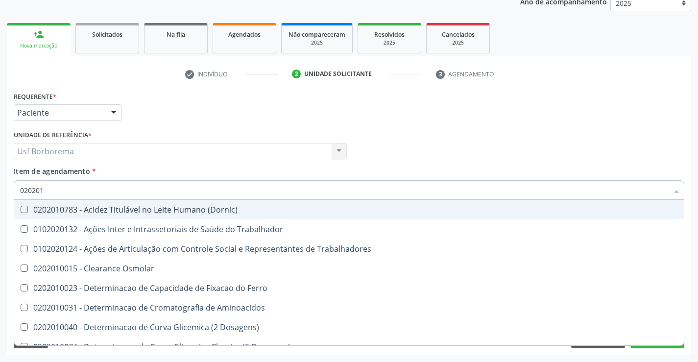
checkbox Hdl "false"
checkbox Ldl "false"
checkbox Total "false"
checkbox Creatinina "false"
checkbox II "true"
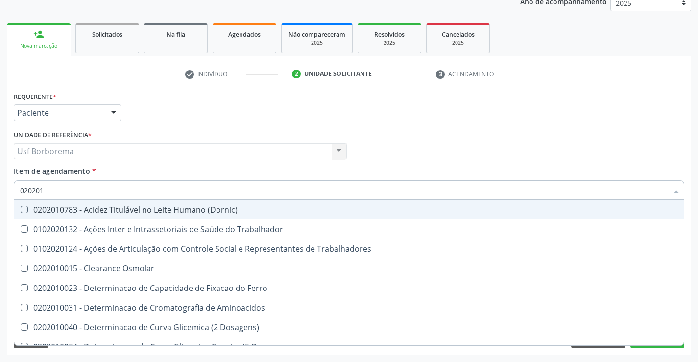
checkbox Serico "true"
checkbox Glicose "false"
checkbox Glicosilada "false"
checkbox Leucino-Aminopeptidase "true"
checkbox Lipase "true"
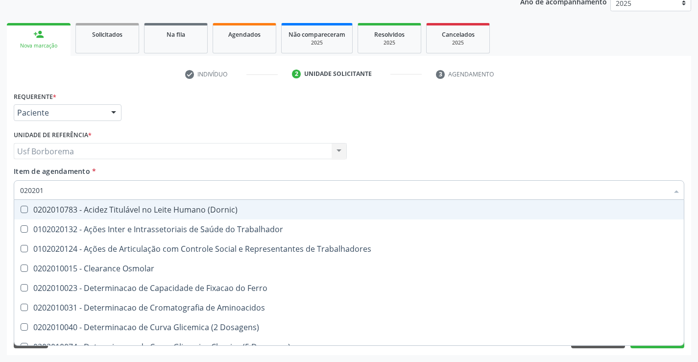
checkbox Muco-Proteinas "true"
checkbox Piruvato "true"
checkbox \(Tgo\) "false"
checkbox \(Tgp\) "false"
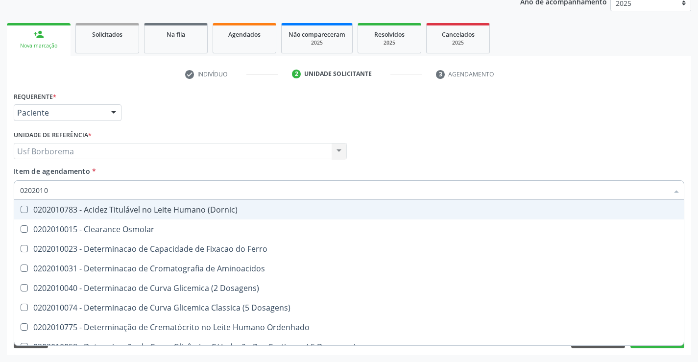
type input "02020103"
checkbox Osmolar "true"
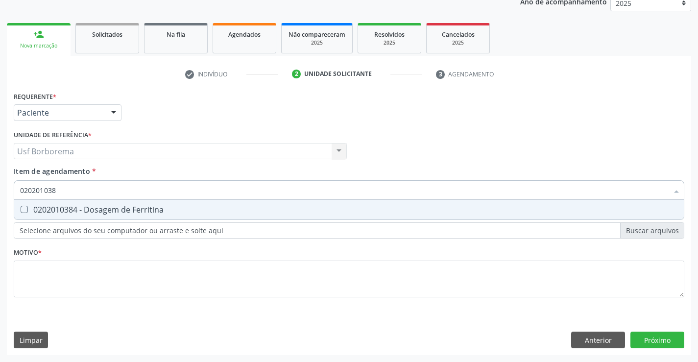
type input "0202010384"
drag, startPoint x: 207, startPoint y: 206, endPoint x: 204, endPoint y: 193, distance: 13.0
click at [206, 207] on div "0202010384 - Dosagem de Ferritina" at bounding box center [349, 210] width 658 height 8
checkbox Ferritina "true"
click at [204, 191] on input "0202010384" at bounding box center [344, 190] width 648 height 20
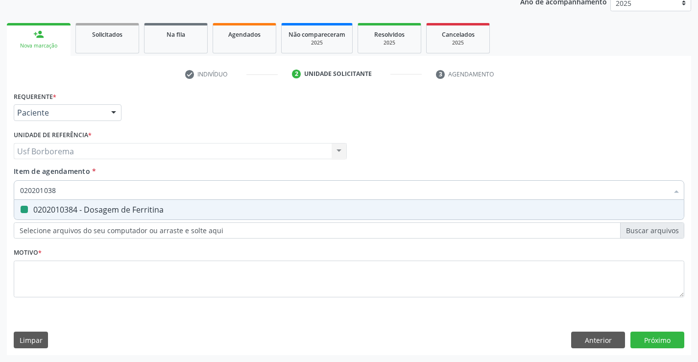
type input "02020103"
checkbox Ferritina "false"
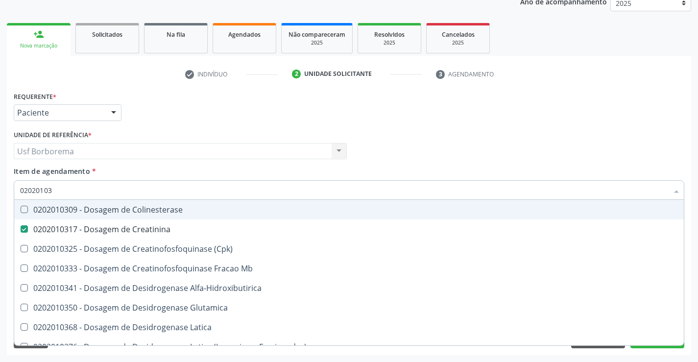
type input "0202010"
checkbox Creatinina "false"
checkbox Ferritina "false"
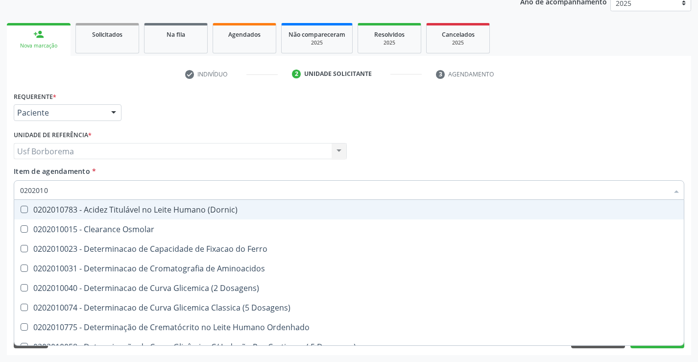
type input "020201"
checkbox Hdl "false"
checkbox Ldl "false"
checkbox Total "false"
checkbox Creatinina "false"
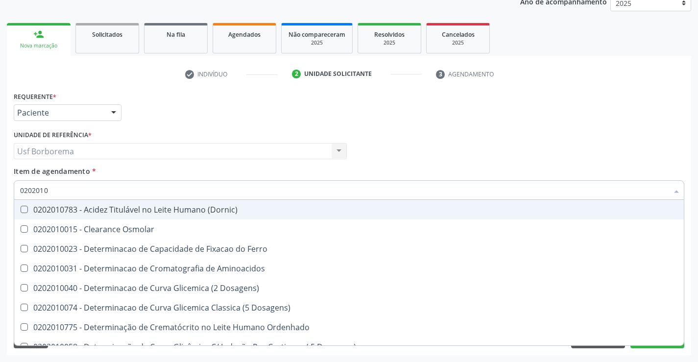
checkbox Latica "true"
checkbox Fracionadas\) "true"
checkbox Folato "true"
checkbox Glicose "false"
checkbox Haptoglobina "true"
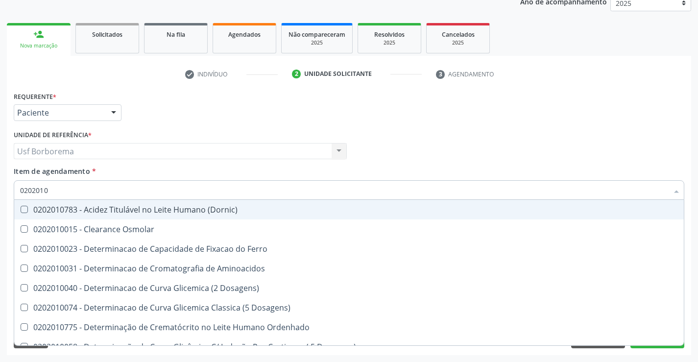
checkbox Glicosilada "false"
checkbox Nt-Probnp\) "true"
checkbox Potassio "true"
checkbox \(Tgo\) "false"
checkbox \(Tgp\) "false"
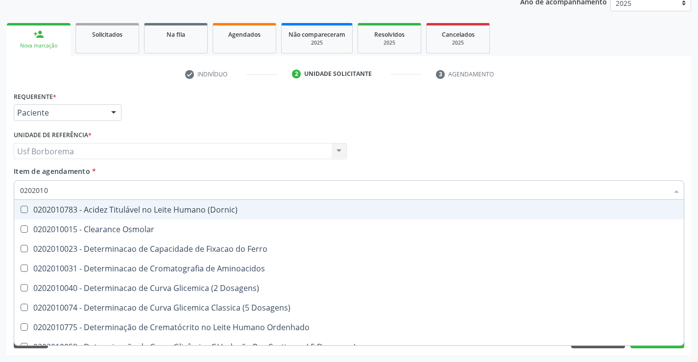
checkbox Triglicerideos "false"
checkbox Ureia "false"
checkbox D-Xilose "true"
checkbox Orais "true"
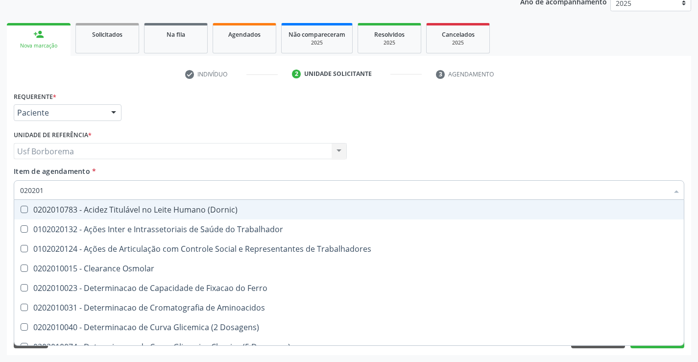
type input "02020"
checkbox Trabalhadores "true"
checkbox Hdl "false"
checkbox Ldl "false"
checkbox Total "false"
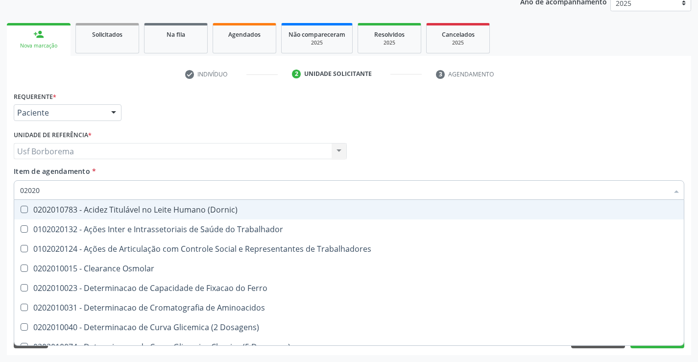
checkbox Creatinina "false"
checkbox Ferritina "false"
checkbox Glicose "false"
checkbox Glicosilada "false"
checkbox \(Tgo\) "false"
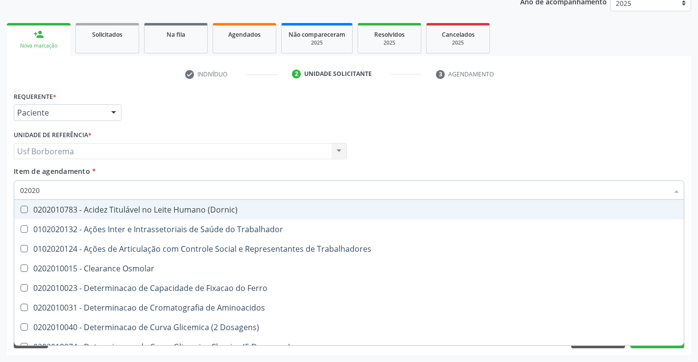
checkbox \(Tgp\) "false"
checkbox Triglicerideos "false"
checkbox Ureia "false"
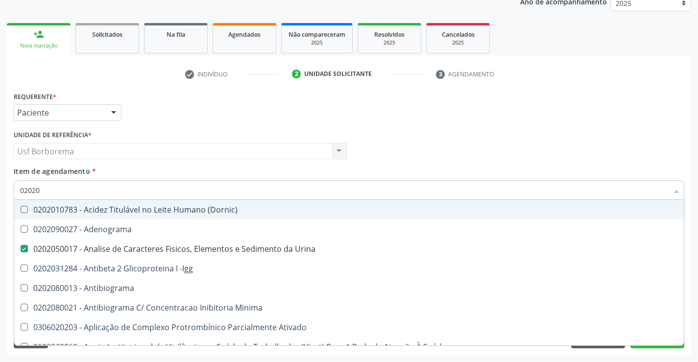
type input "020203"
checkbox Urina "false"
checkbox Aminoacidos "true"
checkbox Hdl "false"
checkbox Ldl "false"
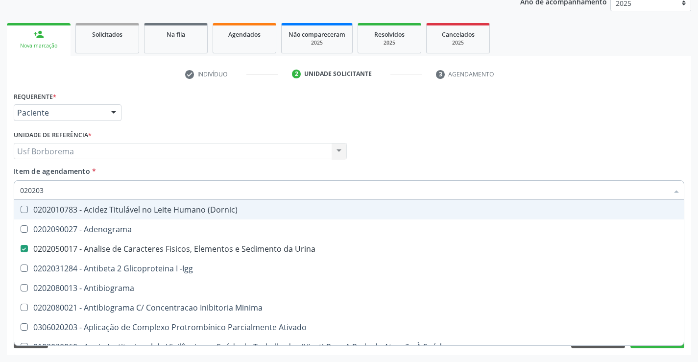
checkbox Total "false"
checkbox Creatinina "false"
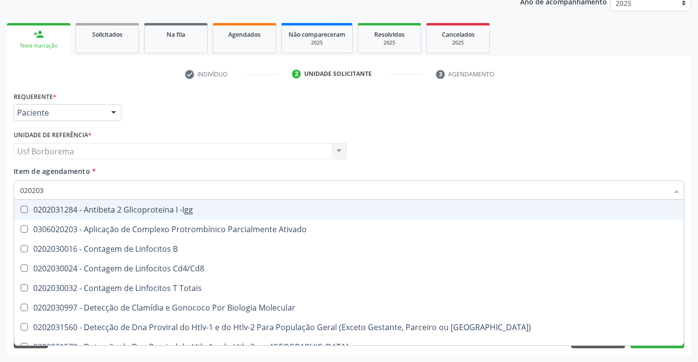
type input "0202030"
checkbox Completo "false"
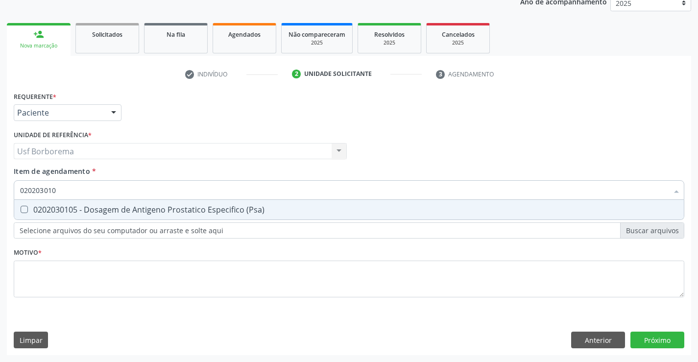
type input "0202030105"
click at [202, 210] on div "0202030105 - Dosagem de Antigeno Prostatico Especifico (Psa)" at bounding box center [349, 210] width 658 height 8
checkbox \(Psa\) "true"
click at [203, 194] on input "0202030105" at bounding box center [344, 190] width 648 height 20
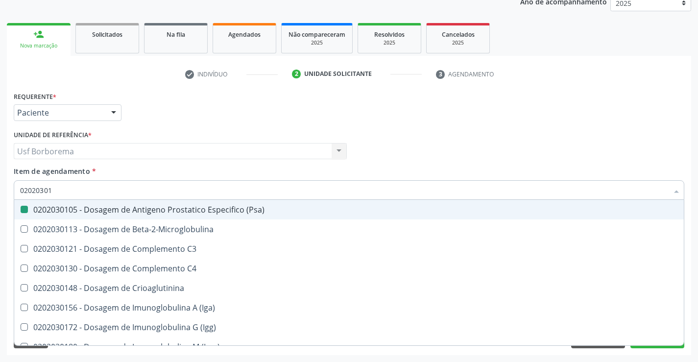
type input "0202030"
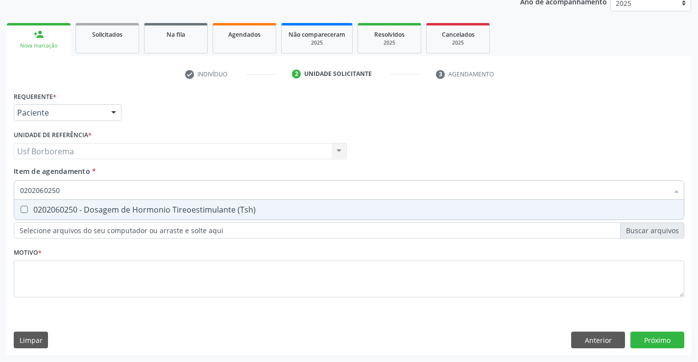
click at [212, 210] on div "0202060250 - Dosagem de Hormonio Tireoestimulante (Tsh)" at bounding box center [349, 210] width 658 height 8
click at [210, 193] on input "0202060250" at bounding box center [344, 190] width 648 height 20
click at [214, 212] on div "0202060381 - Dosagem de Tiroxina Livre (T4 Livre)" at bounding box center [349, 210] width 658 height 8
click at [179, 278] on div "Requerente * Paciente Profissional de Saúde Paciente Nenhum resultado encontrad…" at bounding box center [349, 200] width 671 height 222
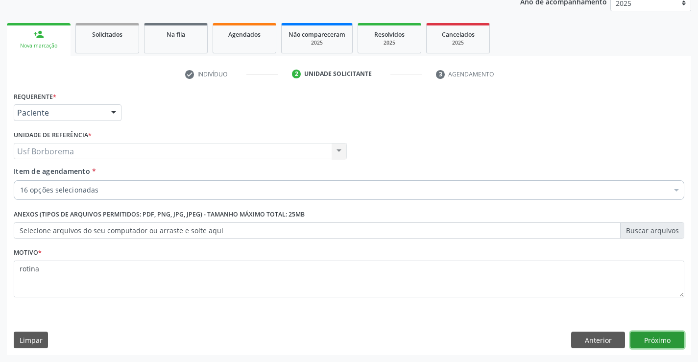
click at [652, 334] on button "Próximo" at bounding box center [657, 340] width 54 height 17
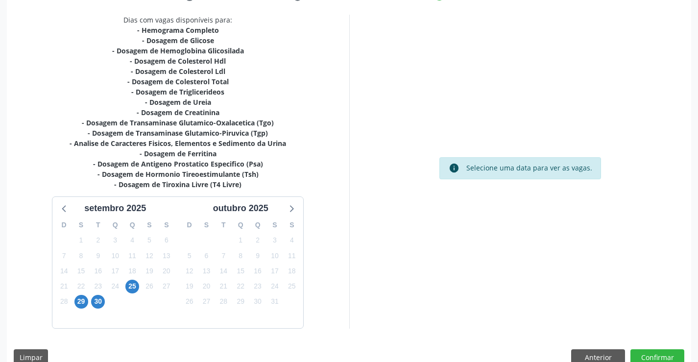
scroll to position [218, 0]
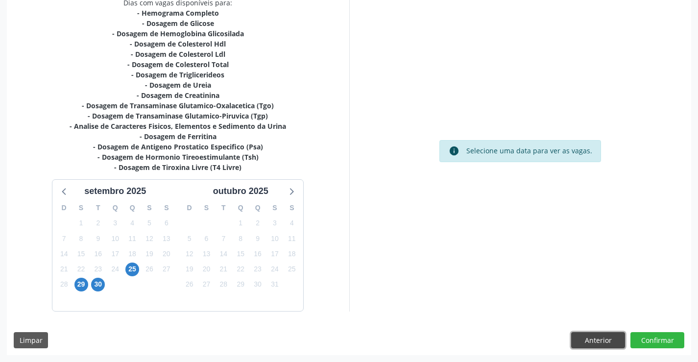
click at [601, 341] on button "Anterior" at bounding box center [598, 340] width 54 height 17
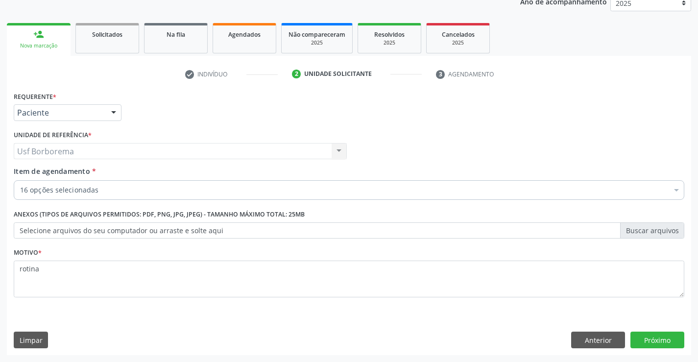
scroll to position [123, 0]
click at [138, 184] on div "16 opções selecionadas" at bounding box center [349, 190] width 671 height 20
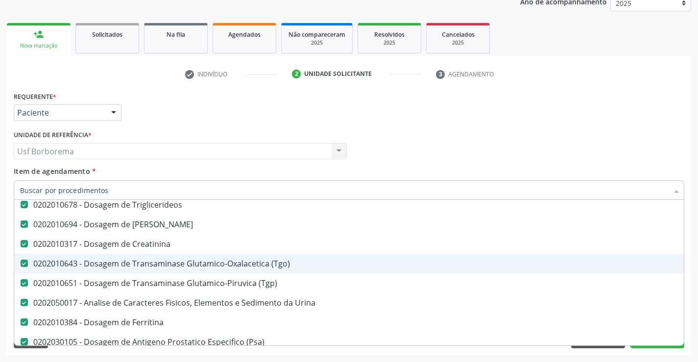
scroll to position [196, 0]
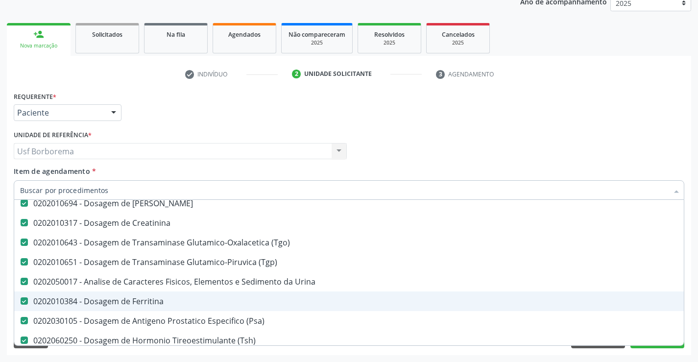
click at [246, 298] on div "0202010384 - Dosagem de Ferritina" at bounding box center [401, 301] width 763 height 8
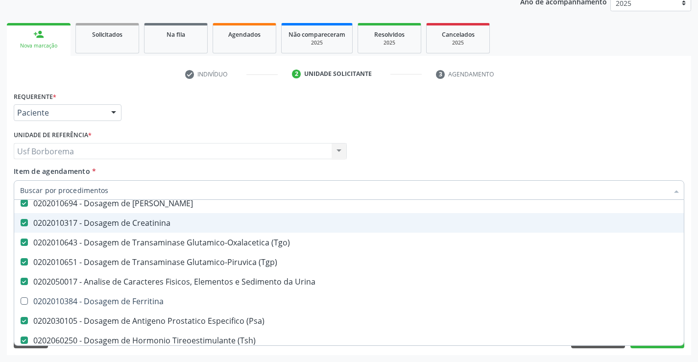
click at [508, 105] on div "Requerente * Paciente Profissional de Saúde Paciente Nenhum resultado encontrad…" at bounding box center [348, 108] width 675 height 38
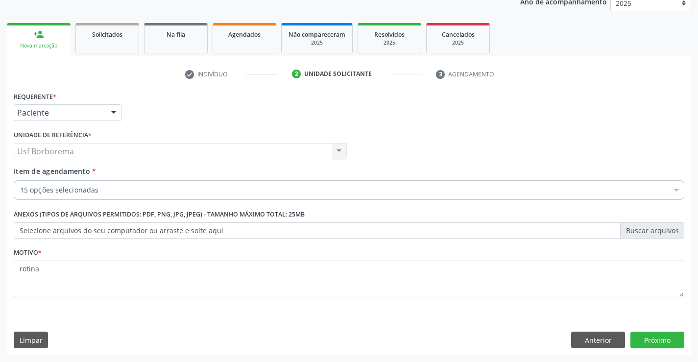
scroll to position [0, 0]
click at [656, 344] on button "Próximo" at bounding box center [657, 340] width 54 height 17
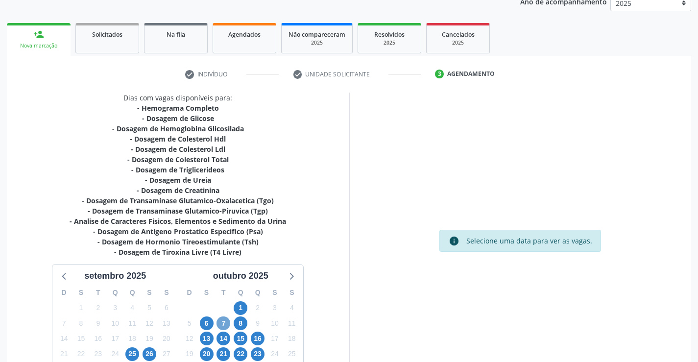
click at [222, 326] on span "7" at bounding box center [223, 323] width 14 height 14
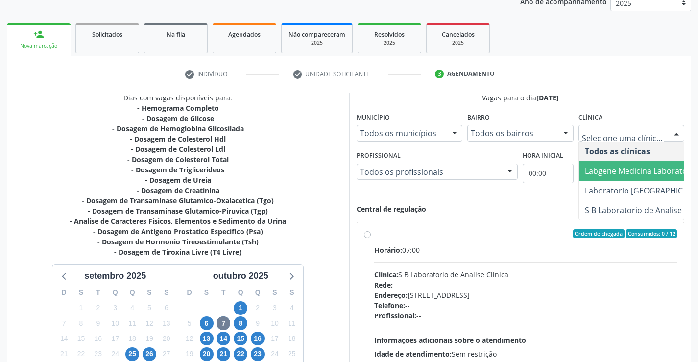
click at [611, 167] on span "Labgene Medicina Laboratorial" at bounding box center [642, 171] width 114 height 11
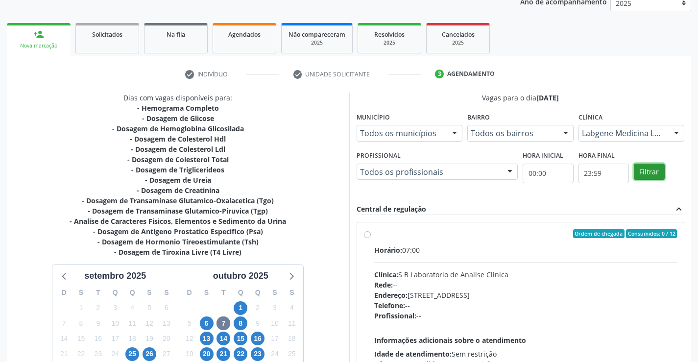
click at [652, 173] on button "Filtrar" at bounding box center [649, 172] width 31 height 17
click at [374, 235] on label "Ordem de chegada Consumidos: 8 / 12 Horário: 07:00 Clínica: Labgene Medicina La…" at bounding box center [525, 304] width 303 height 150
click at [370, 235] on input "Ordem de chegada Consumidos: 8 / 12 Horário: 07:00 Clínica: Labgene Medicina La…" at bounding box center [367, 233] width 7 height 9
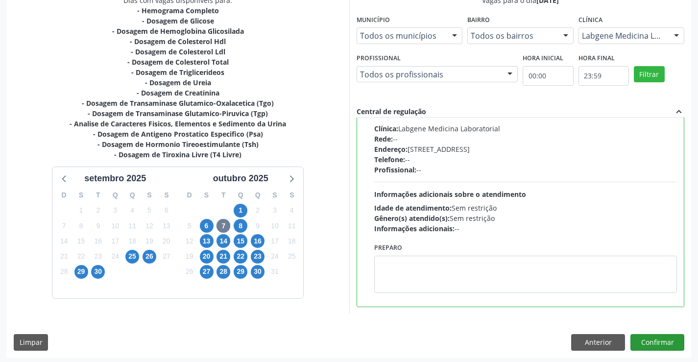
scroll to position [223, 0]
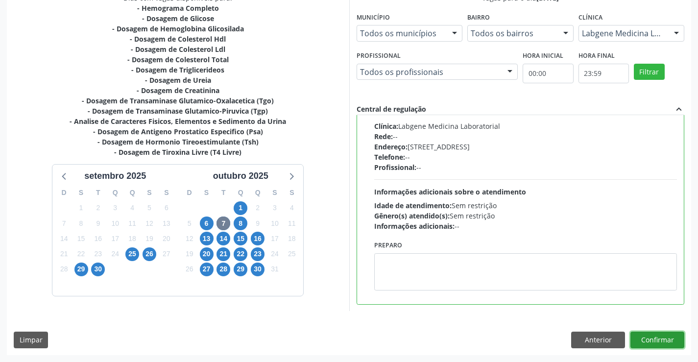
click at [650, 336] on button "Confirmar" at bounding box center [657, 340] width 54 height 17
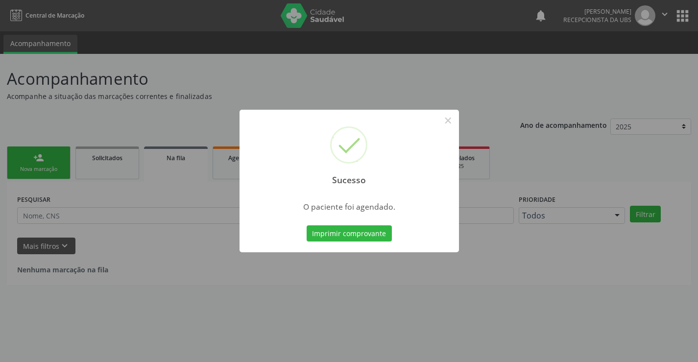
scroll to position [0, 0]
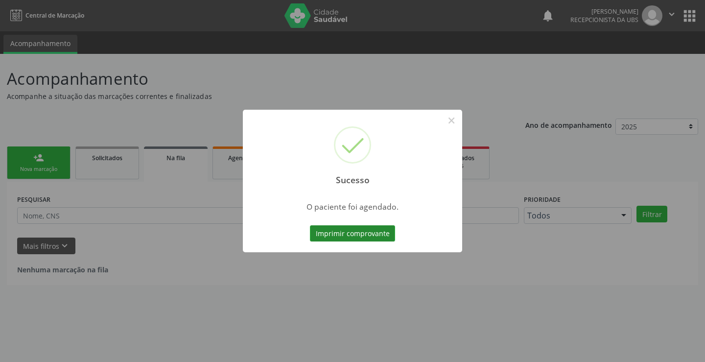
click at [365, 237] on button "Imprimir comprovante" at bounding box center [352, 233] width 85 height 17
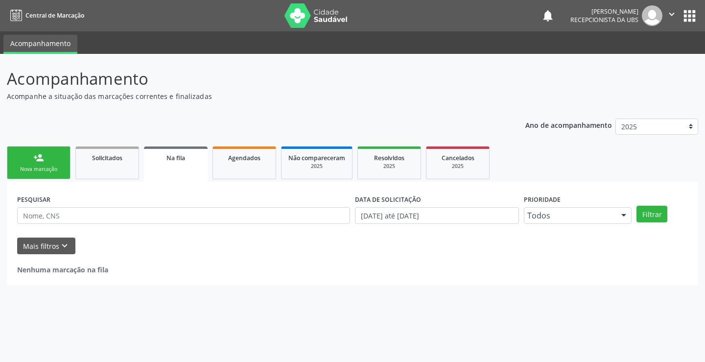
click at [40, 159] on div "person_add" at bounding box center [38, 157] width 11 height 11
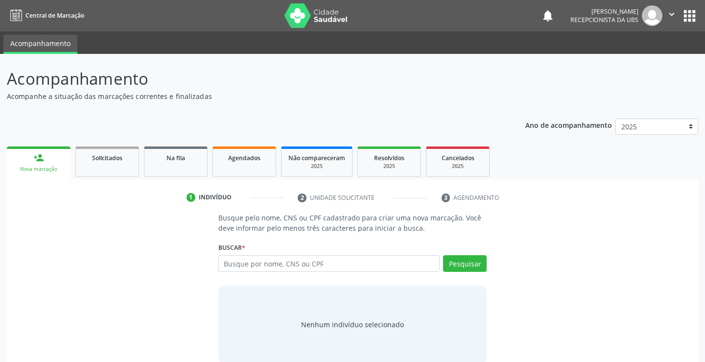
click at [41, 160] on div "person_add" at bounding box center [38, 157] width 11 height 11
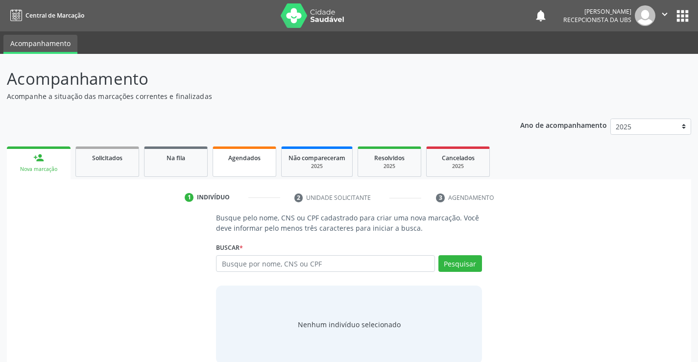
click at [242, 163] on link "Agendados" at bounding box center [245, 161] width 64 height 30
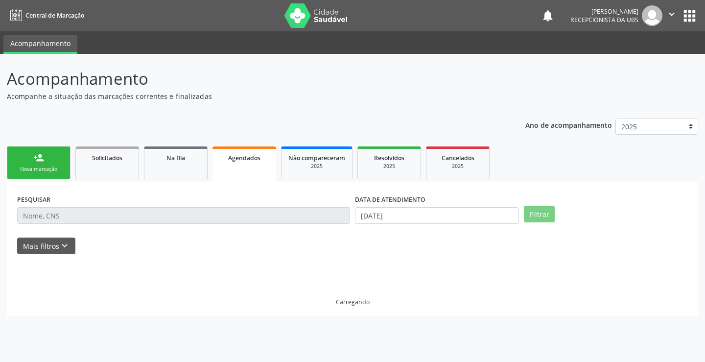
click at [242, 163] on link "Agendados" at bounding box center [245, 163] width 64 height 35
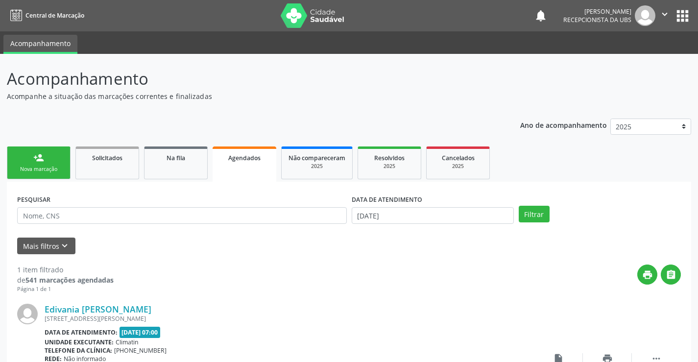
click at [377, 206] on label "DATA DE ATENDIMENTO" at bounding box center [387, 199] width 71 height 15
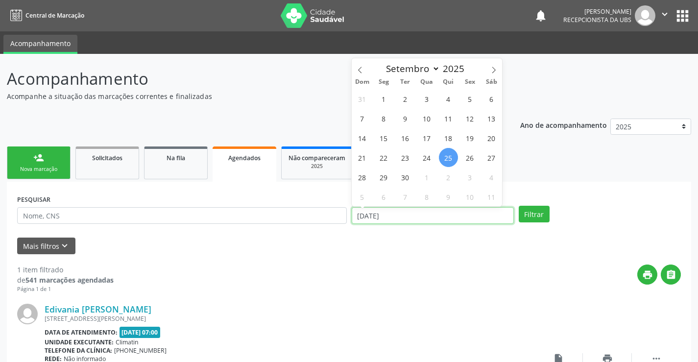
click at [382, 215] on input "25/09/2025" at bounding box center [433, 215] width 162 height 17
click at [402, 179] on span "30" at bounding box center [405, 177] width 19 height 19
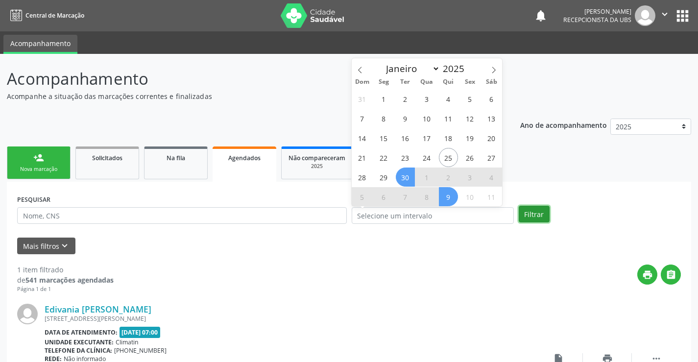
click at [531, 217] on button "Filtrar" at bounding box center [534, 214] width 31 height 17
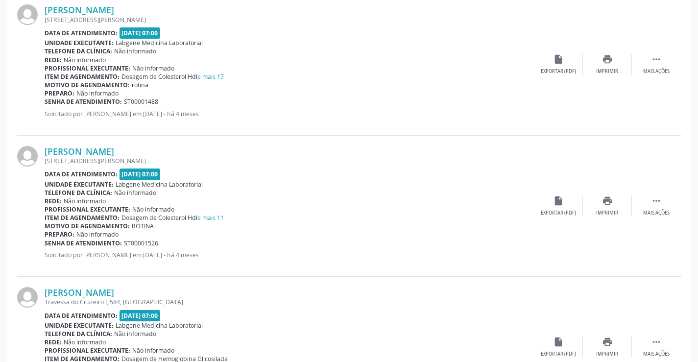
scroll to position [2094, 0]
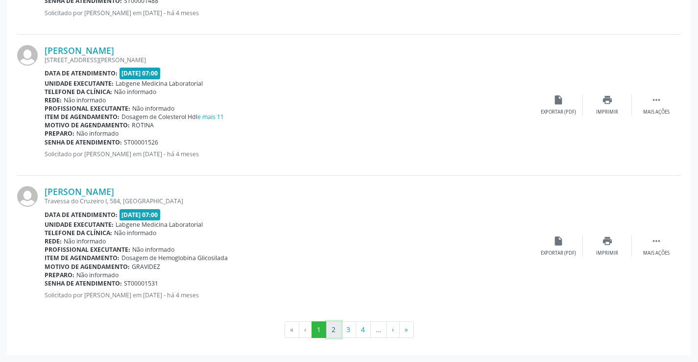
click at [333, 334] on button "2" at bounding box center [333, 329] width 15 height 17
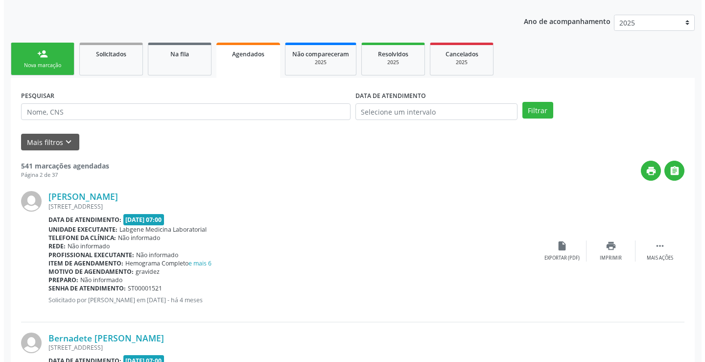
scroll to position [0, 0]
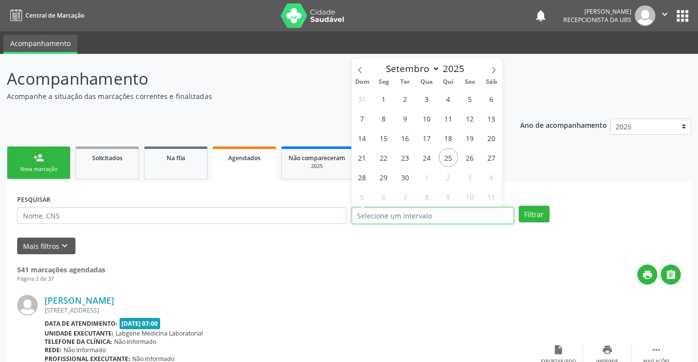
click at [403, 214] on input "text" at bounding box center [433, 215] width 162 height 17
click at [406, 176] on span "30" at bounding box center [405, 177] width 19 height 19
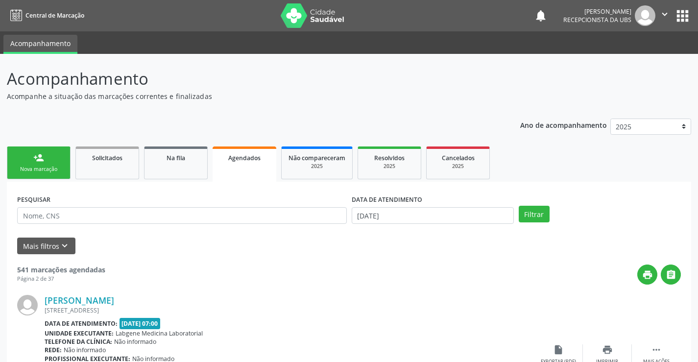
click at [406, 176] on link "Resolvidos 2025" at bounding box center [390, 162] width 64 height 33
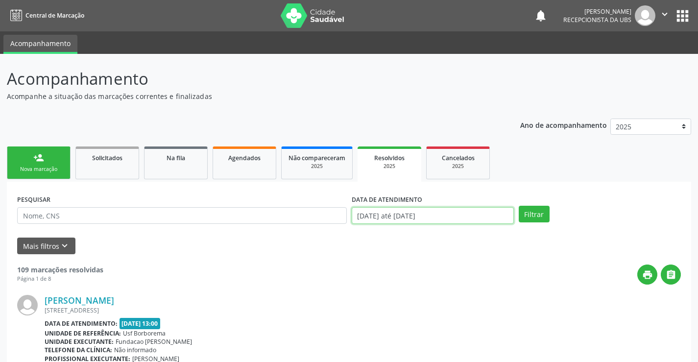
click at [445, 215] on input "01/01/2025 até 25/09/2025" at bounding box center [433, 215] width 162 height 17
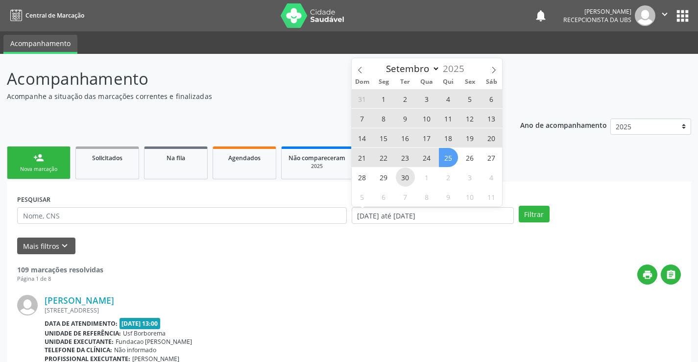
click at [407, 181] on span "30" at bounding box center [405, 177] width 19 height 19
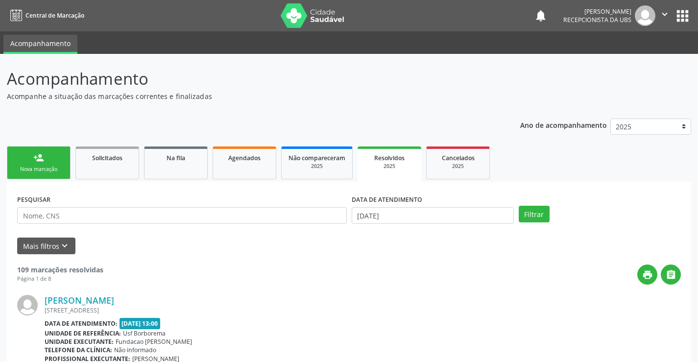
click at [407, 181] on link "Resolvidos 2025" at bounding box center [390, 163] width 64 height 35
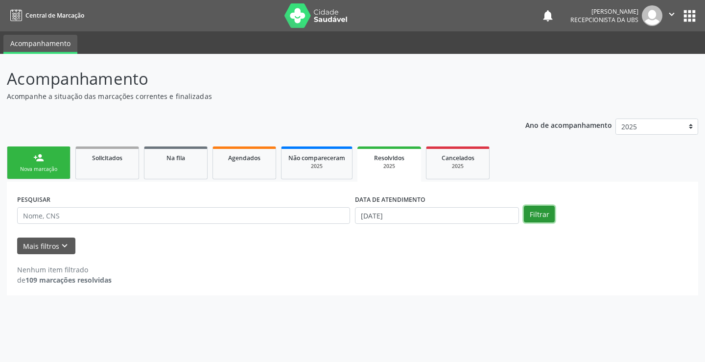
click at [543, 210] on button "Filtrar" at bounding box center [539, 214] width 31 height 17
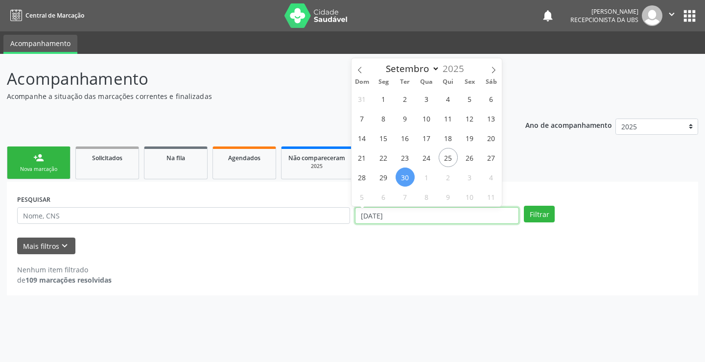
click at [394, 217] on input "30/09/2025" at bounding box center [437, 215] width 164 height 17
click at [404, 175] on span "30" at bounding box center [405, 177] width 19 height 19
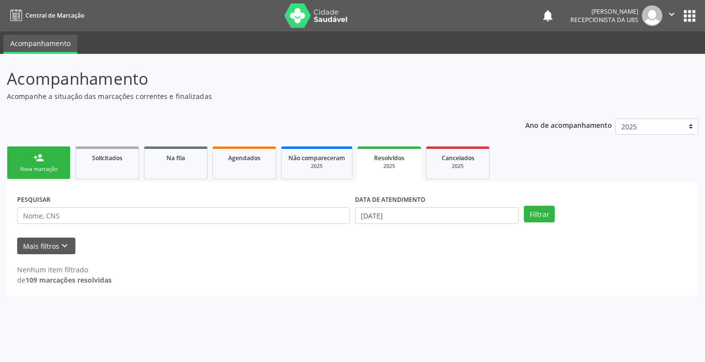
click at [404, 175] on link "Resolvidos 2025" at bounding box center [390, 163] width 64 height 35
click at [391, 214] on input "30/09/2025" at bounding box center [437, 215] width 164 height 17
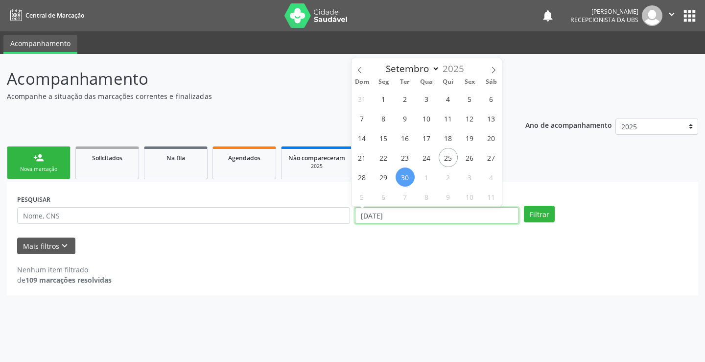
click at [414, 216] on input "30/09/2025" at bounding box center [437, 215] width 164 height 17
drag, startPoint x: 414, startPoint y: 216, endPoint x: 280, endPoint y: 216, distance: 134.2
click at [412, 216] on input "30/09/2025" at bounding box center [437, 215] width 164 height 17
